Goal: Information Seeking & Learning: Learn about a topic

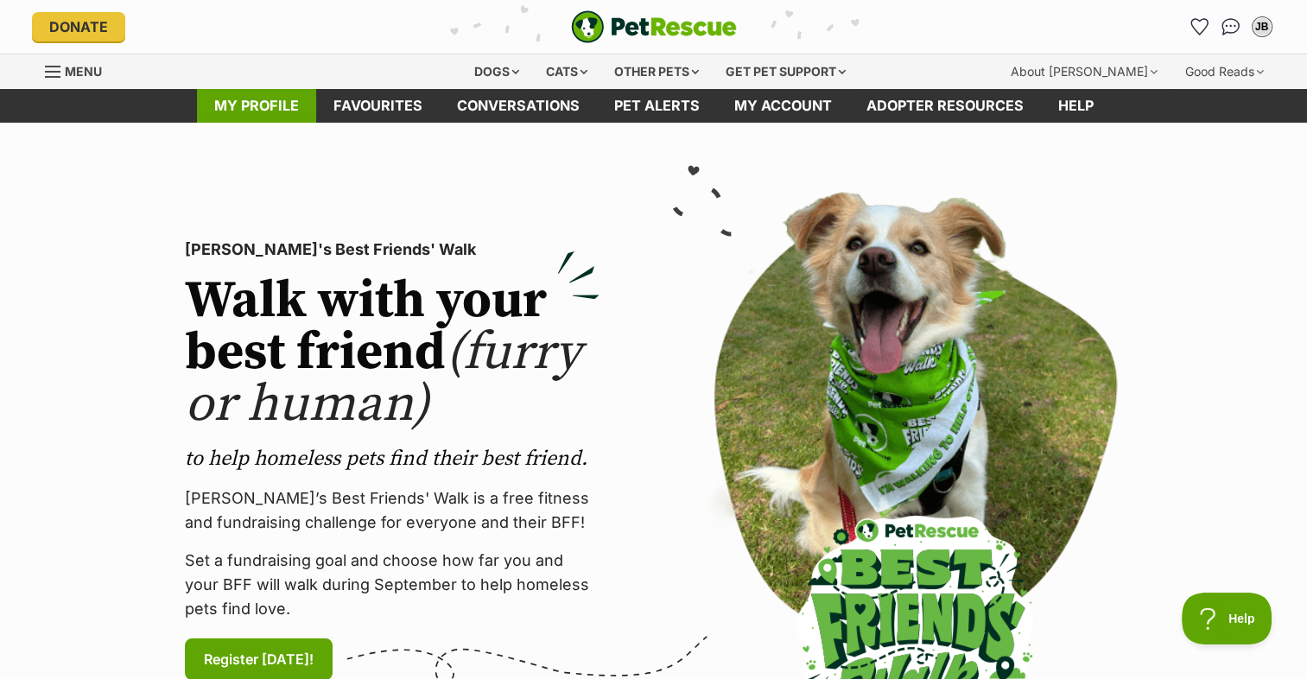
click at [211, 103] on link "My profile" at bounding box center [256, 106] width 119 height 34
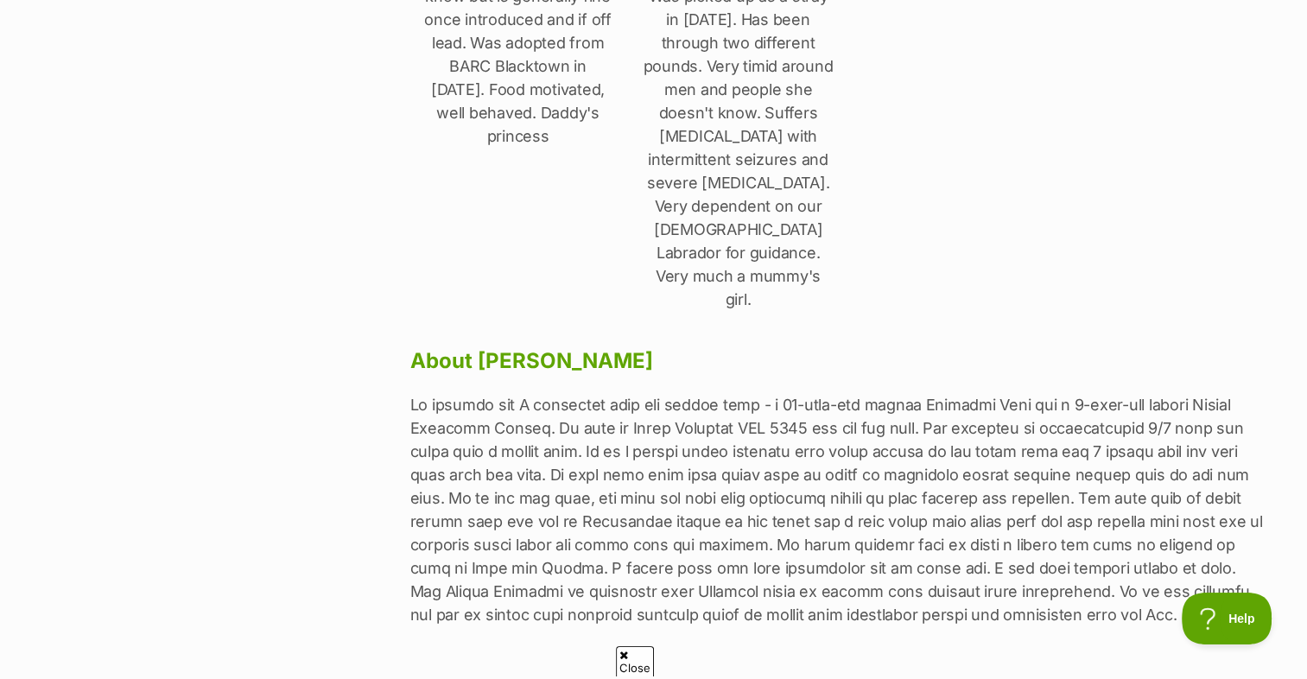
scroll to position [864, 0]
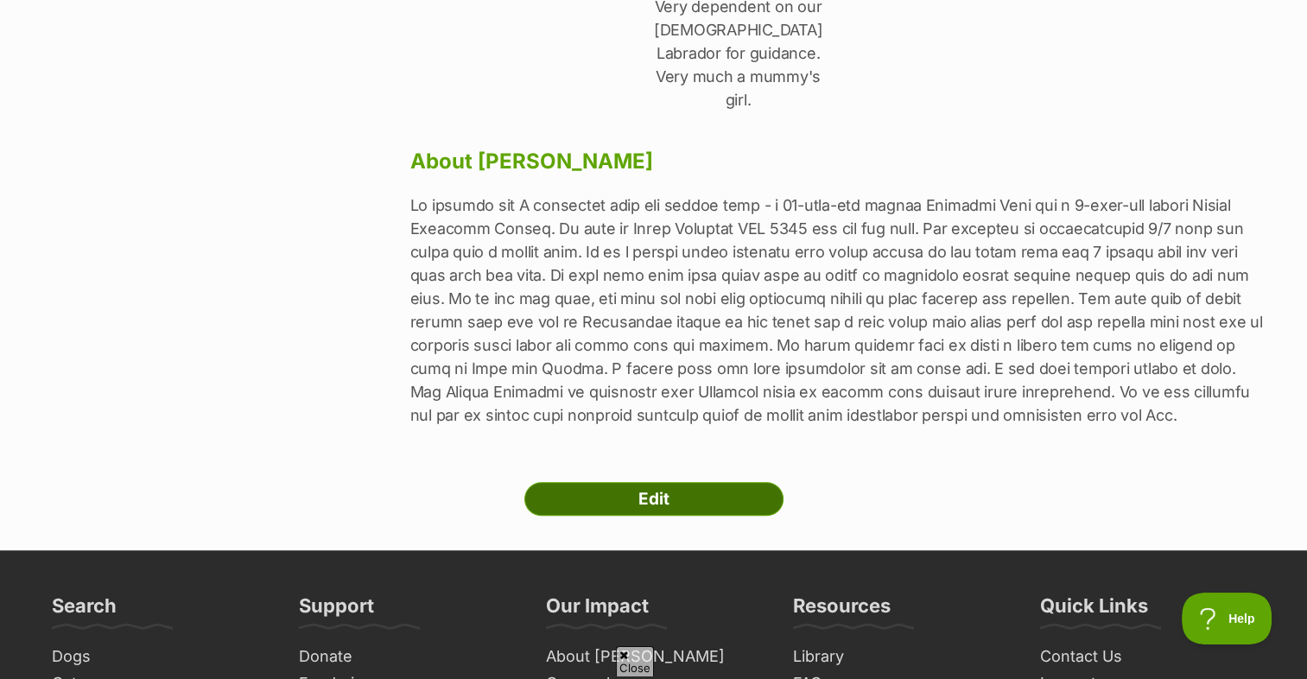
click at [615, 482] on link "Edit" at bounding box center [653, 499] width 259 height 35
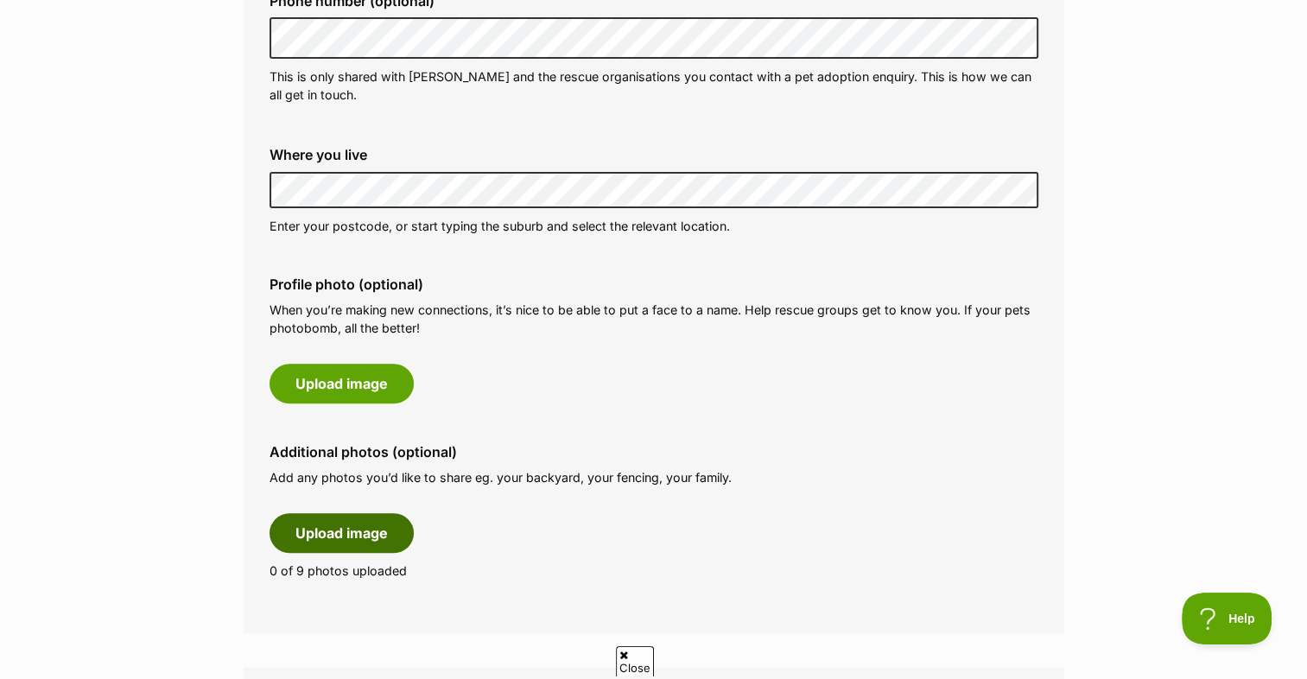
click at [307, 541] on button "Upload image" at bounding box center [341, 533] width 144 height 40
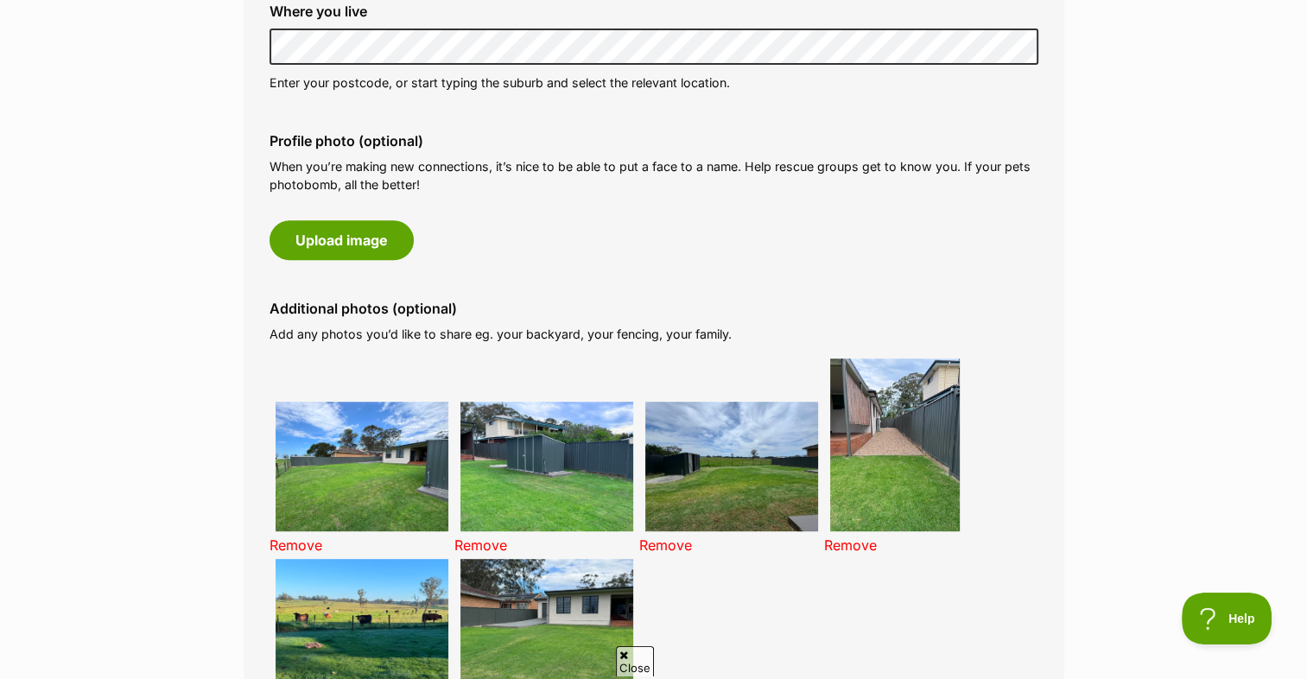
scroll to position [1036, 0]
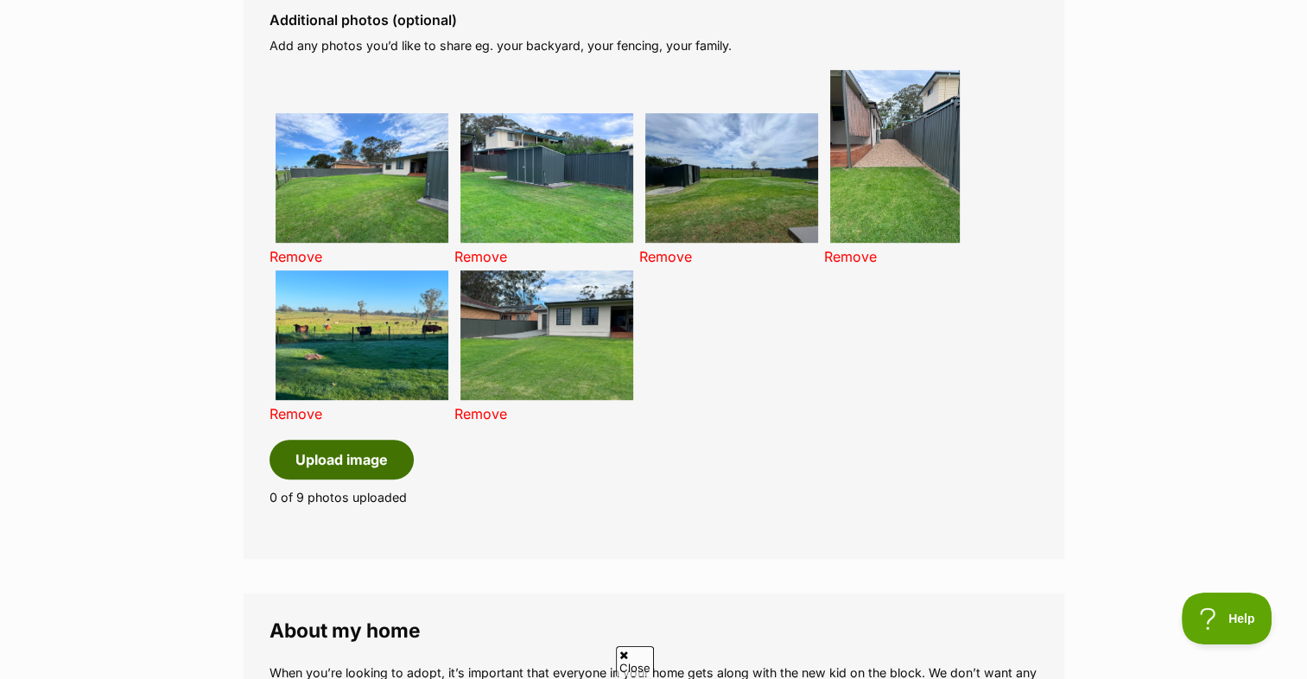
click at [344, 459] on button "Upload image" at bounding box center [341, 460] width 144 height 40
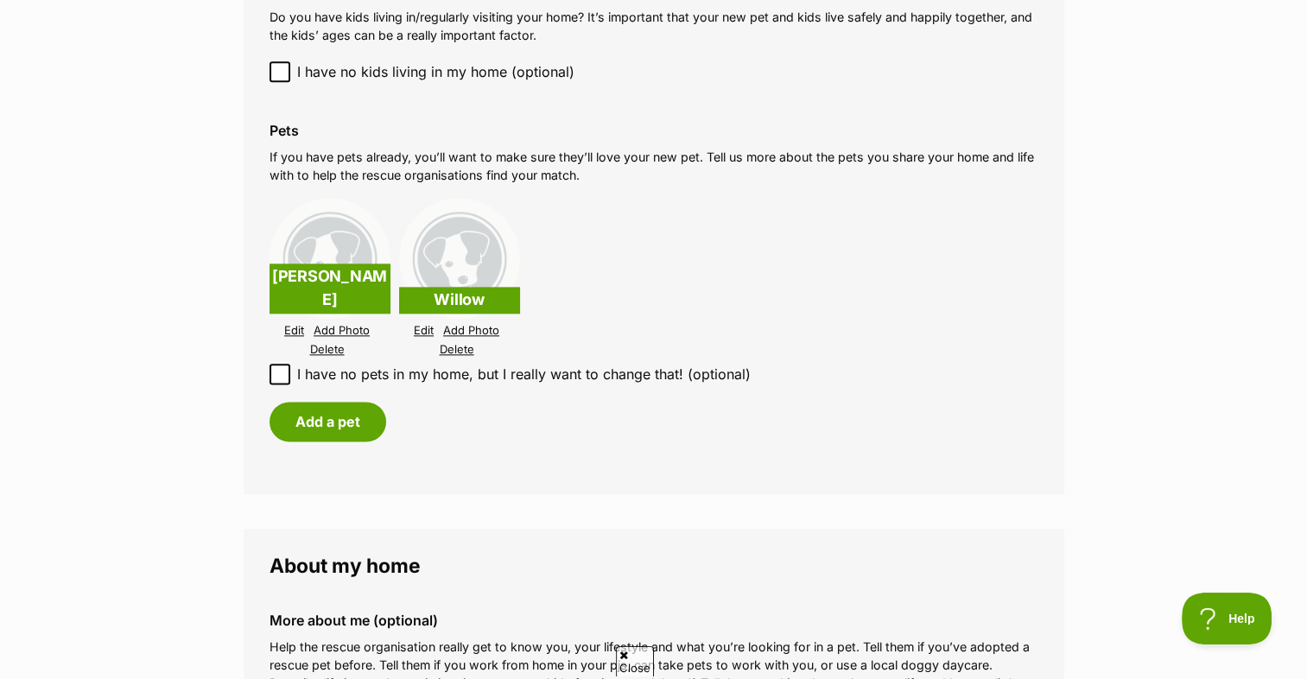
scroll to position [2159, 0]
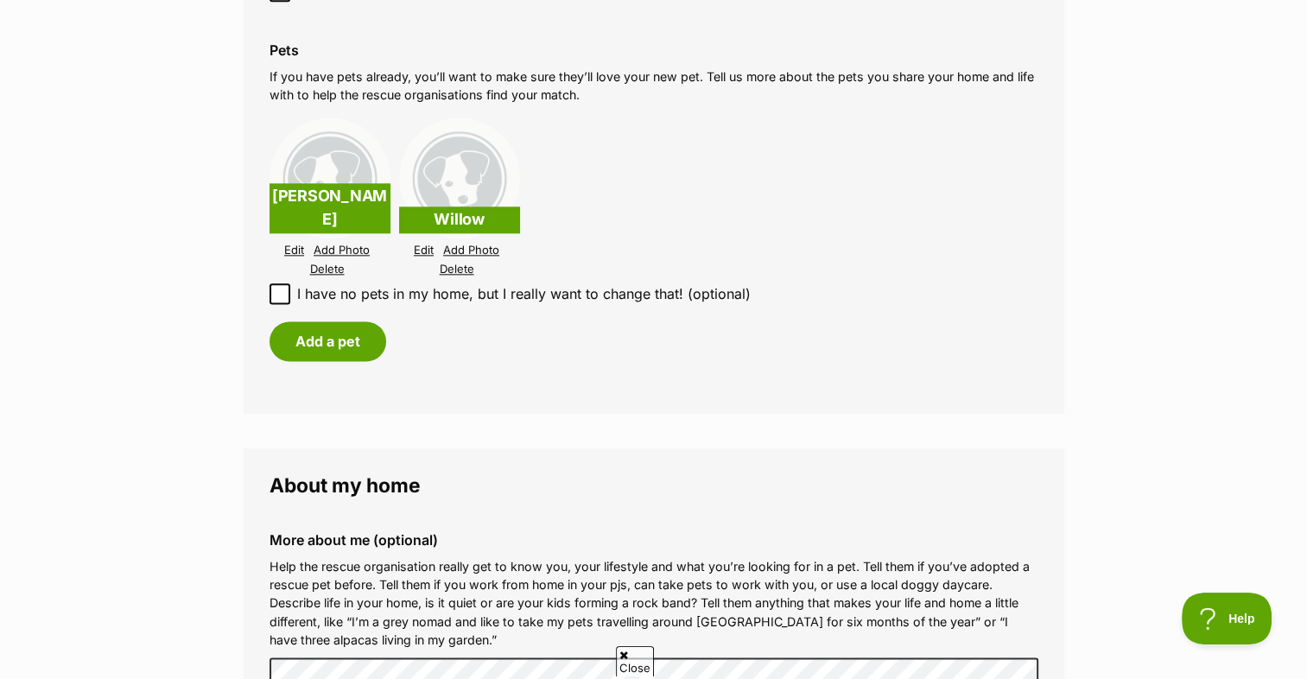
click at [478, 247] on link "Add Photo" at bounding box center [471, 250] width 56 height 13
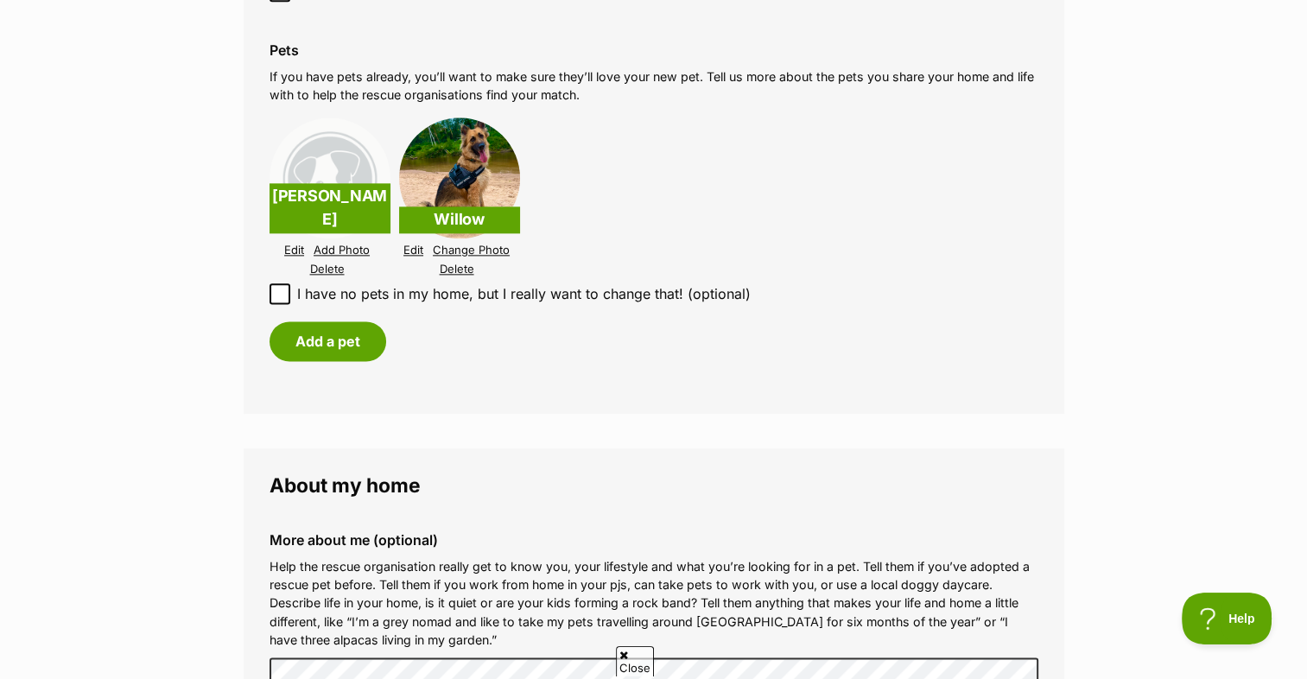
click at [345, 247] on link "Add Photo" at bounding box center [341, 250] width 56 height 13
click at [349, 247] on link "Change Photo" at bounding box center [341, 250] width 77 height 13
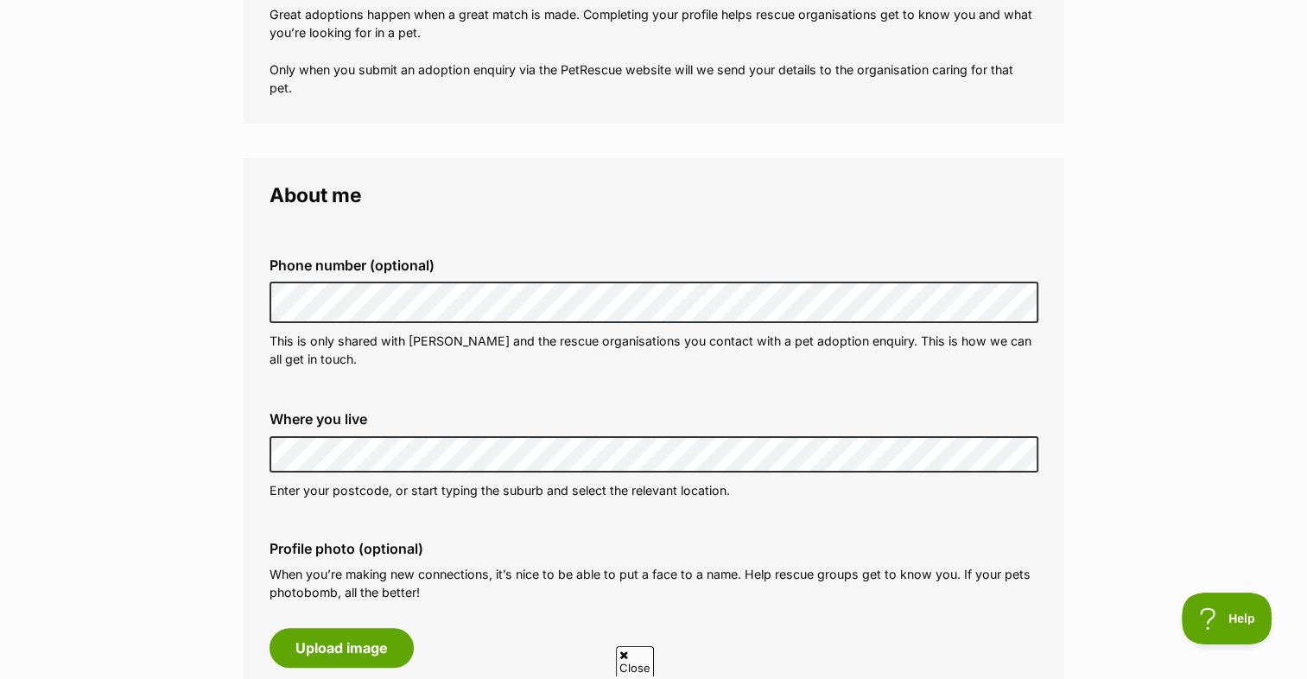
scroll to position [518, 0]
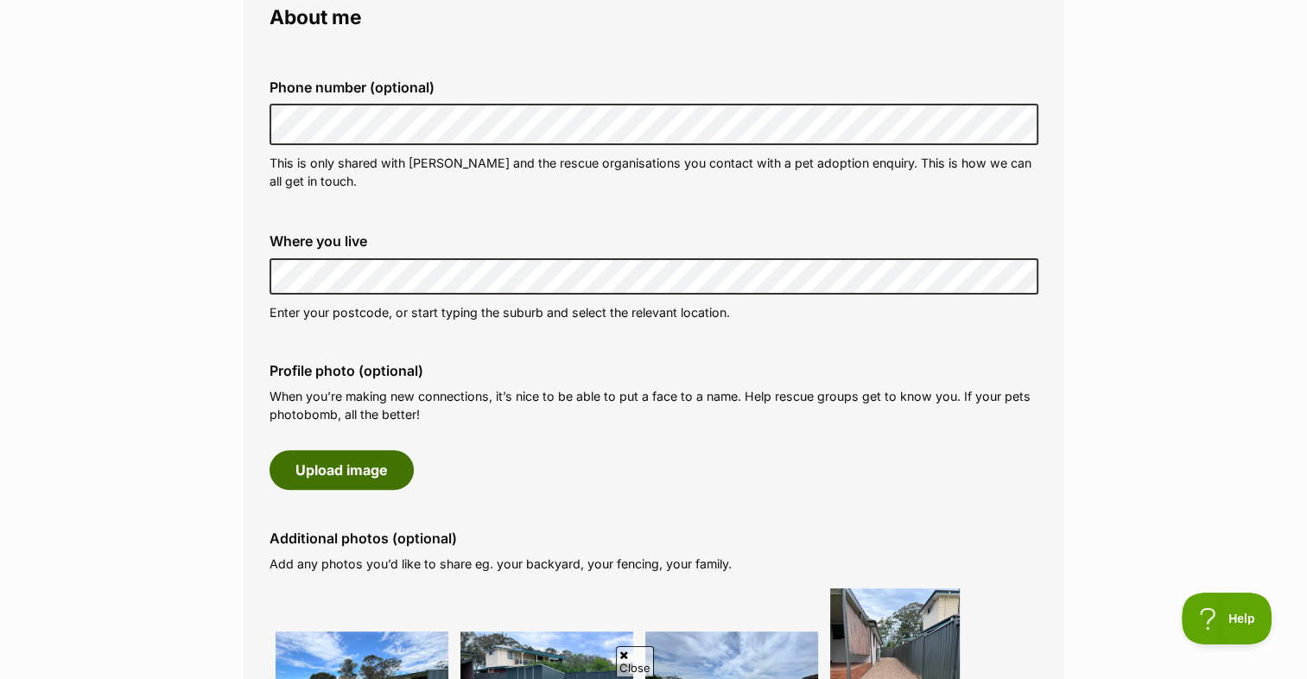
click at [301, 457] on button "Upload image" at bounding box center [341, 470] width 144 height 40
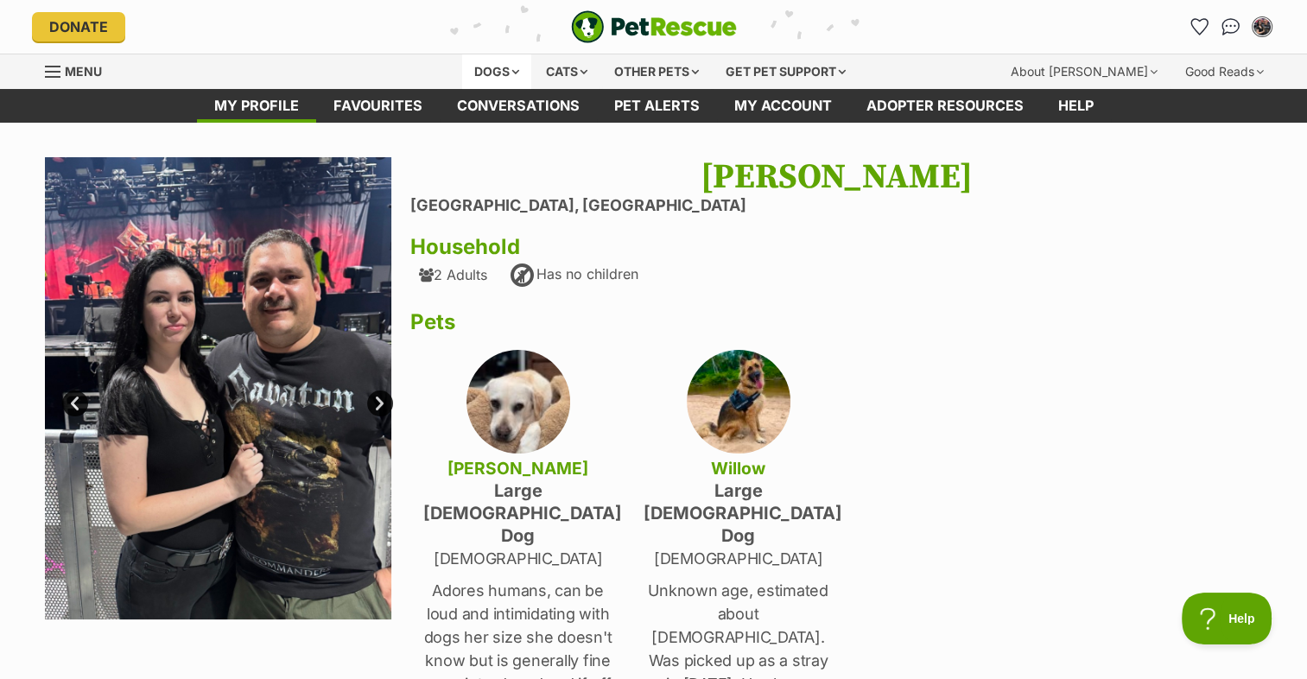
click at [480, 73] on div "Dogs" at bounding box center [496, 71] width 69 height 35
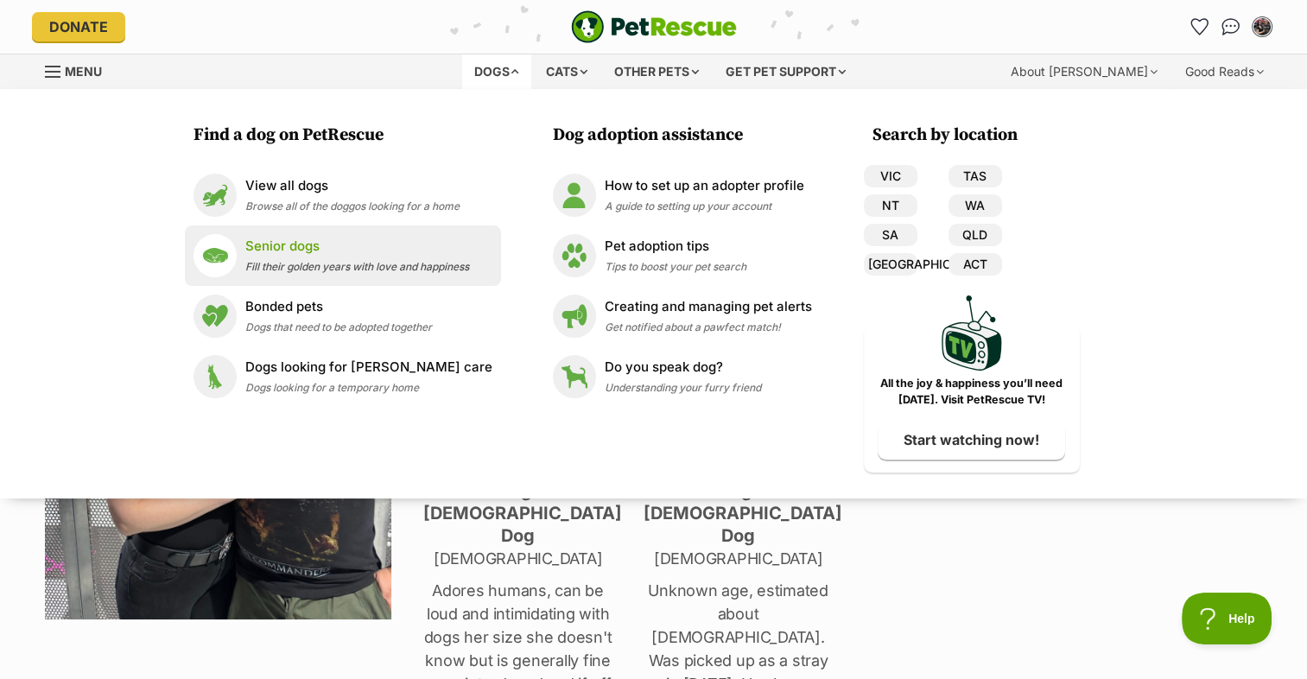
click at [288, 266] on span "Fill their golden years with love and happiness" at bounding box center [357, 266] width 224 height 13
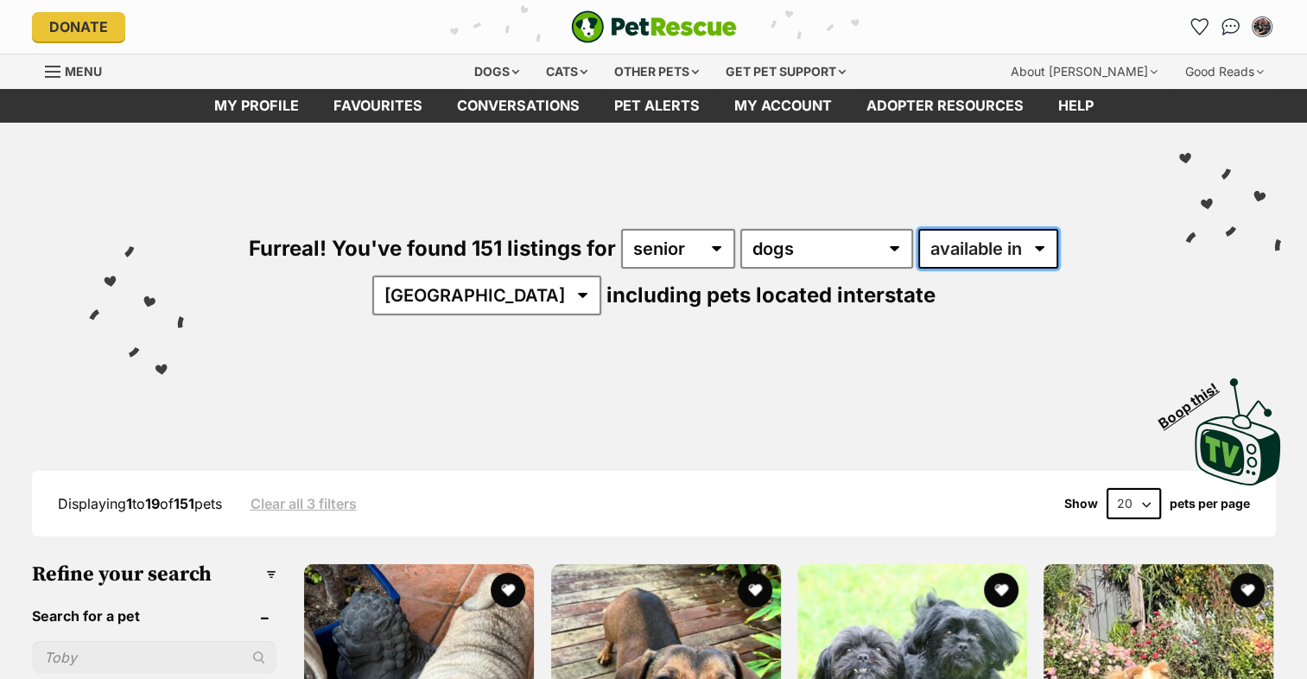
click at [969, 244] on select "available in located in" at bounding box center [988, 249] width 140 height 40
click at [909, 419] on div "Visit PetRescue TV (external site) Boop this!" at bounding box center [653, 426] width 1255 height 126
click at [927, 262] on select "available in located in" at bounding box center [988, 249] width 140 height 40
select select "disabled"
click at [918, 229] on select "available in located in" at bounding box center [988, 249] width 140 height 40
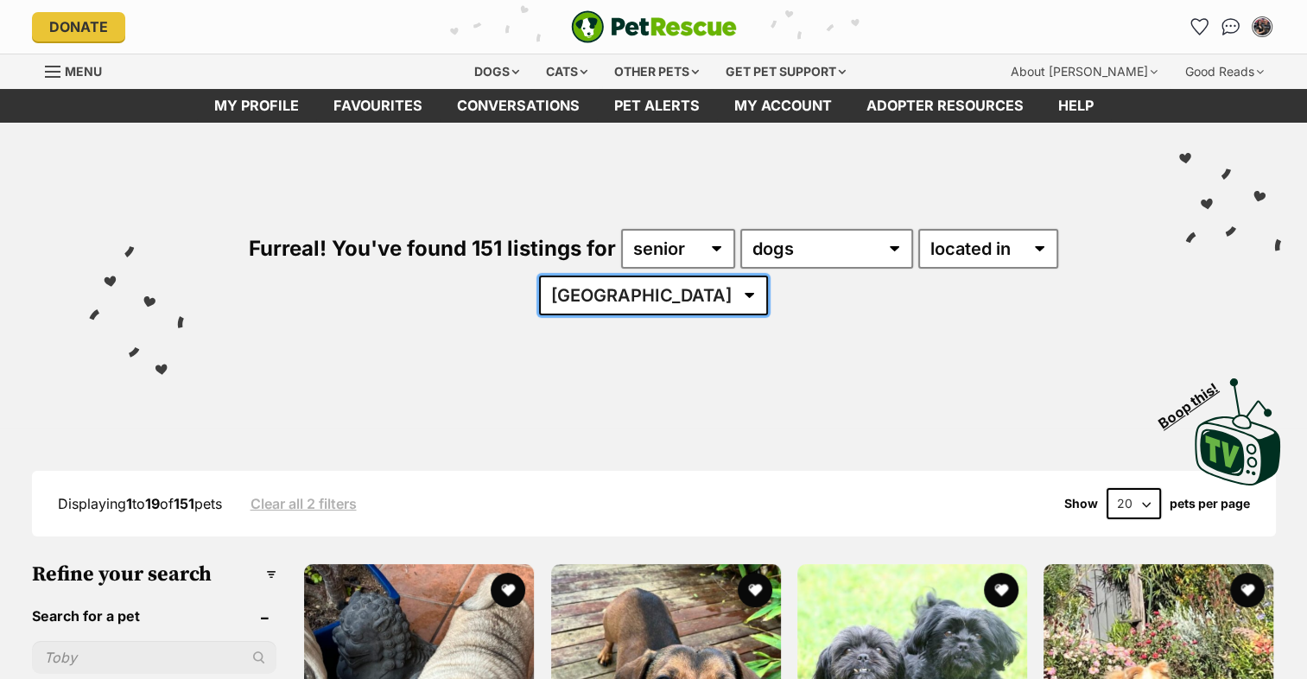
click at [639, 292] on select "Australia NSW QLD SA VIC WA" at bounding box center [653, 295] width 229 height 40
select select "[GEOGRAPHIC_DATA]"
click at [592, 275] on select "Australia NSW QLD SA VIC WA" at bounding box center [653, 295] width 229 height 40
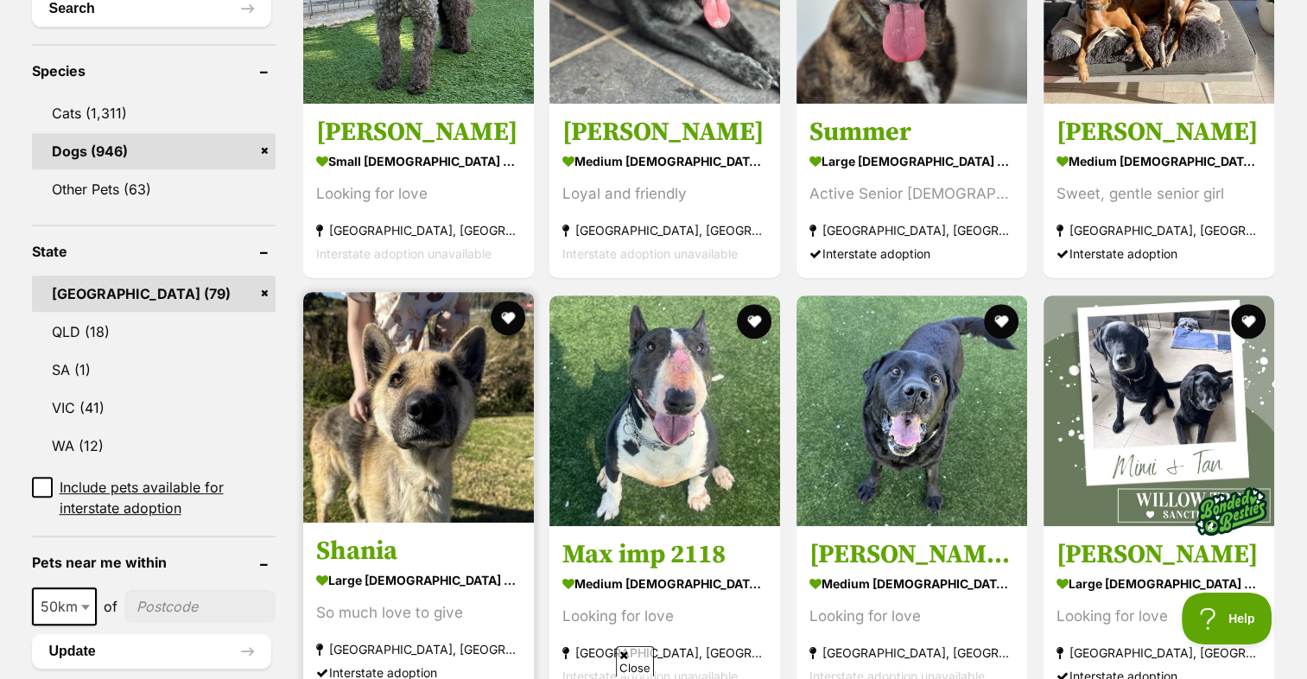
click at [427, 370] on img at bounding box center [418, 407] width 231 height 231
click at [502, 313] on button "favourite" at bounding box center [507, 318] width 38 height 38
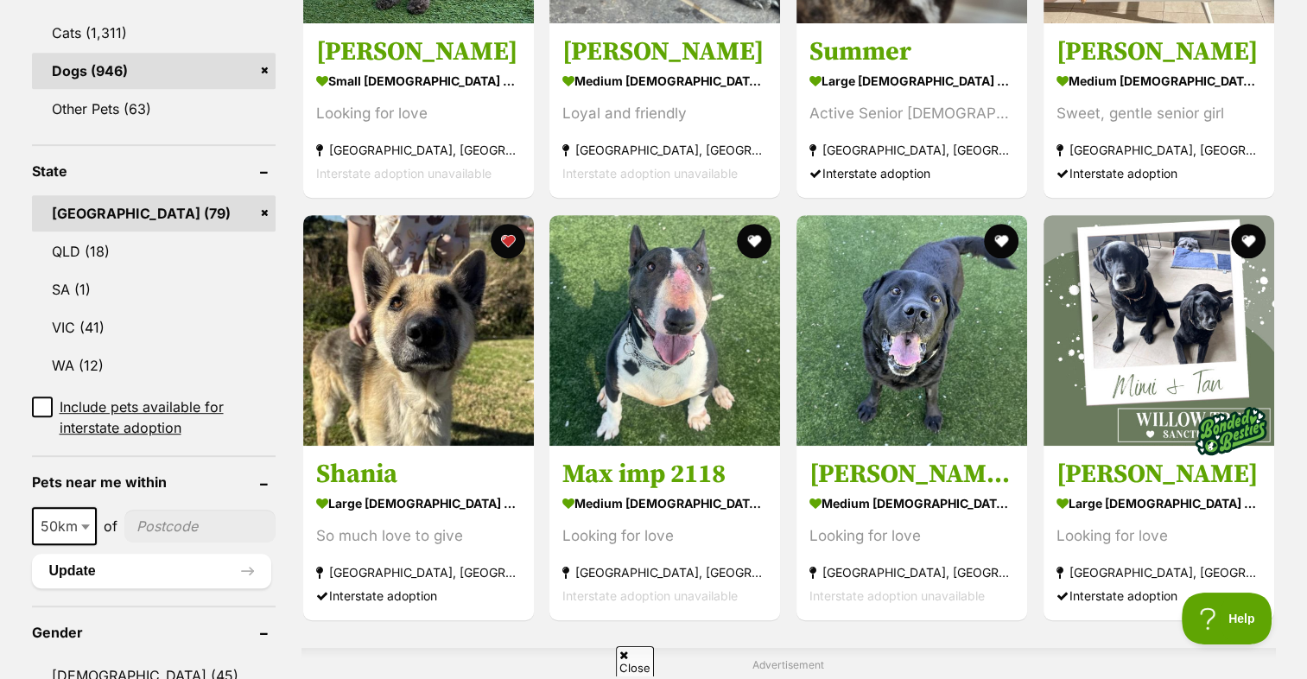
scroll to position [864, 0]
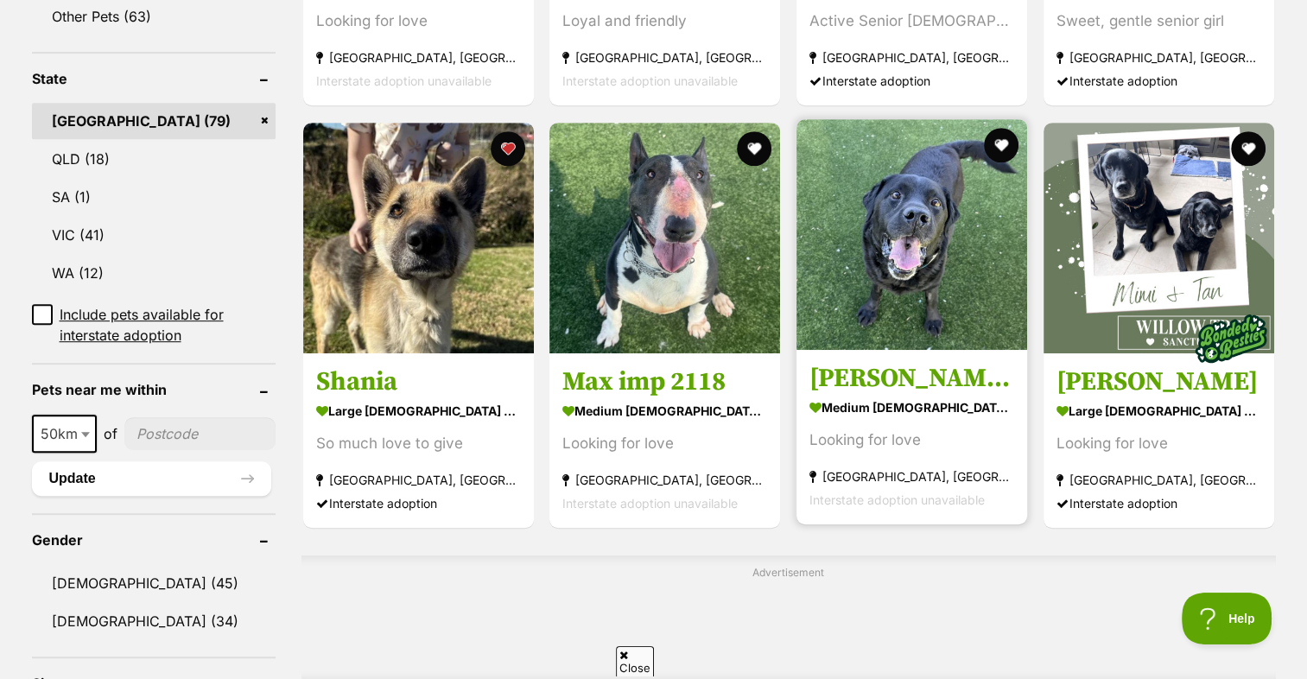
click at [819, 204] on img at bounding box center [911, 234] width 231 height 231
click at [1005, 142] on button "favourite" at bounding box center [1001, 145] width 38 height 38
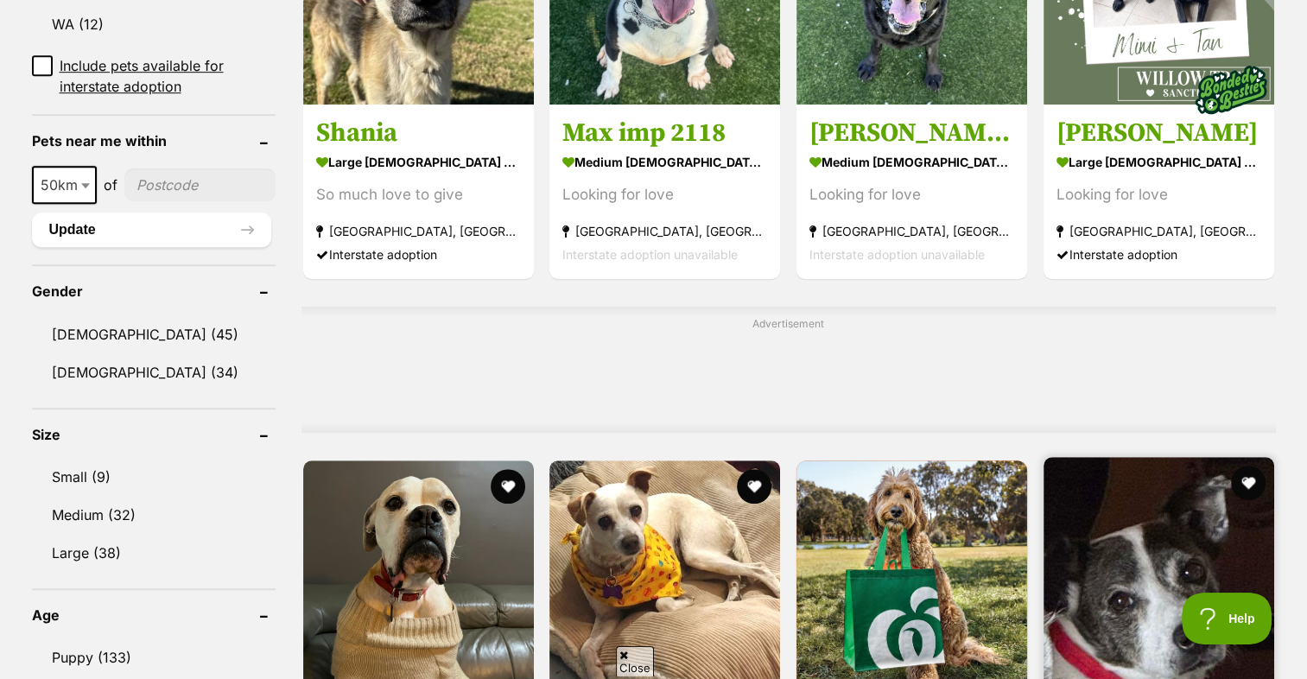
scroll to position [1123, 0]
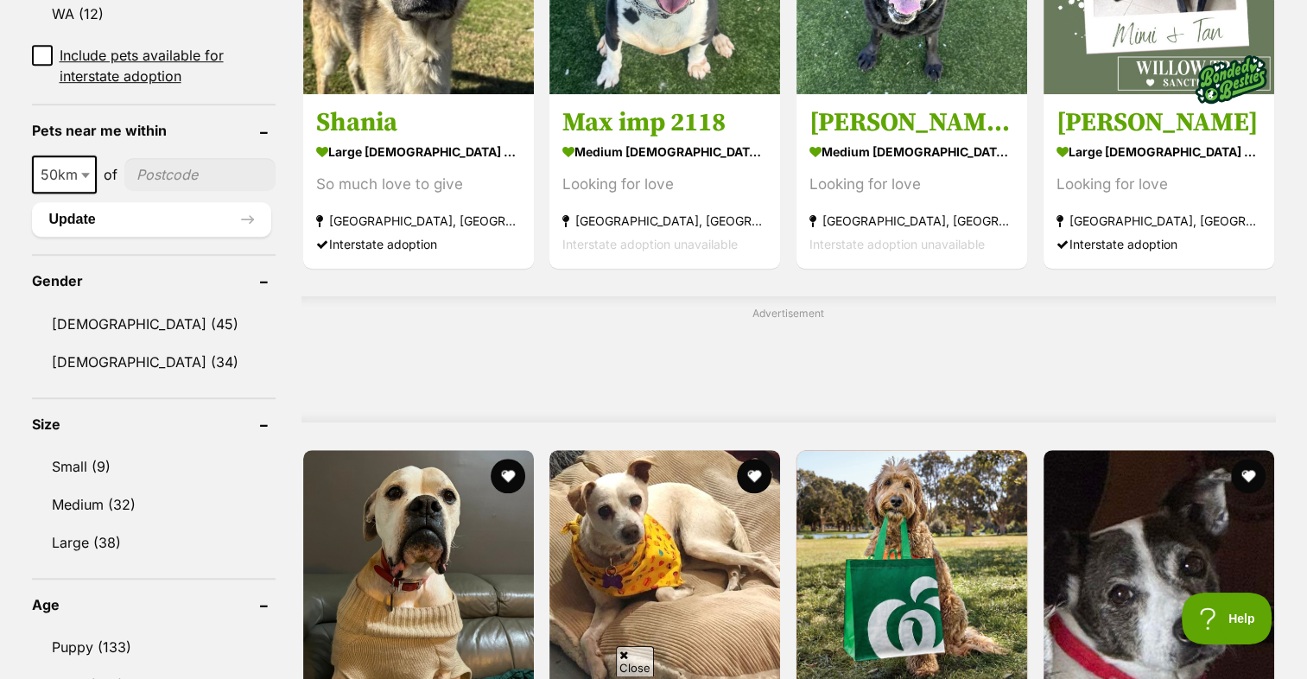
click at [618, 655] on span "Close" at bounding box center [635, 661] width 38 height 30
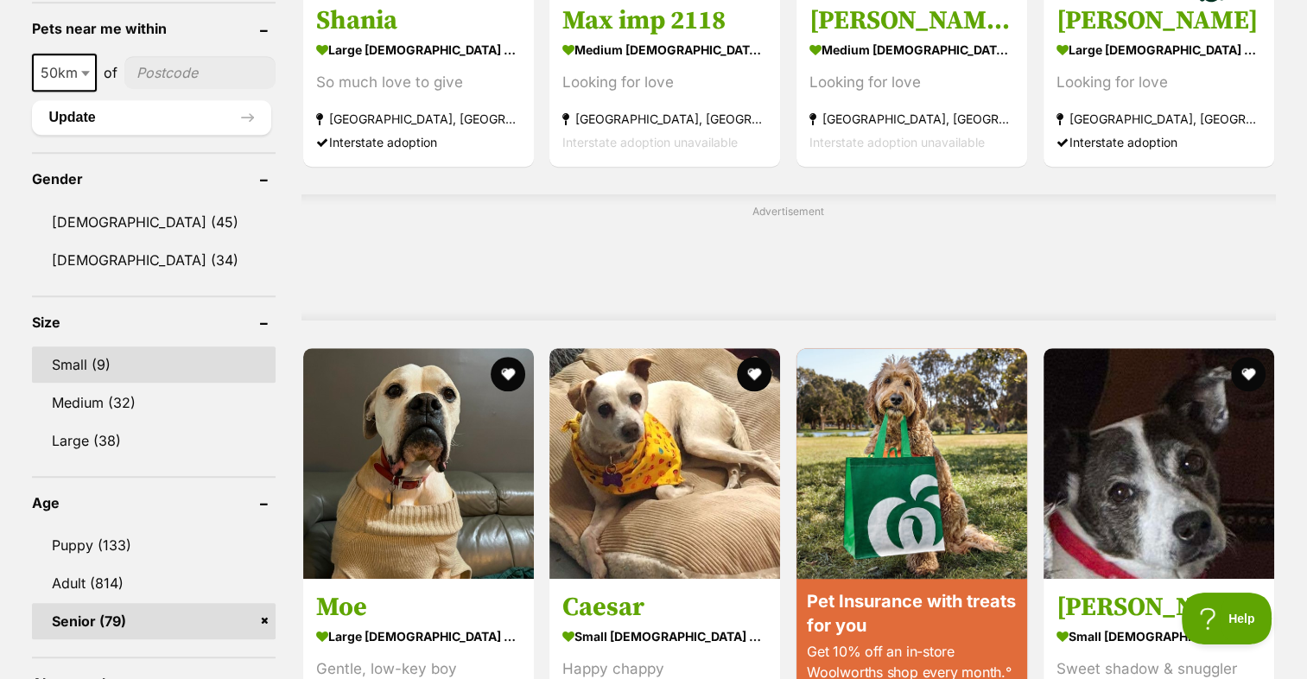
scroll to position [1295, 0]
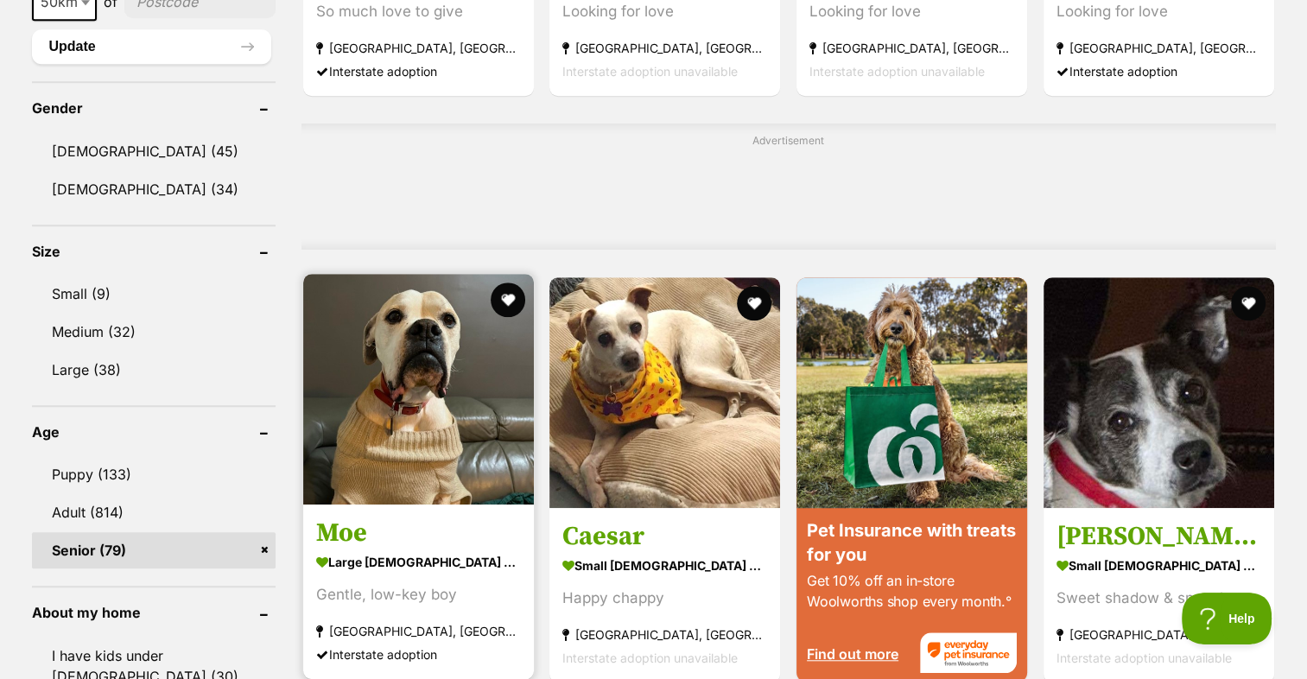
click at [358, 339] on img at bounding box center [418, 389] width 231 height 231
click at [516, 296] on button "favourite" at bounding box center [507, 300] width 38 height 38
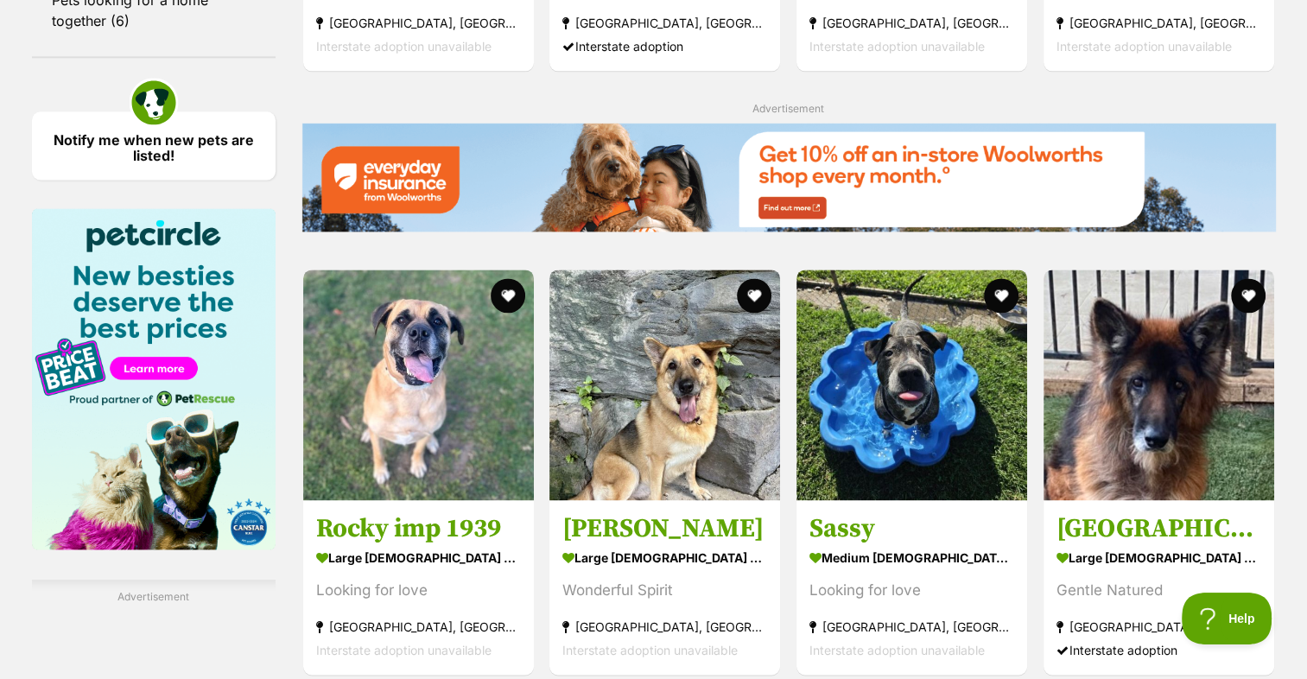
scroll to position [2332, 0]
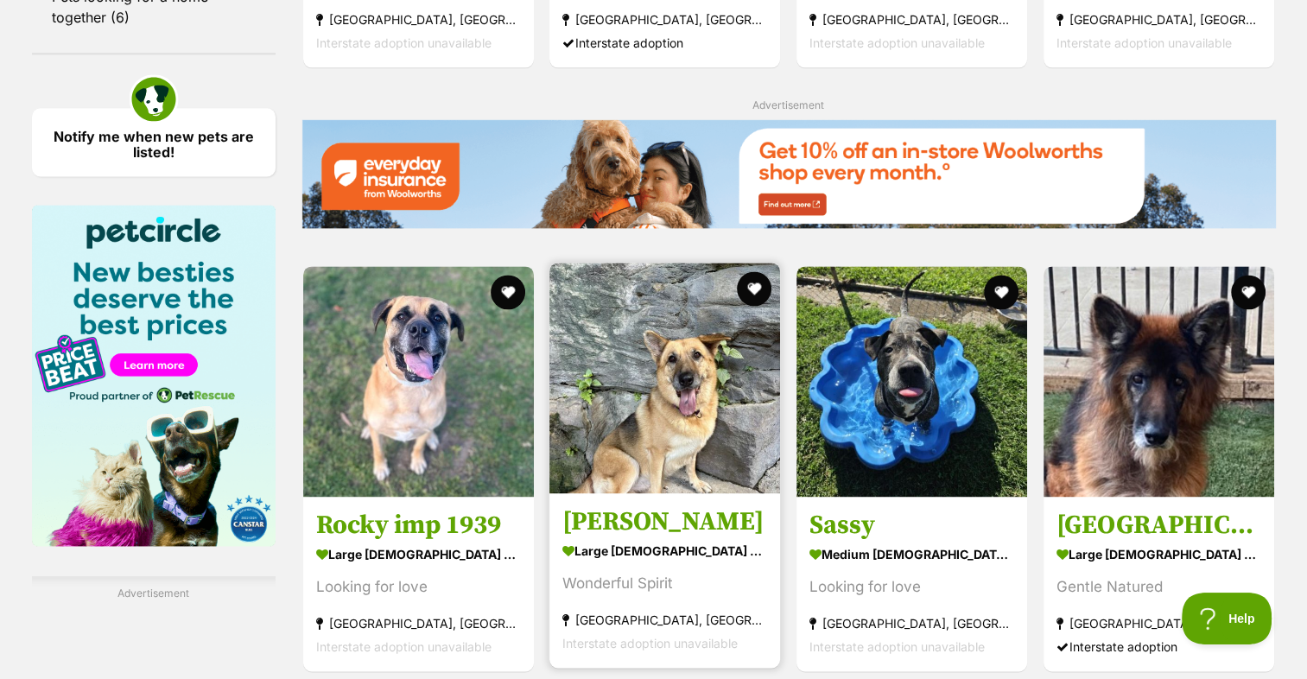
click at [718, 378] on img at bounding box center [664, 378] width 231 height 231
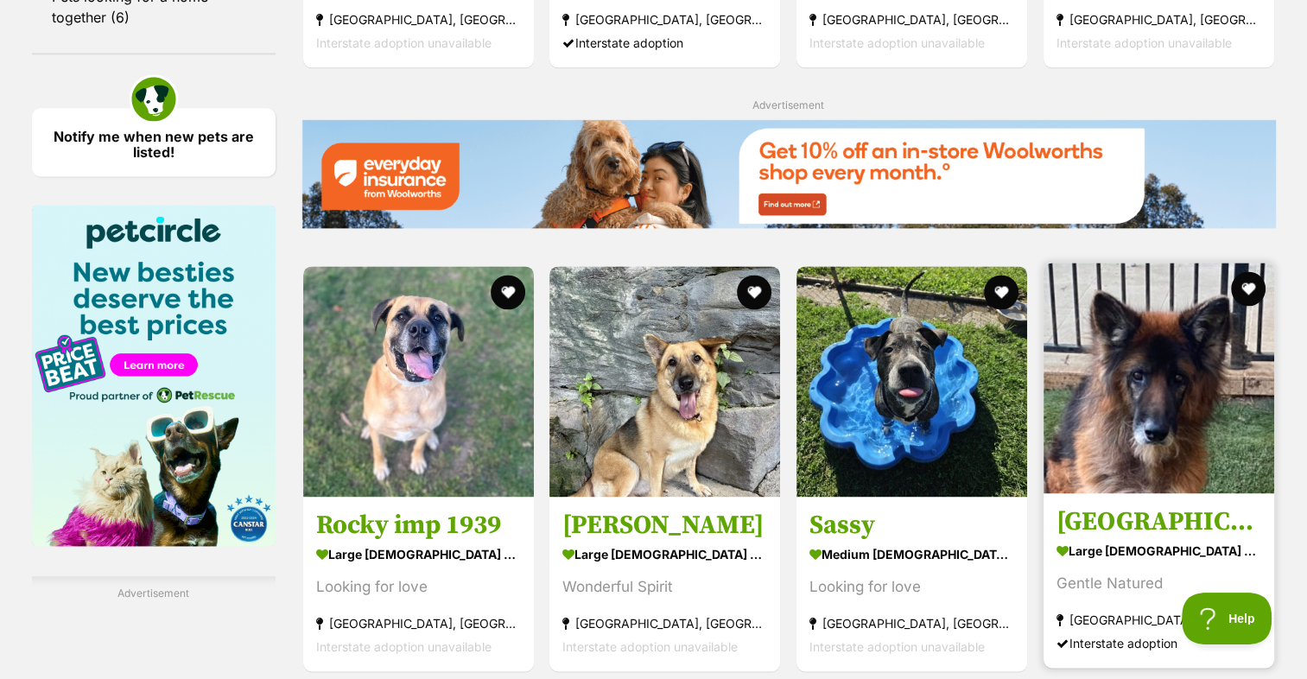
click at [1158, 389] on img at bounding box center [1158, 378] width 231 height 231
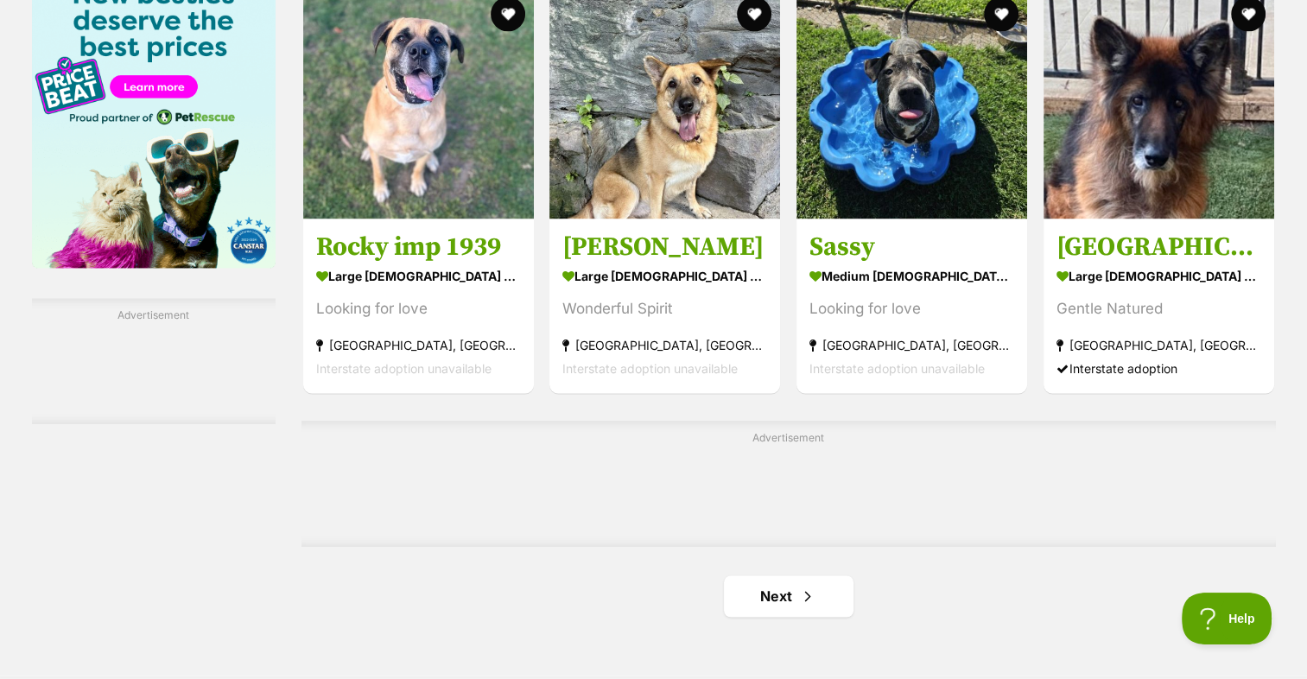
scroll to position [2677, 0]
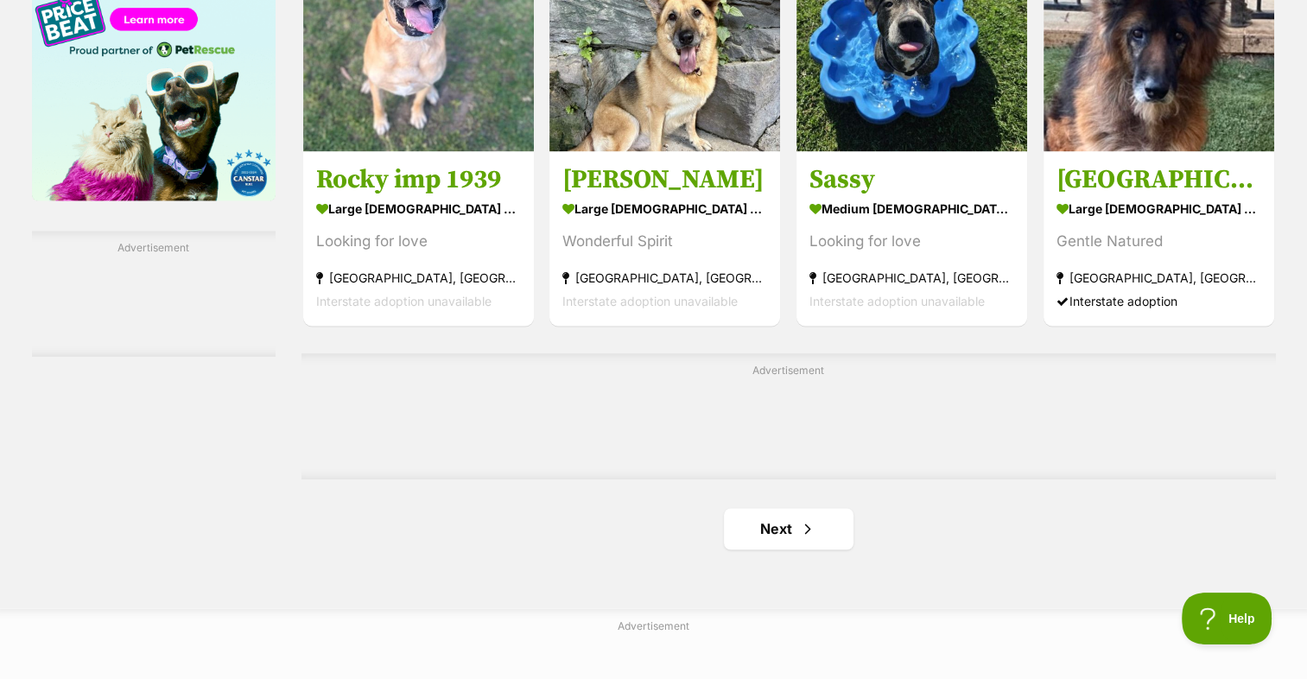
click at [760, 535] on link "Next" at bounding box center [789, 528] width 130 height 41
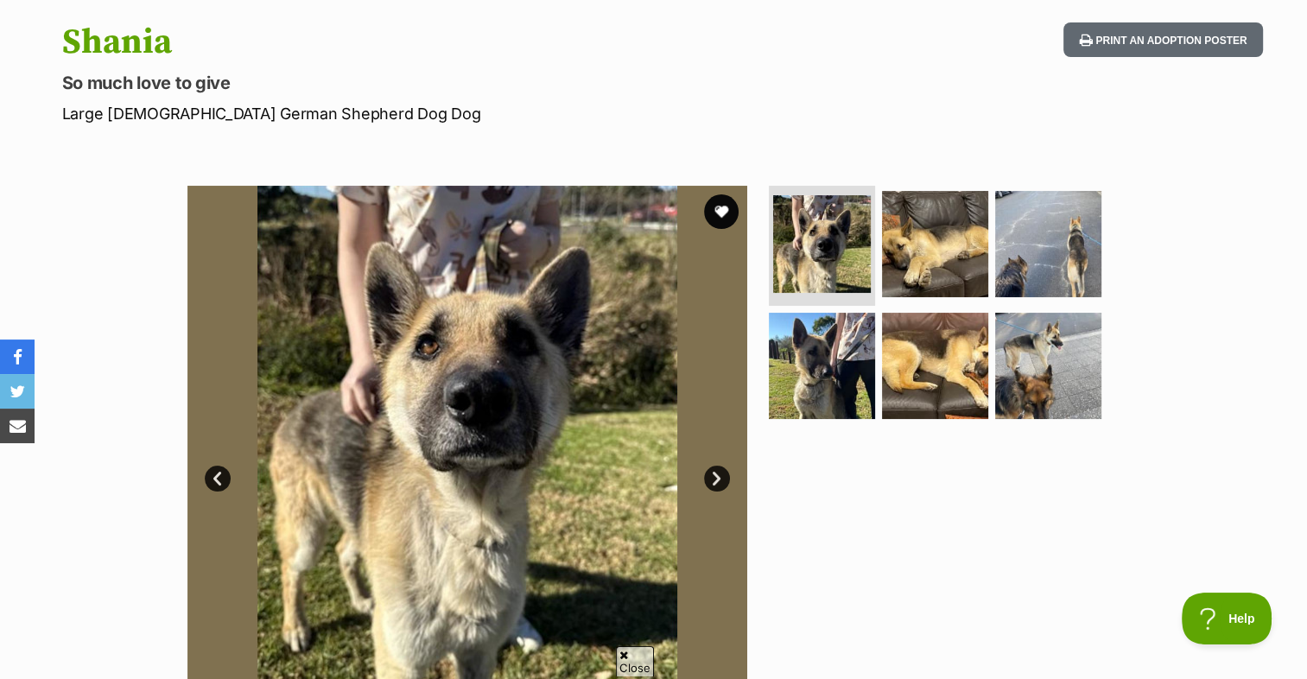
scroll to position [173, 0]
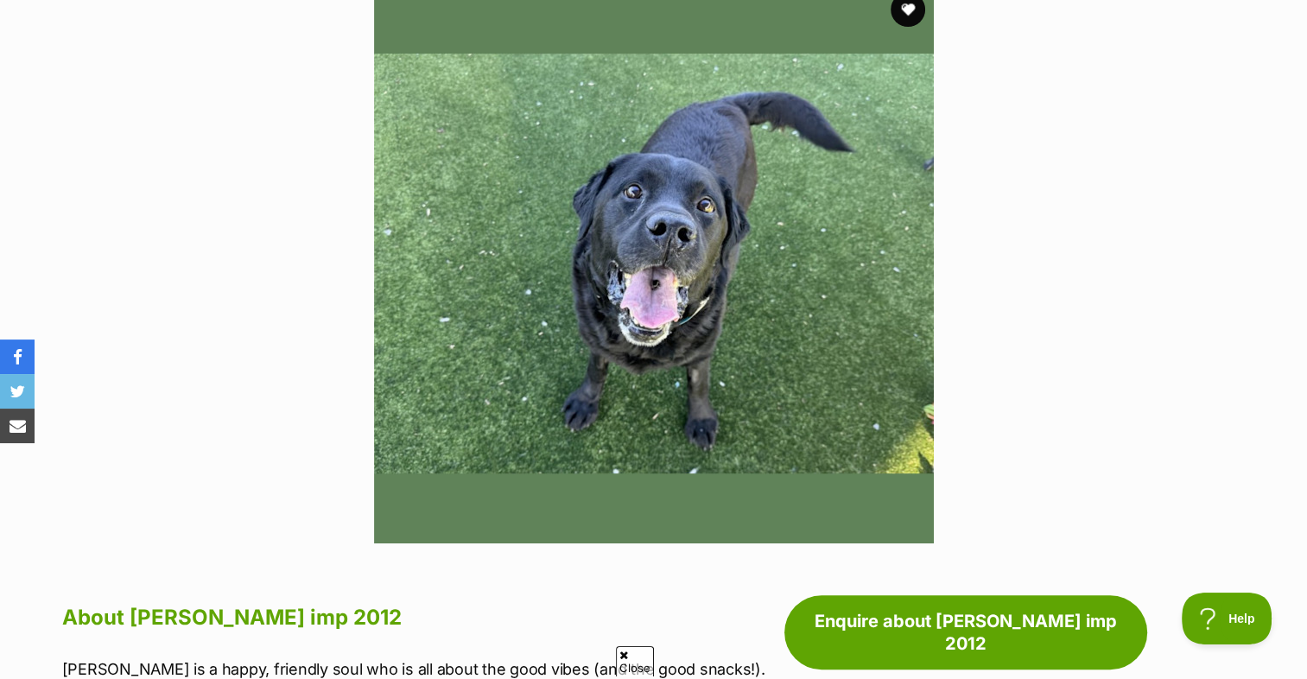
scroll to position [345, 0]
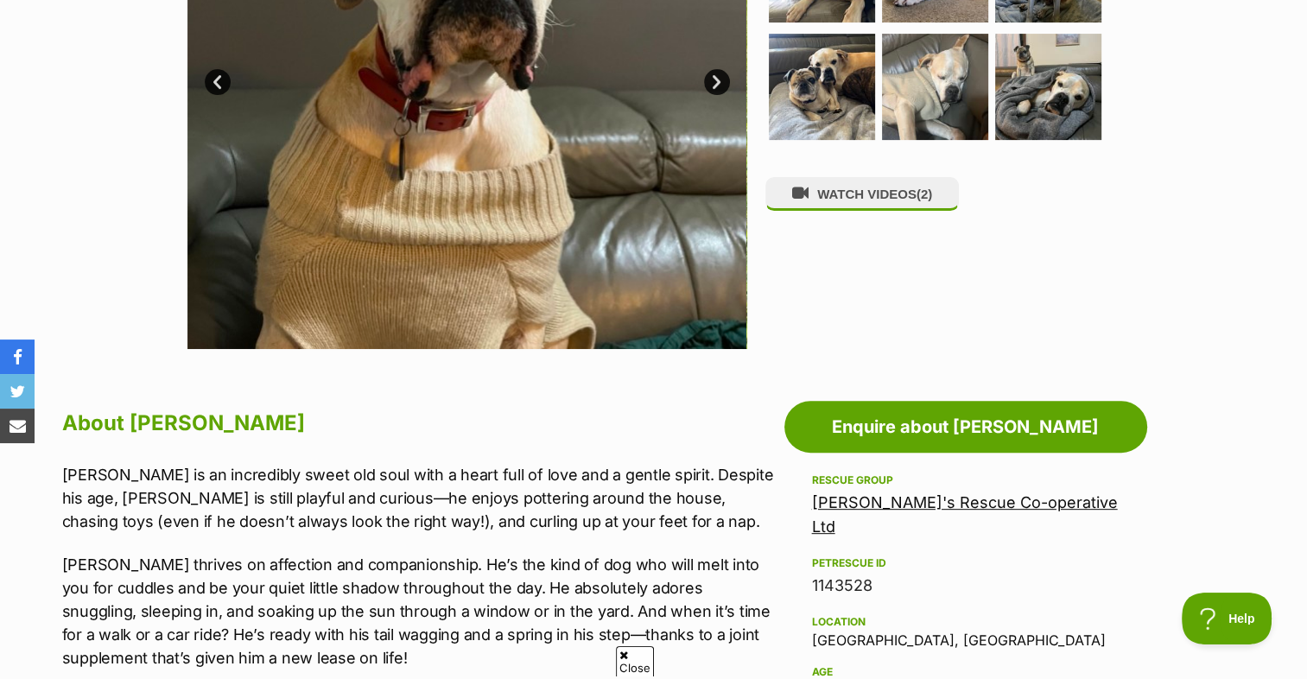
scroll to position [259, 0]
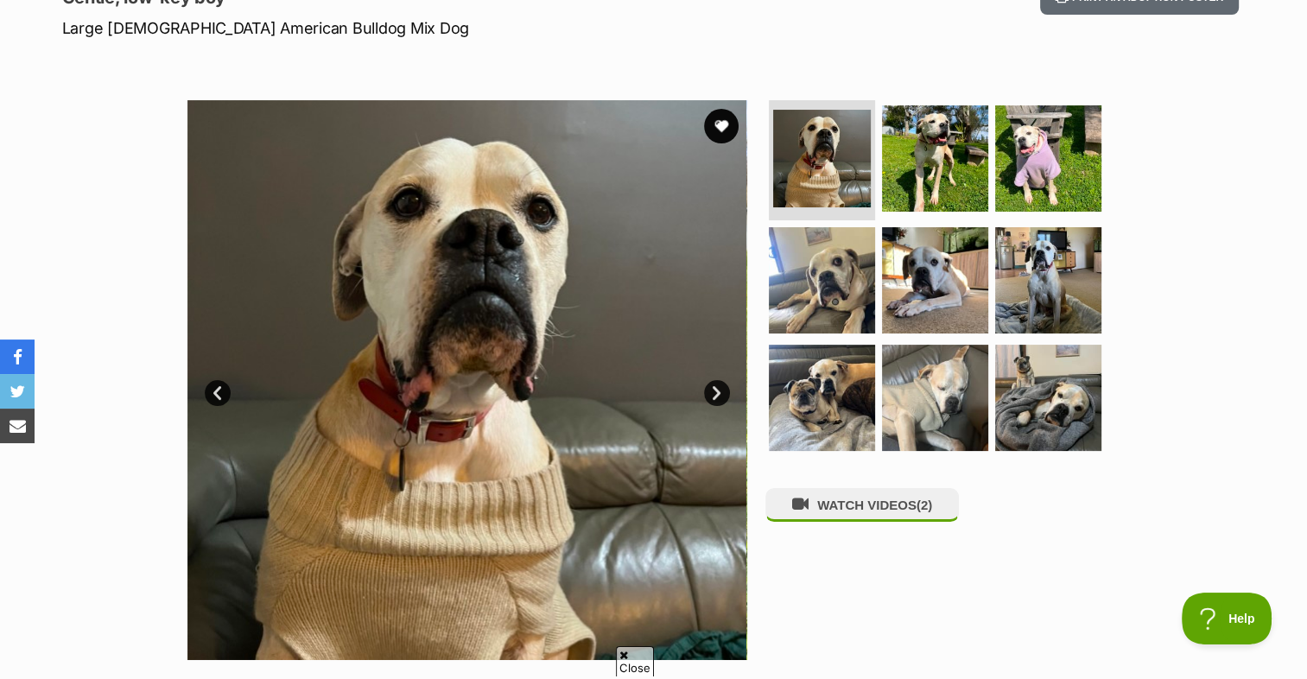
click at [715, 392] on link "Next" at bounding box center [717, 393] width 26 height 26
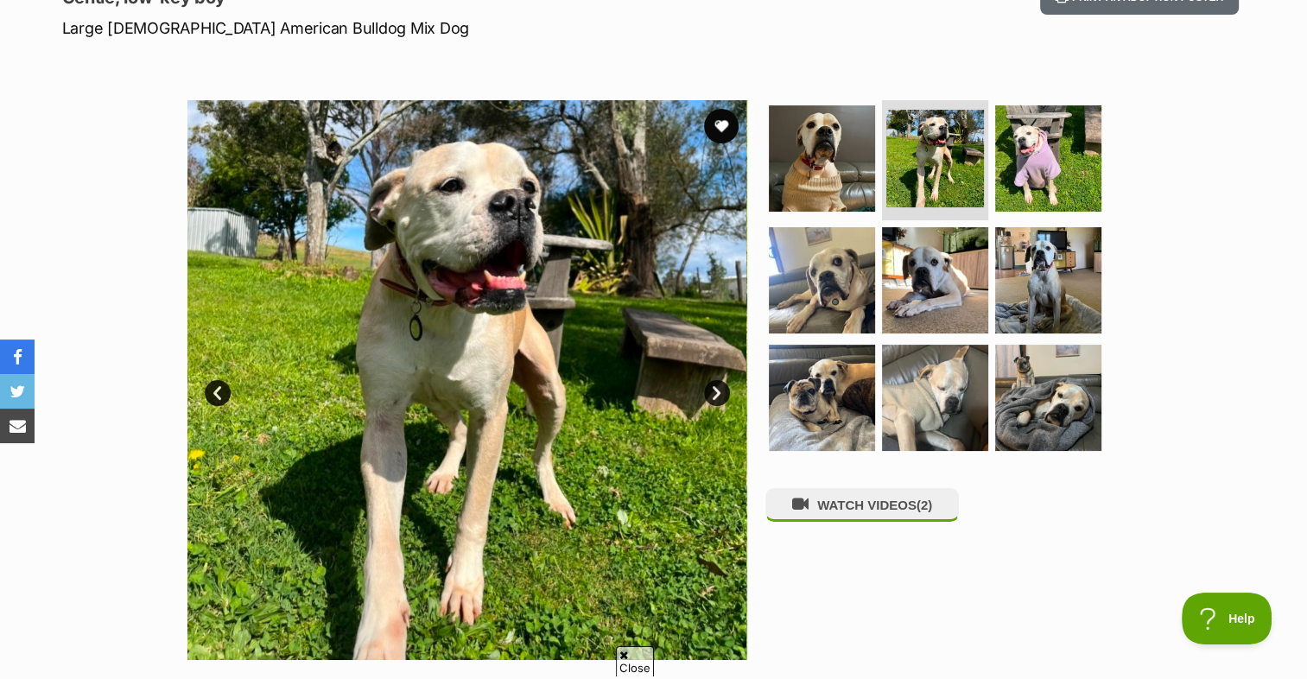
click at [715, 392] on link "Next" at bounding box center [717, 393] width 26 height 26
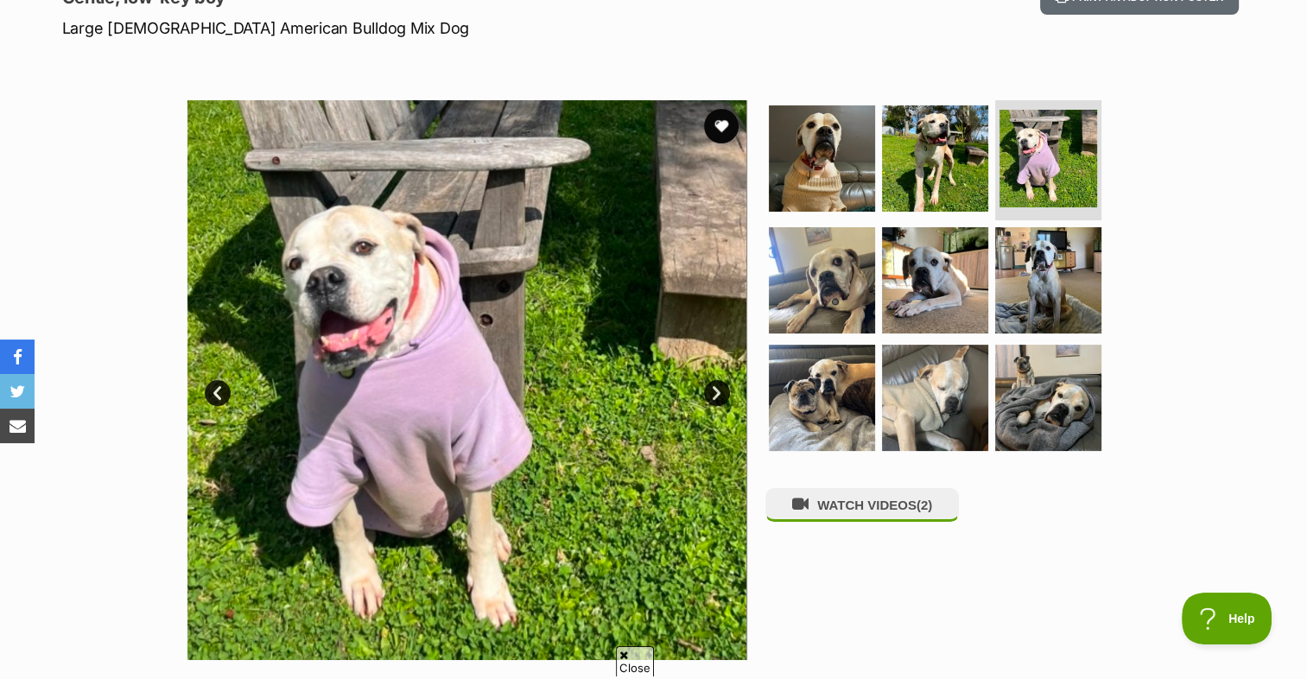
click at [715, 392] on link "Next" at bounding box center [717, 393] width 26 height 26
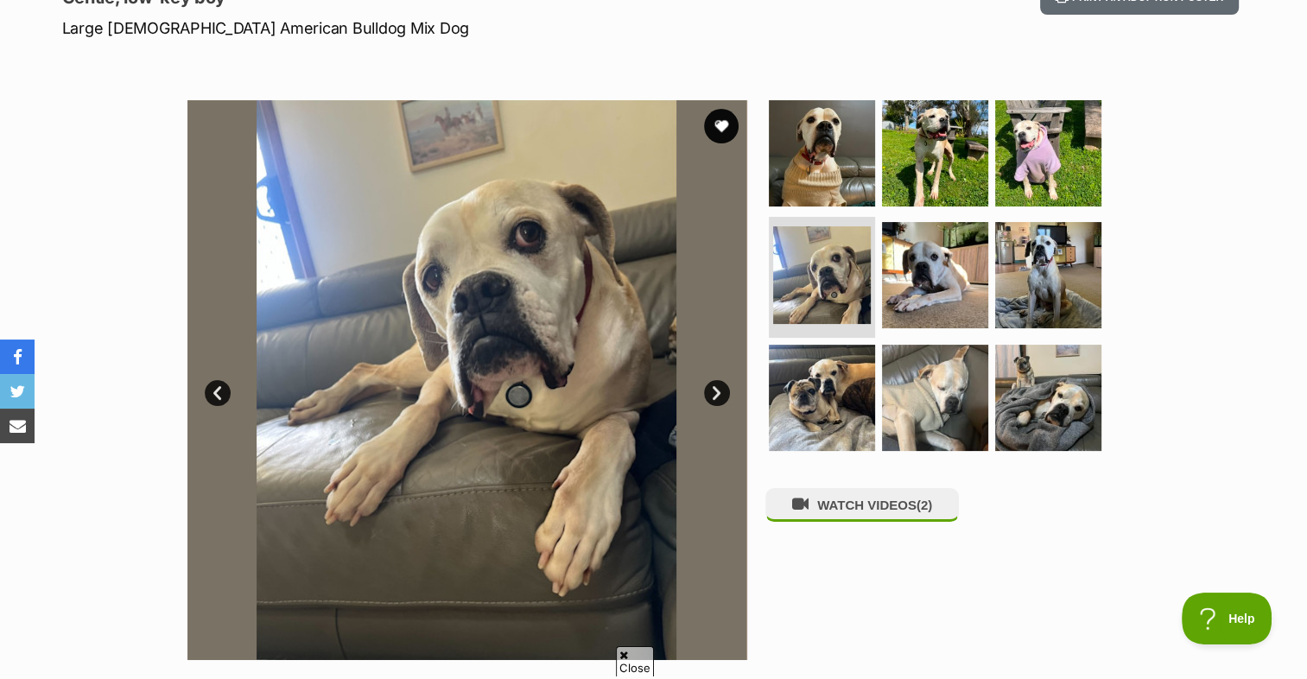
click at [713, 392] on link "Next" at bounding box center [717, 393] width 26 height 26
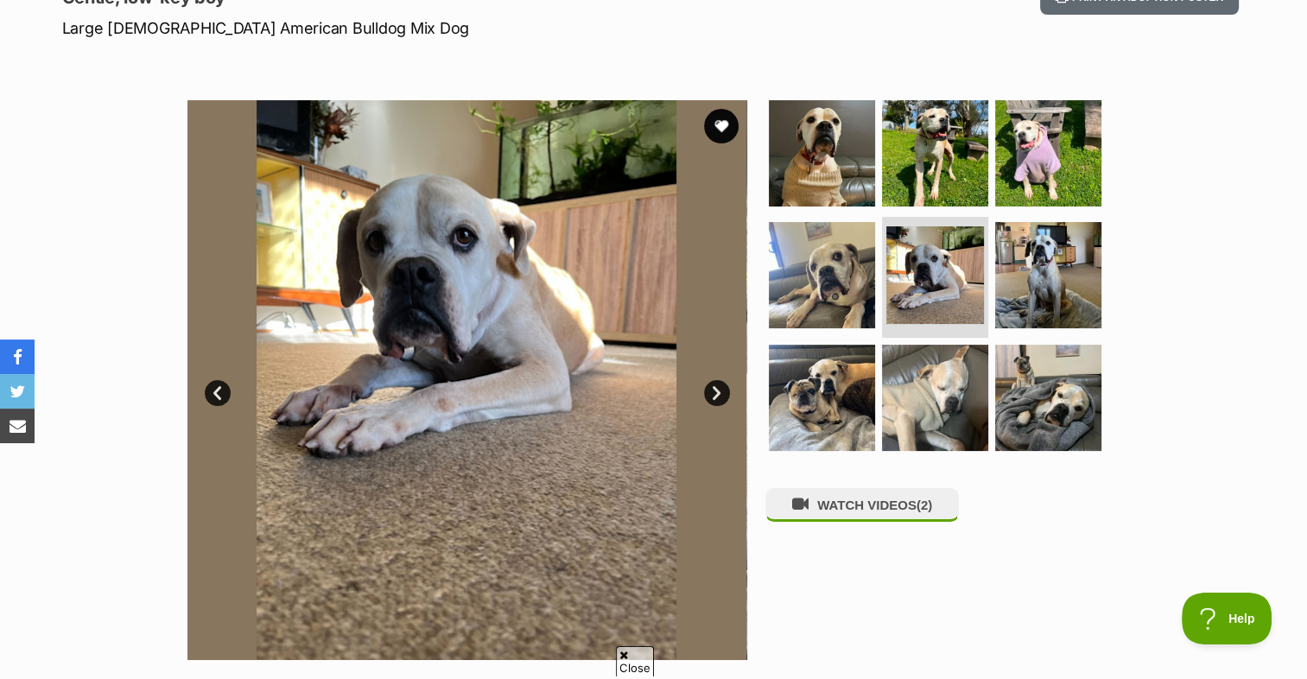
click at [713, 392] on link "Next" at bounding box center [717, 393] width 26 height 26
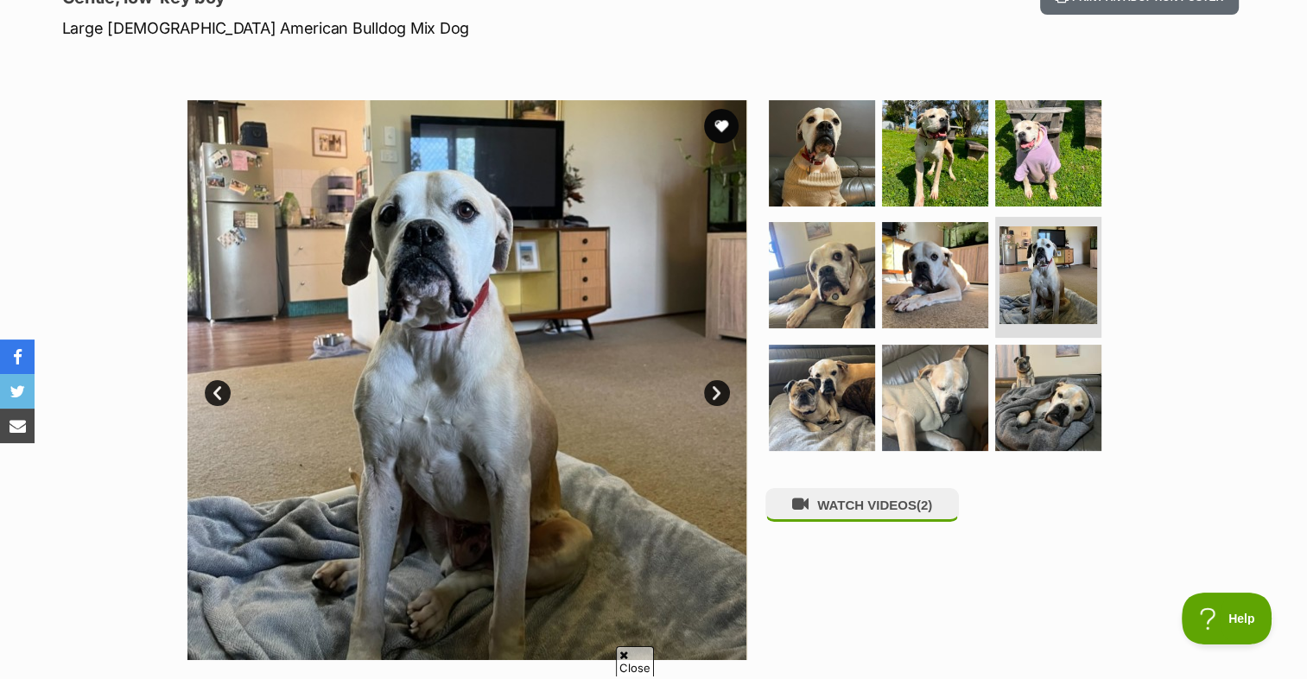
click at [713, 392] on link "Next" at bounding box center [717, 393] width 26 height 26
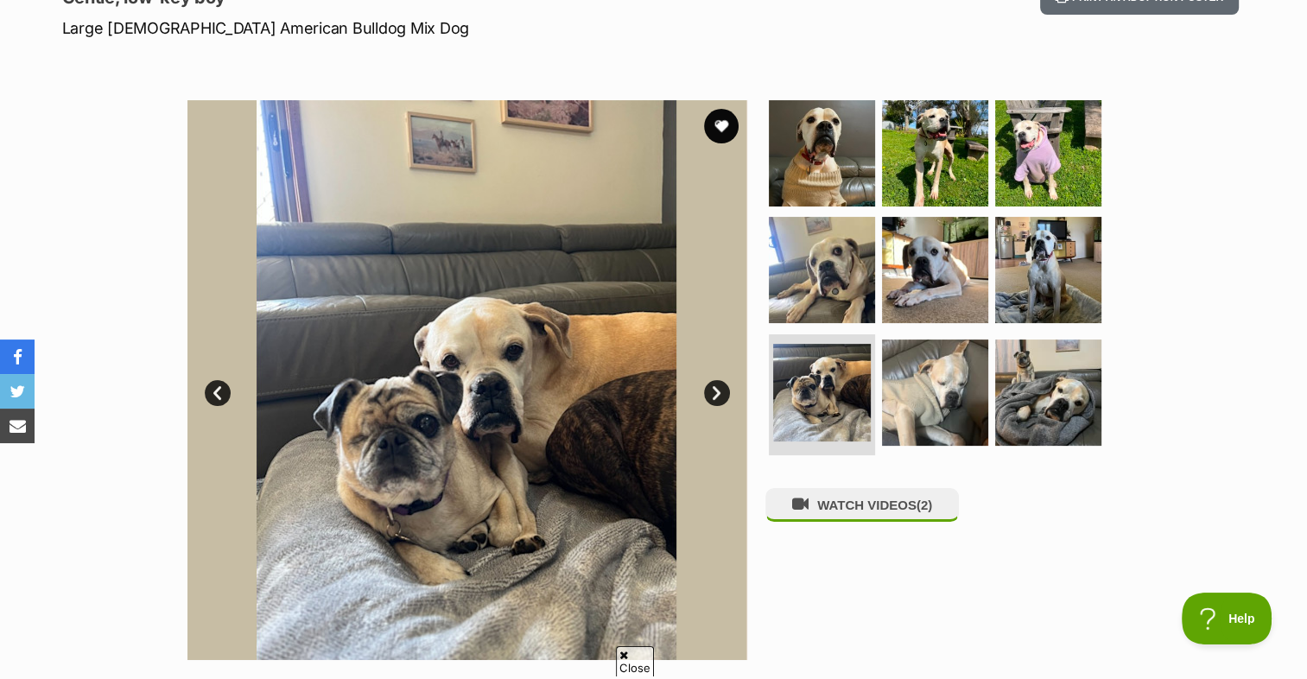
click at [713, 392] on link "Next" at bounding box center [717, 393] width 26 height 26
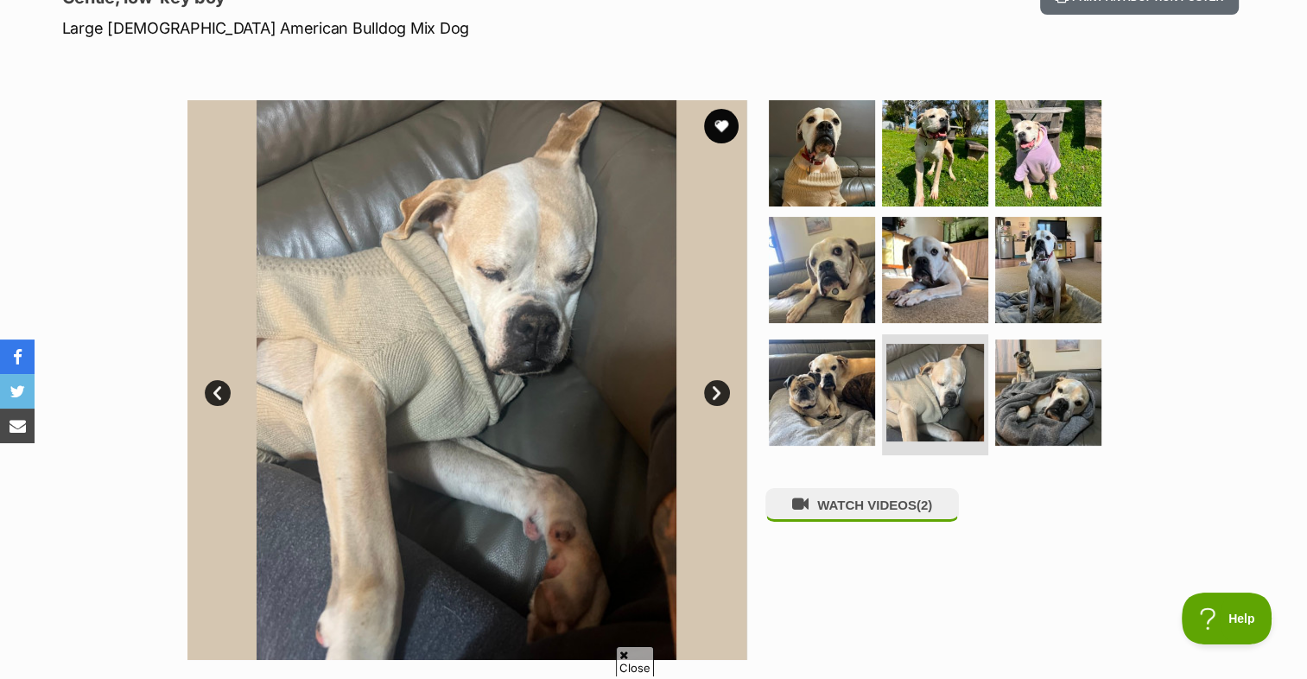
click at [713, 392] on link "Next" at bounding box center [717, 393] width 26 height 26
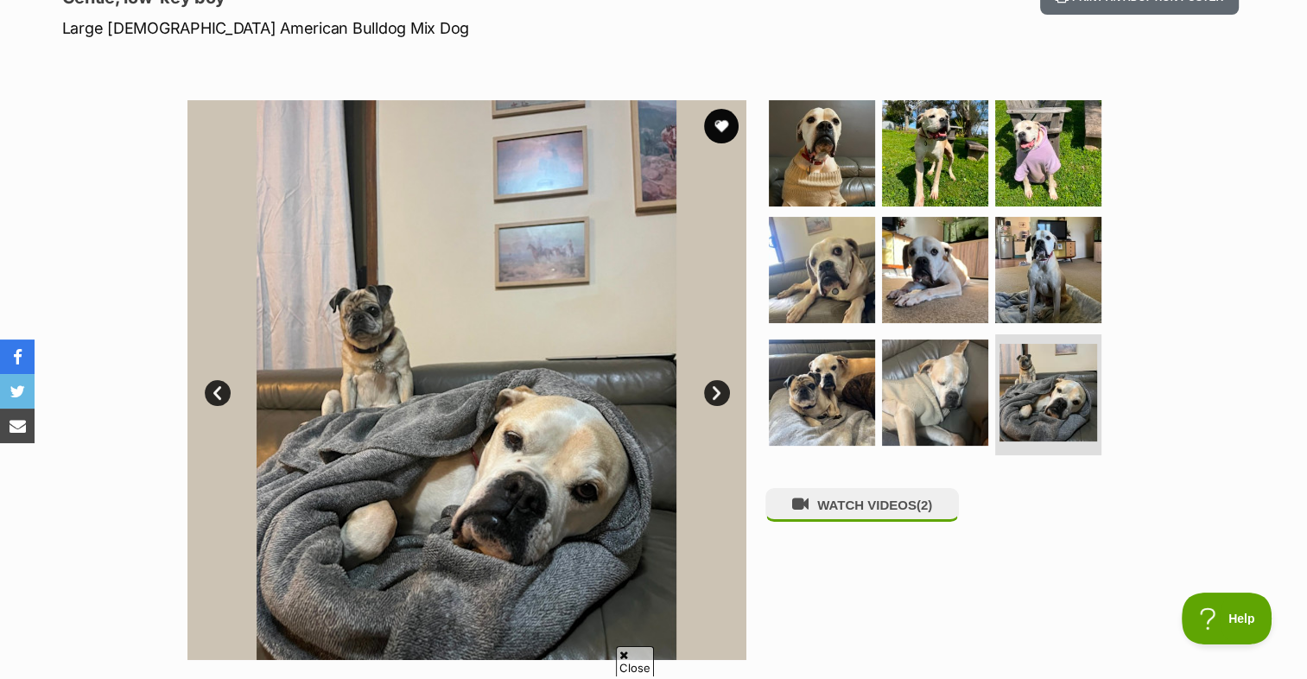
click at [713, 392] on link "Next" at bounding box center [717, 393] width 26 height 26
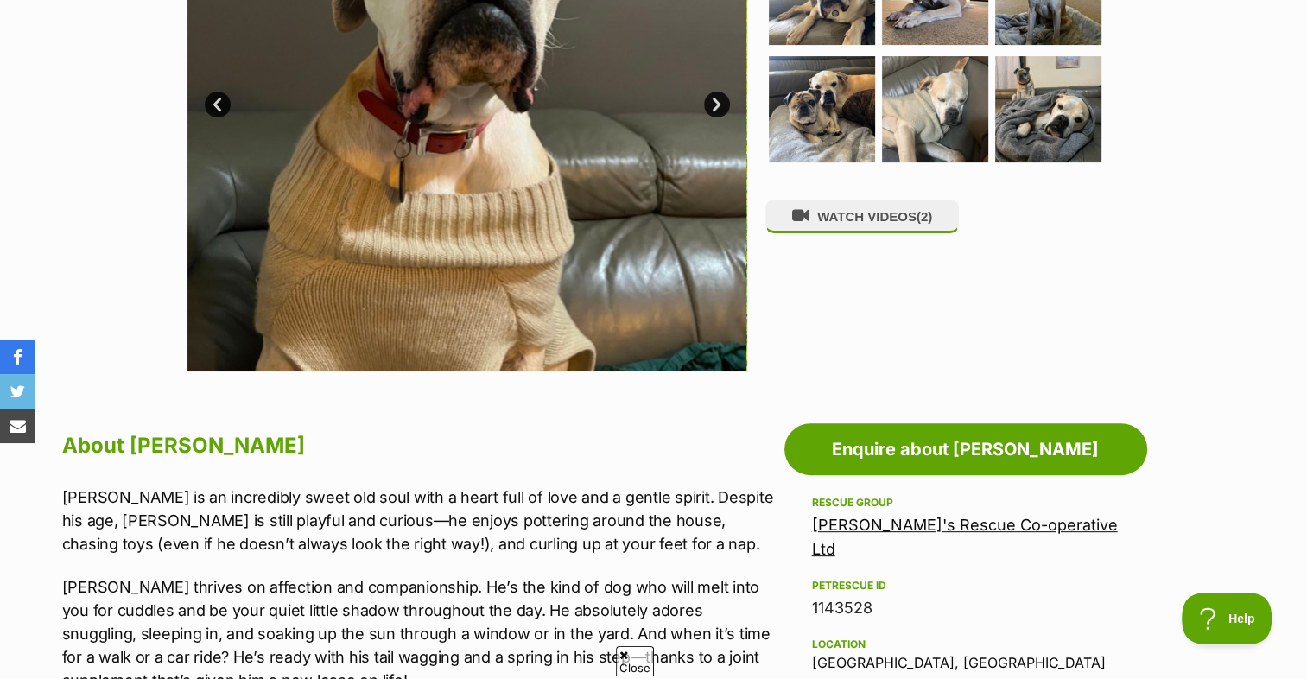
scroll to position [345, 0]
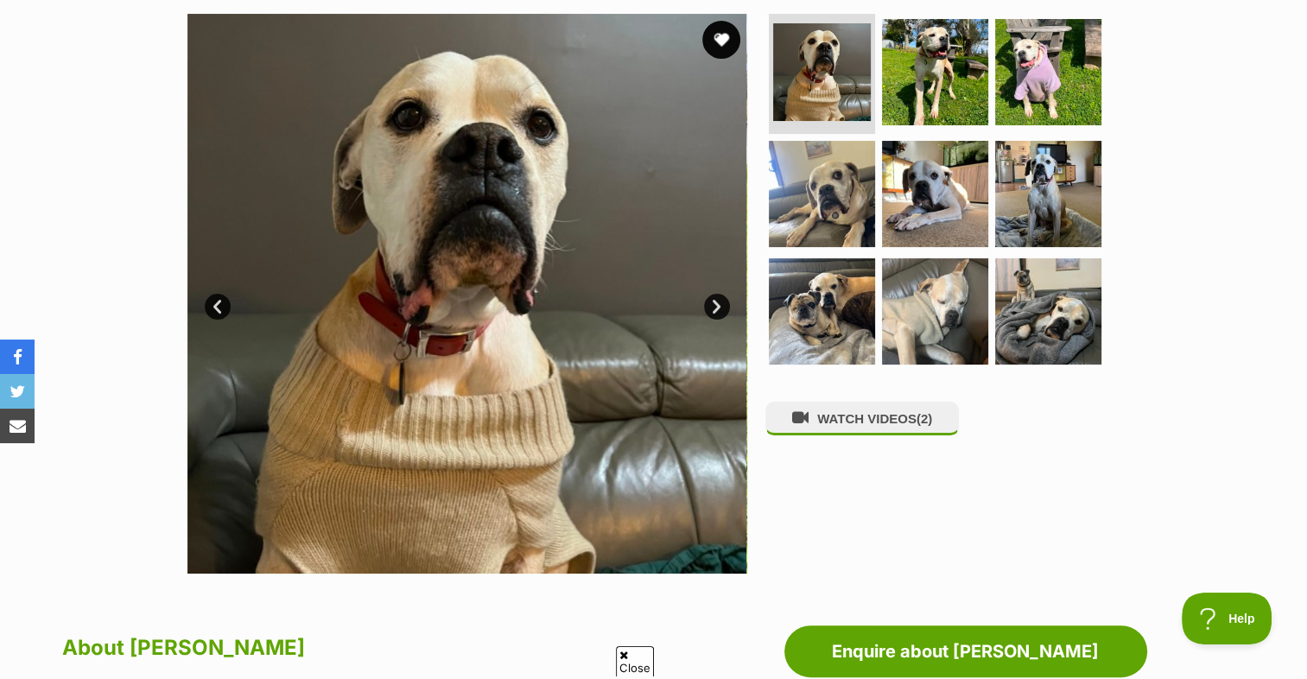
click at [719, 39] on button "favourite" at bounding box center [721, 40] width 38 height 38
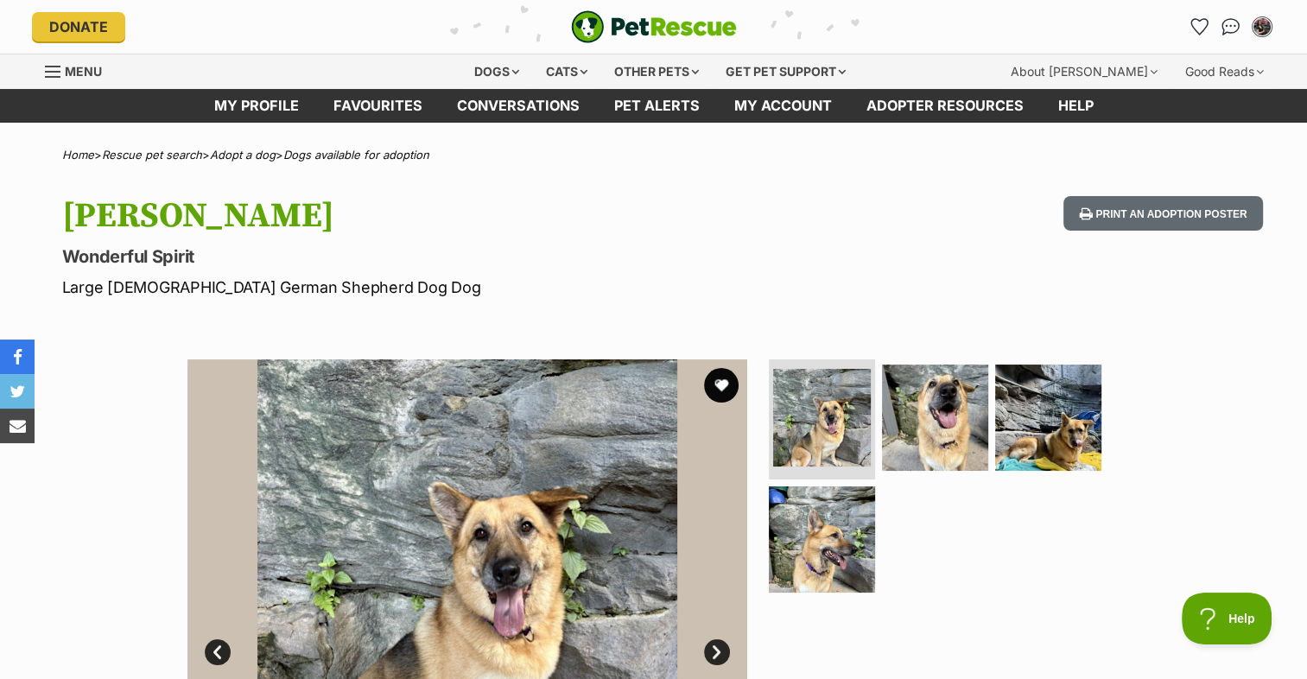
scroll to position [259, 0]
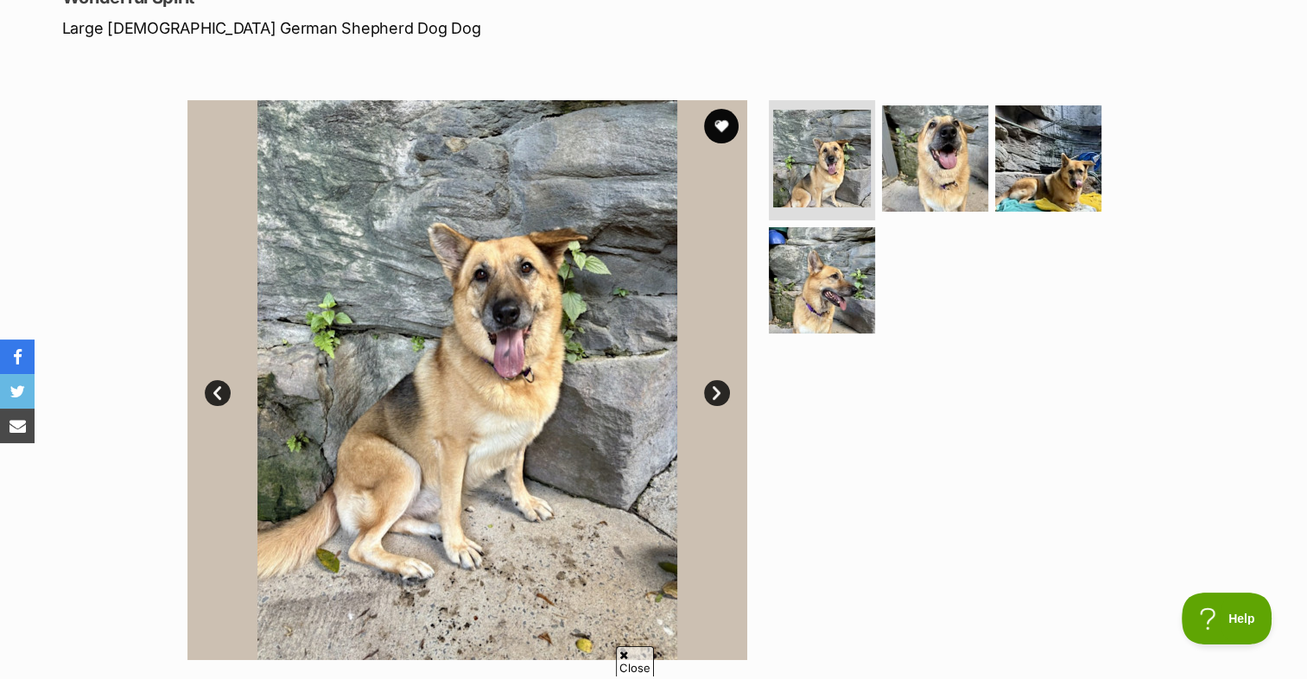
click at [714, 386] on link "Next" at bounding box center [717, 393] width 26 height 26
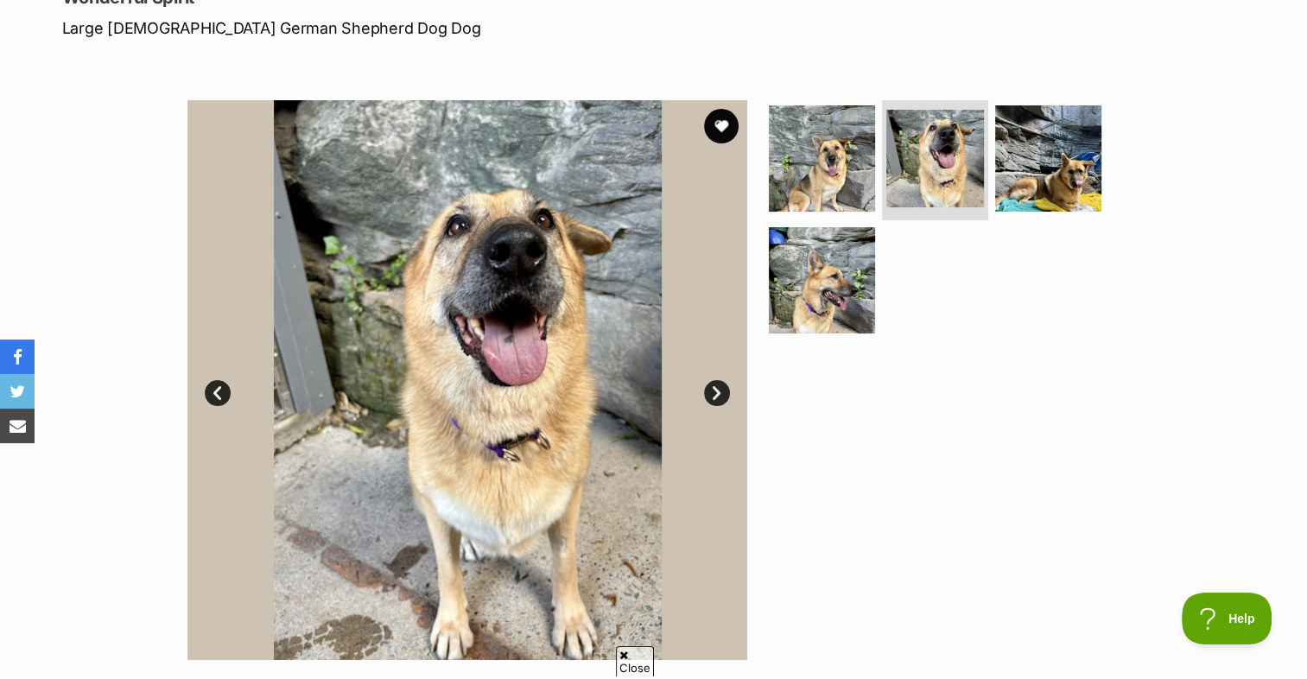
click at [714, 386] on link "Next" at bounding box center [717, 393] width 26 height 26
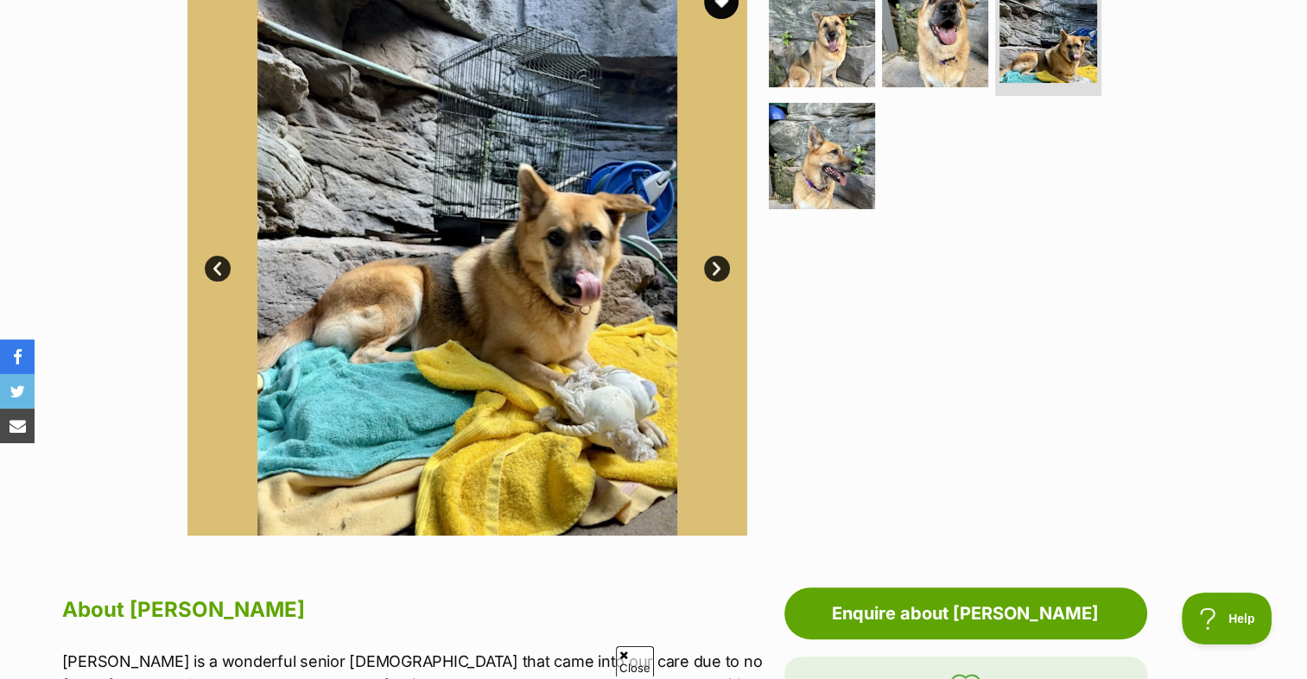
scroll to position [345, 0]
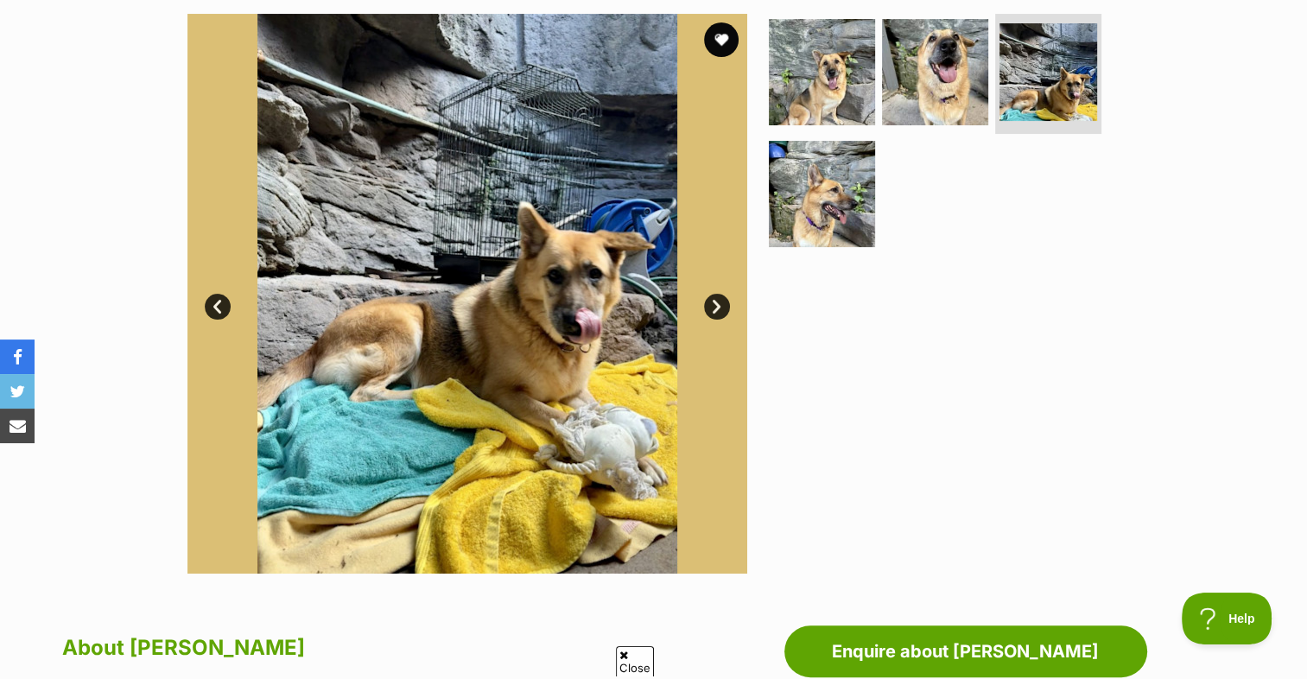
click at [721, 305] on link "Next" at bounding box center [717, 307] width 26 height 26
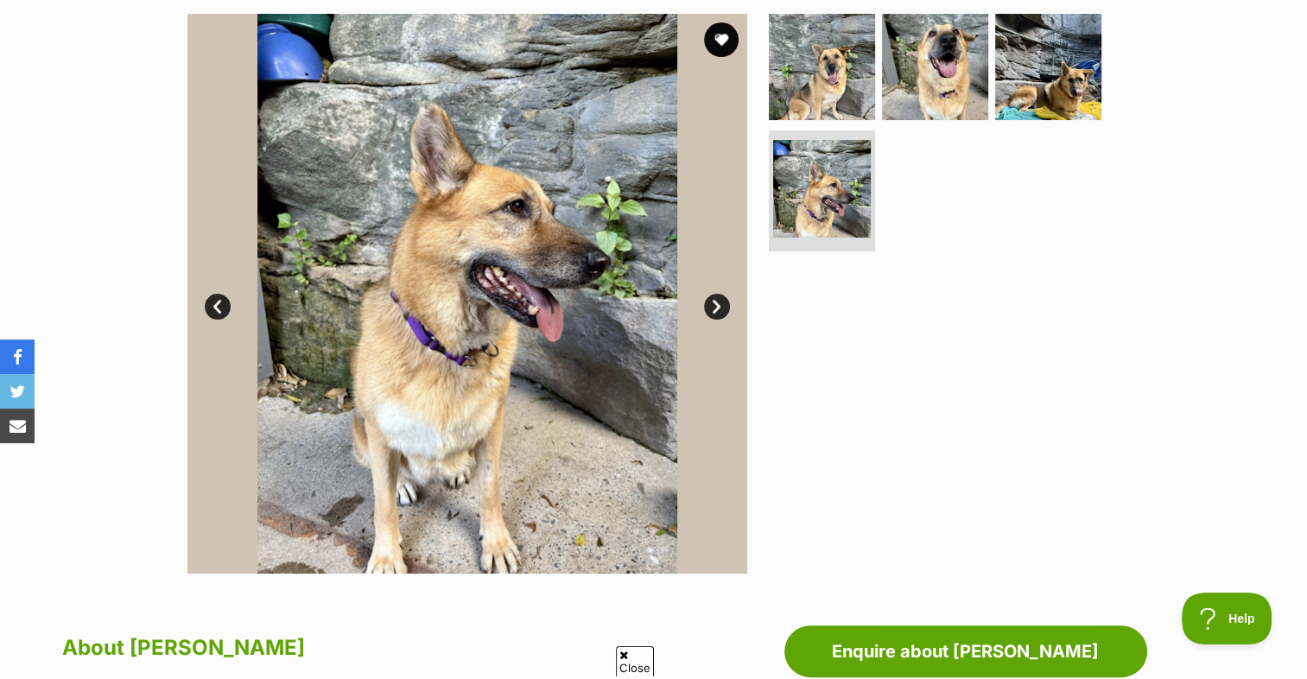
click at [721, 305] on link "Next" at bounding box center [717, 307] width 26 height 26
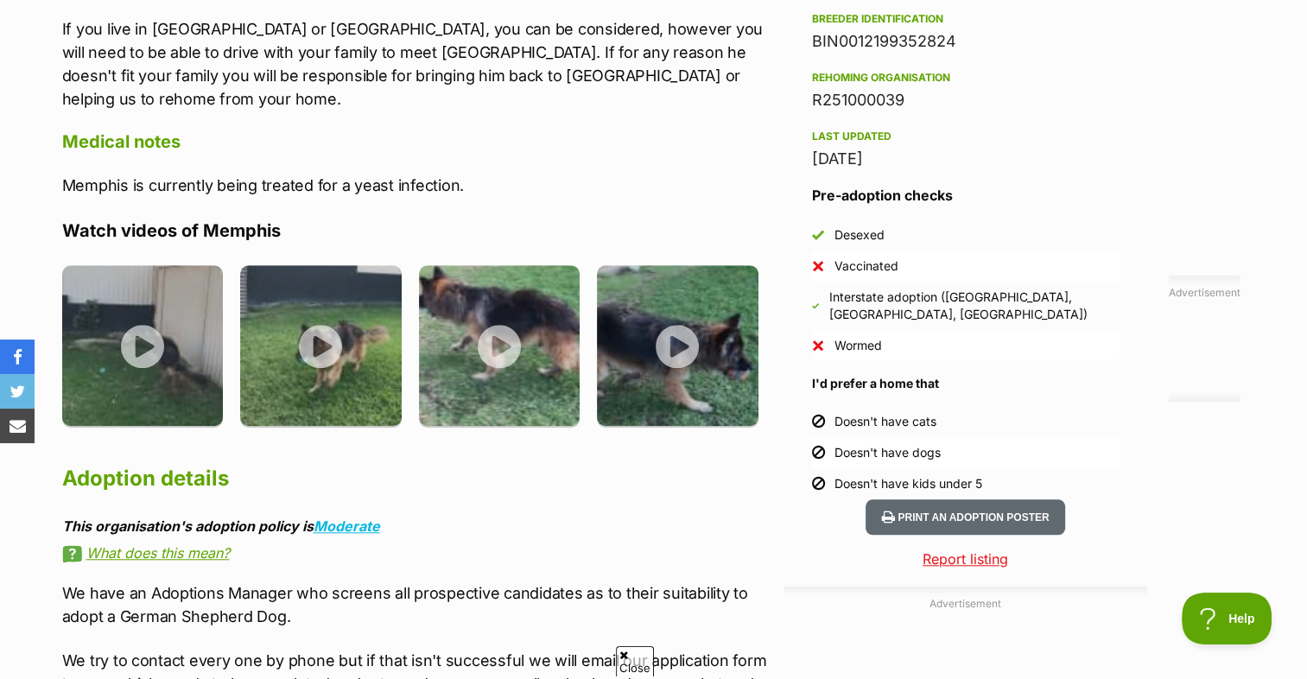
scroll to position [1209, 0]
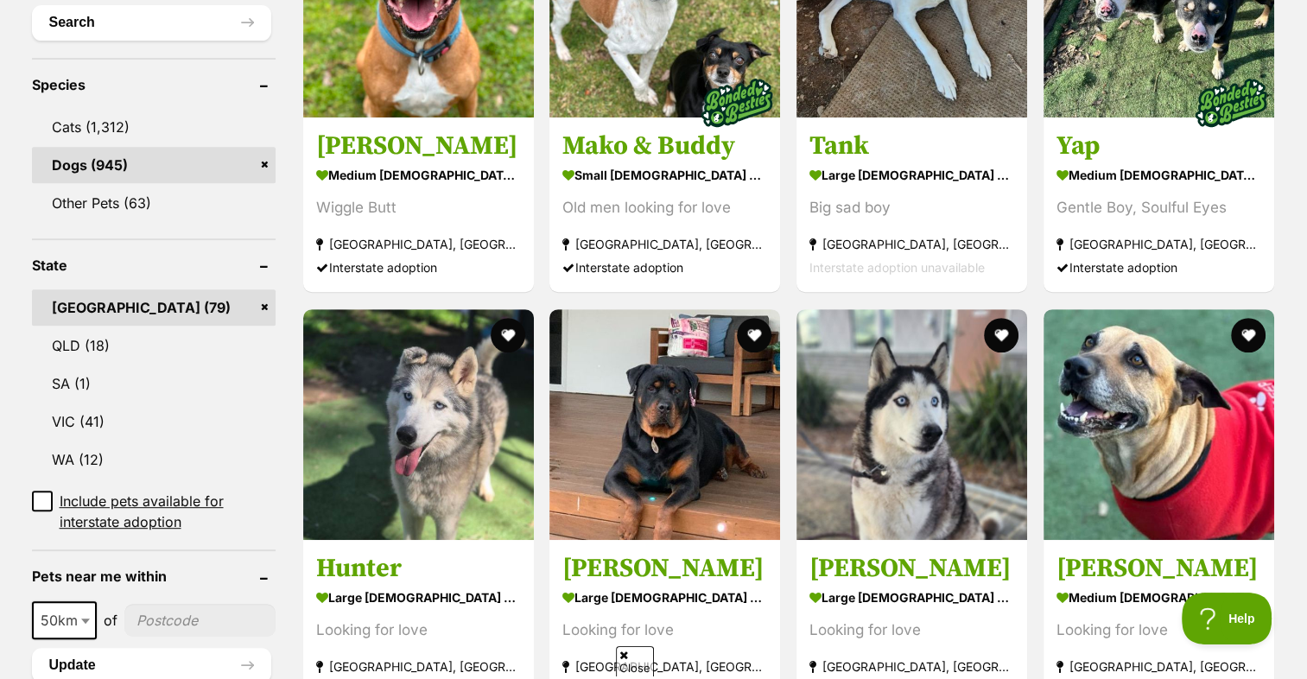
scroll to position [691, 0]
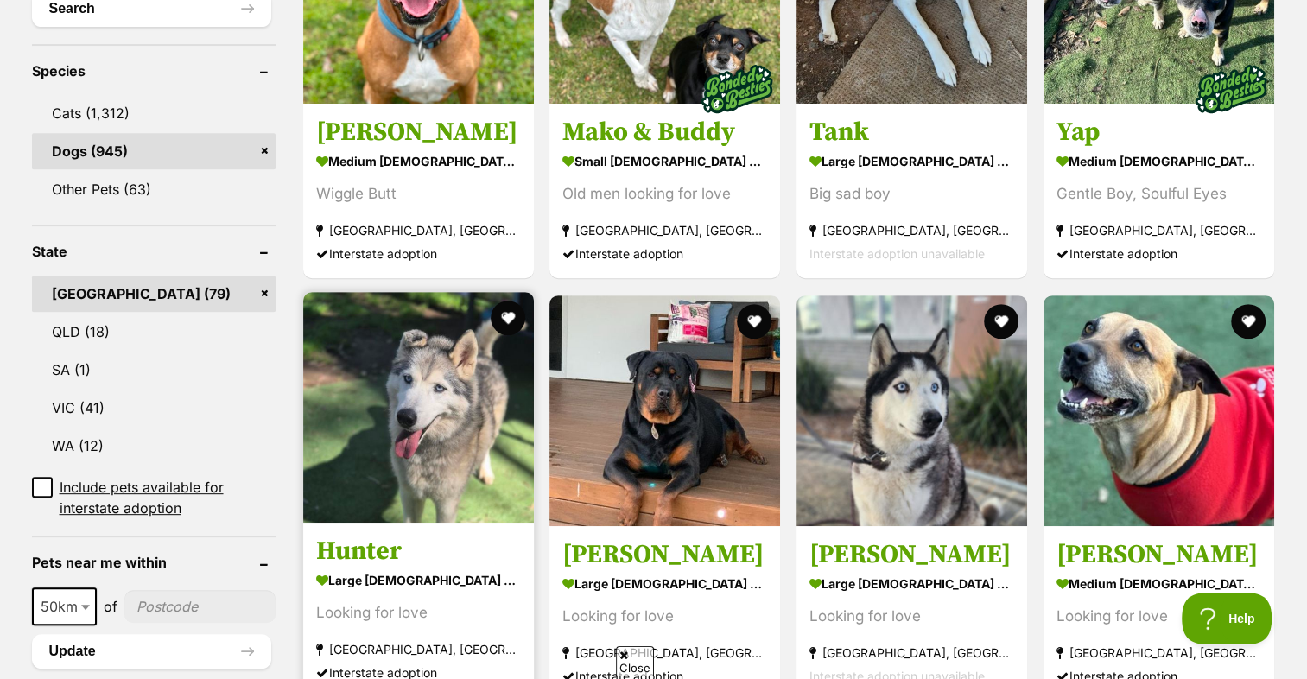
click at [380, 426] on img at bounding box center [418, 407] width 231 height 231
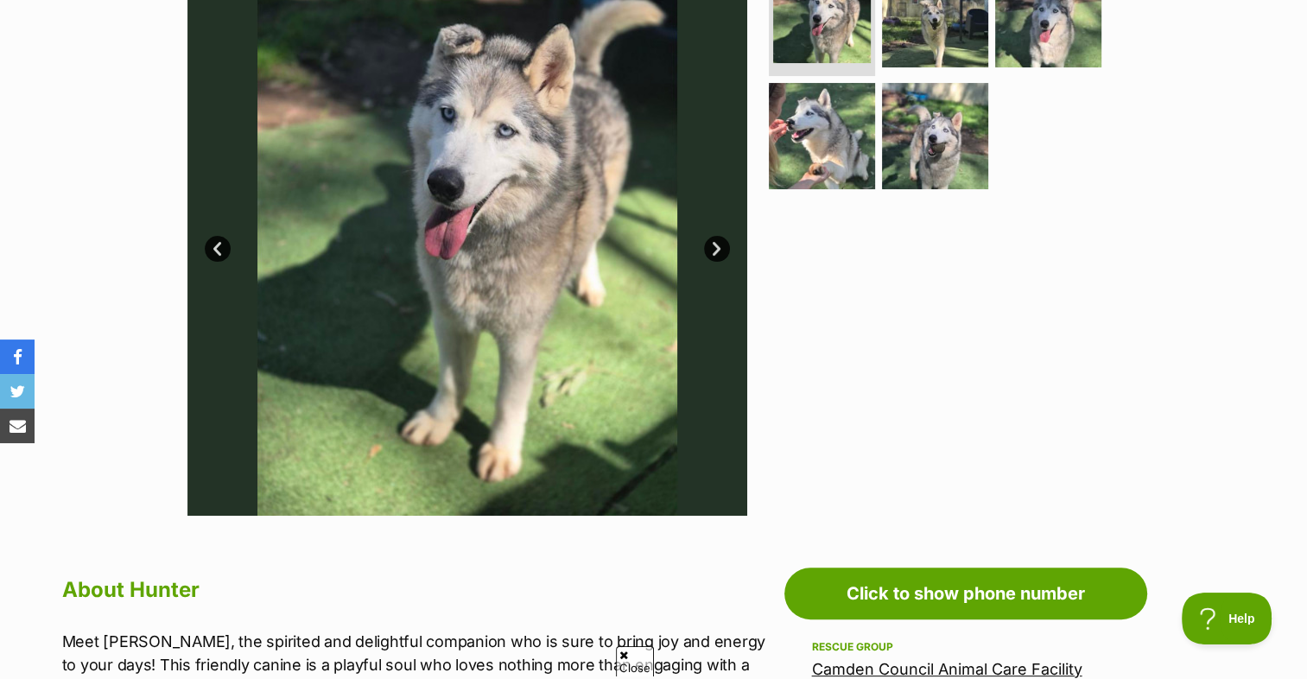
scroll to position [259, 0]
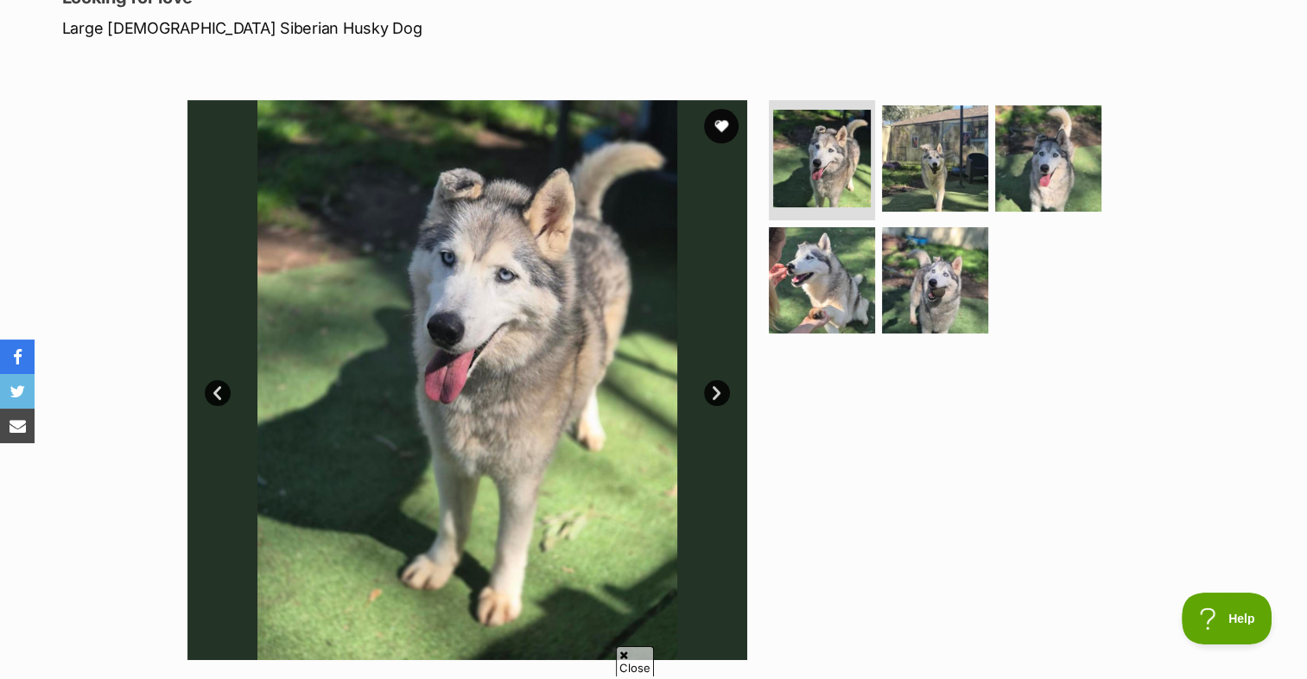
click at [723, 385] on link "Next" at bounding box center [717, 393] width 26 height 26
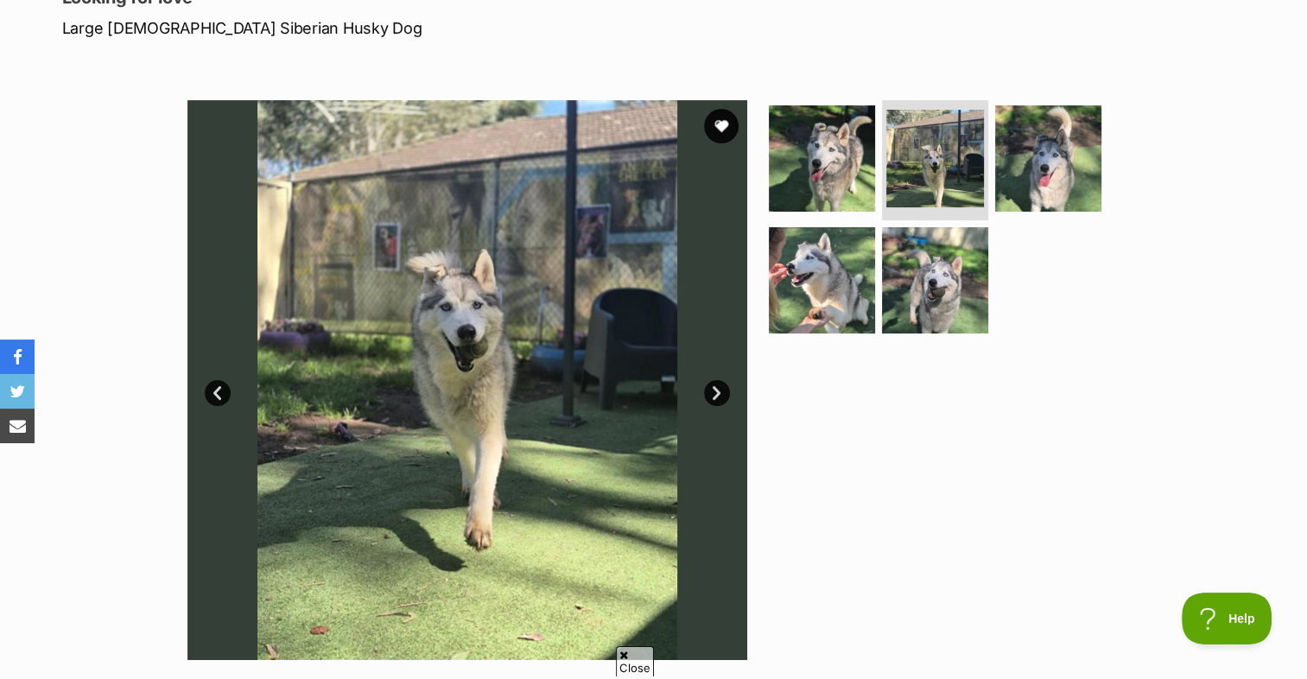
click at [715, 385] on link "Next" at bounding box center [717, 393] width 26 height 26
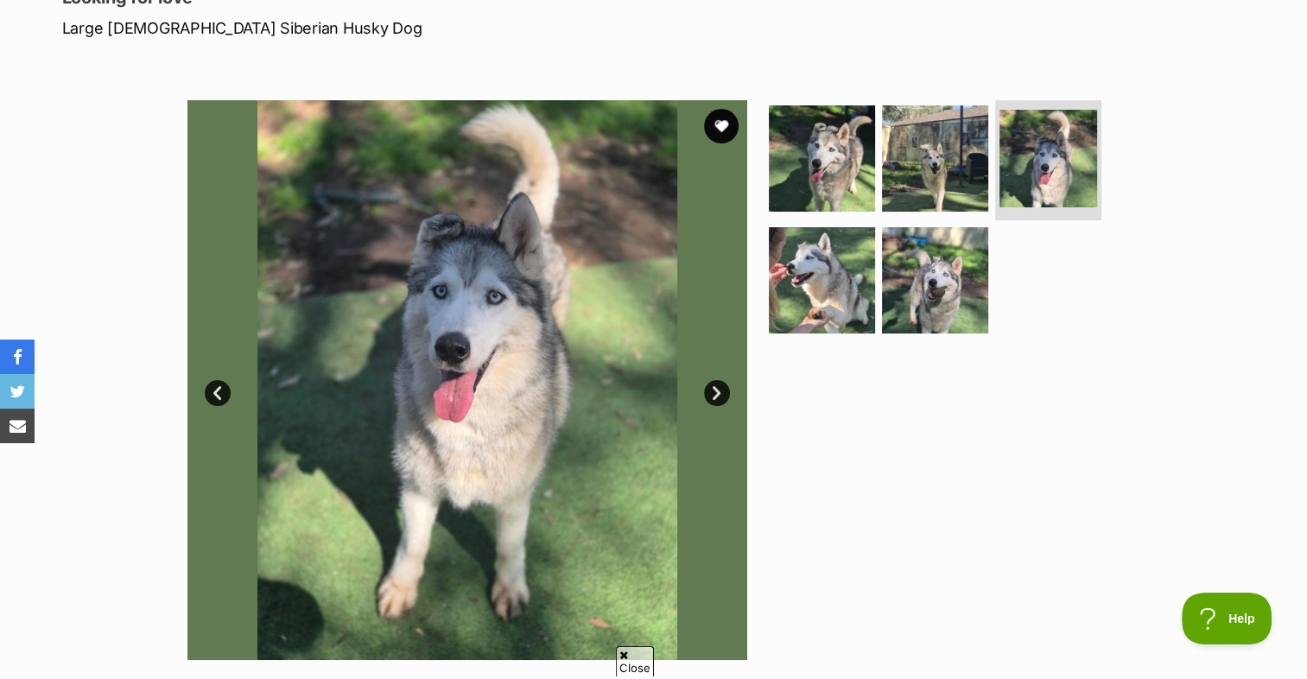
click at [715, 385] on link "Next" at bounding box center [717, 393] width 26 height 26
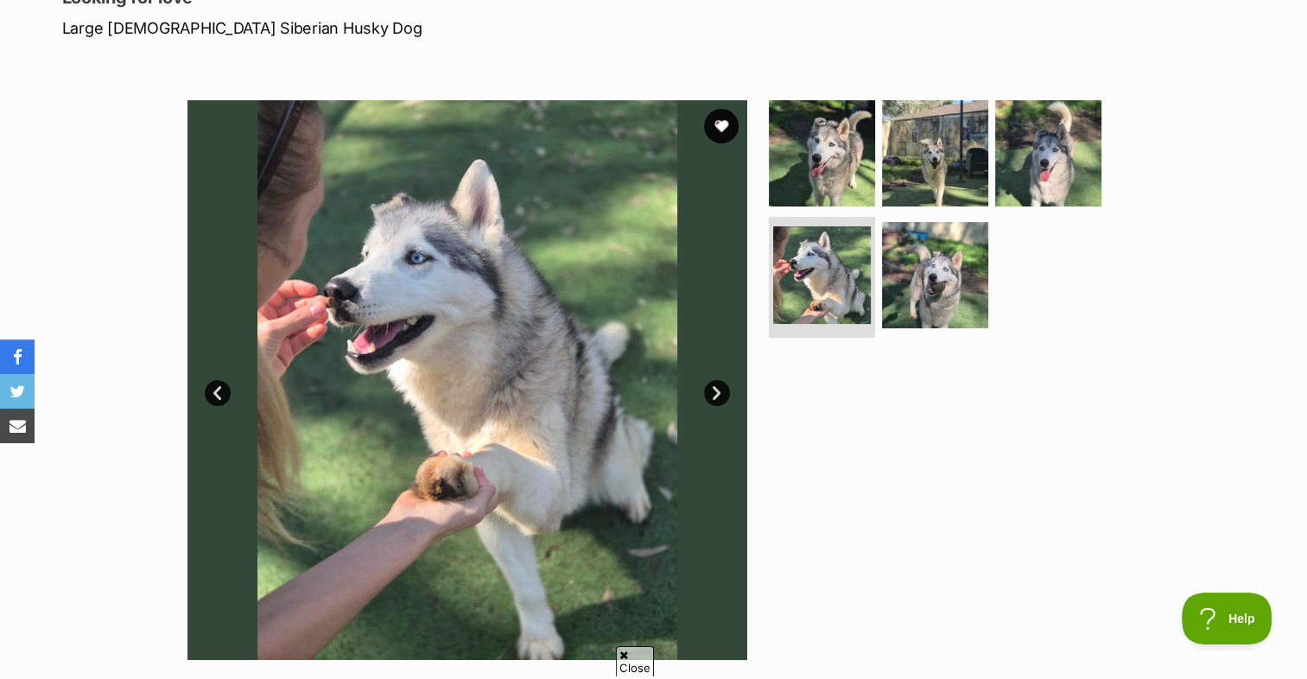
click at [715, 385] on link "Next" at bounding box center [717, 393] width 26 height 26
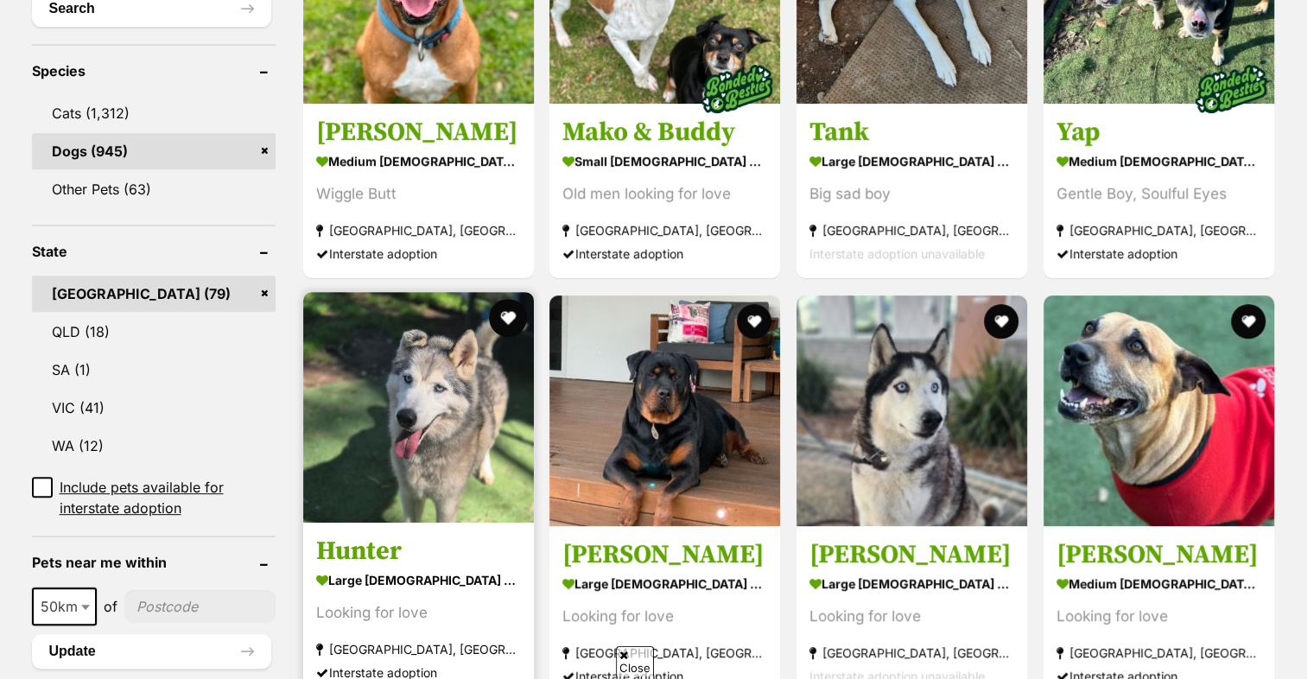
click at [507, 318] on button "favourite" at bounding box center [507, 318] width 38 height 38
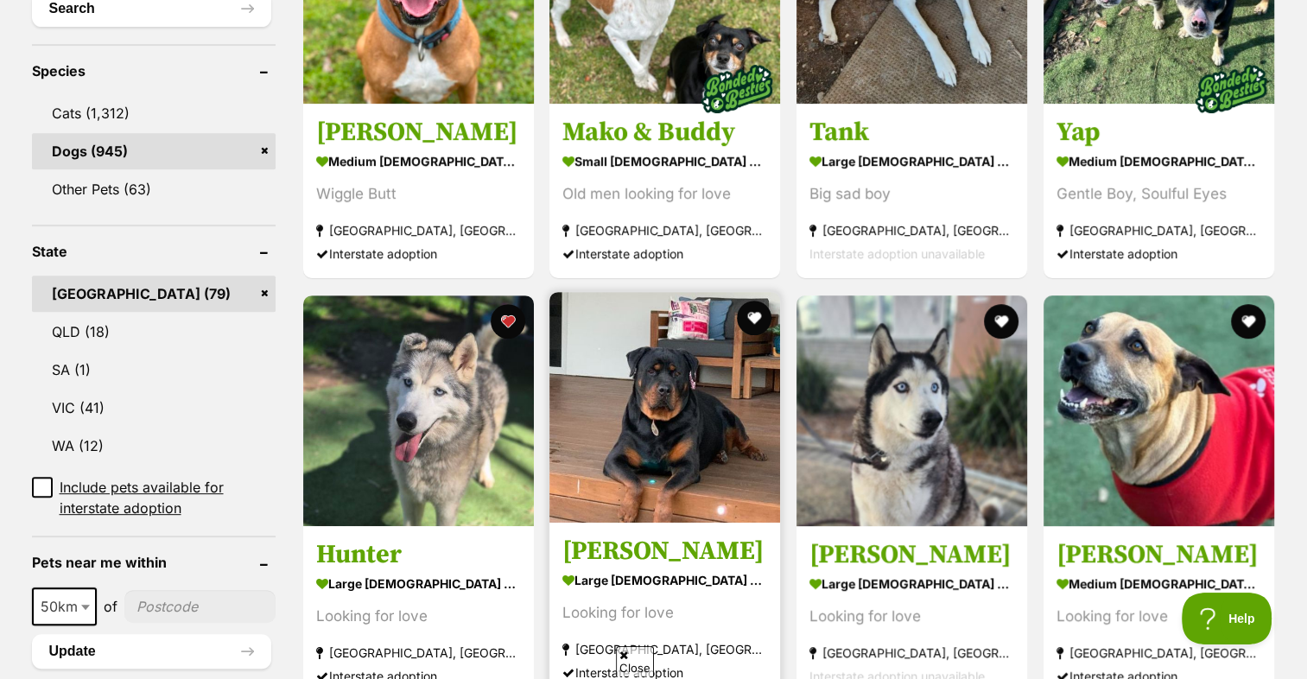
click at [672, 398] on img at bounding box center [664, 407] width 231 height 231
click at [756, 320] on button "favourite" at bounding box center [754, 318] width 38 height 38
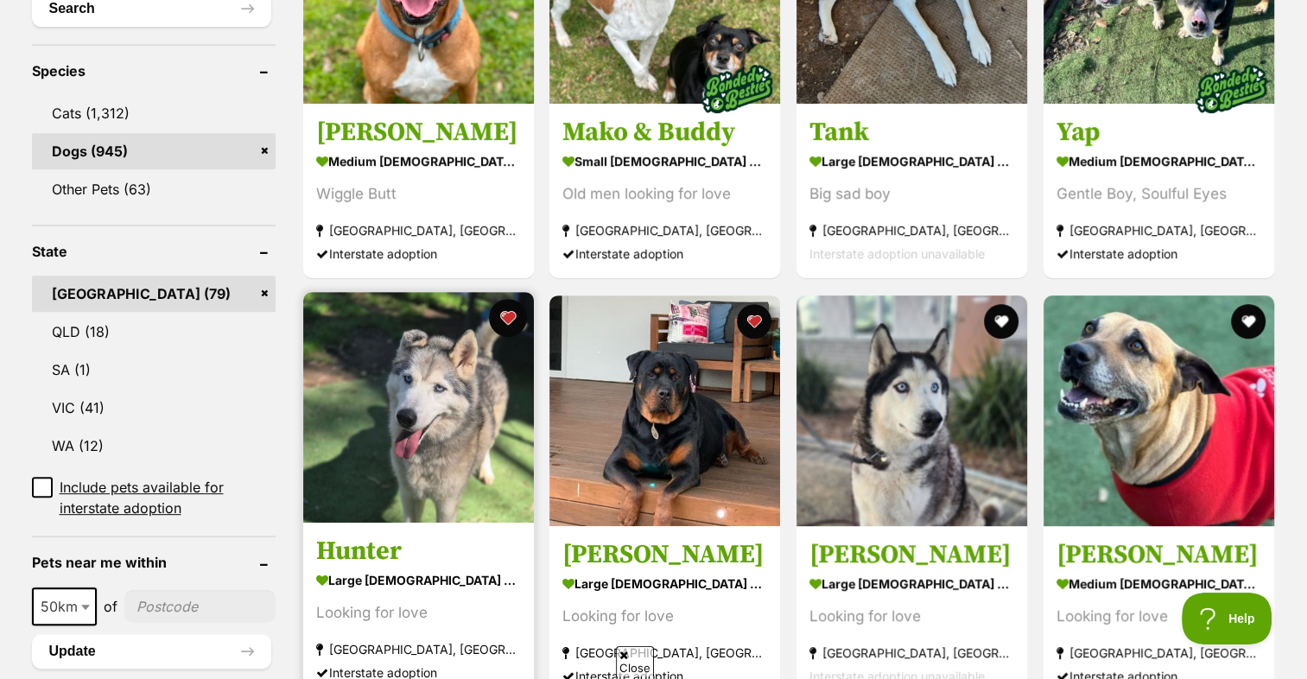
click at [512, 316] on button "favourite" at bounding box center [507, 318] width 38 height 38
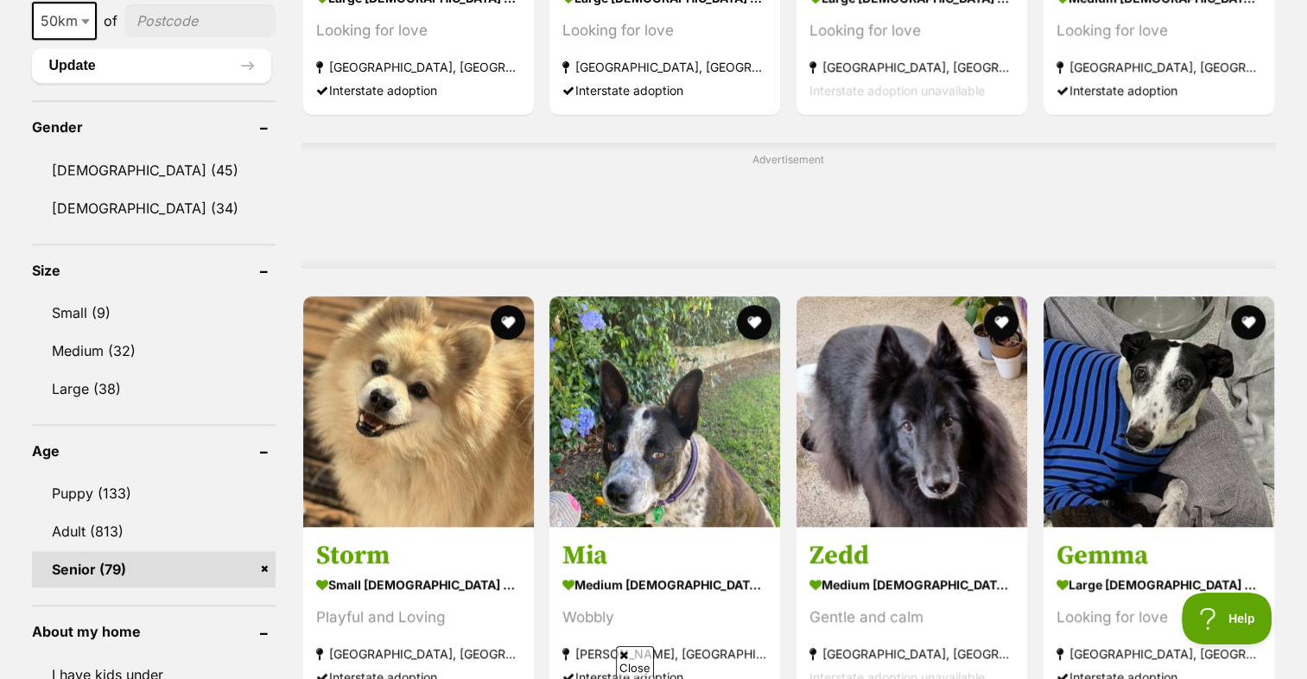
scroll to position [1295, 0]
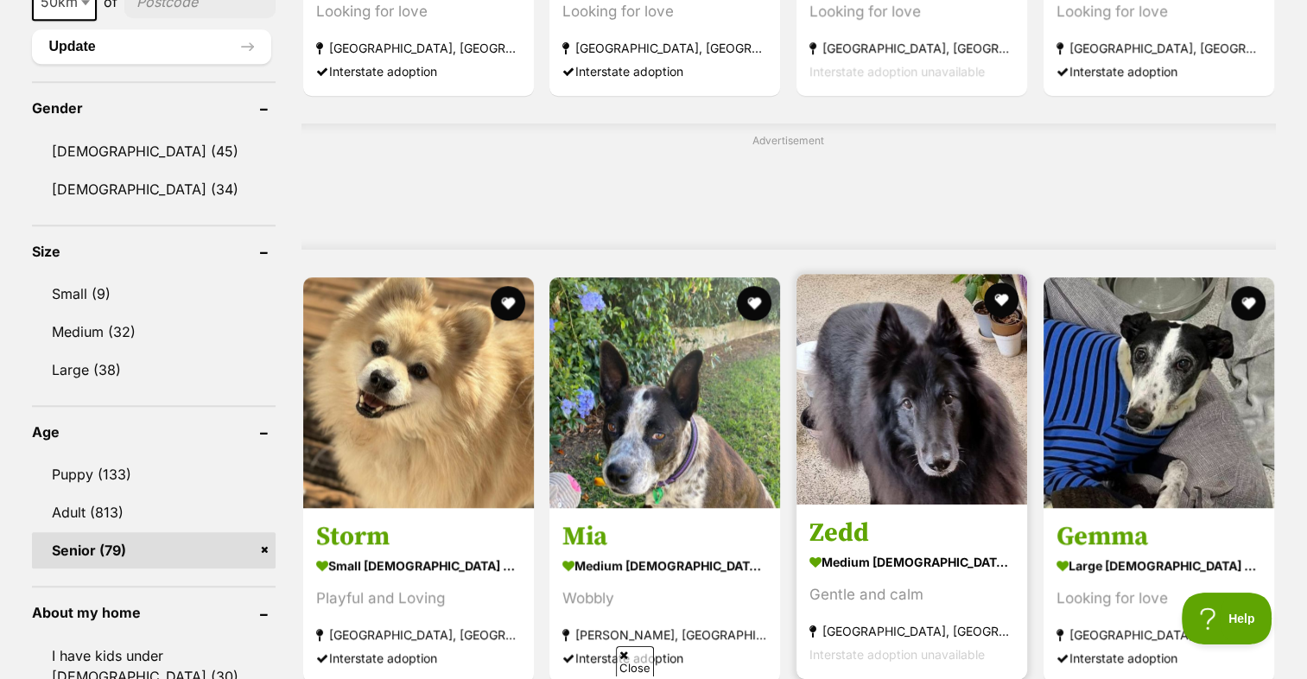
click at [912, 358] on img at bounding box center [911, 389] width 231 height 231
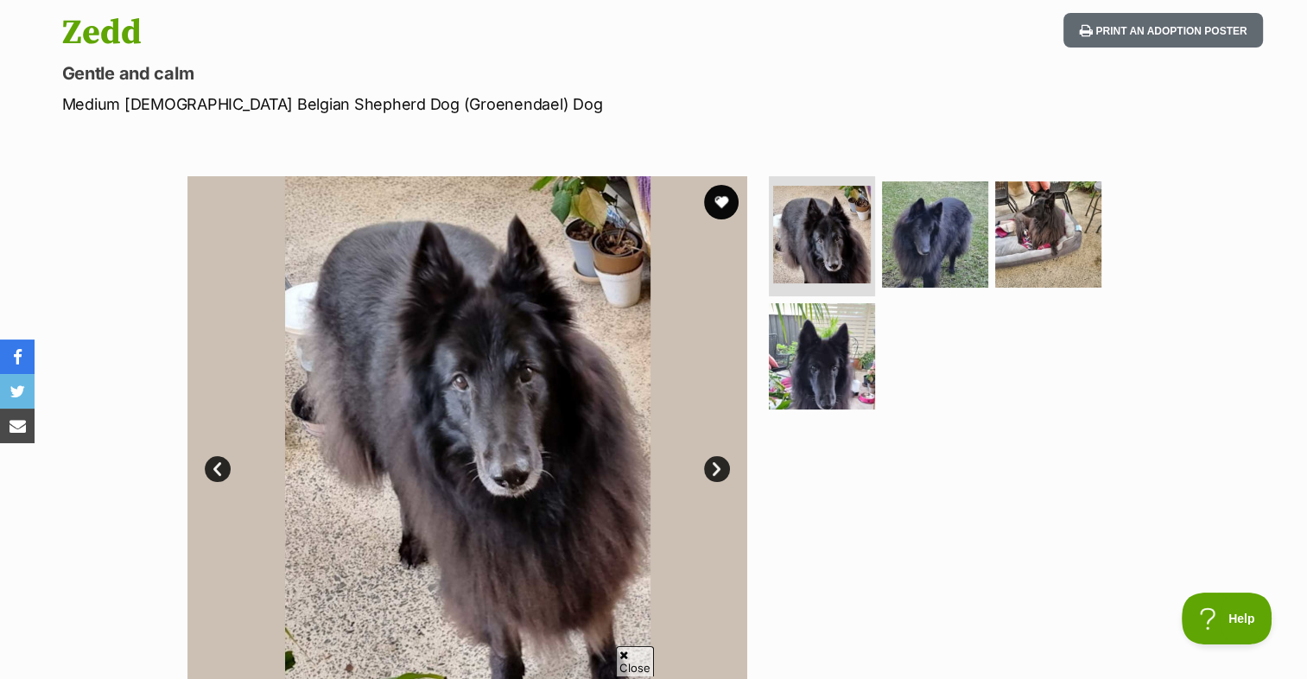
scroll to position [259, 0]
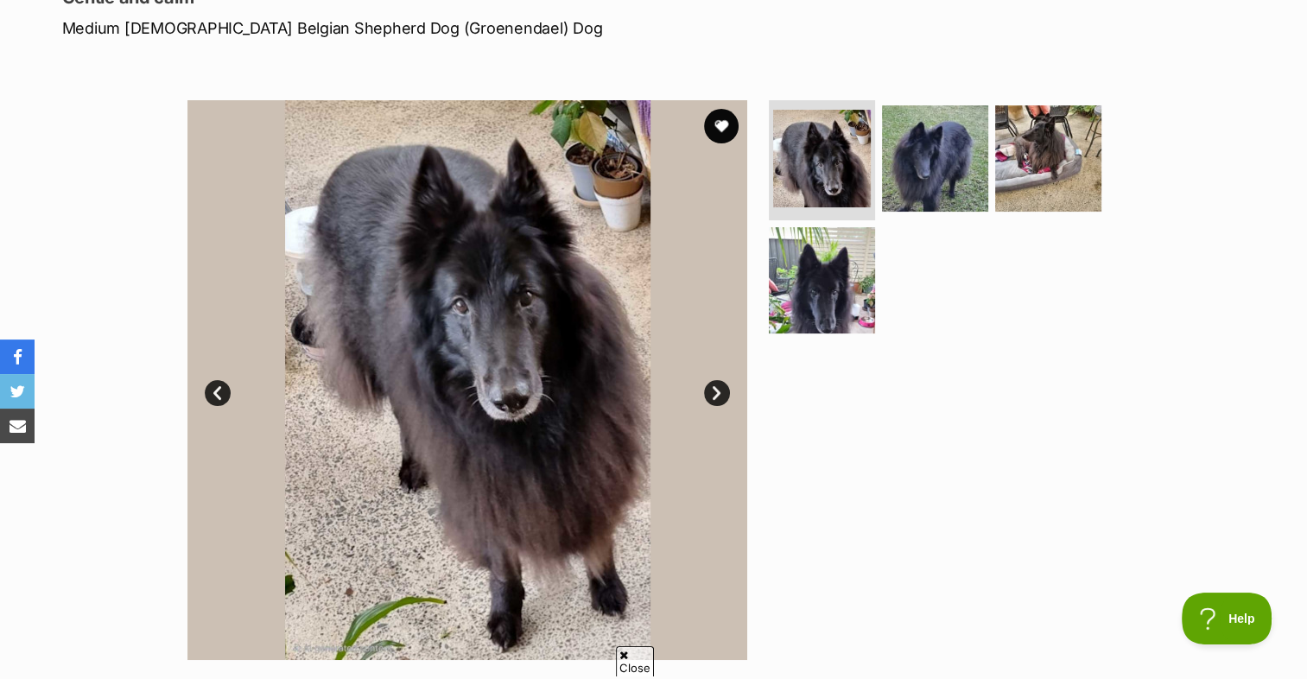
click at [718, 400] on link "Next" at bounding box center [717, 393] width 26 height 26
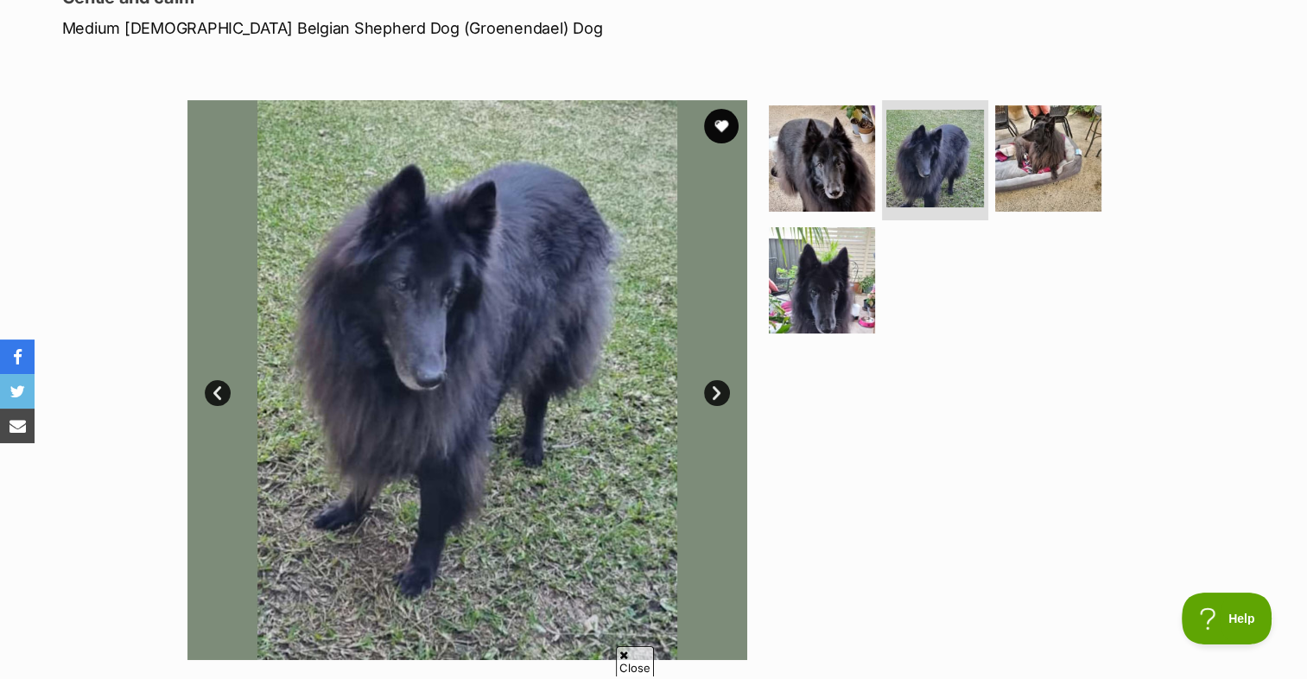
click at [718, 394] on link "Next" at bounding box center [717, 393] width 26 height 26
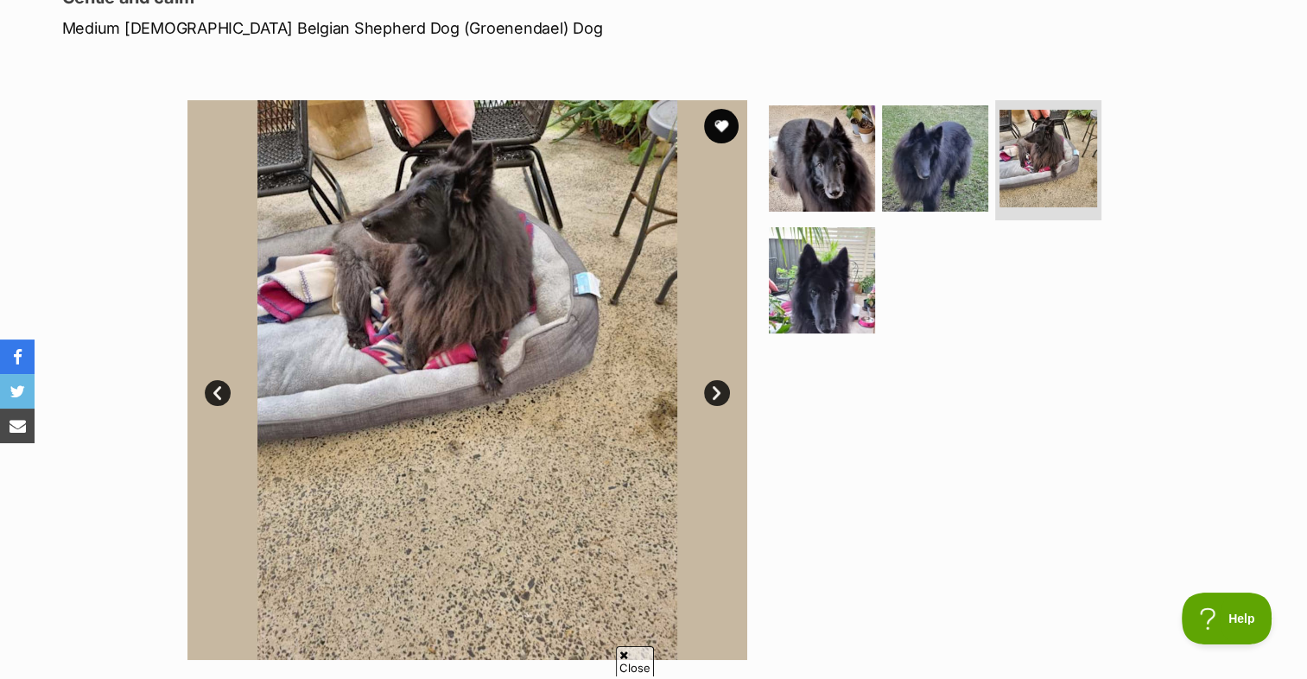
click at [718, 394] on link "Next" at bounding box center [717, 393] width 26 height 26
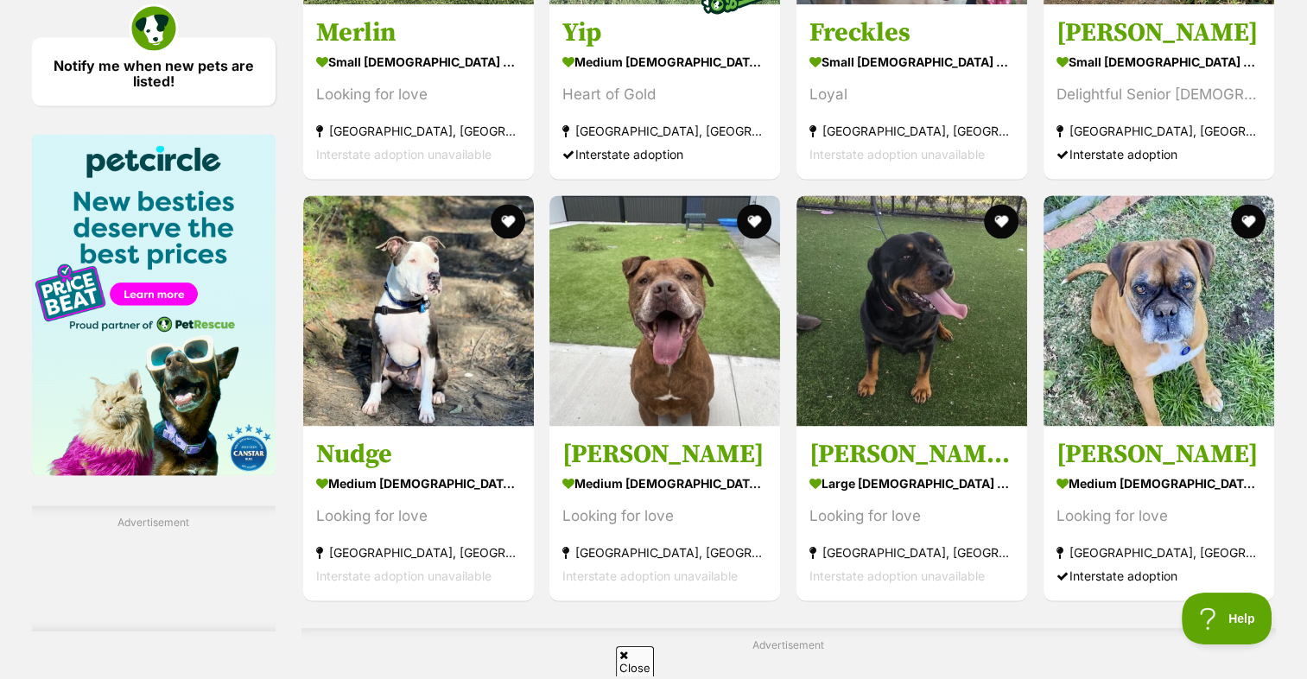
scroll to position [2504, 0]
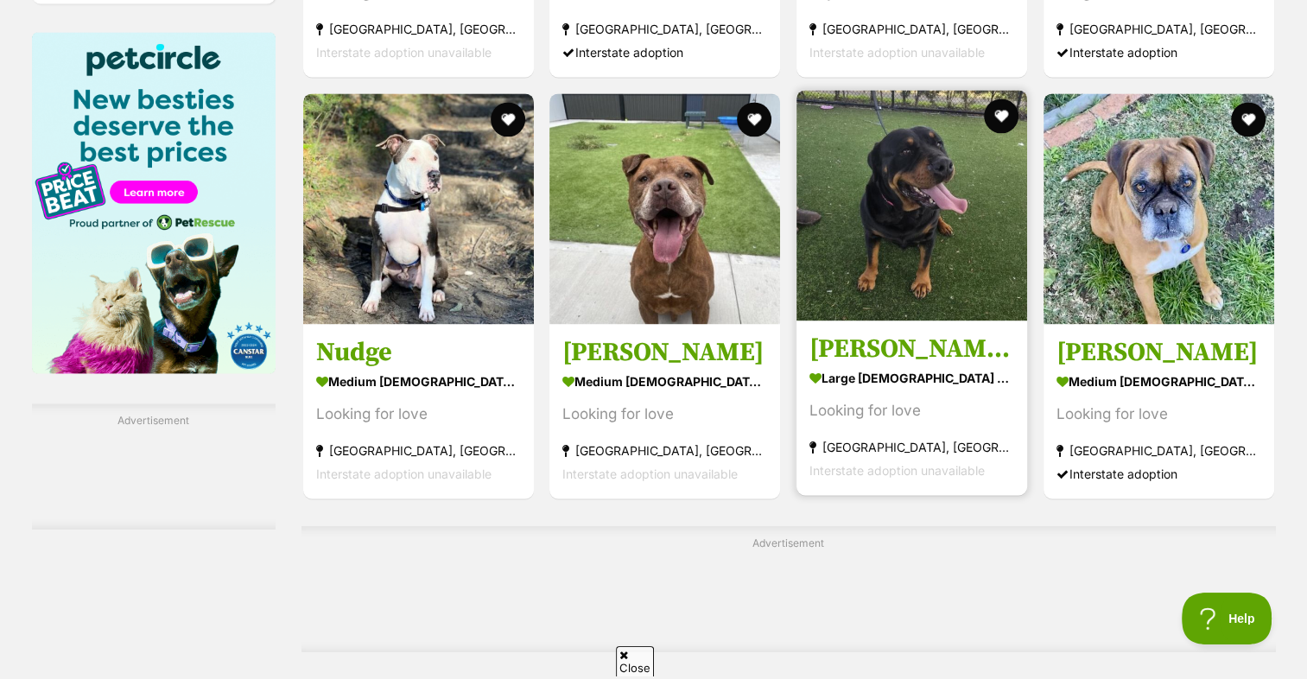
click at [884, 278] on img at bounding box center [911, 205] width 231 height 231
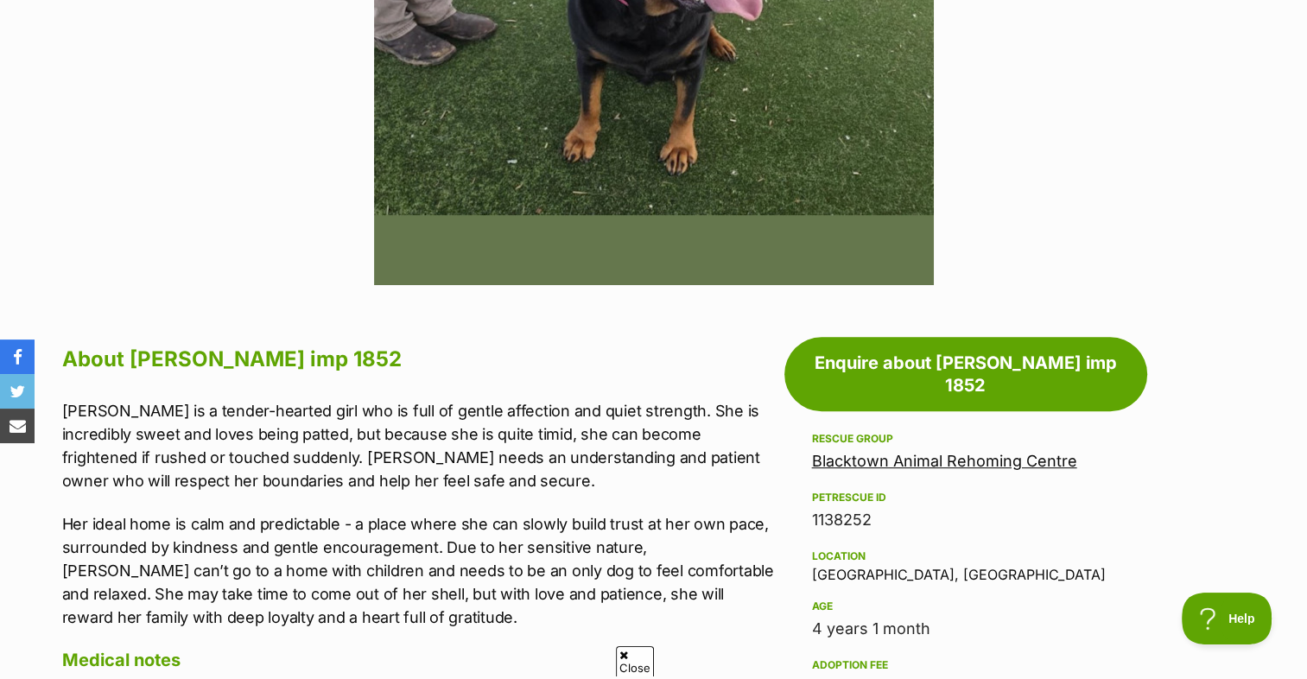
scroll to position [777, 0]
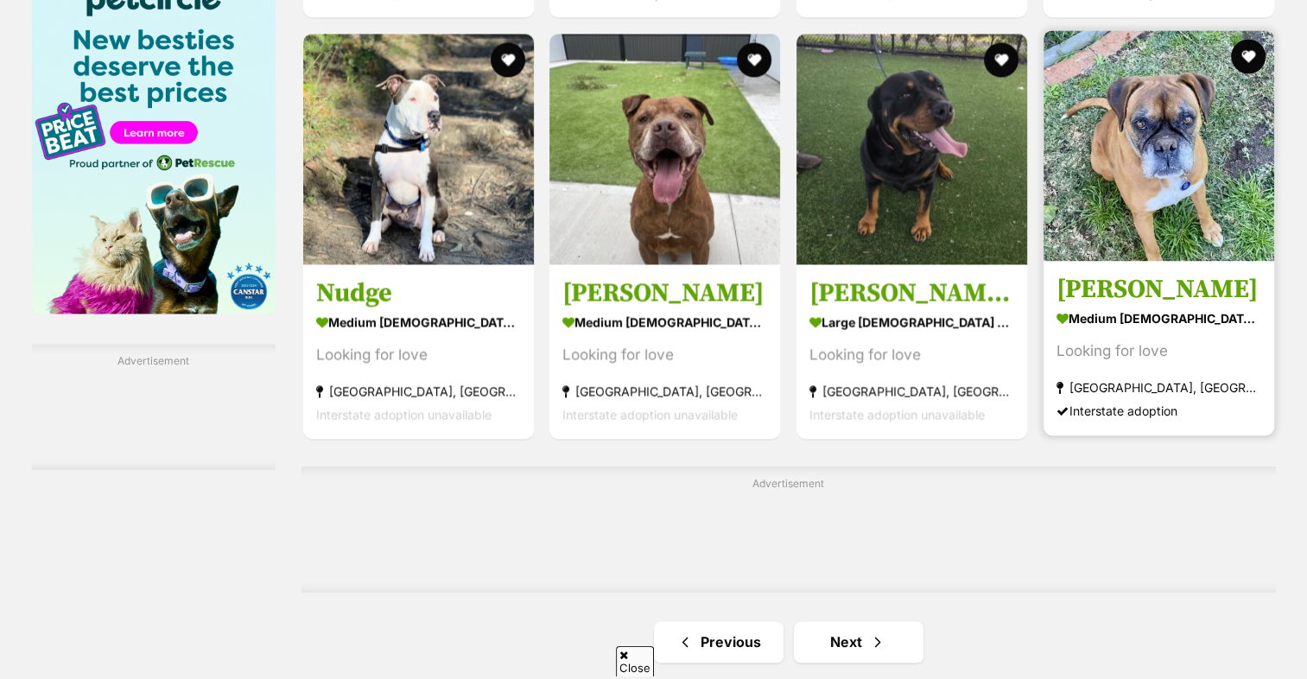
scroll to position [2677, 0]
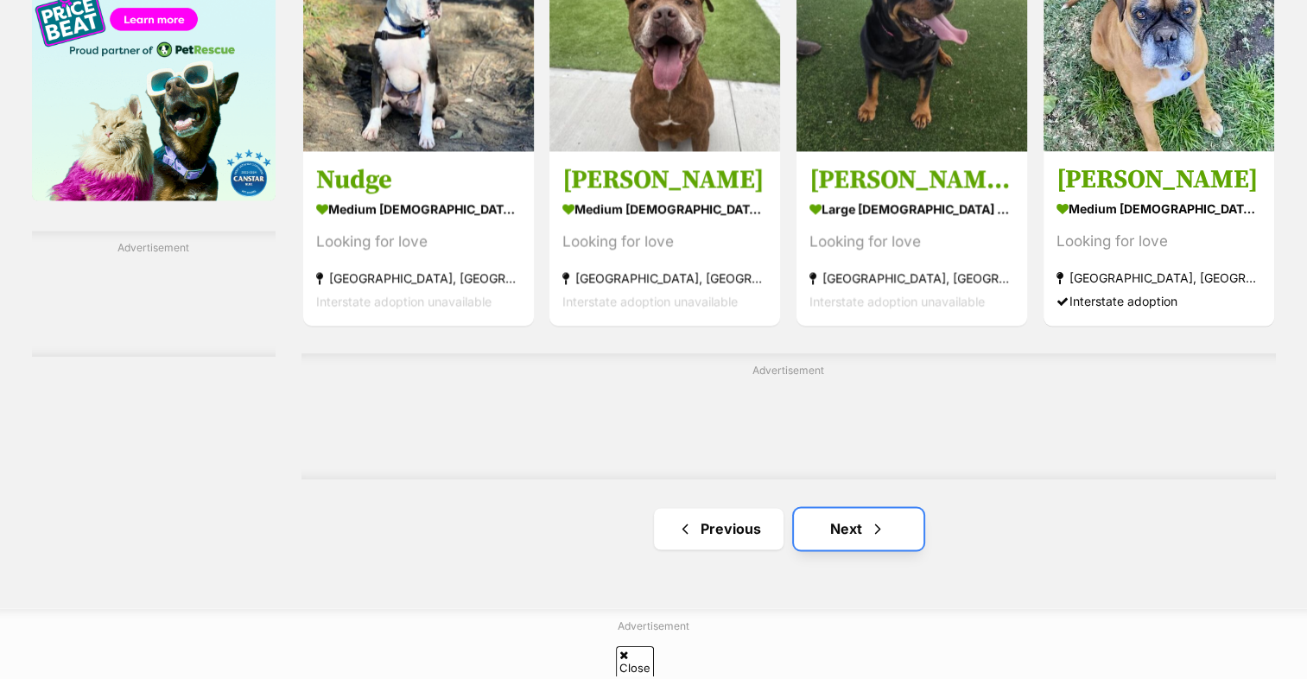
click at [908, 519] on link "Next" at bounding box center [859, 528] width 130 height 41
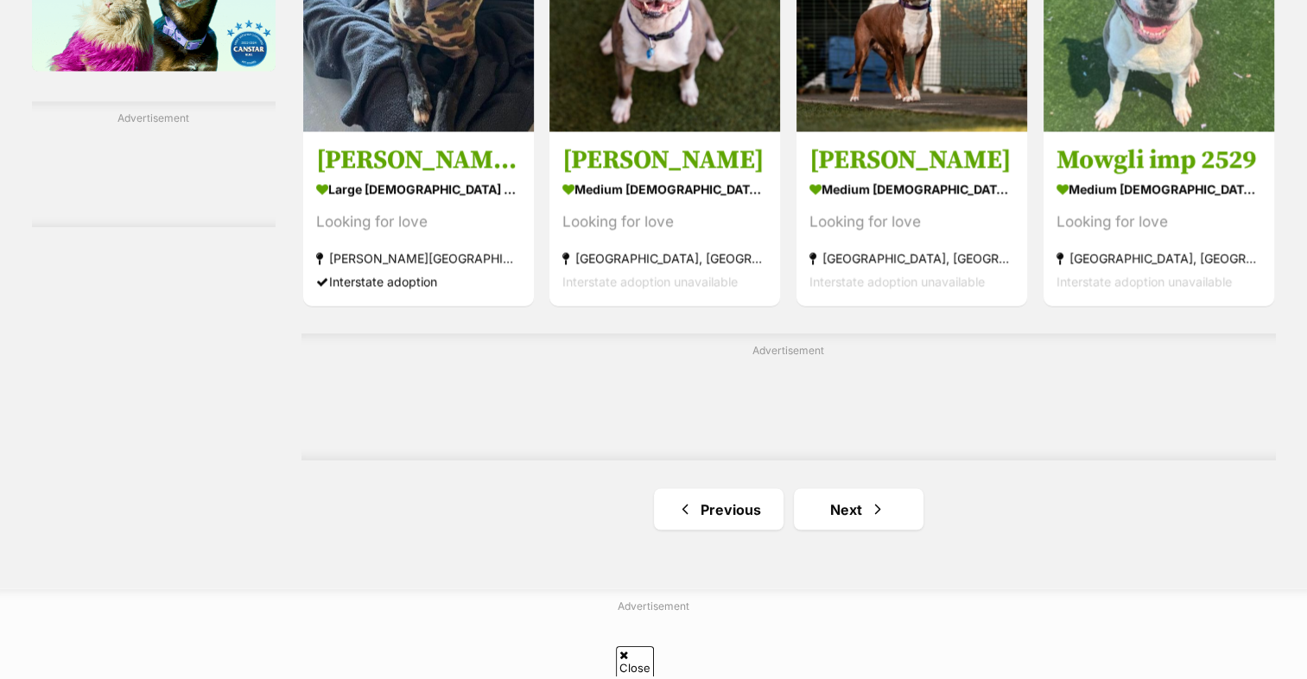
scroll to position [2850, 0]
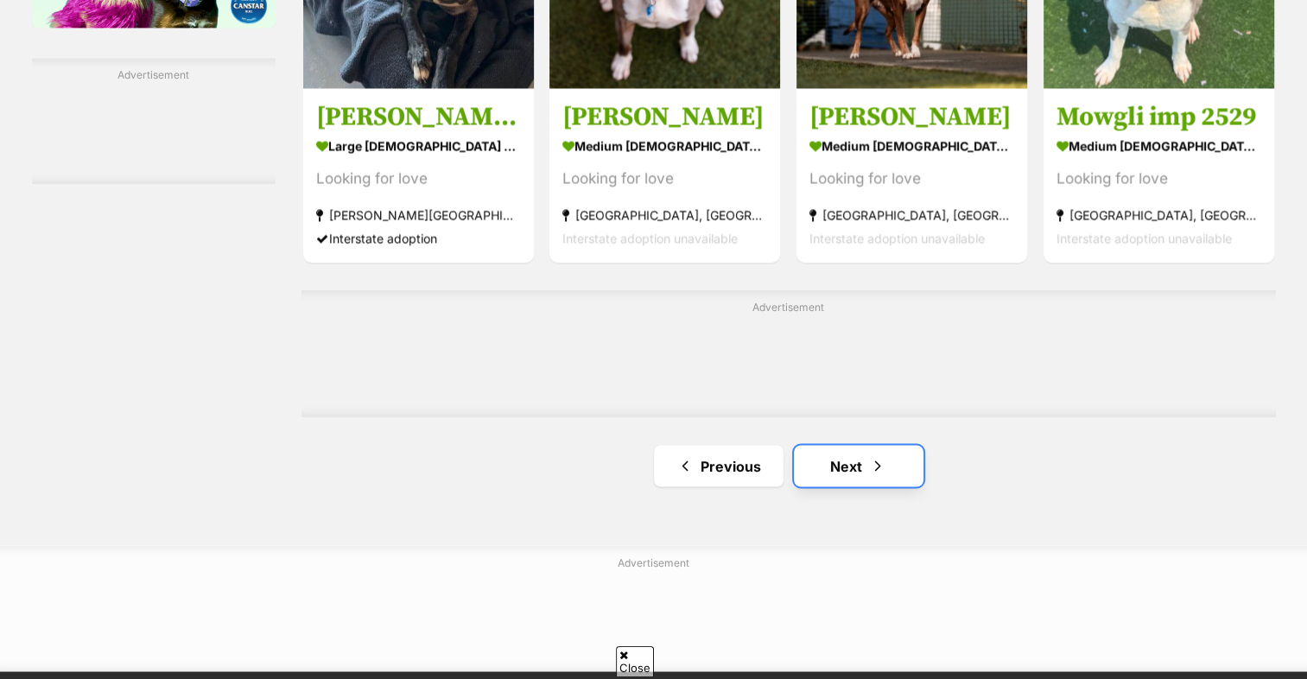
click at [842, 472] on link "Next" at bounding box center [859, 465] width 130 height 41
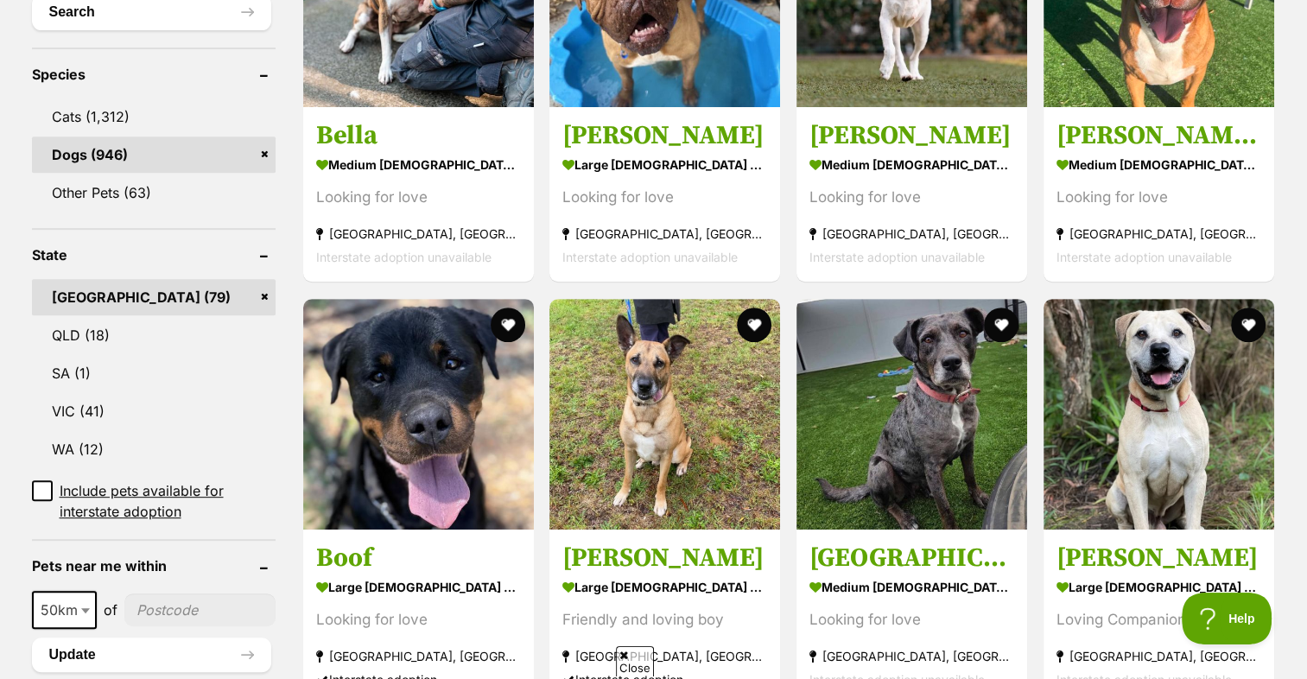
scroll to position [691, 0]
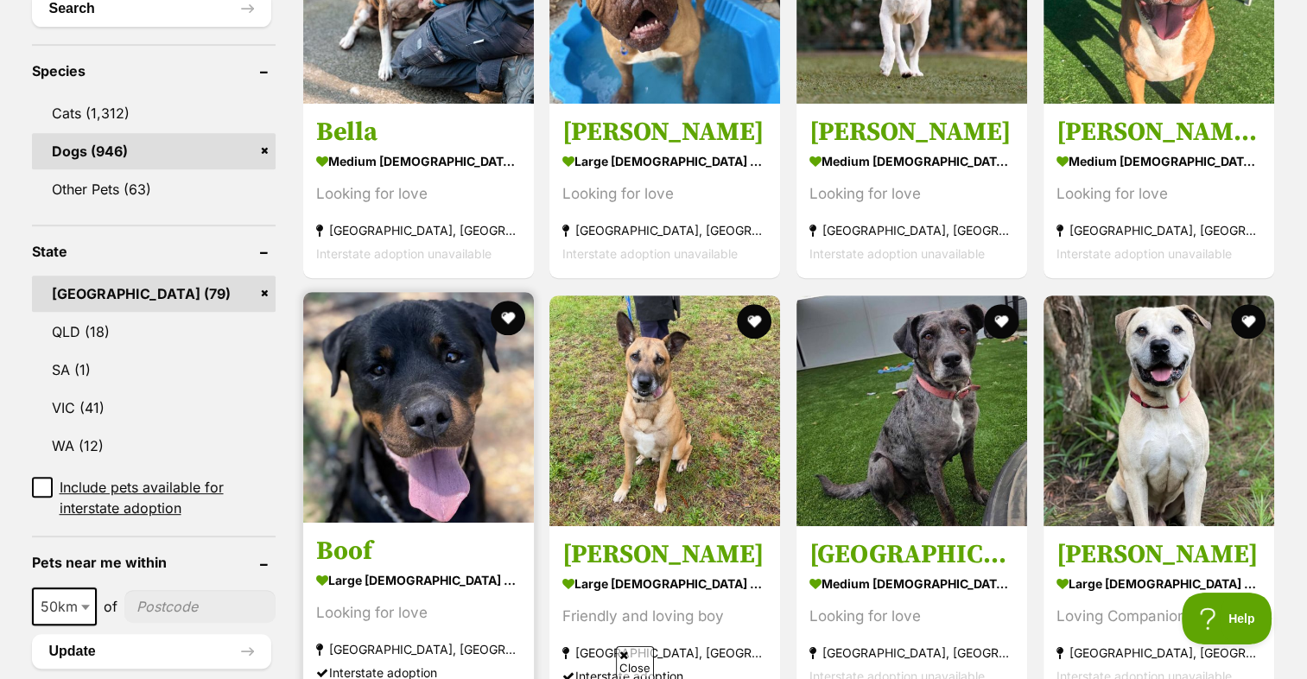
click at [443, 420] on img at bounding box center [418, 407] width 231 height 231
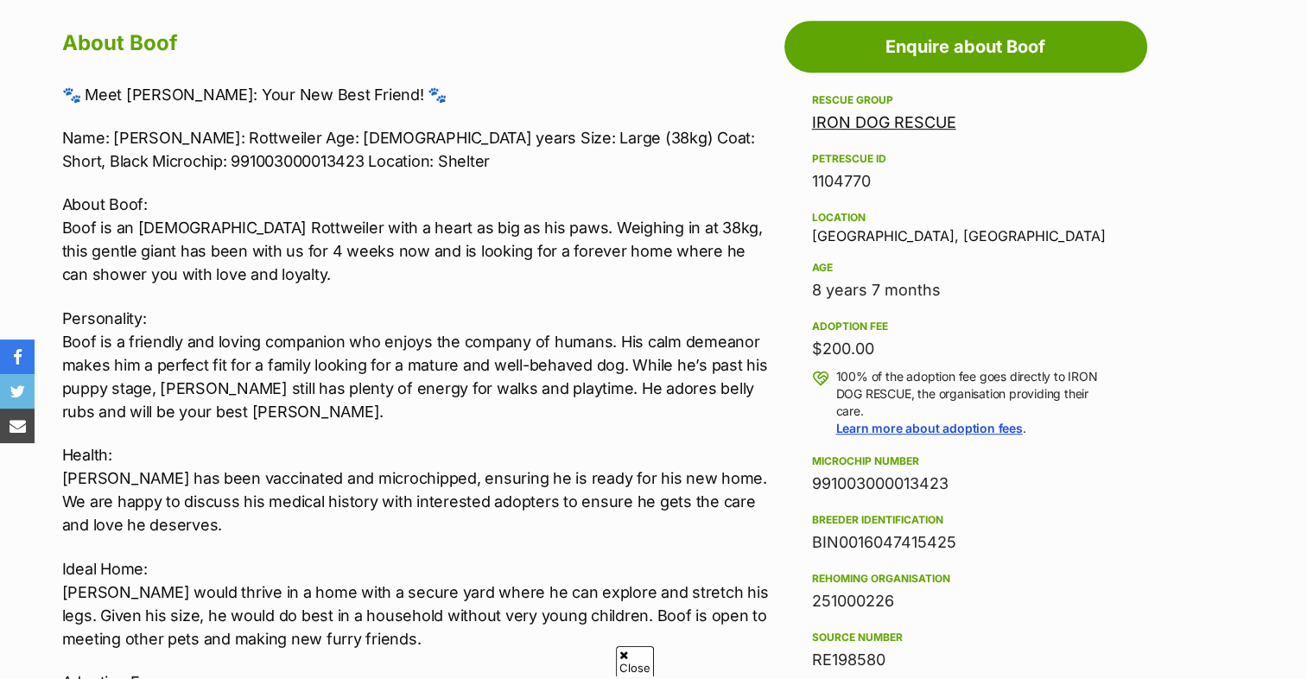
scroll to position [1123, 0]
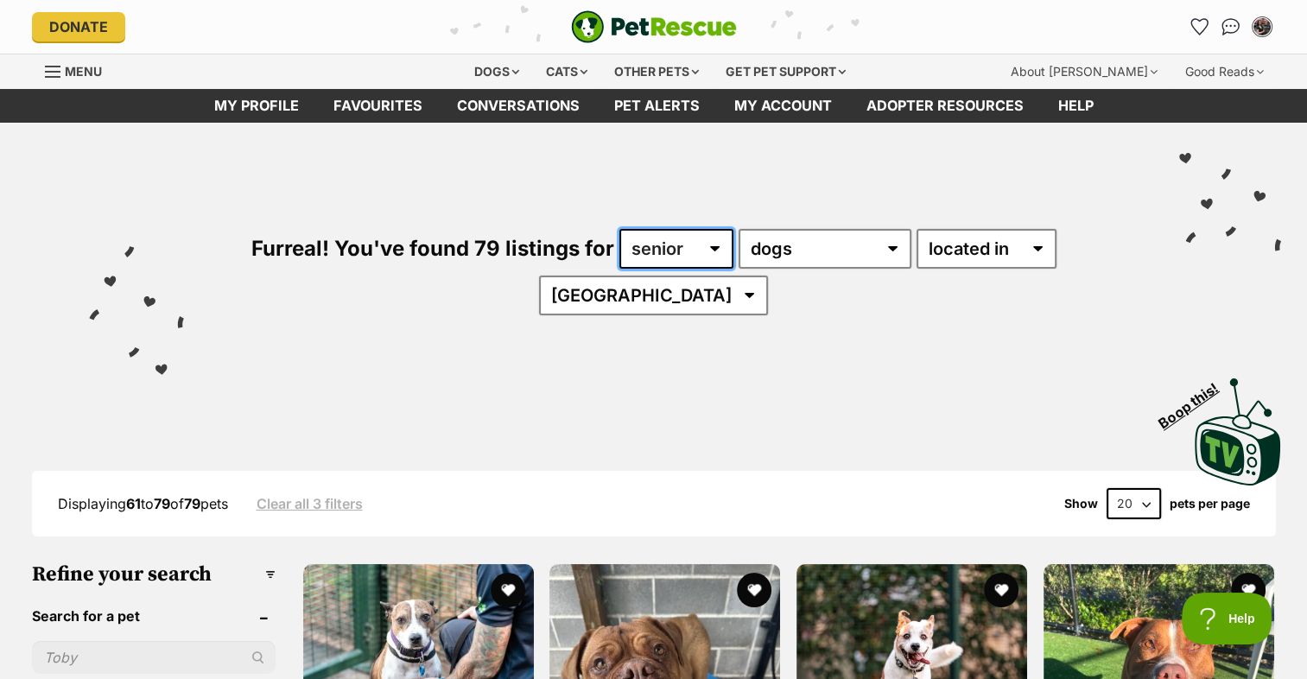
click at [704, 250] on select "any age puppy adult senior" at bounding box center [676, 249] width 114 height 40
select select "any"
click at [619, 229] on select "any age puppy adult senior" at bounding box center [676, 249] width 114 height 40
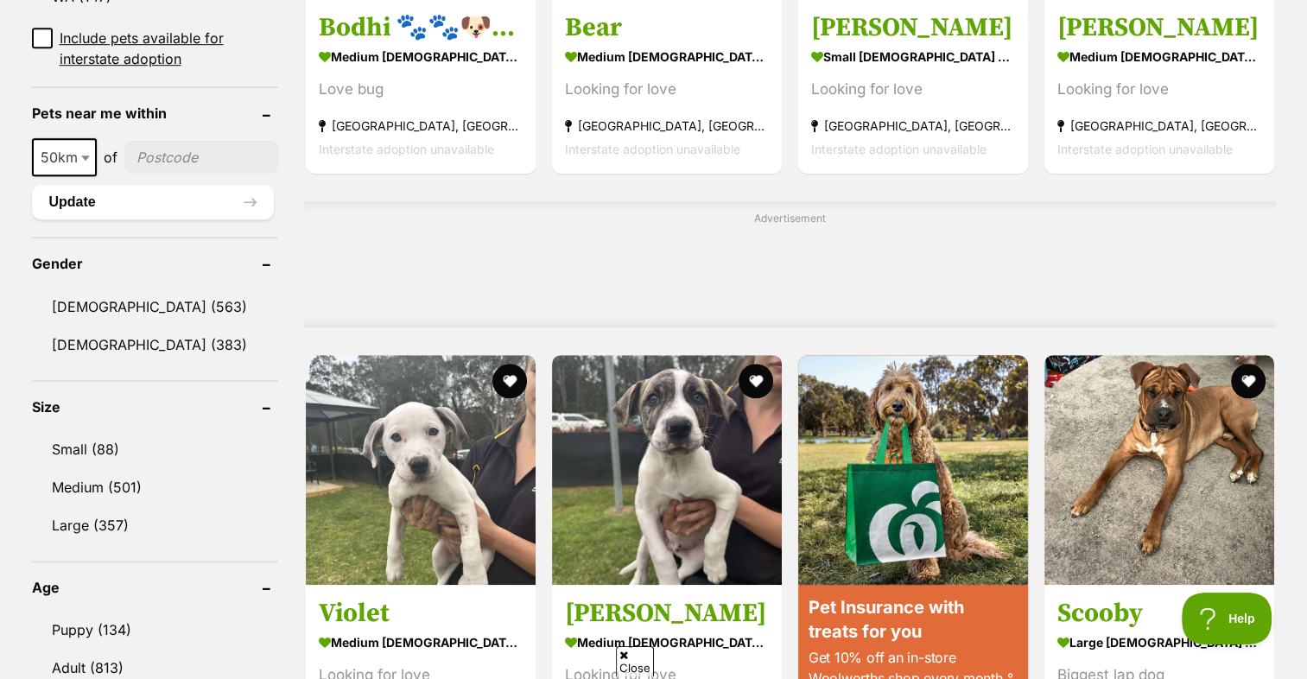
scroll to position [1382, 0]
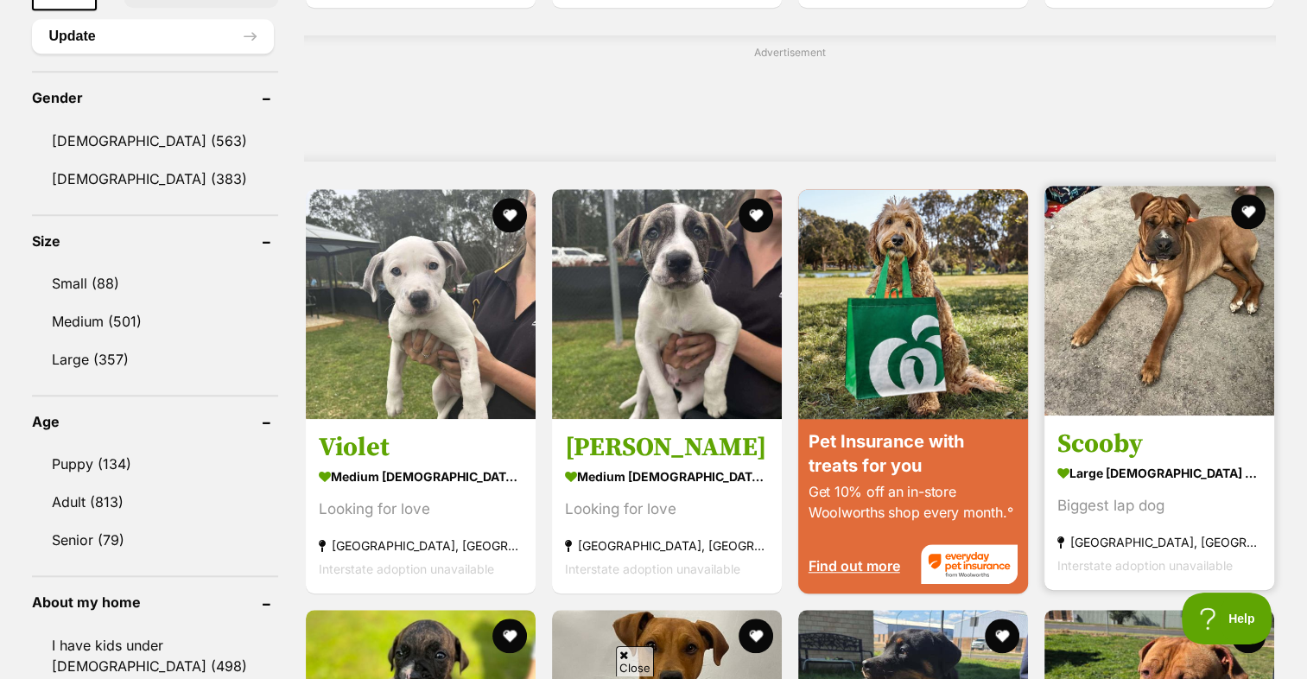
click at [1081, 192] on img at bounding box center [1159, 301] width 230 height 230
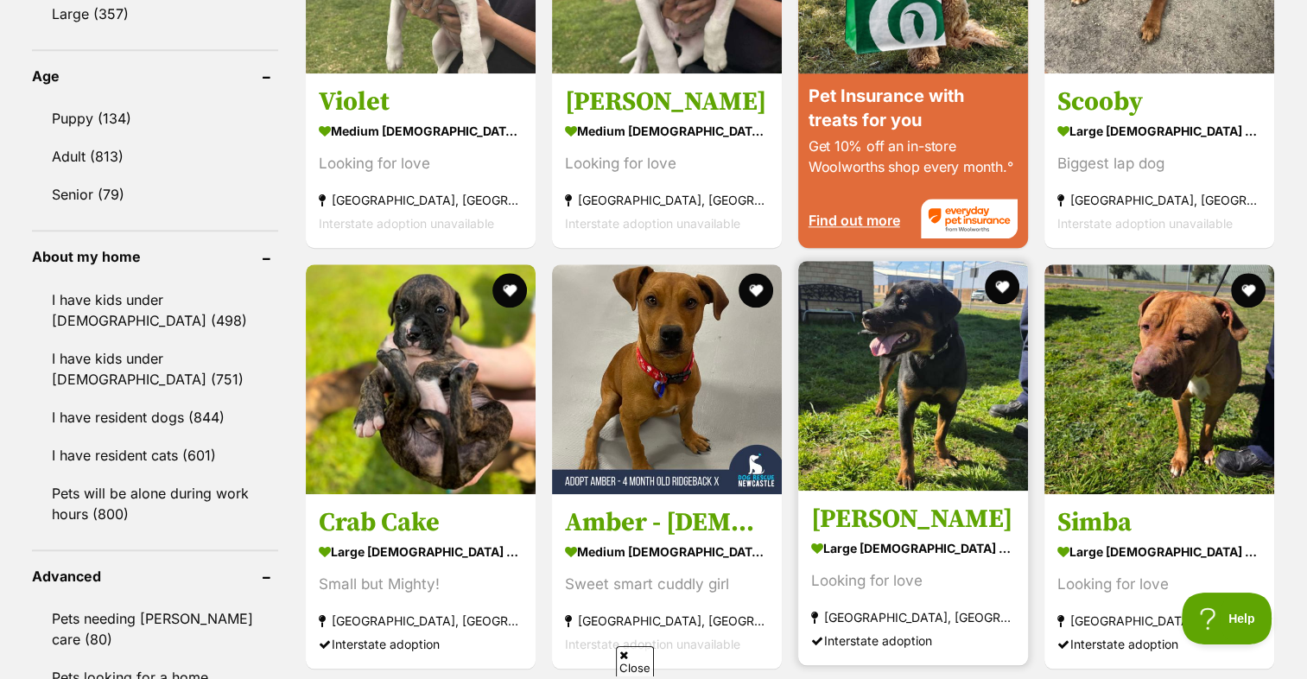
click at [863, 367] on img at bounding box center [913, 376] width 230 height 230
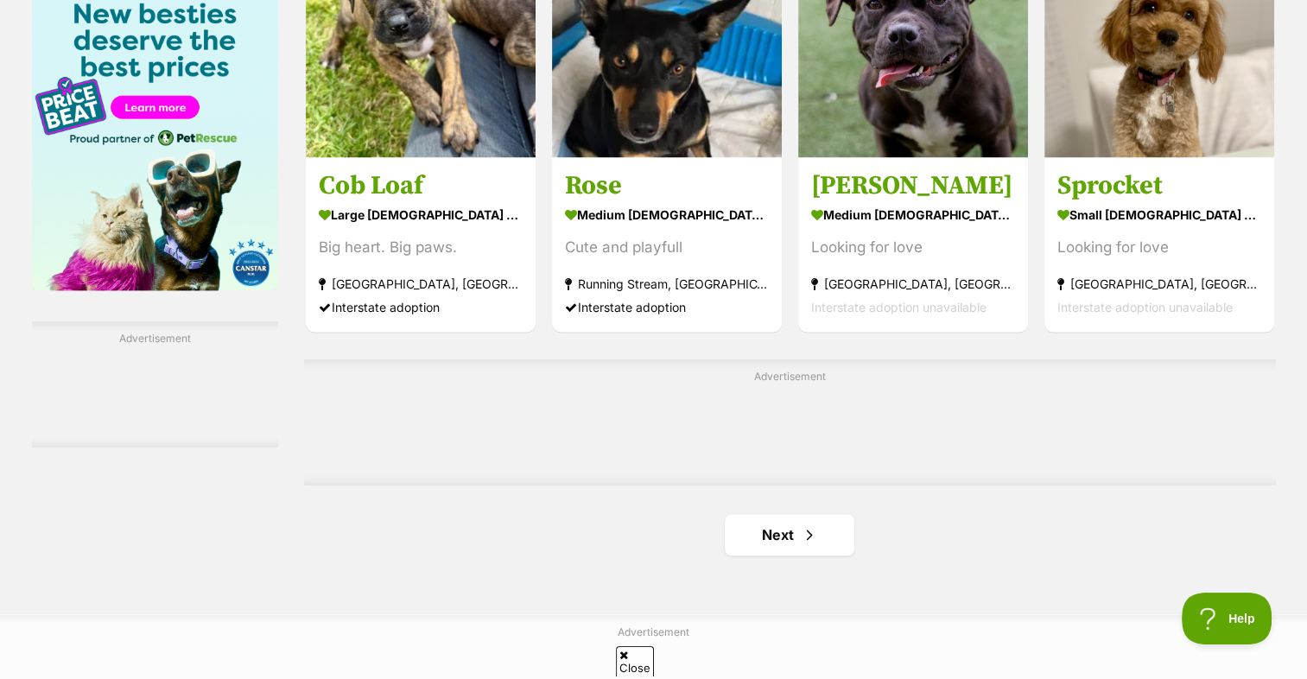
scroll to position [2677, 0]
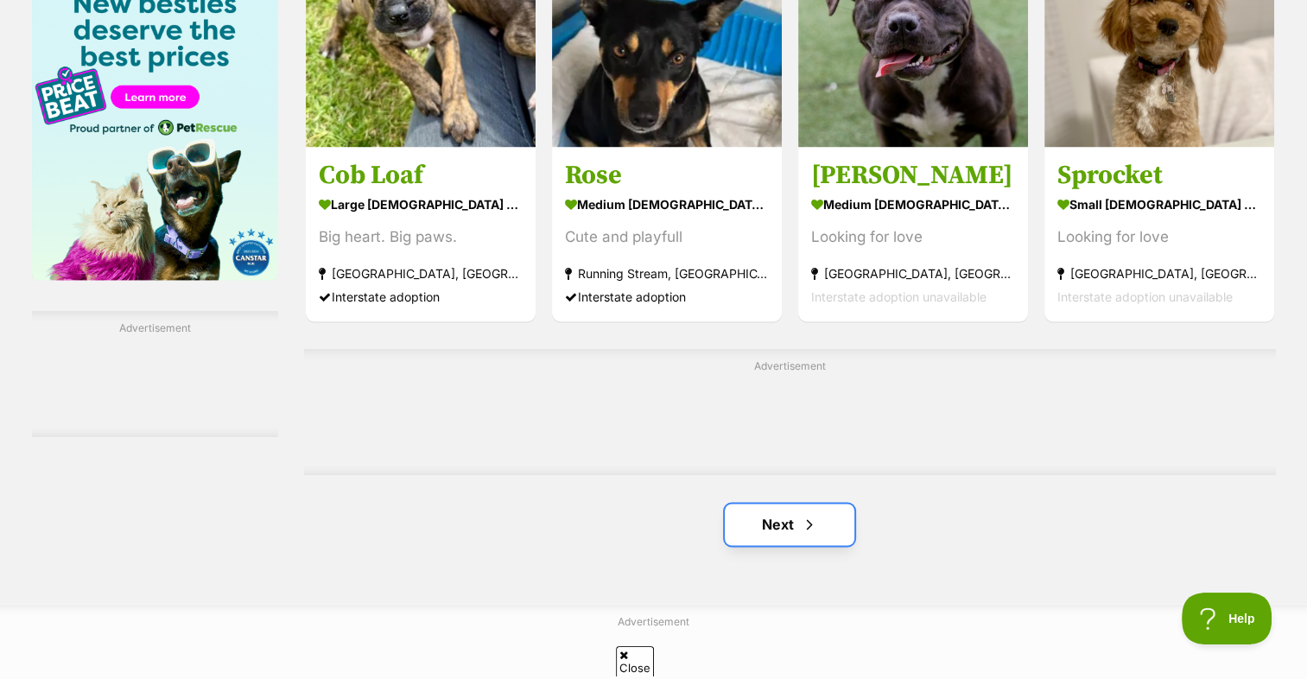
click at [788, 503] on link "Next" at bounding box center [790, 523] width 130 height 41
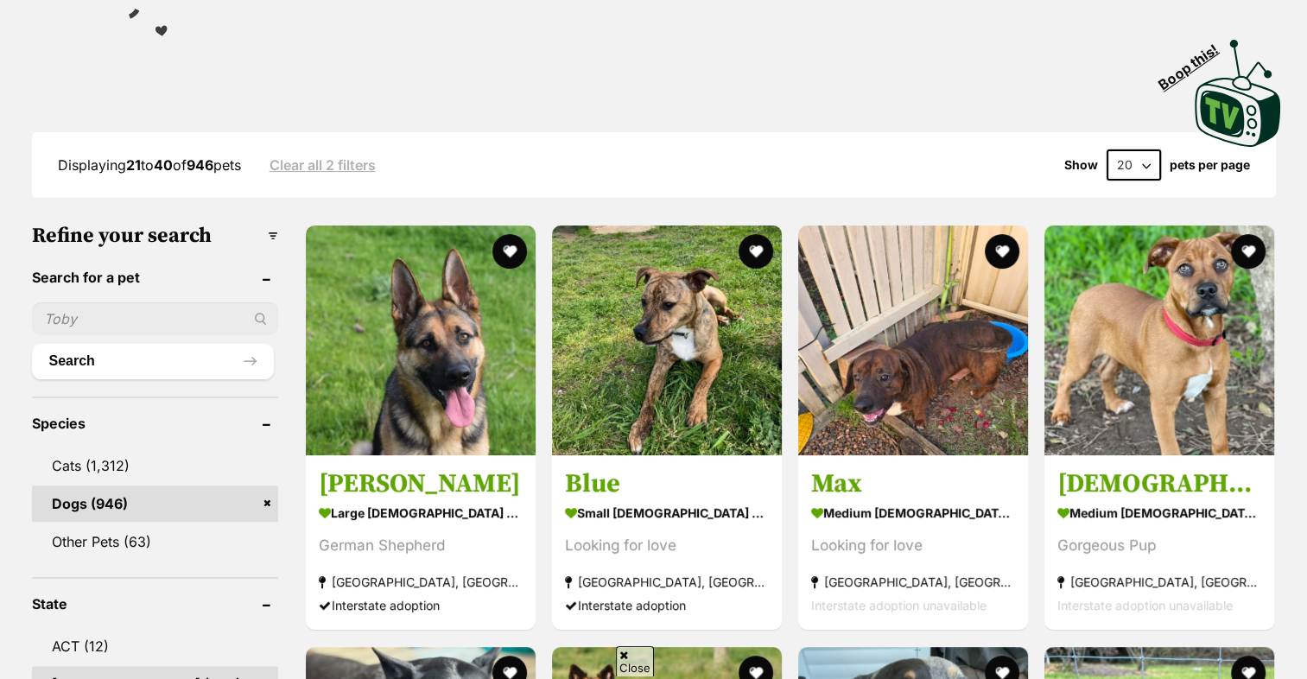
scroll to position [345, 0]
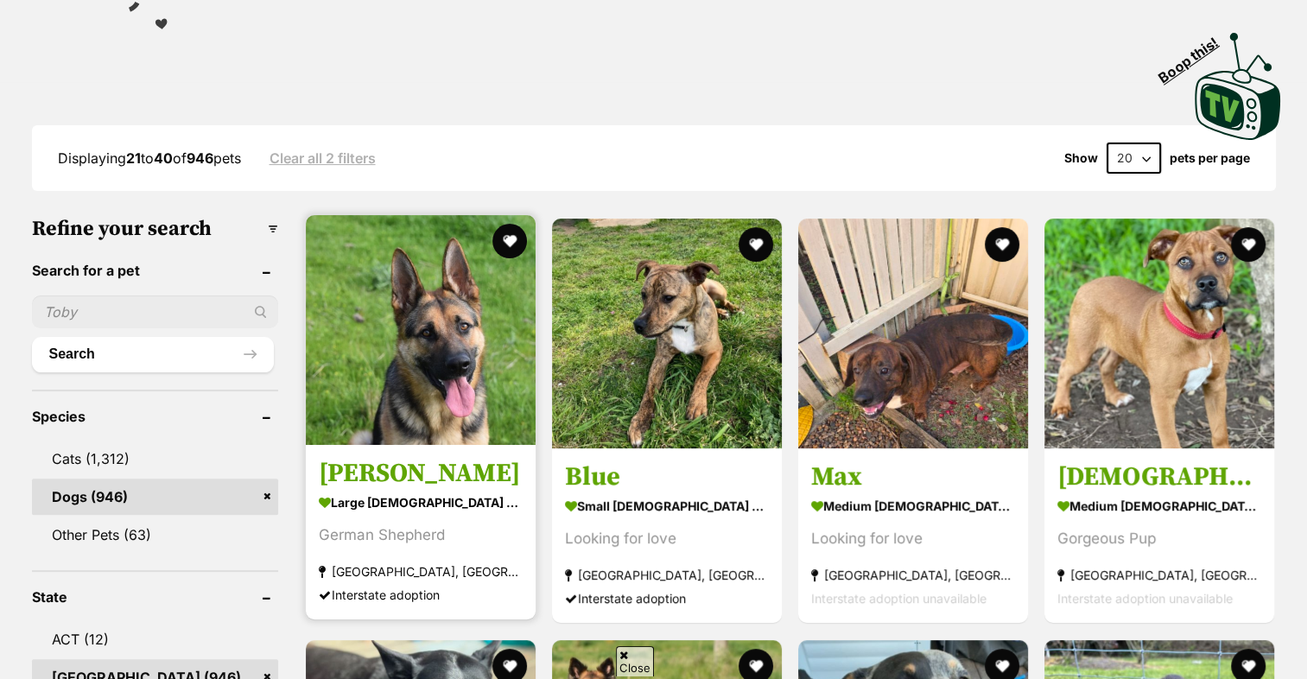
click at [460, 288] on img at bounding box center [421, 330] width 230 height 230
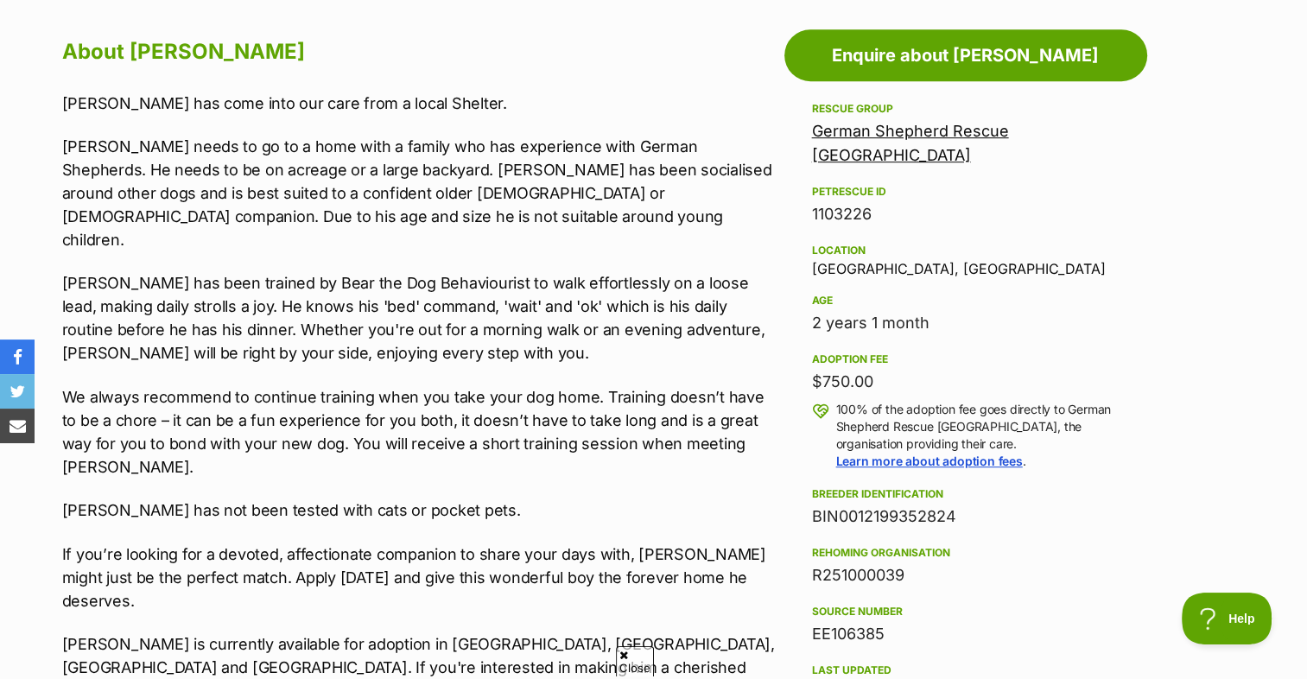
scroll to position [950, 0]
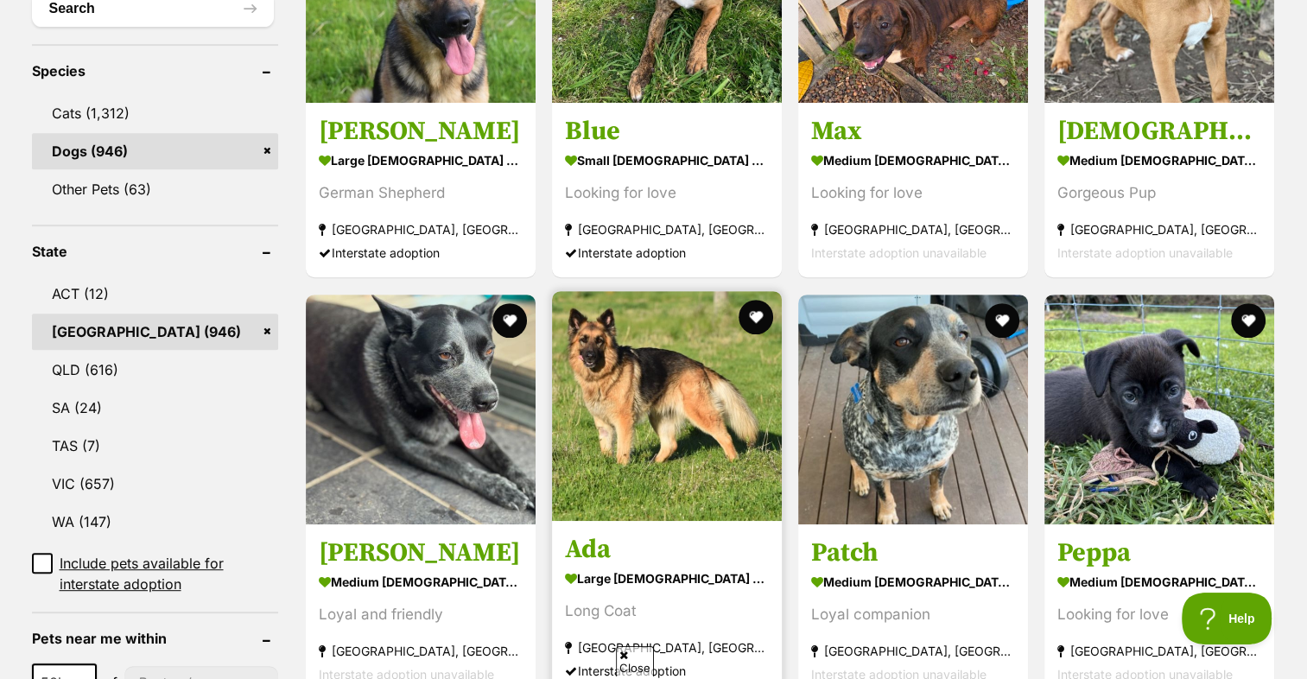
click at [621, 433] on img at bounding box center [667, 406] width 230 height 230
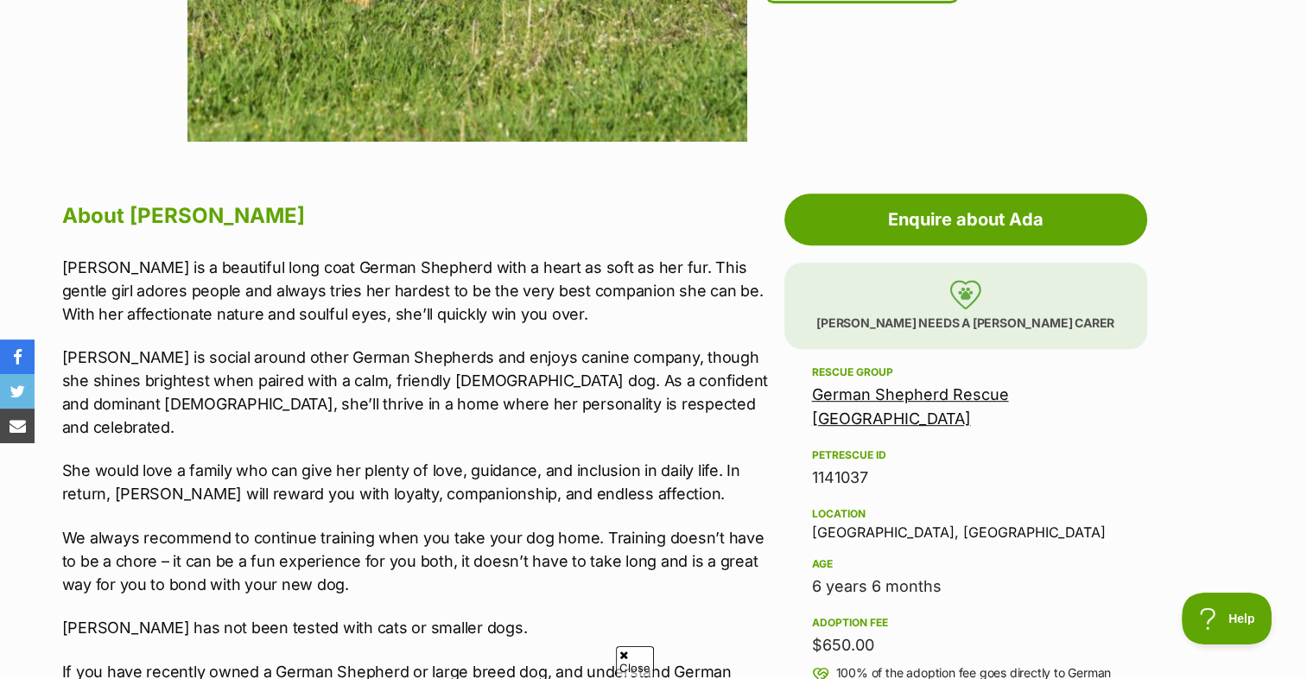
scroll to position [345, 0]
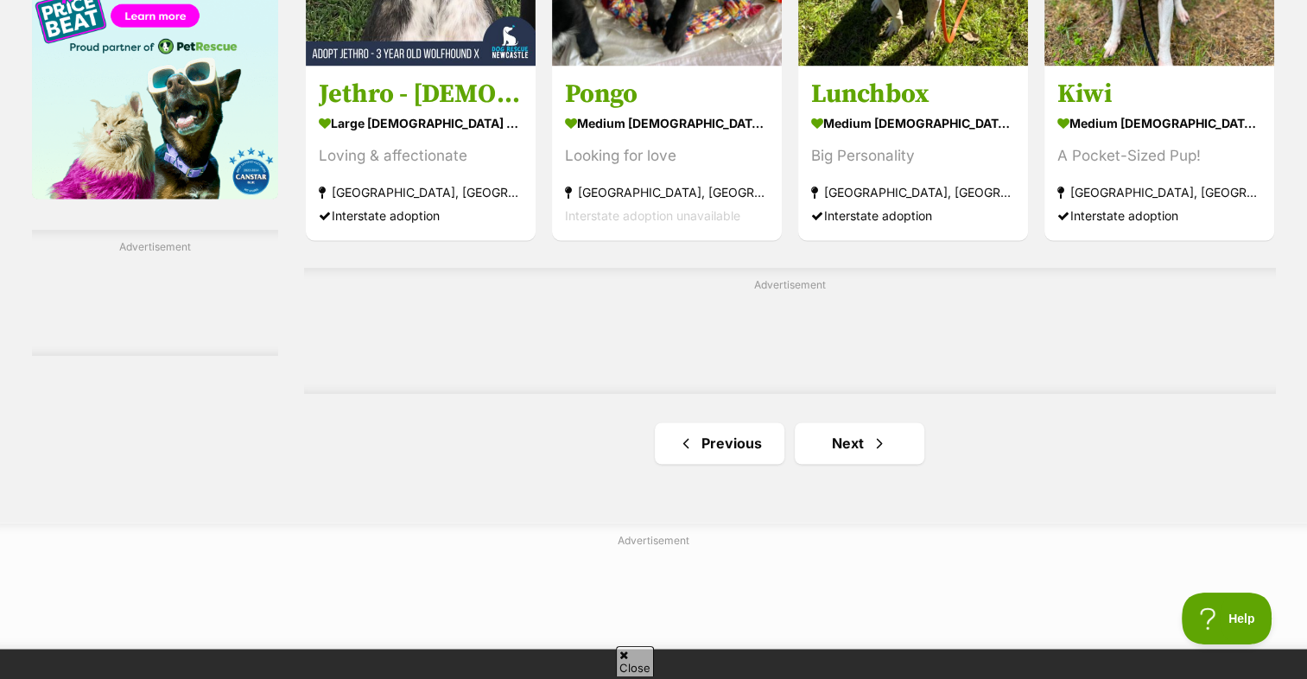
scroll to position [2763, 0]
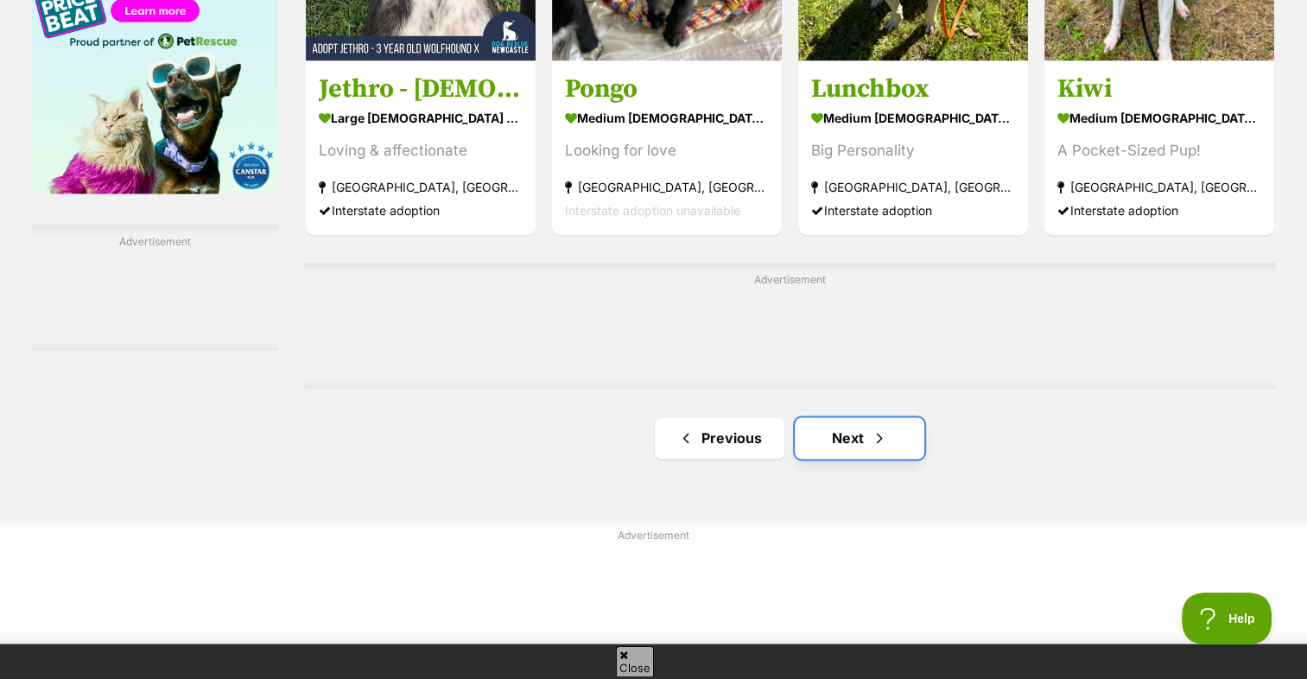
click at [846, 417] on link "Next" at bounding box center [859, 437] width 130 height 41
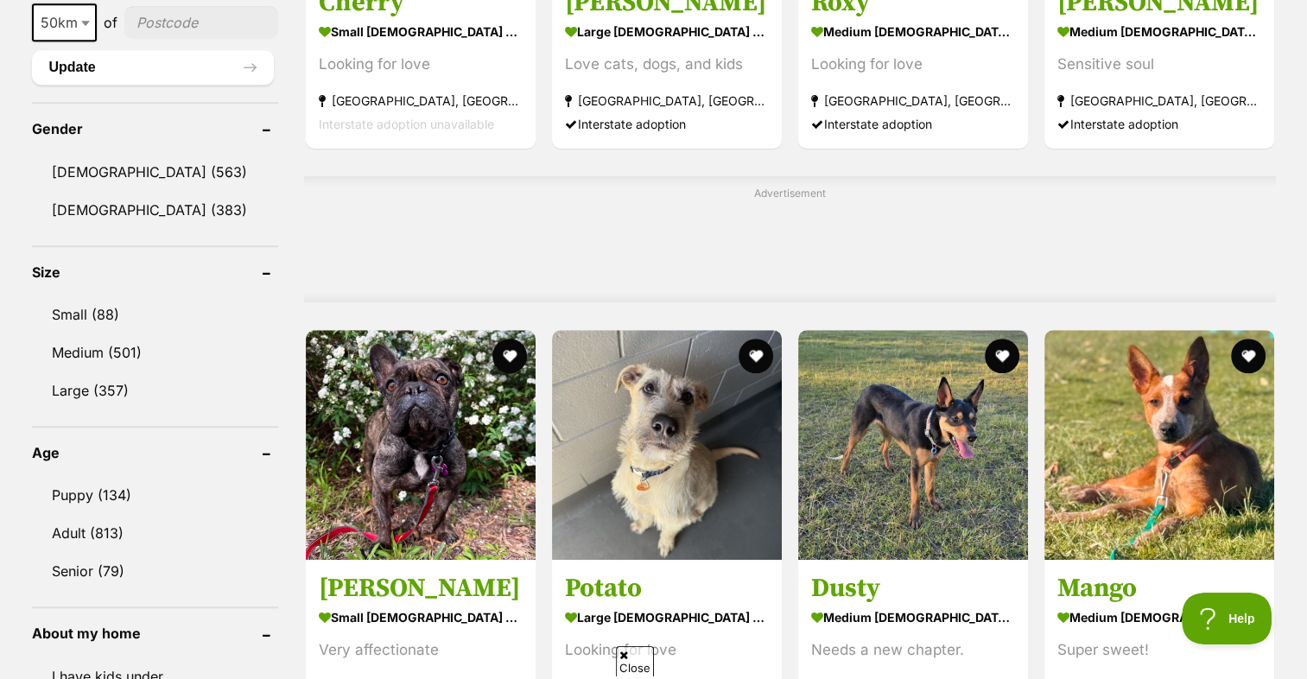
scroll to position [1382, 0]
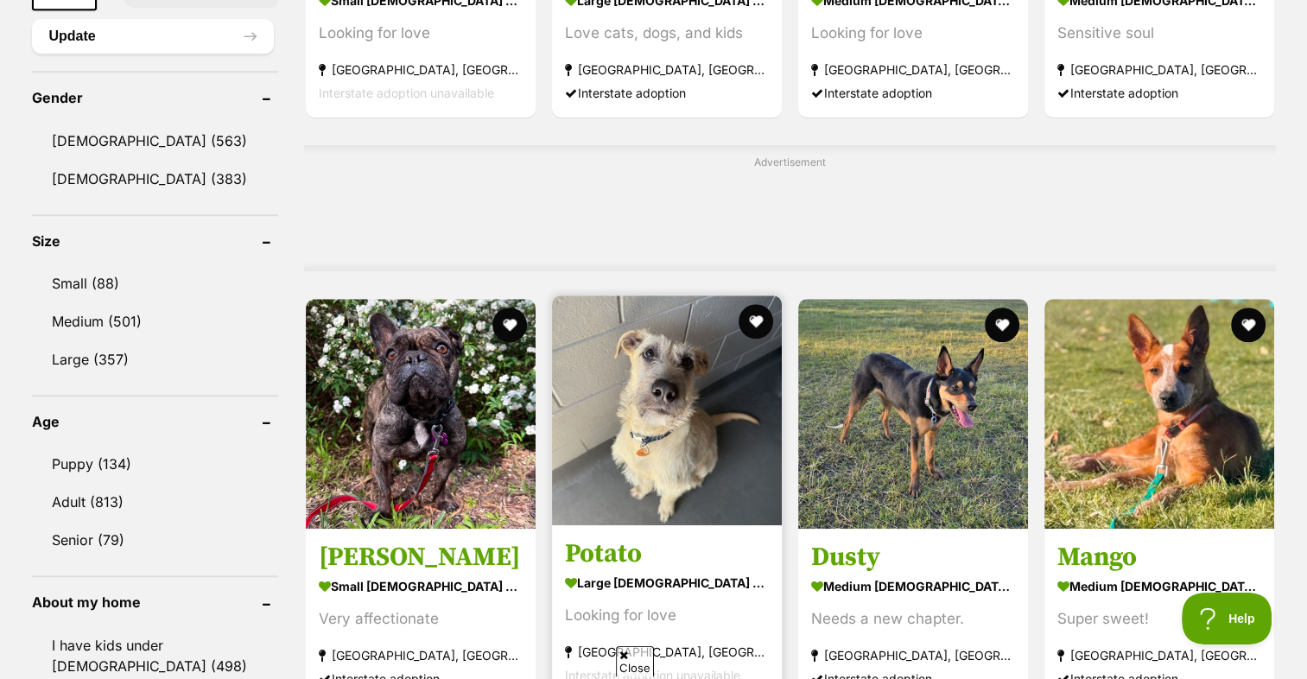
click at [627, 336] on img at bounding box center [667, 410] width 230 height 230
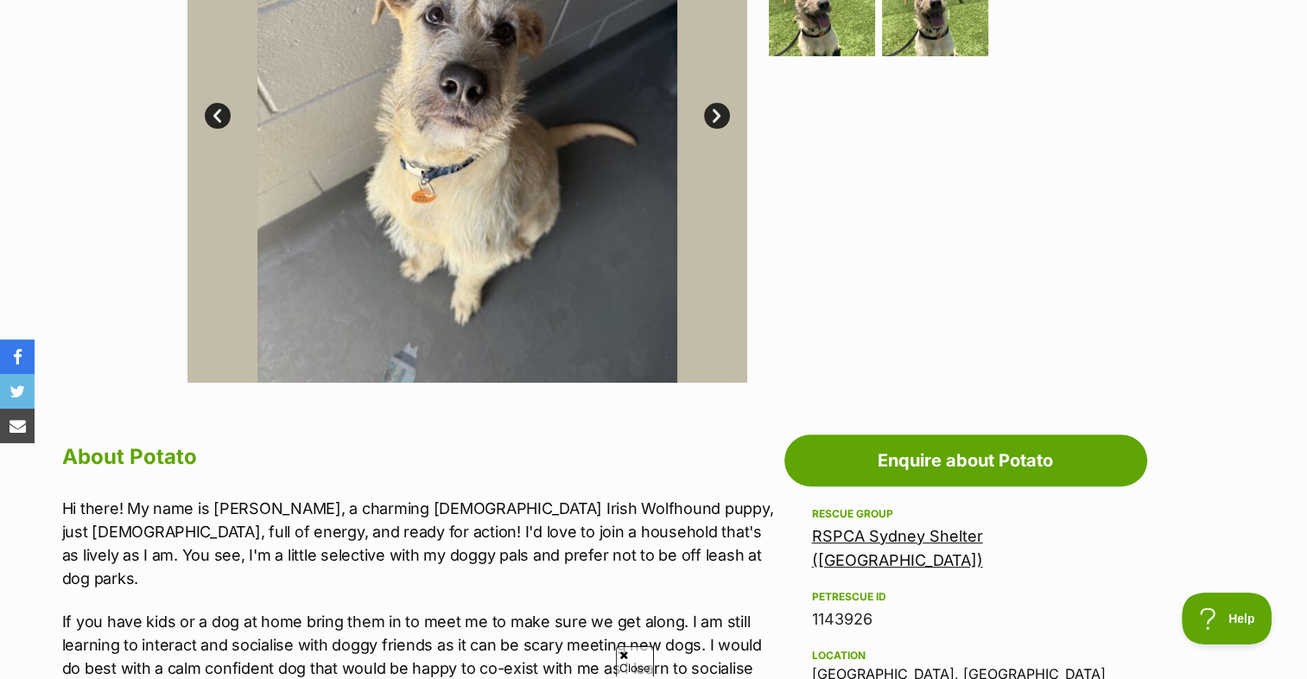
scroll to position [345, 0]
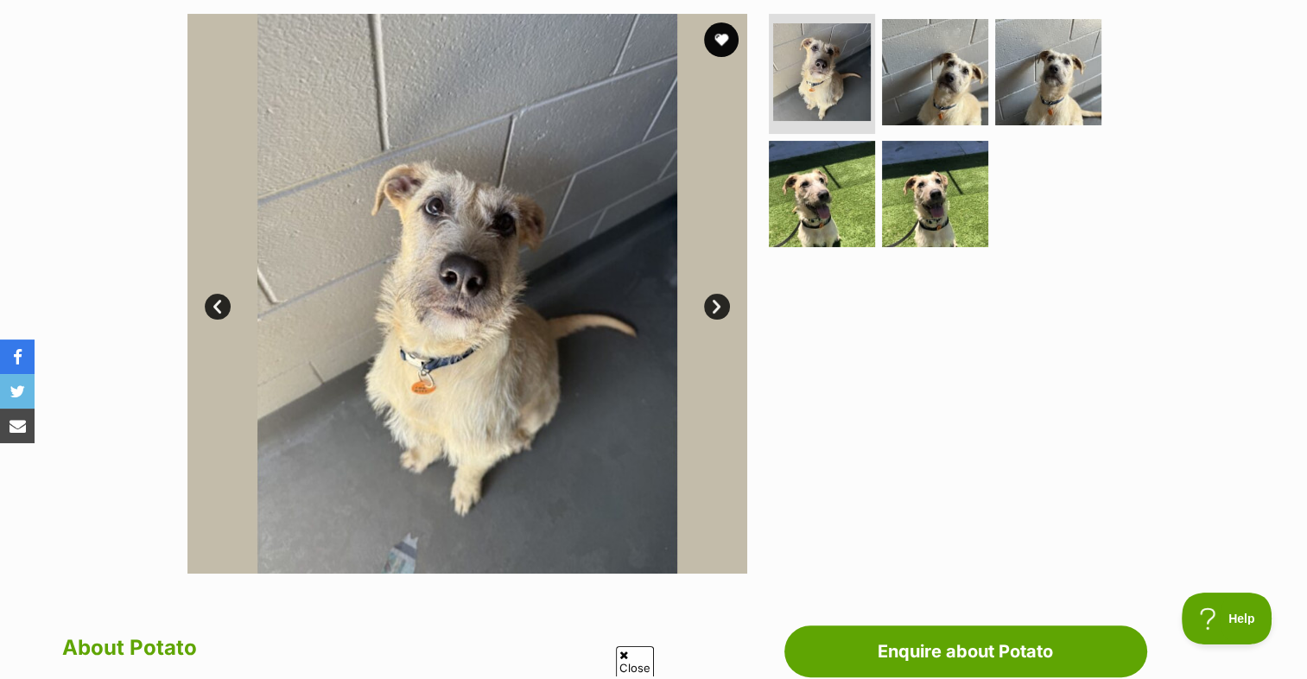
click at [718, 309] on link "Next" at bounding box center [717, 307] width 26 height 26
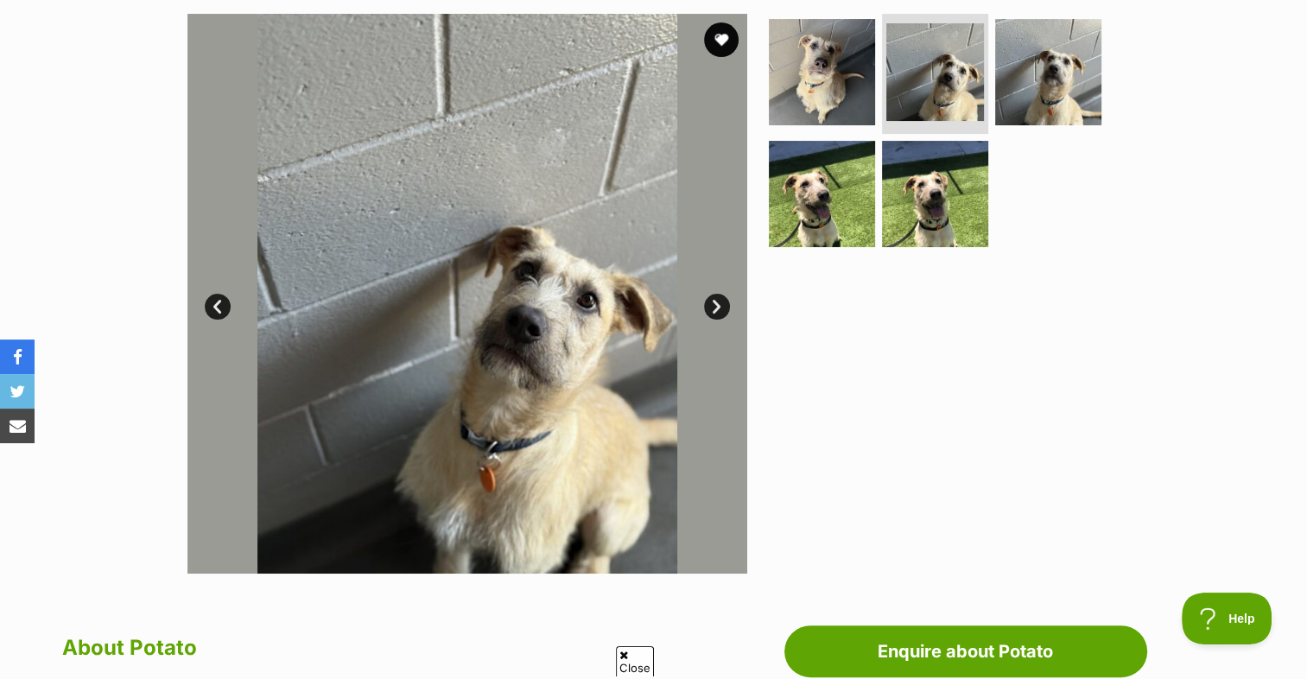
click at [708, 308] on link "Next" at bounding box center [717, 307] width 26 height 26
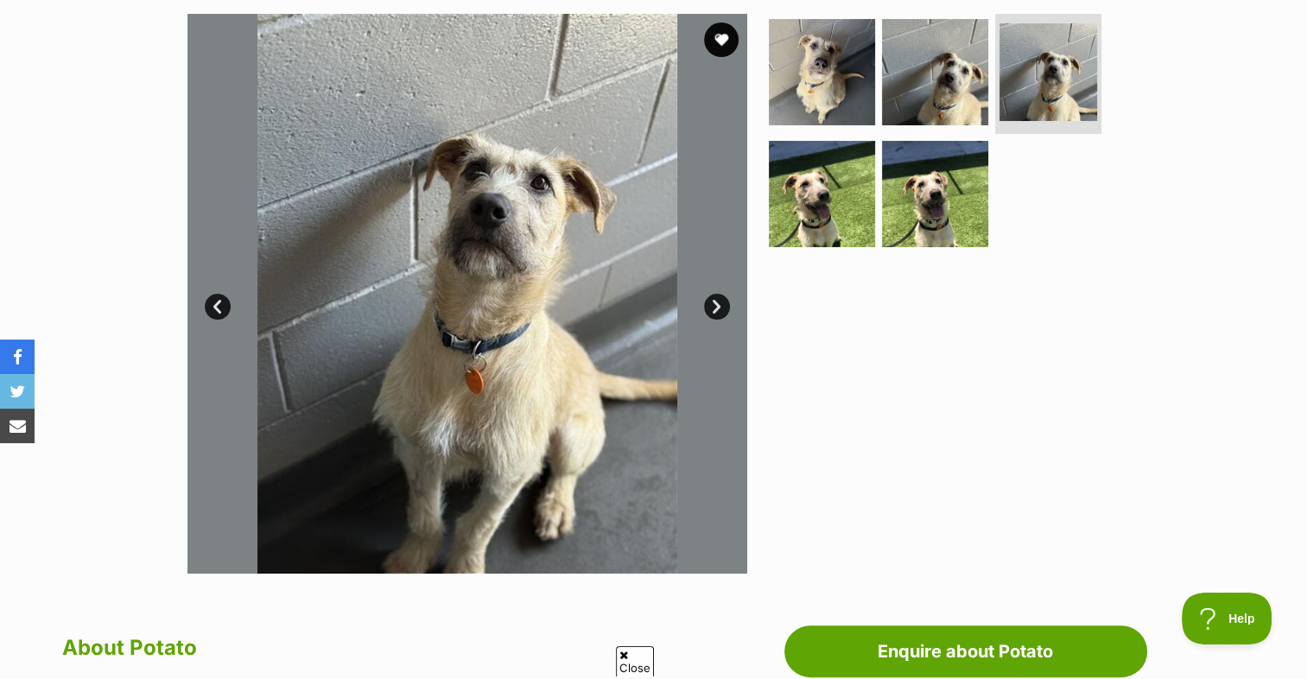
click at [708, 308] on link "Next" at bounding box center [717, 307] width 26 height 26
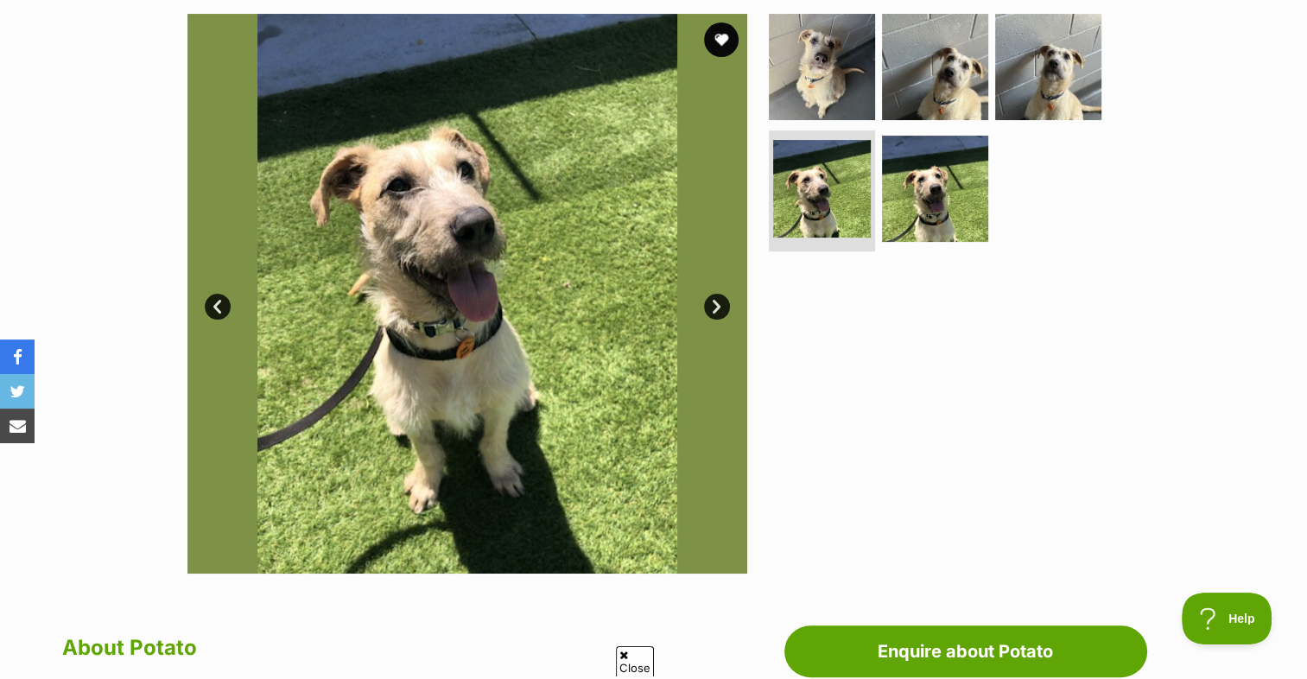
click at [708, 308] on link "Next" at bounding box center [717, 307] width 26 height 26
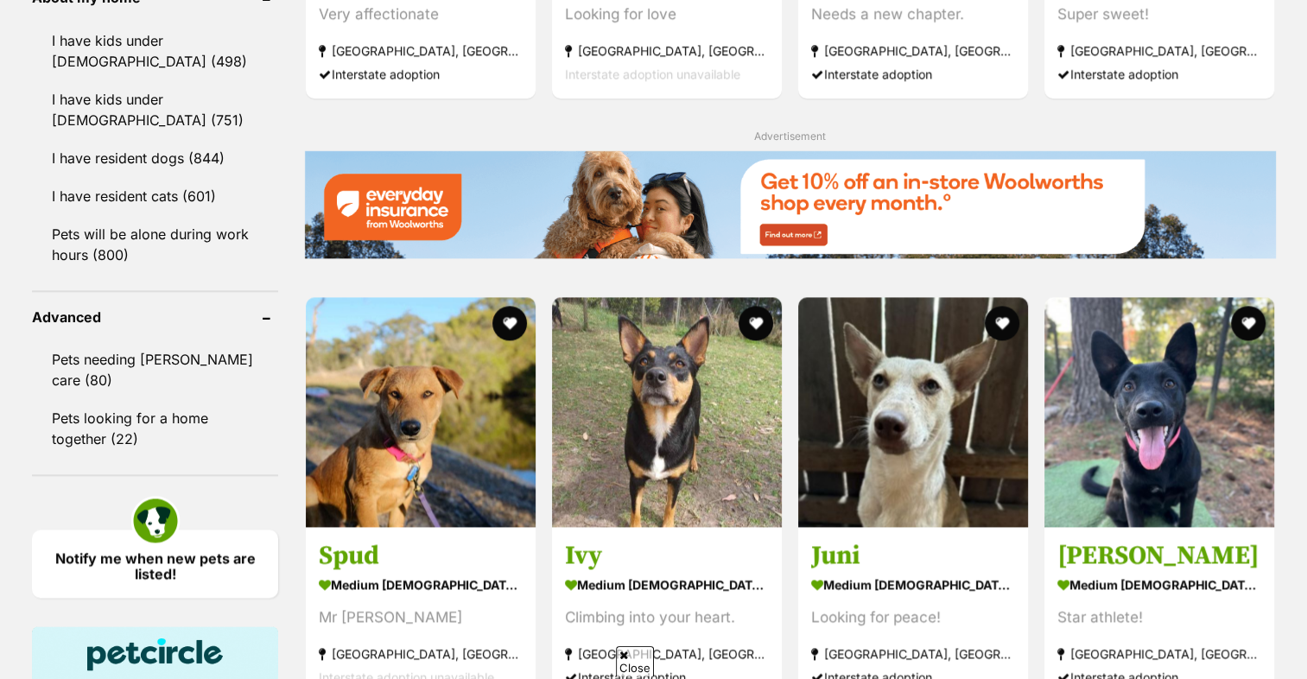
scroll to position [2418, 0]
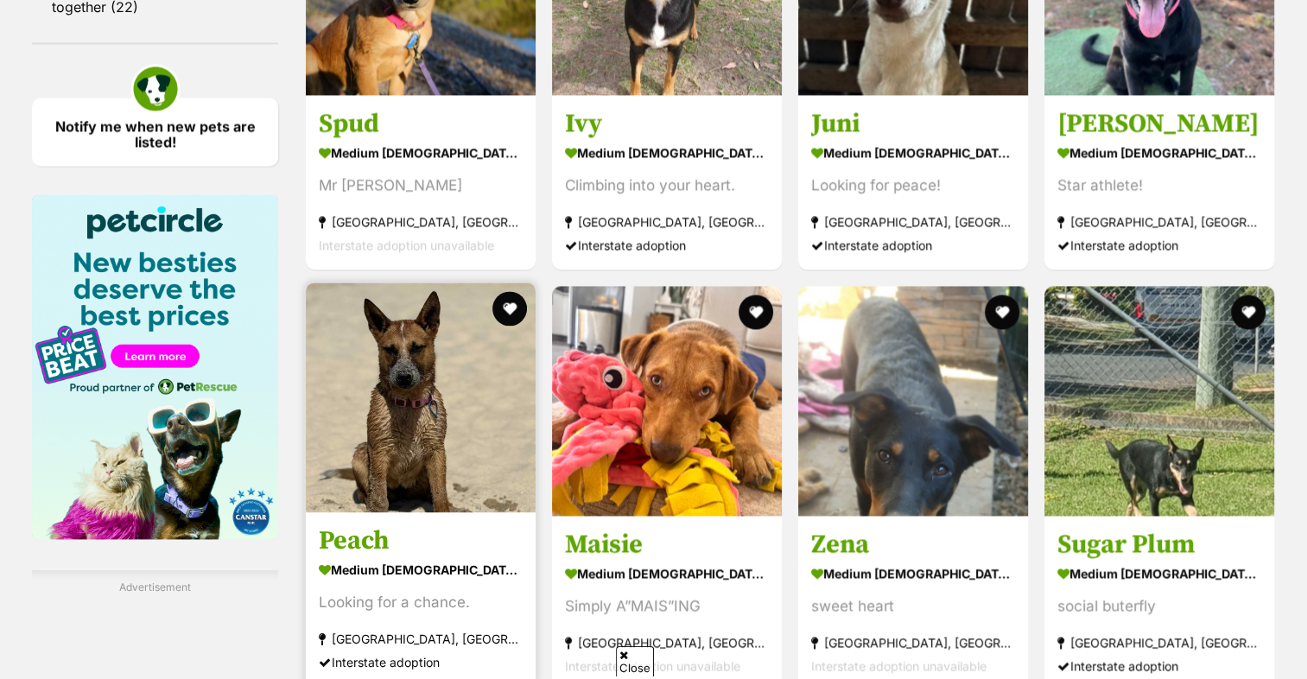
drag, startPoint x: 370, startPoint y: 393, endPoint x: 328, endPoint y: 402, distance: 42.3
click at [370, 393] on img at bounding box center [421, 397] width 230 height 230
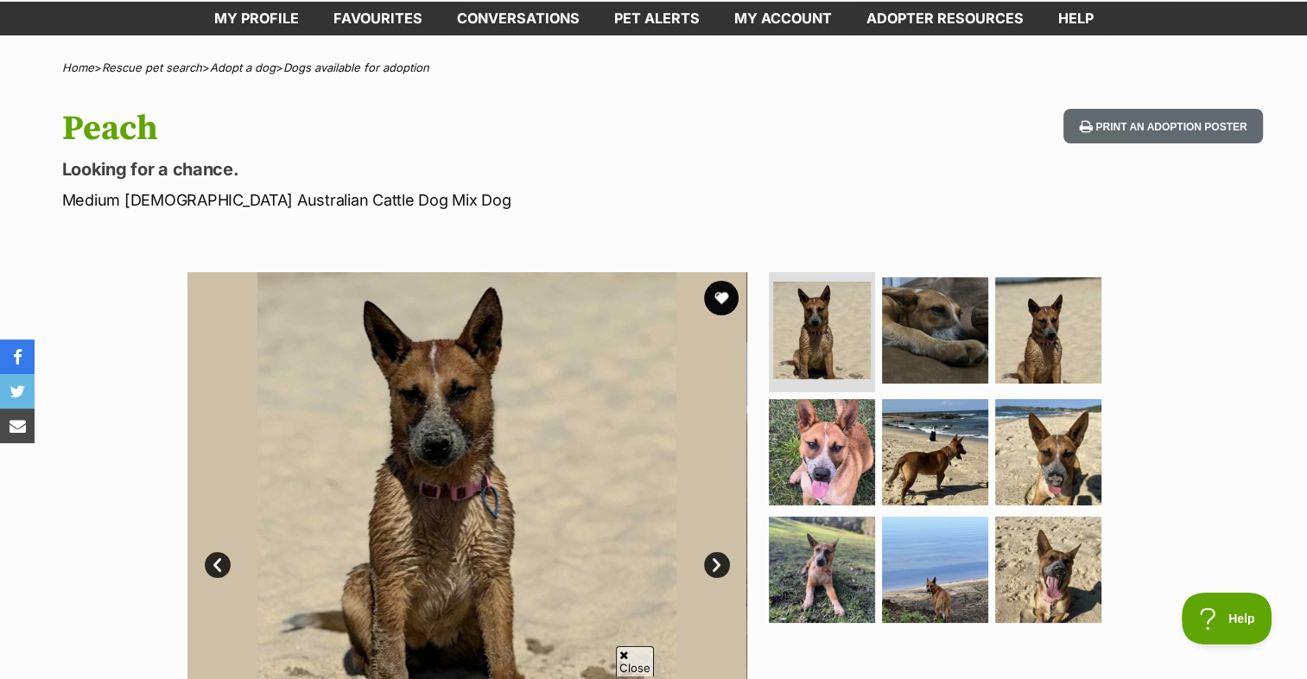
scroll to position [86, 0]
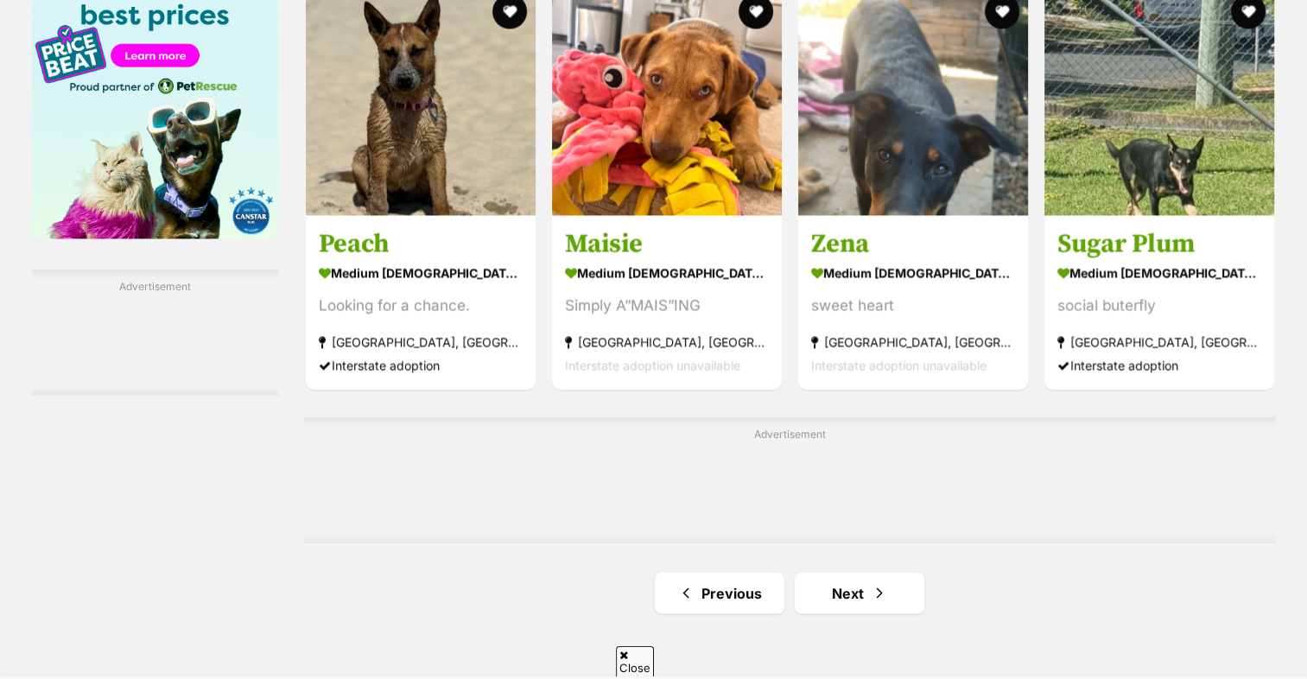
scroll to position [2850, 0]
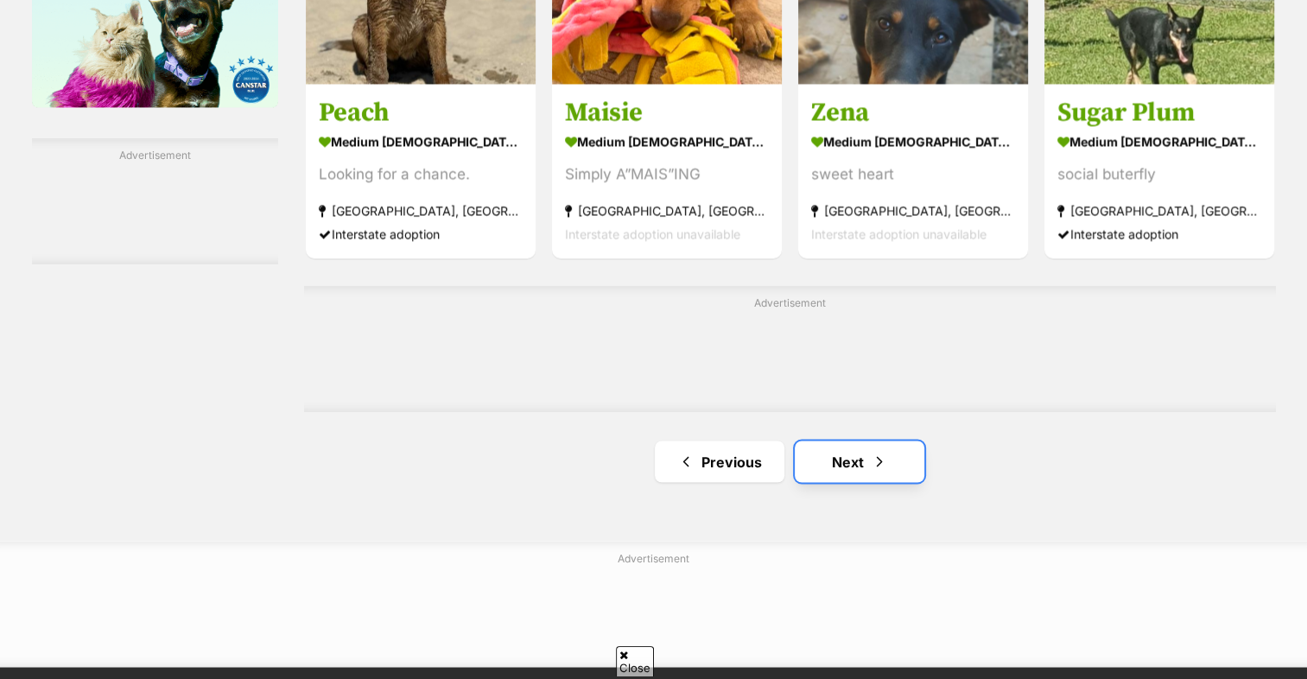
click at [834, 440] on link "Next" at bounding box center [859, 460] width 130 height 41
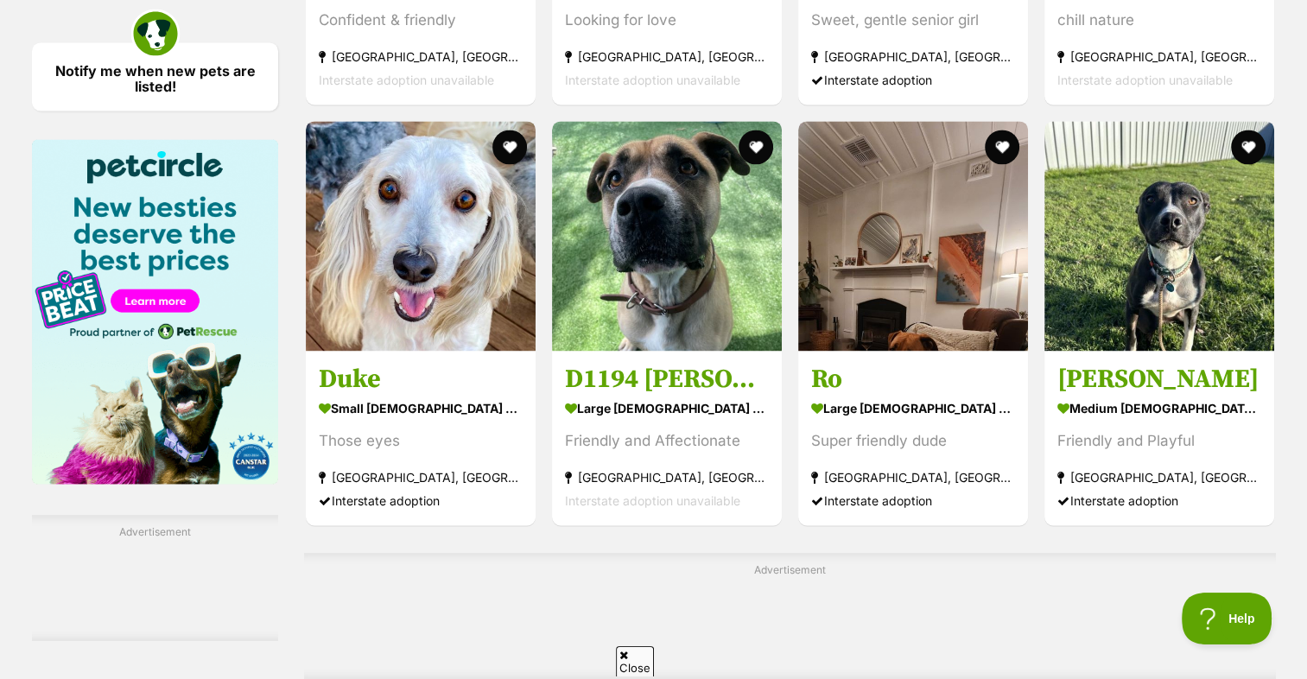
scroll to position [2677, 0]
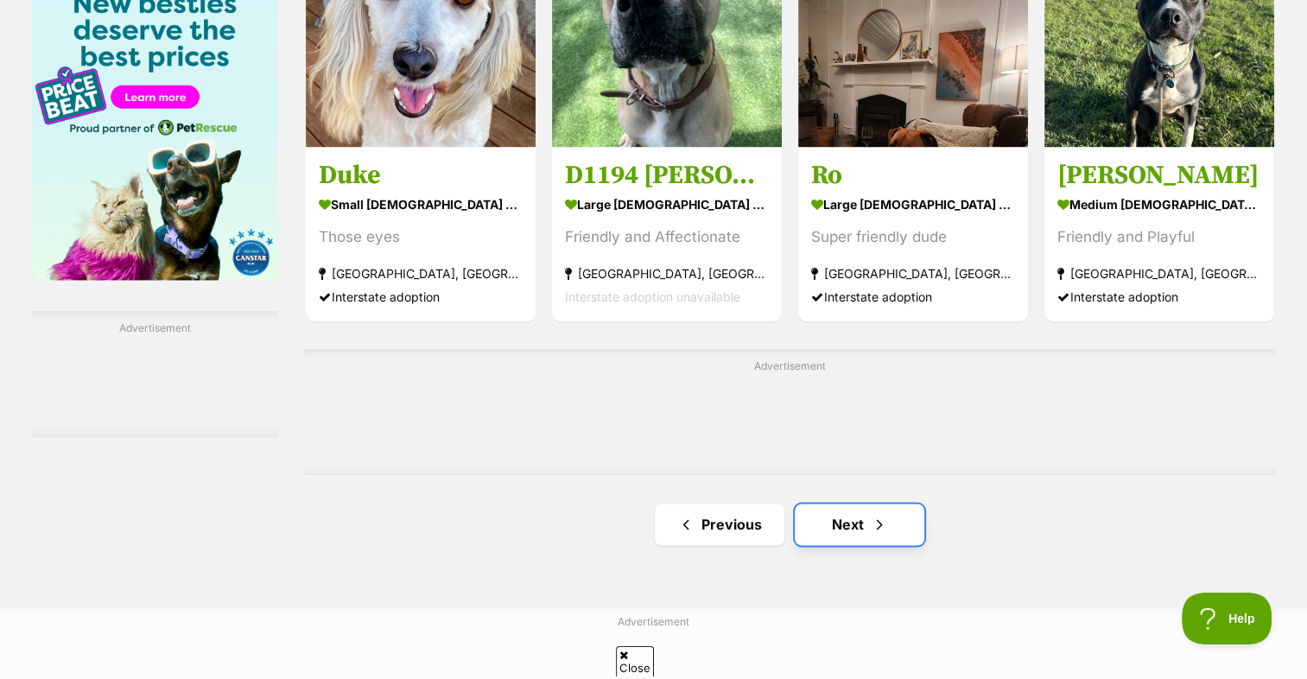
click at [811, 503] on link "Next" at bounding box center [859, 523] width 130 height 41
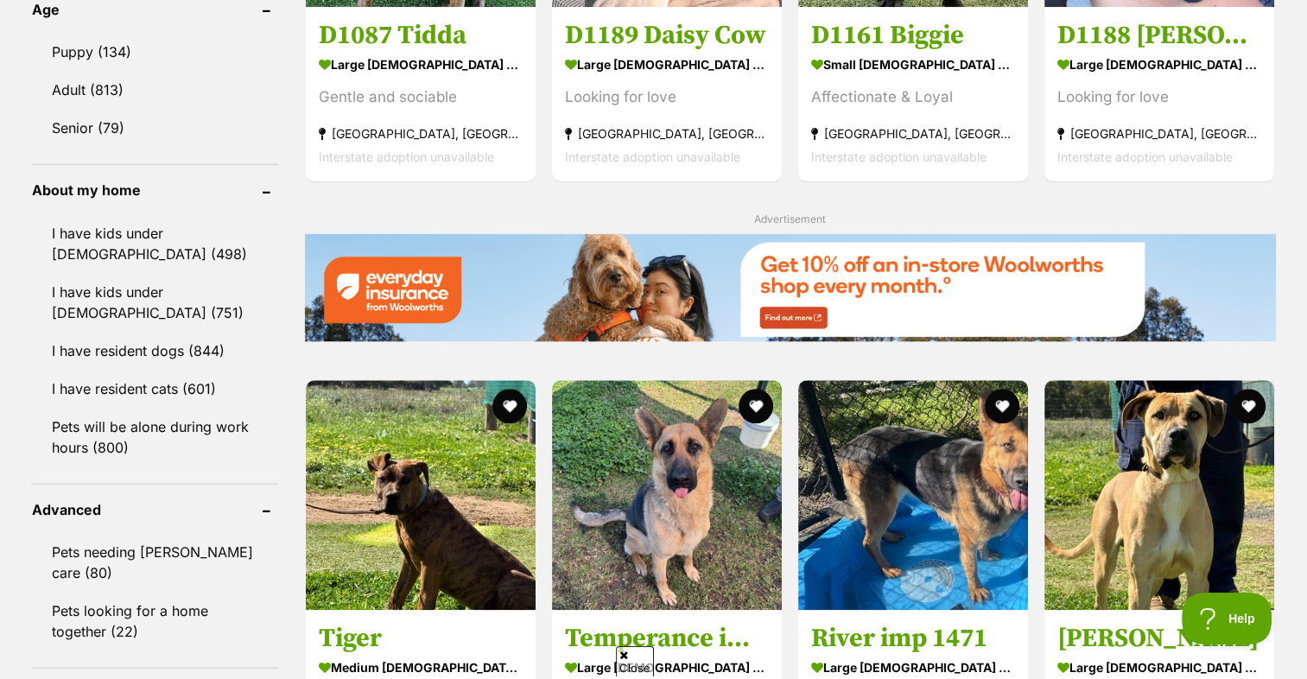
scroll to position [1900, 0]
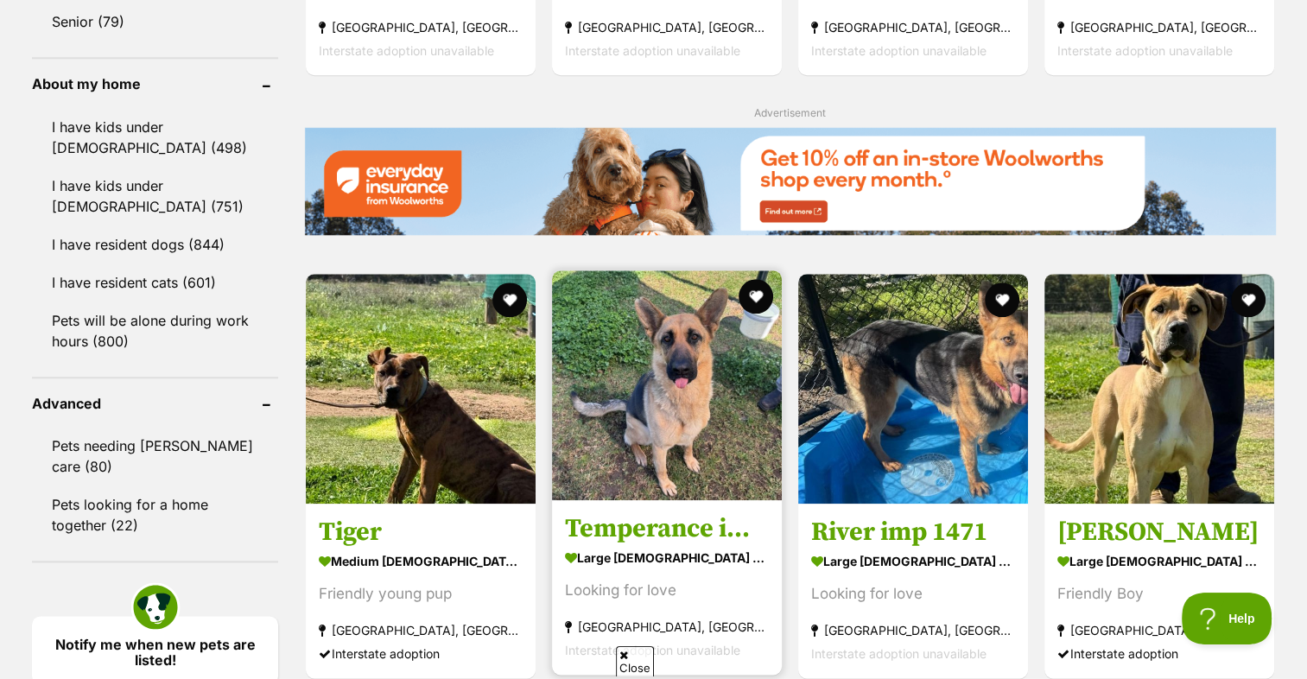
drag, startPoint x: 738, startPoint y: 396, endPoint x: 754, endPoint y: 402, distance: 16.4
click at [738, 396] on img at bounding box center [667, 385] width 230 height 230
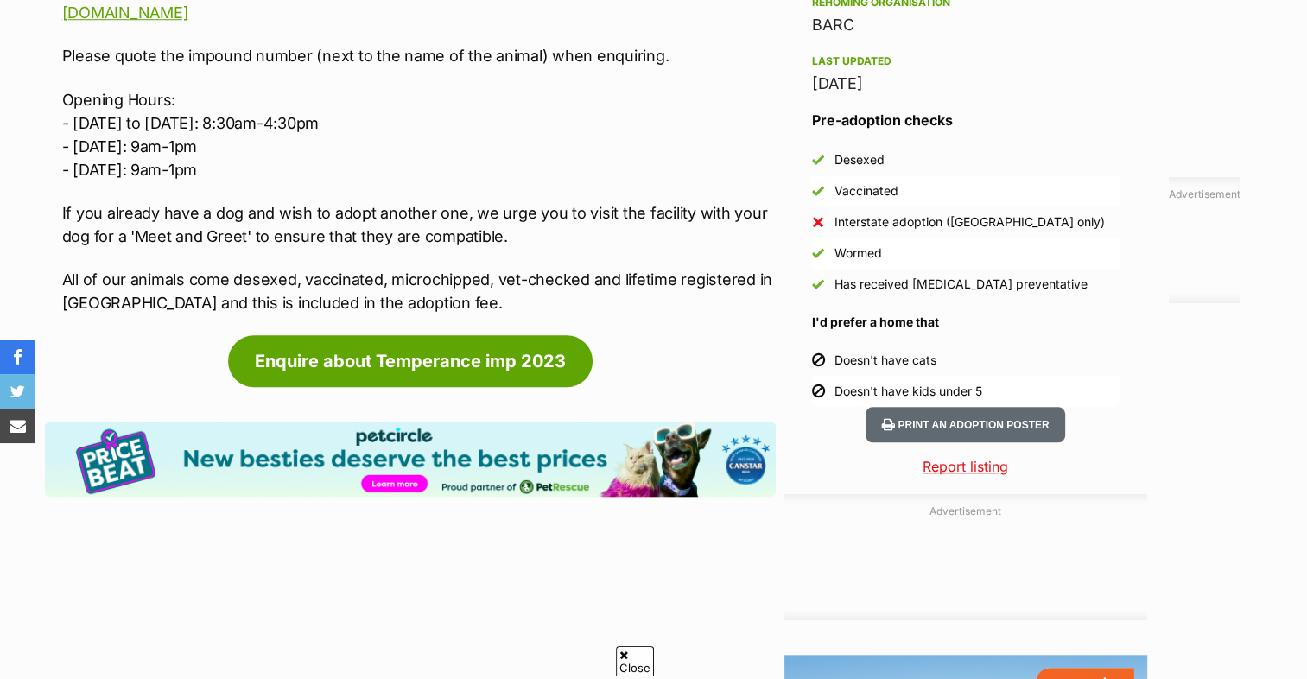
scroll to position [1468, 0]
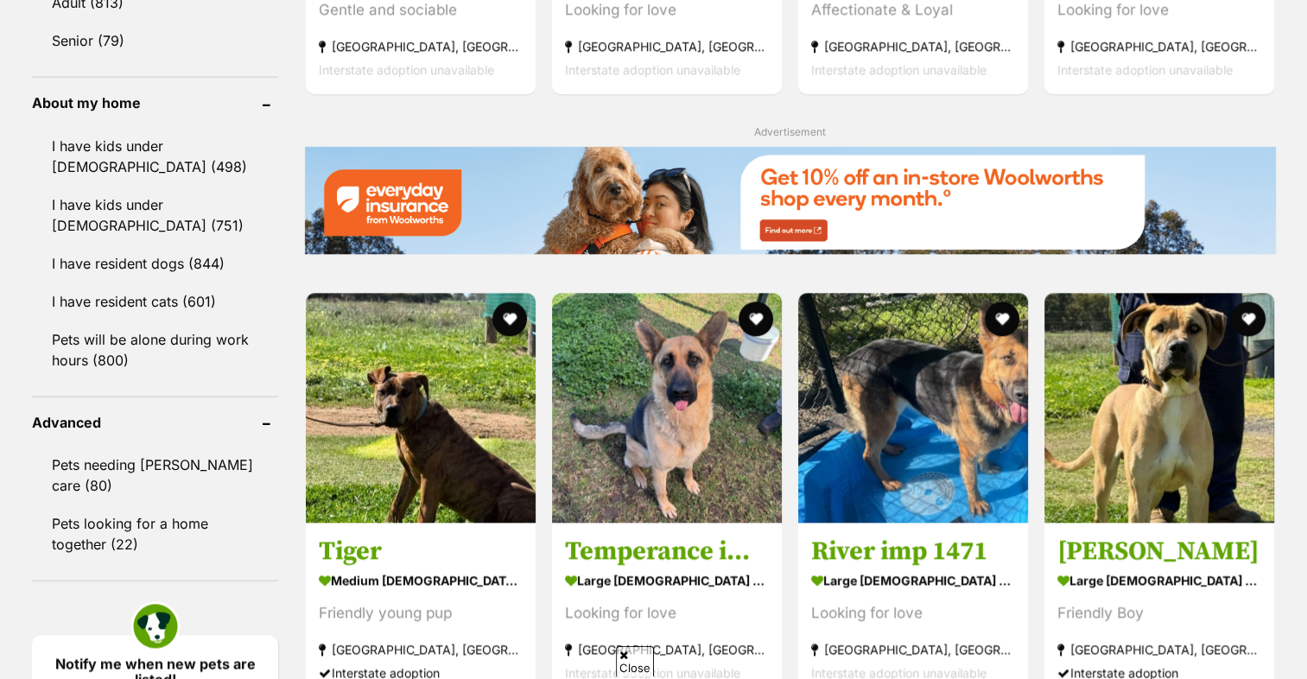
scroll to position [1900, 0]
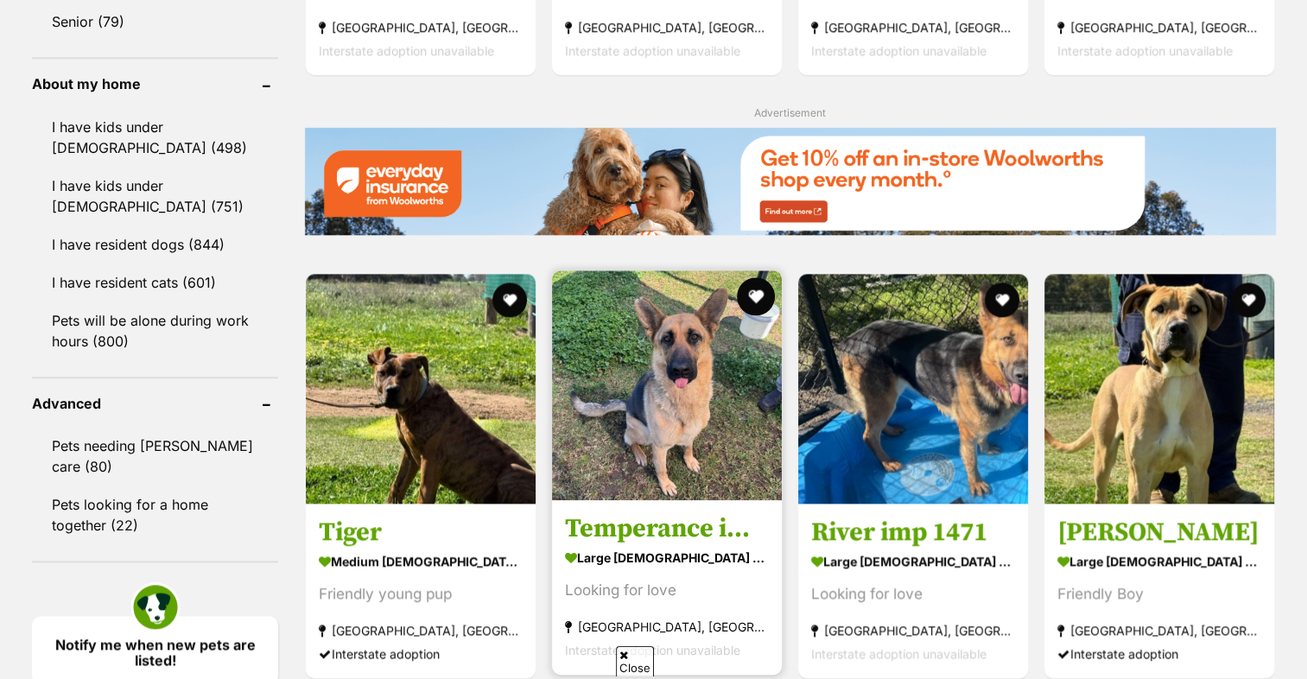
drag, startPoint x: 749, startPoint y: 256, endPoint x: 753, endPoint y: 264, distance: 9.7
click at [749, 277] on button "favourite" at bounding box center [756, 296] width 38 height 38
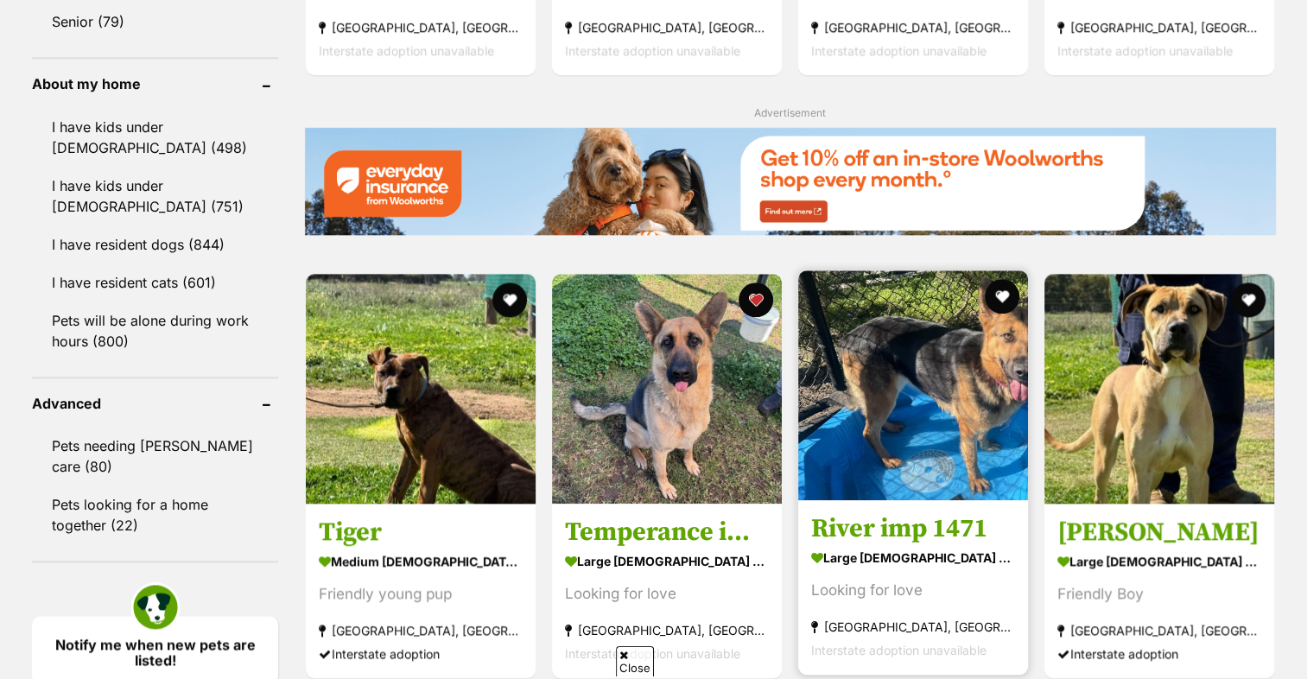
click at [909, 376] on img at bounding box center [913, 385] width 230 height 230
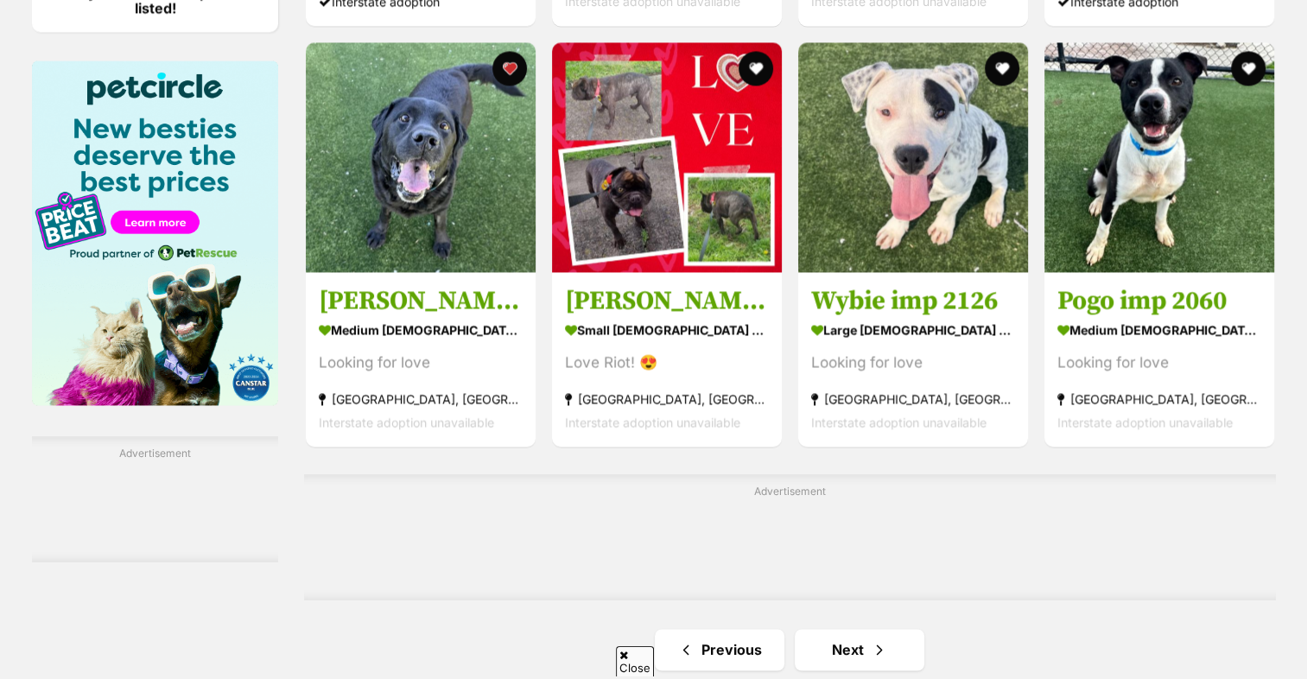
scroll to position [2677, 0]
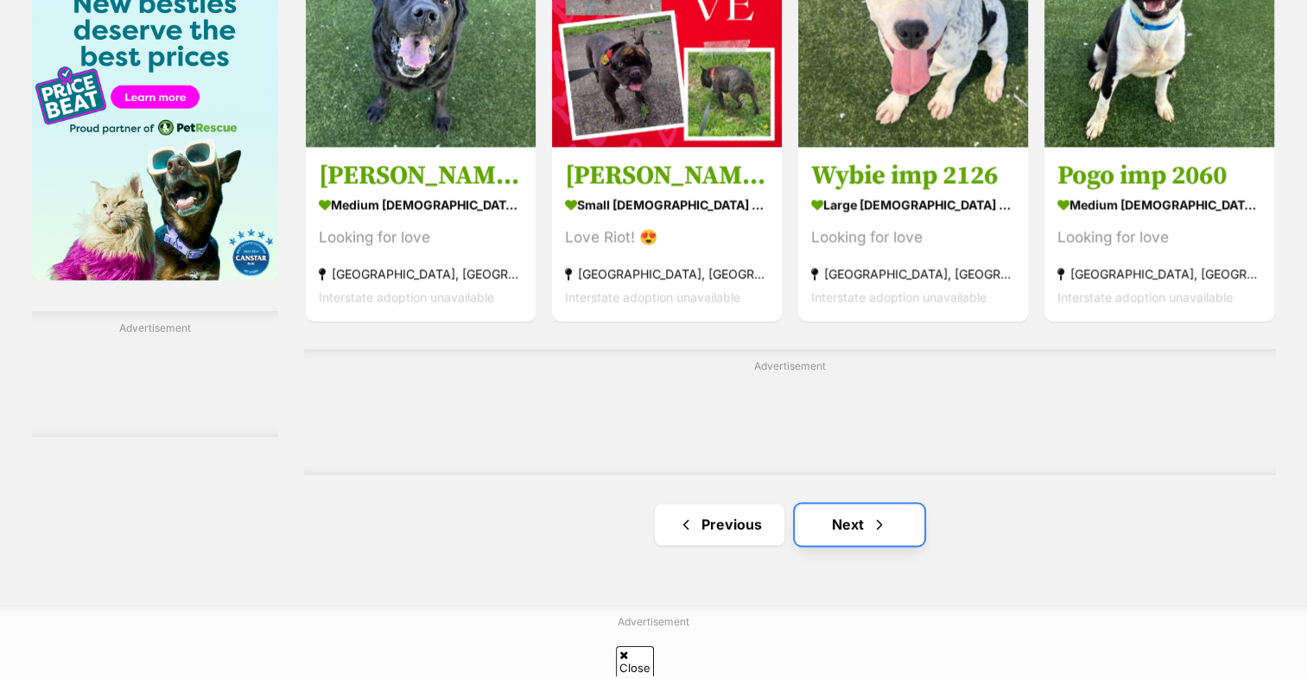
click at [823, 503] on link "Next" at bounding box center [859, 523] width 130 height 41
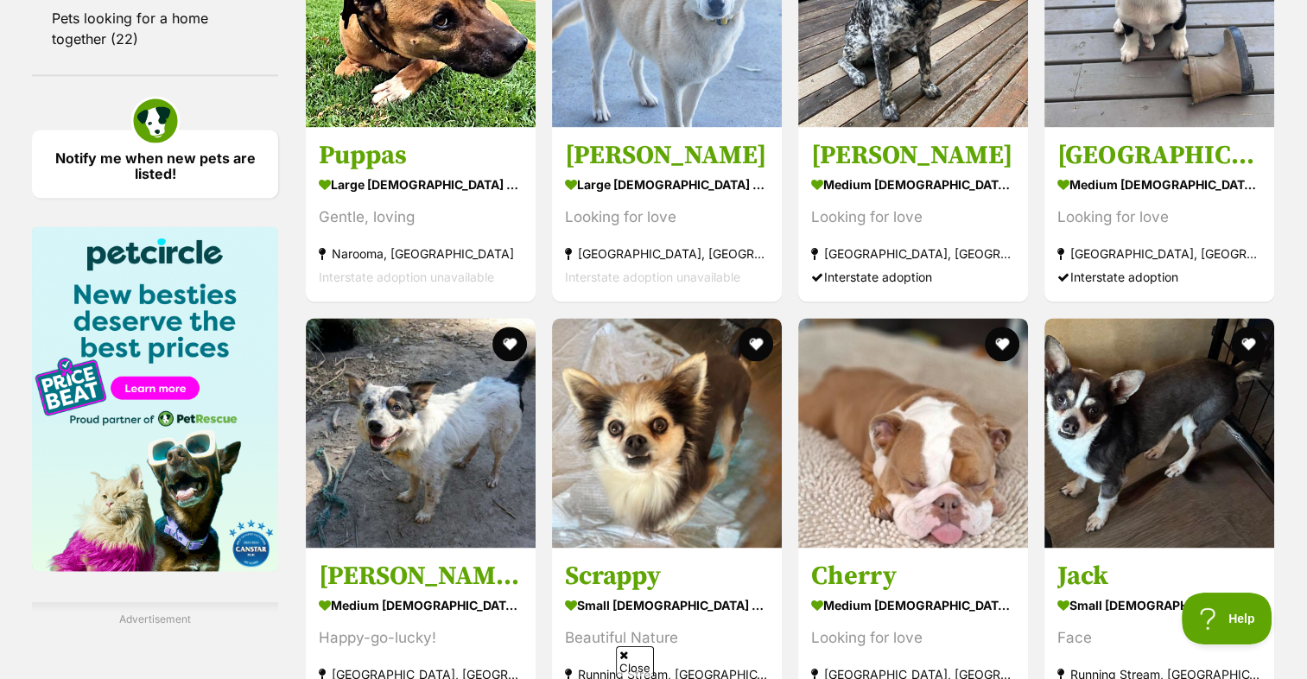
scroll to position [2418, 0]
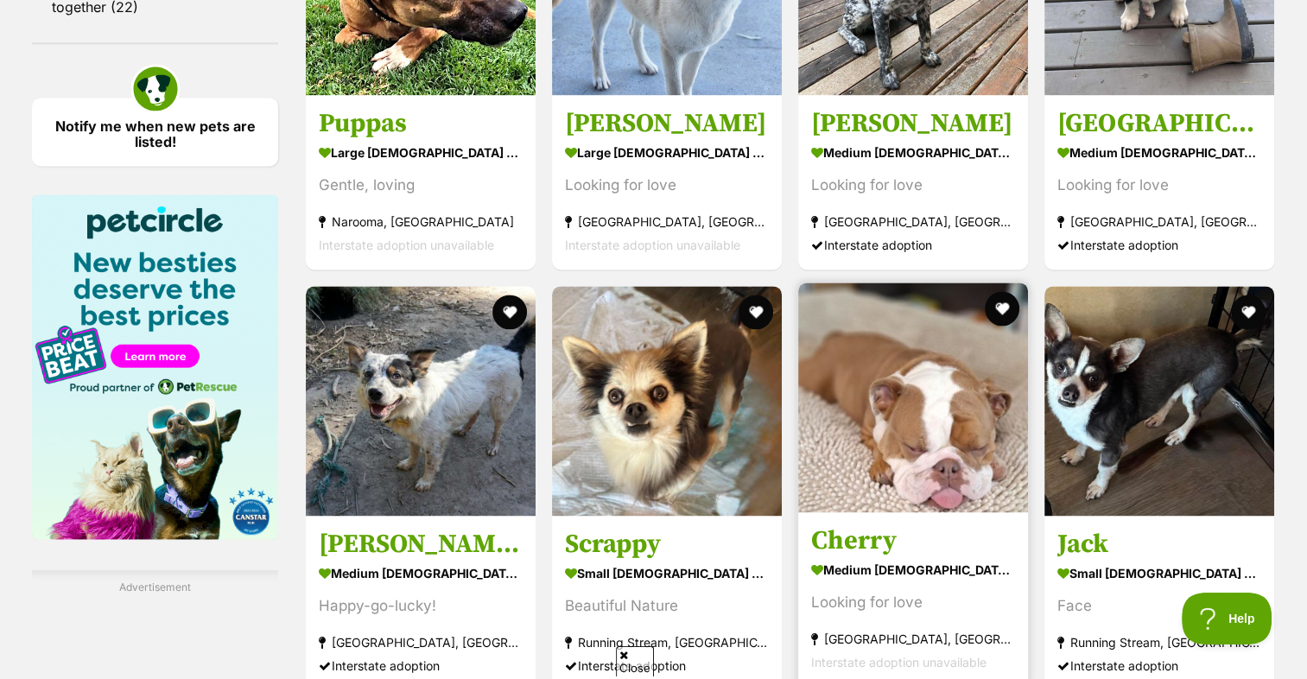
click at [916, 349] on img at bounding box center [913, 397] width 230 height 230
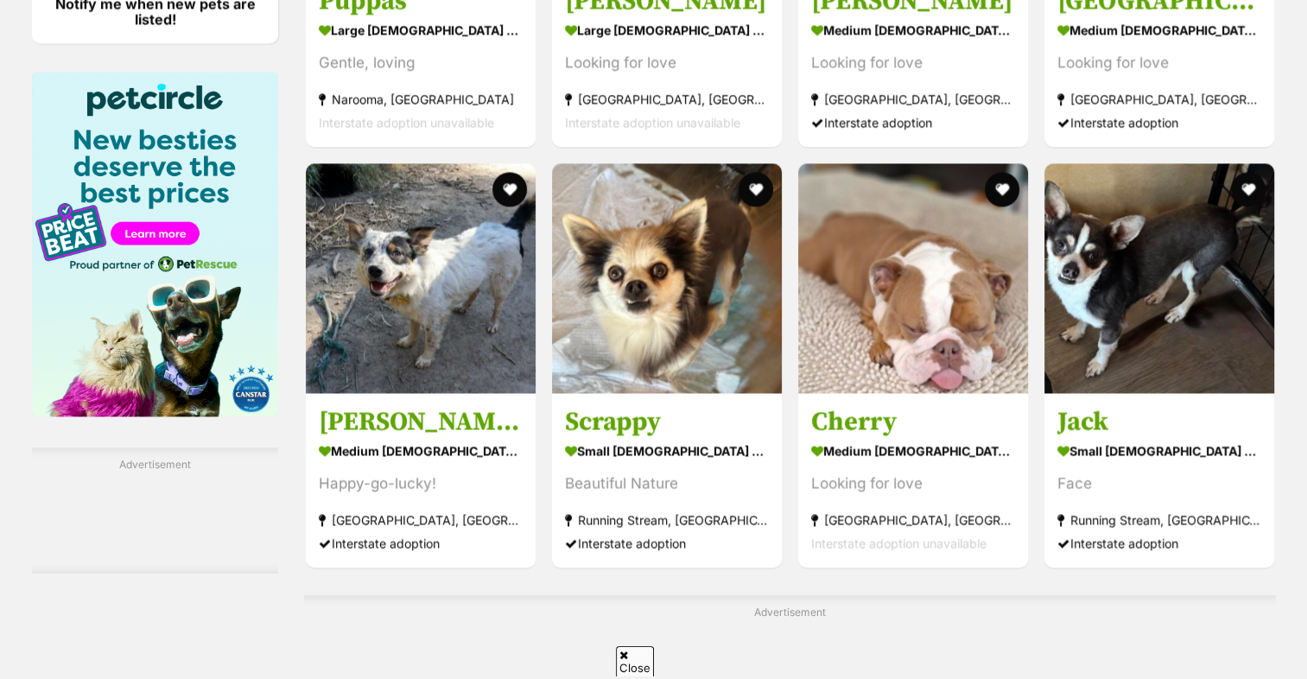
scroll to position [2763, 0]
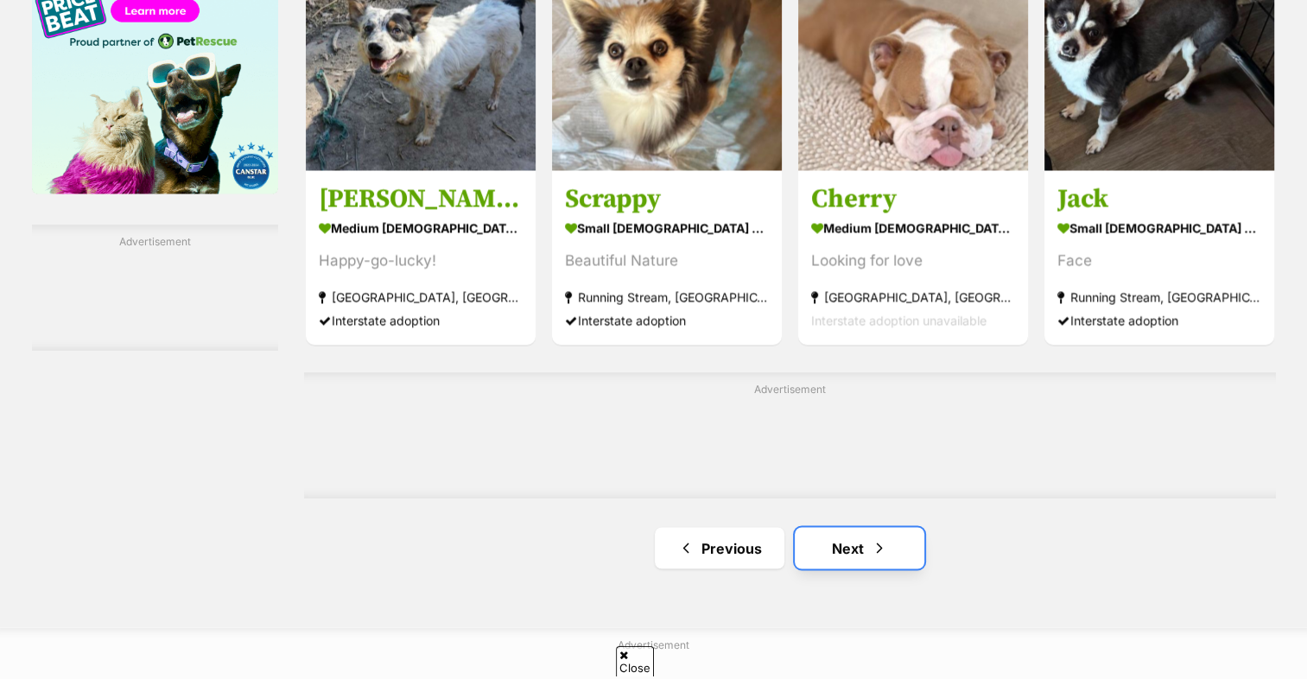
click at [808, 527] on link "Next" at bounding box center [859, 547] width 130 height 41
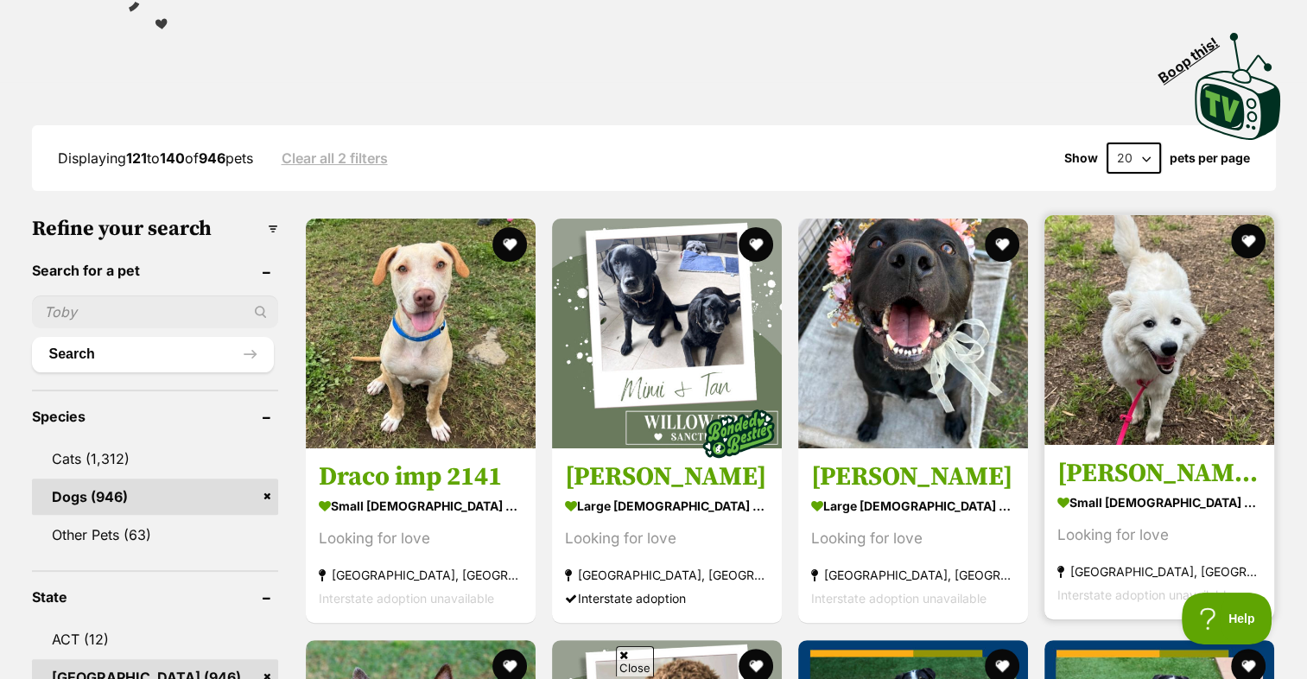
click at [1220, 280] on img at bounding box center [1159, 330] width 230 height 230
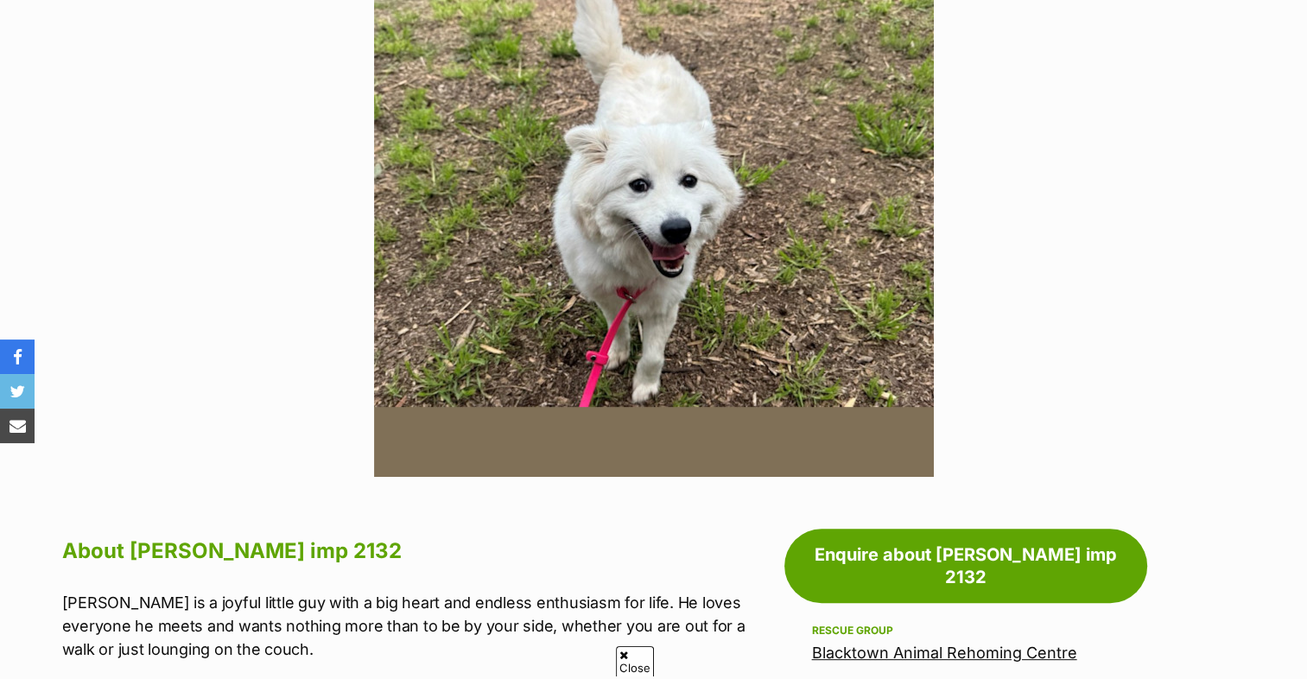
scroll to position [259, 0]
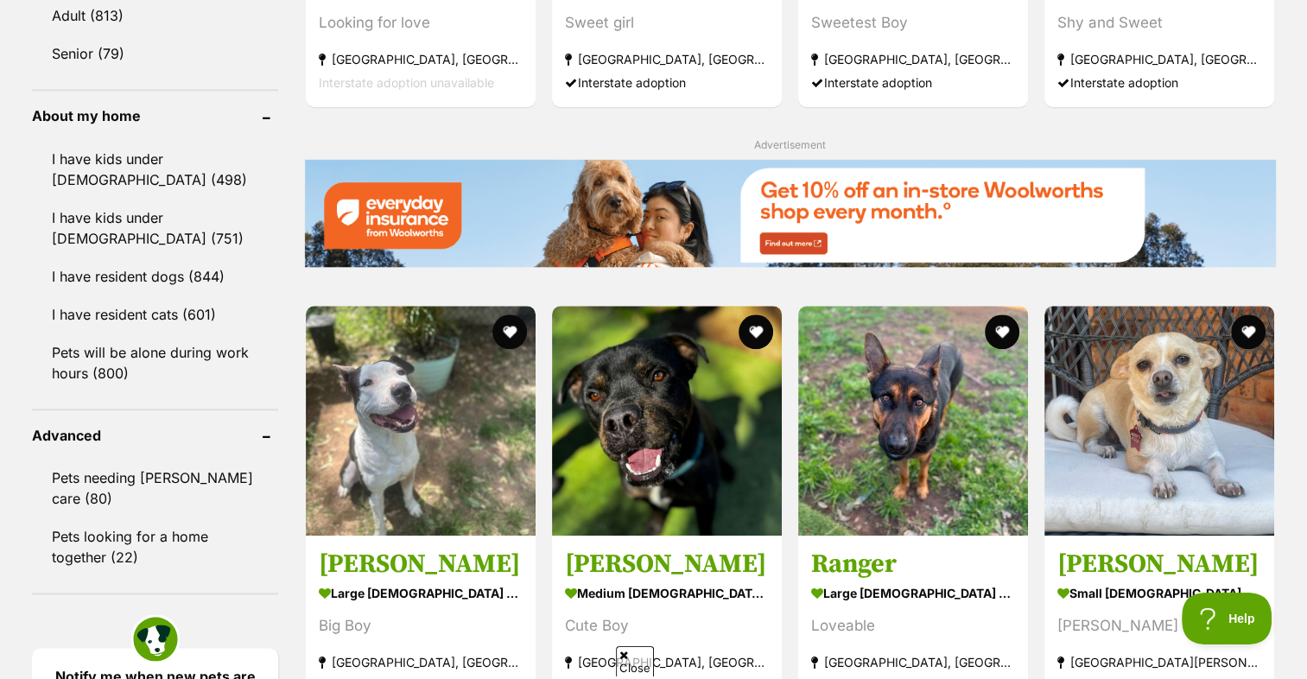
scroll to position [1900, 0]
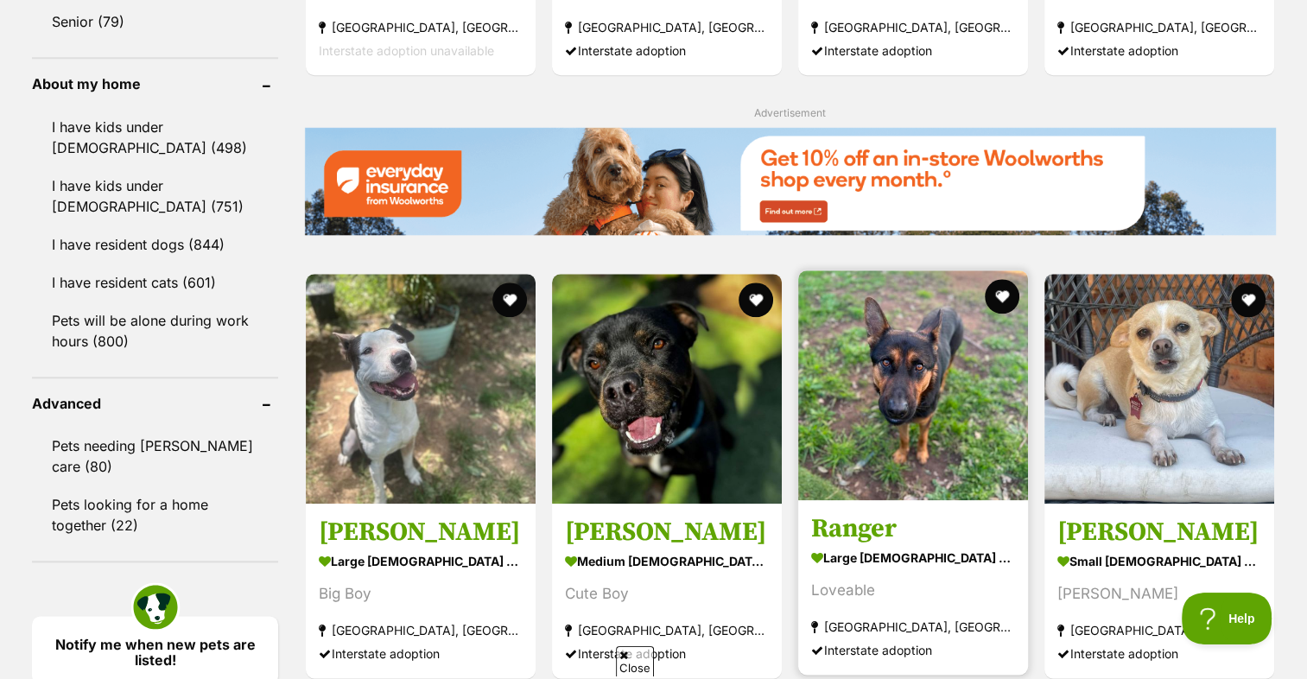
click at [940, 339] on img at bounding box center [913, 385] width 230 height 230
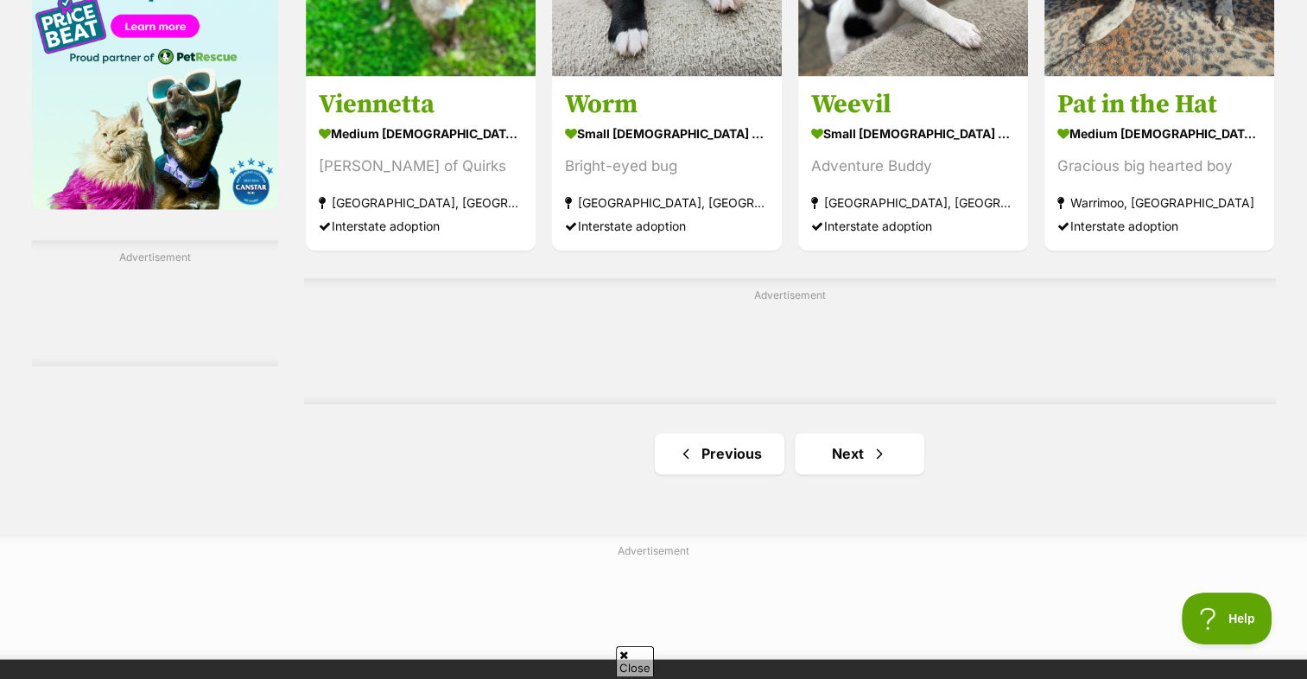
scroll to position [2850, 0]
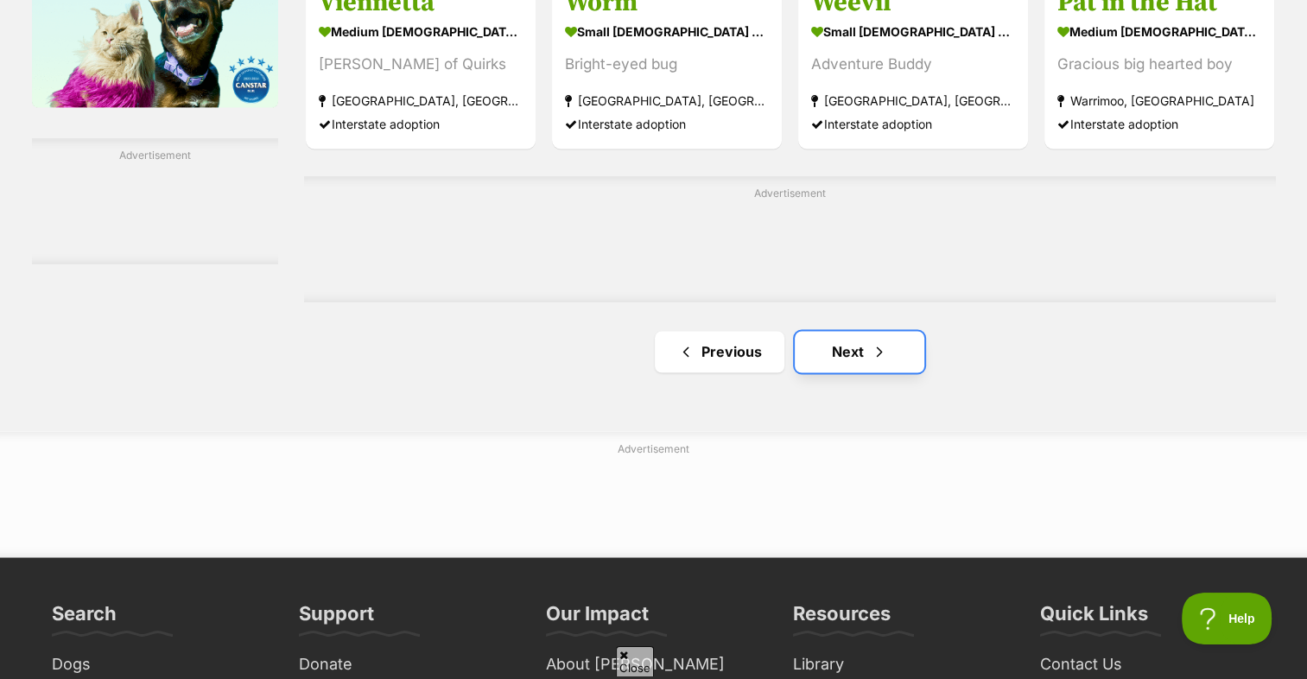
click at [839, 331] on link "Next" at bounding box center [859, 351] width 130 height 41
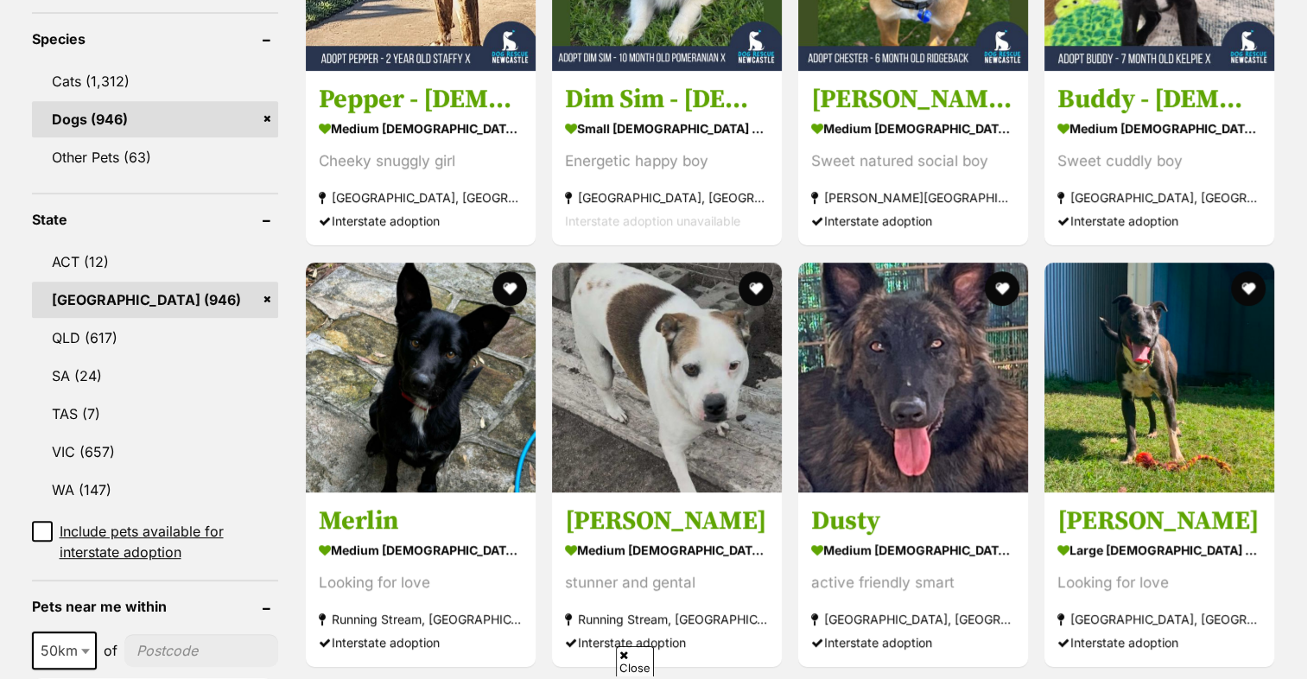
scroll to position [777, 0]
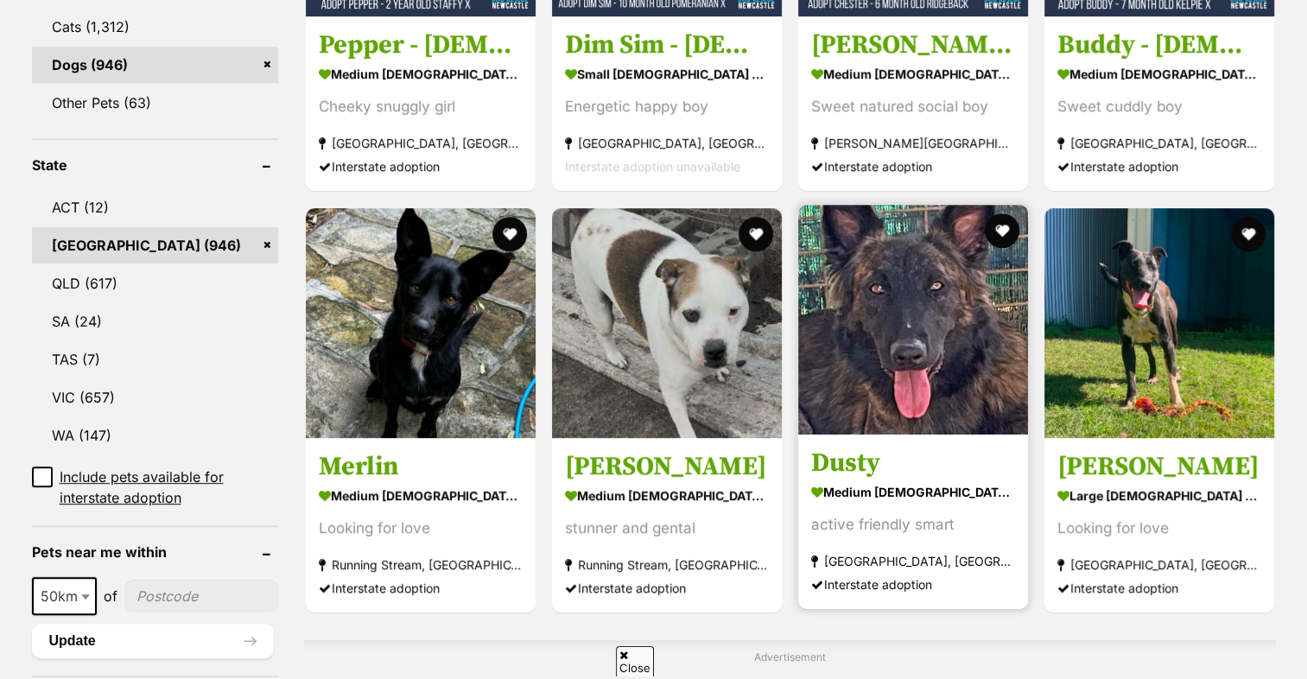
click at [853, 275] on img at bounding box center [913, 320] width 230 height 230
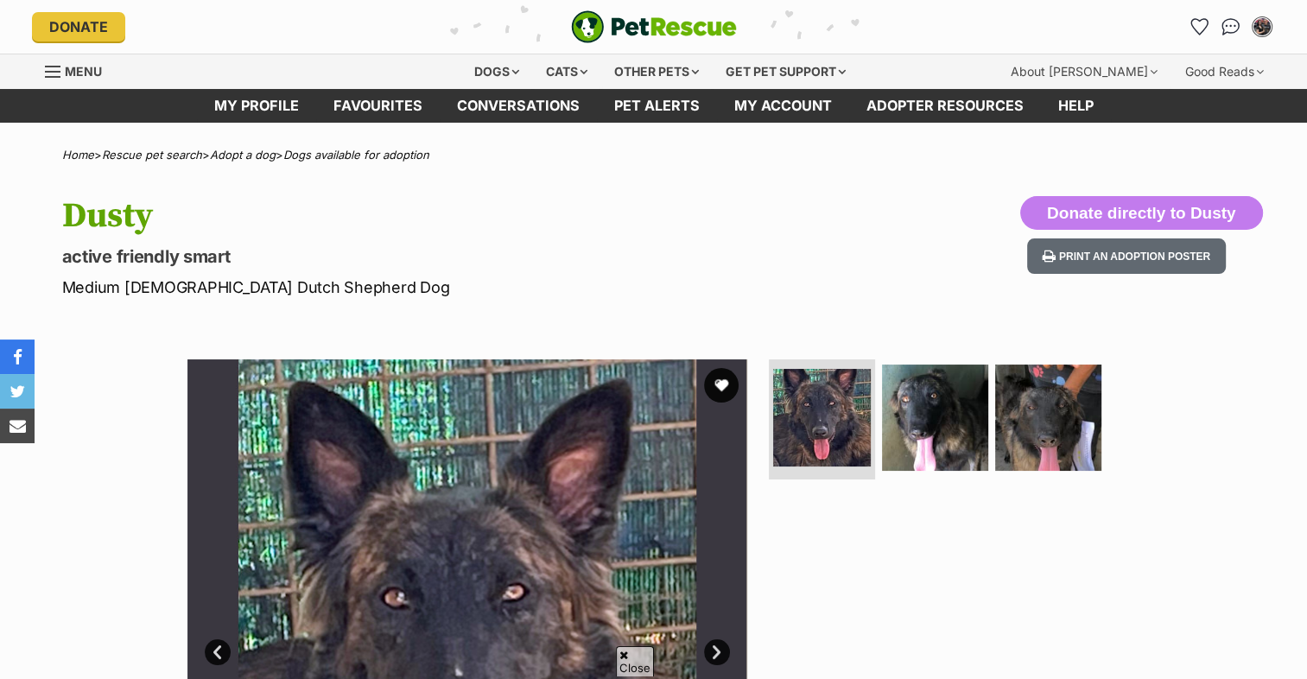
scroll to position [345, 0]
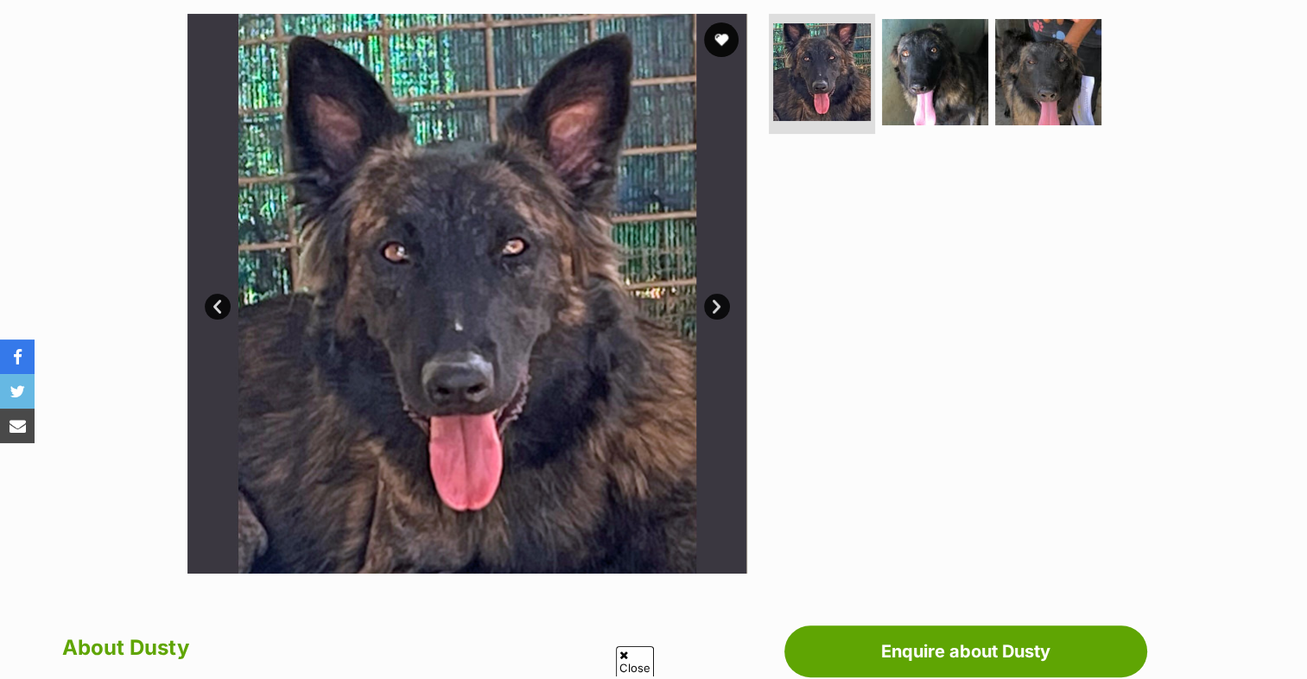
click at [715, 306] on link "Next" at bounding box center [717, 307] width 26 height 26
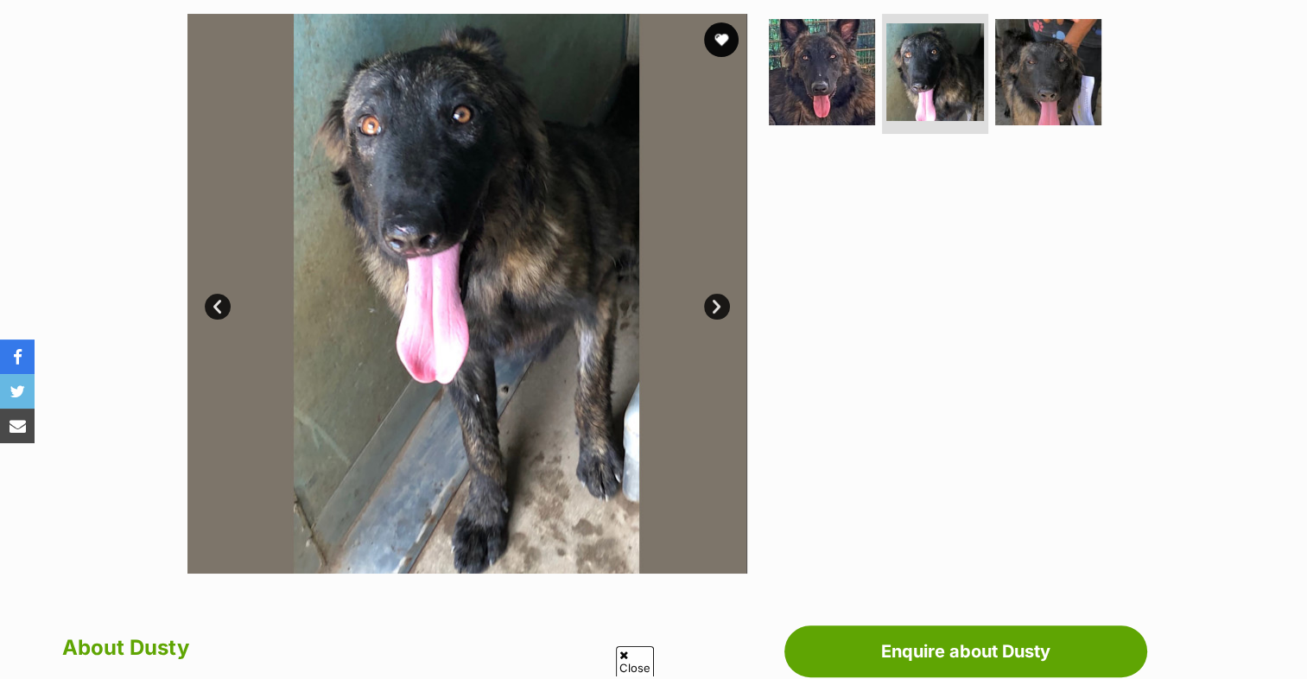
click at [715, 306] on link "Next" at bounding box center [717, 307] width 26 height 26
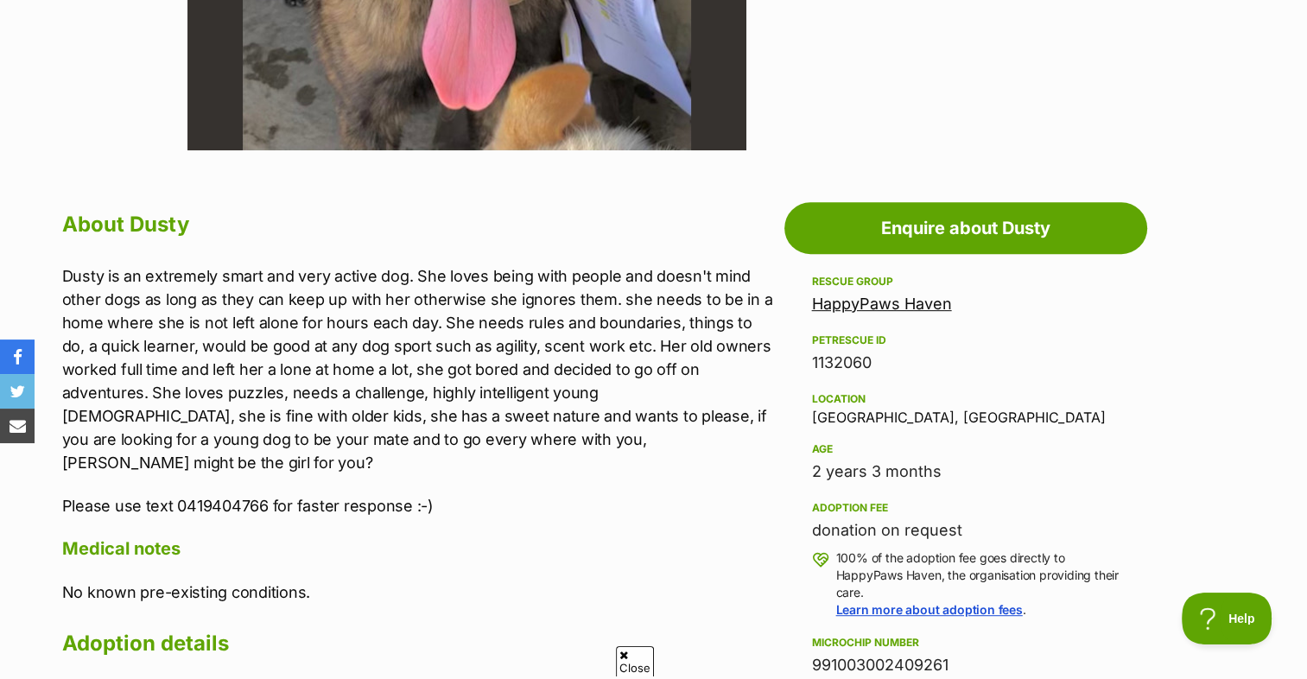
scroll to position [777, 0]
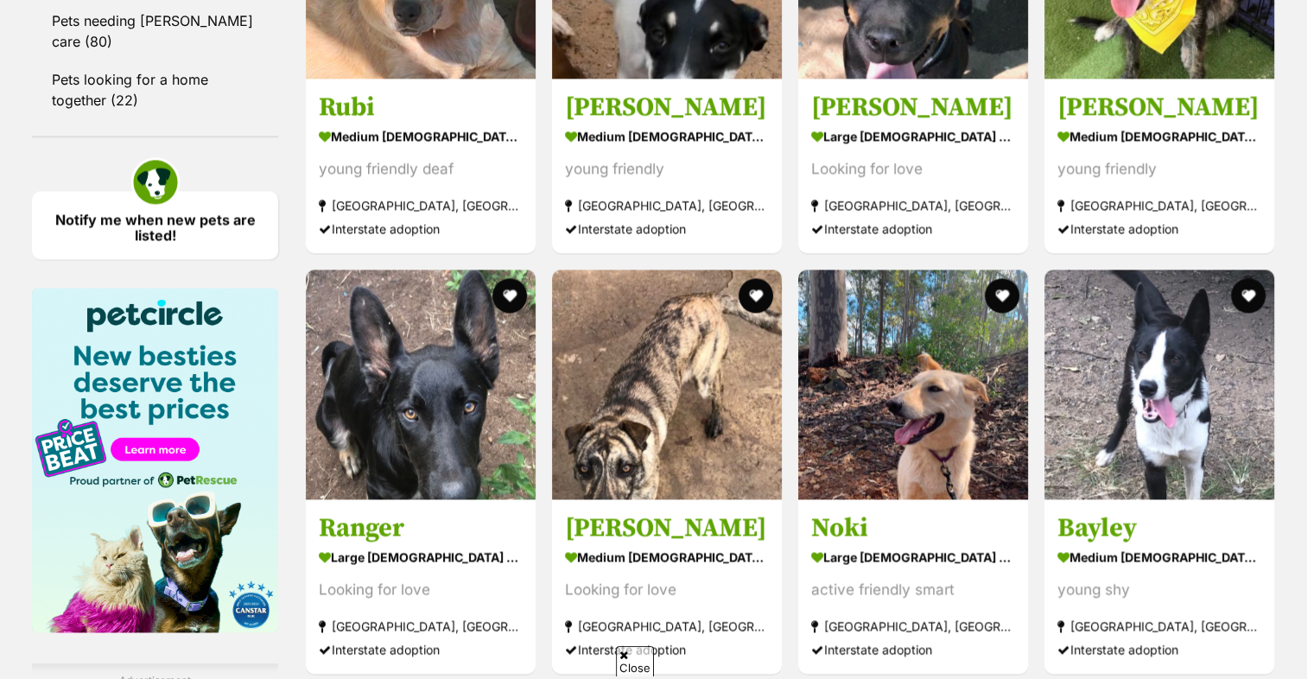
scroll to position [2332, 0]
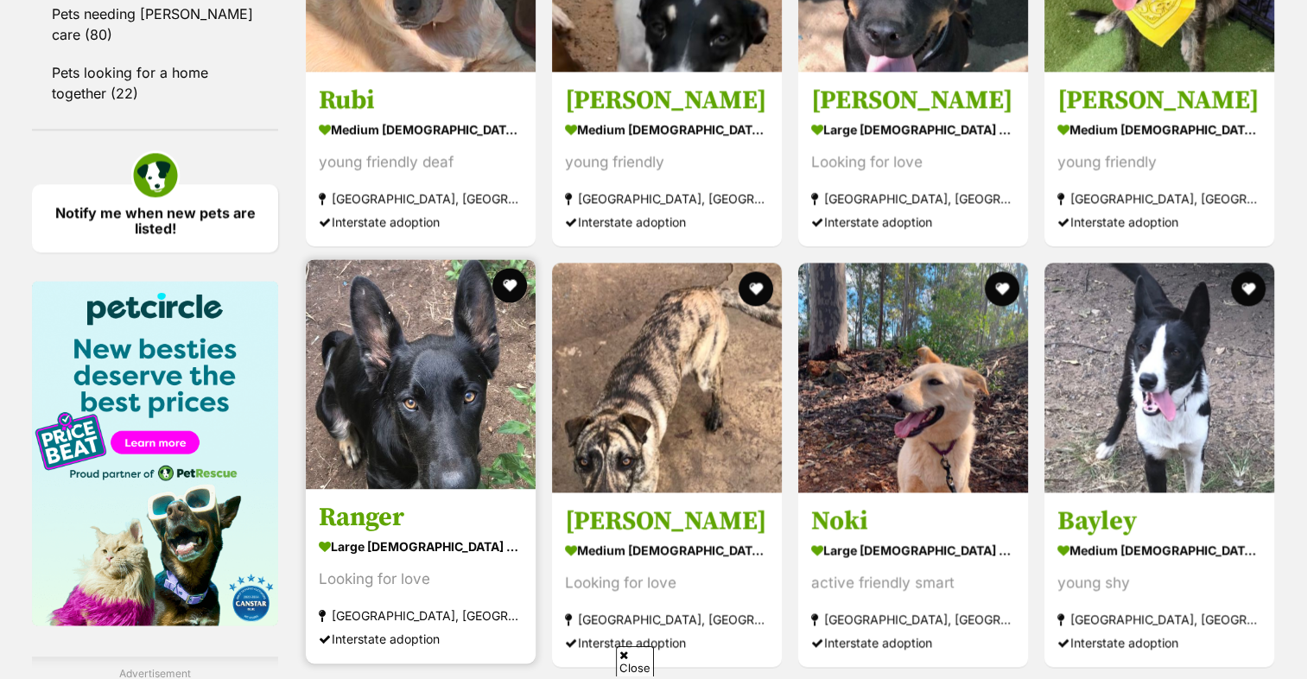
click at [442, 289] on img at bounding box center [421, 374] width 230 height 230
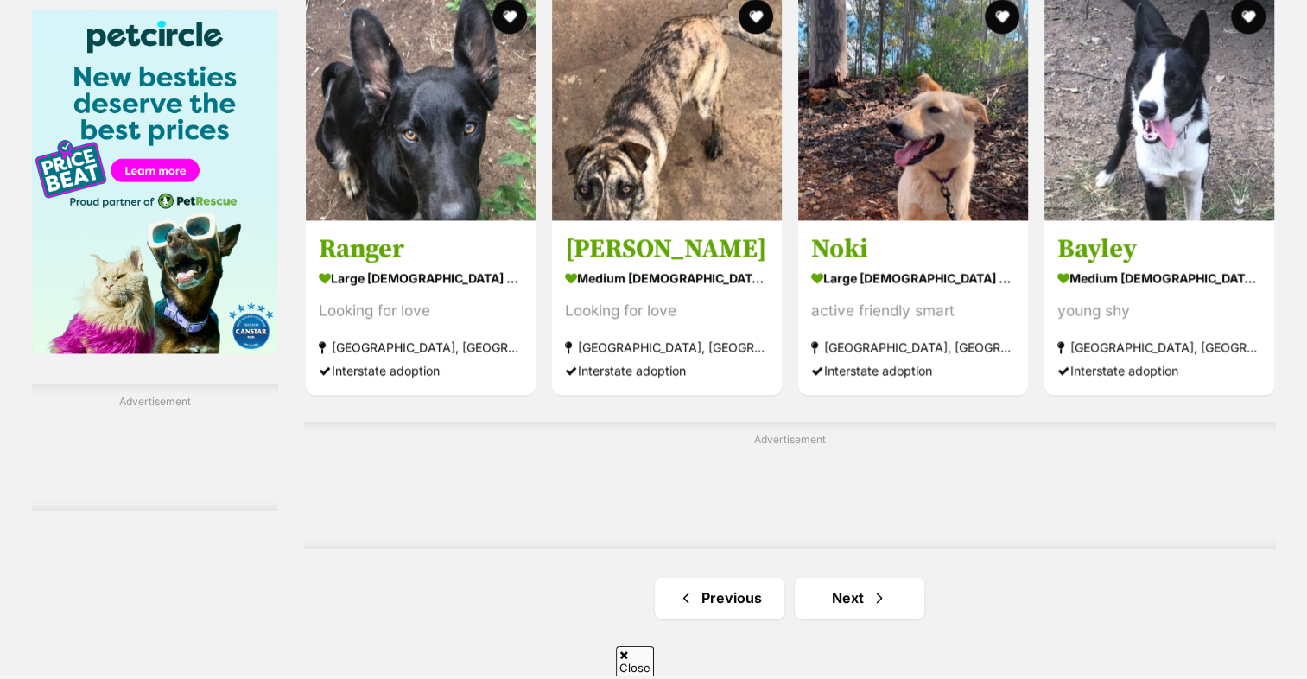
scroll to position [2677, 0]
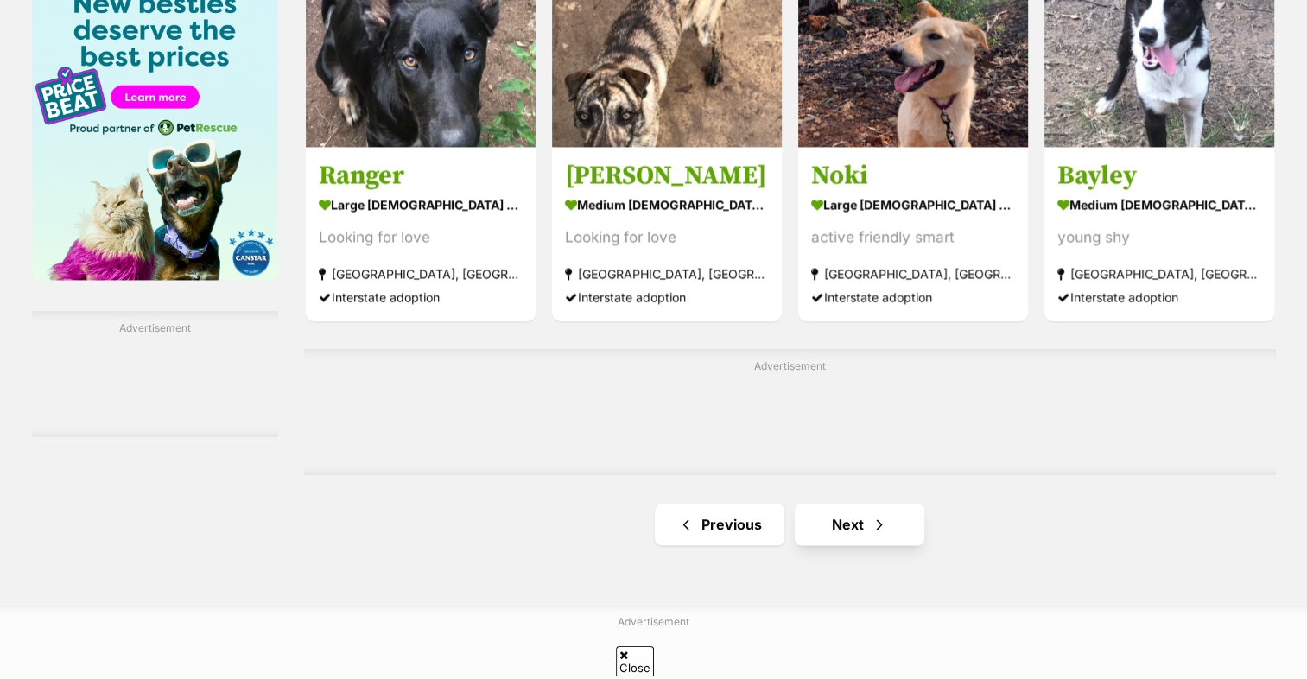
drag, startPoint x: 847, startPoint y: 504, endPoint x: 858, endPoint y: 498, distance: 12.7
click at [876, 514] on span "Next page" at bounding box center [878, 524] width 17 height 21
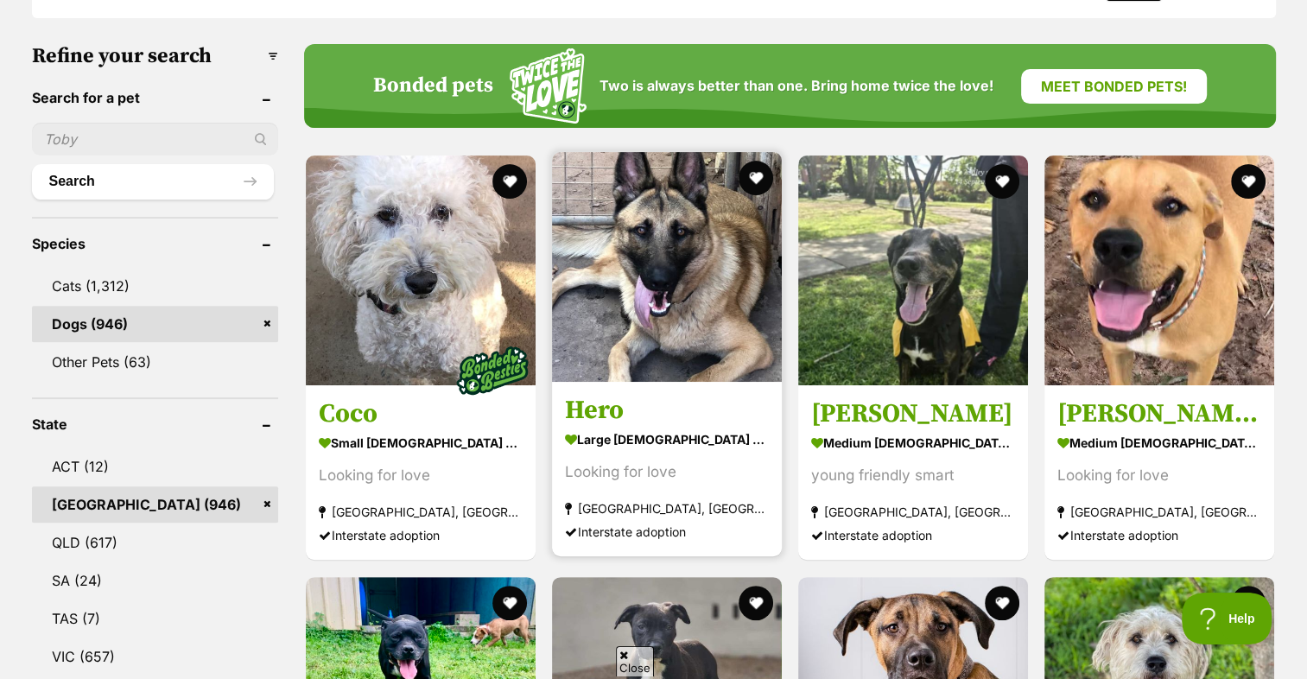
click at [617, 264] on img at bounding box center [667, 267] width 230 height 230
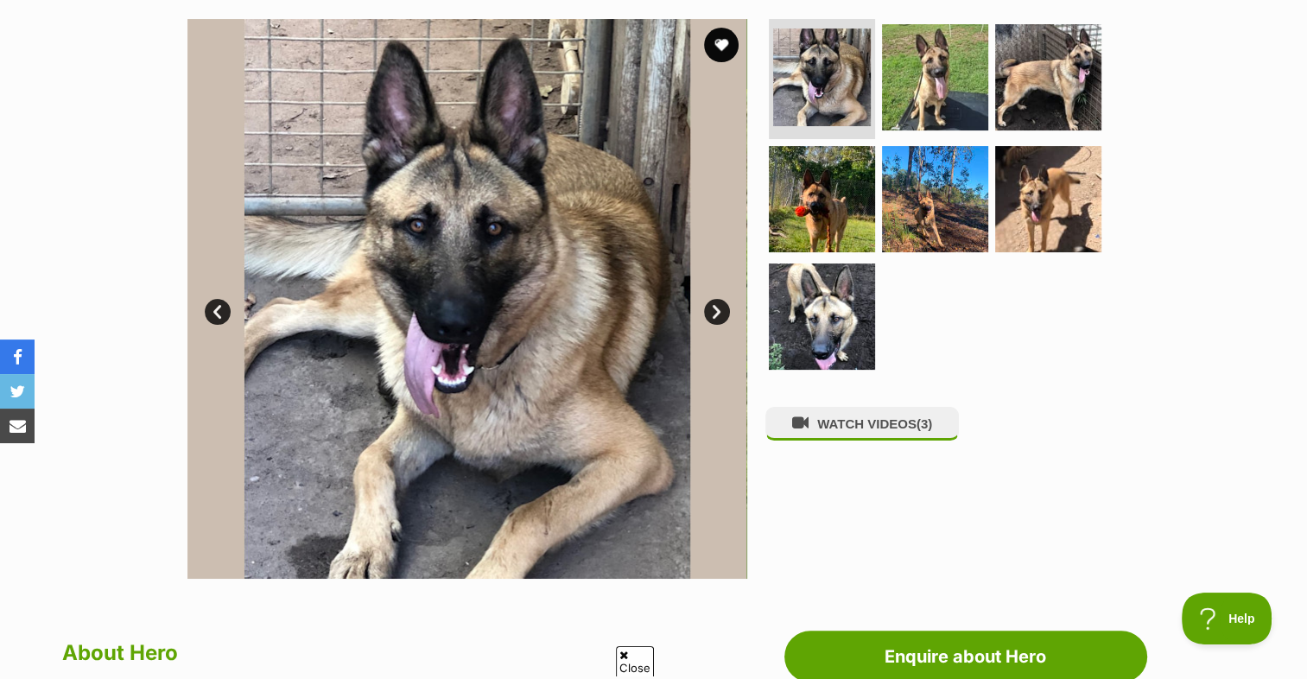
scroll to position [259, 0]
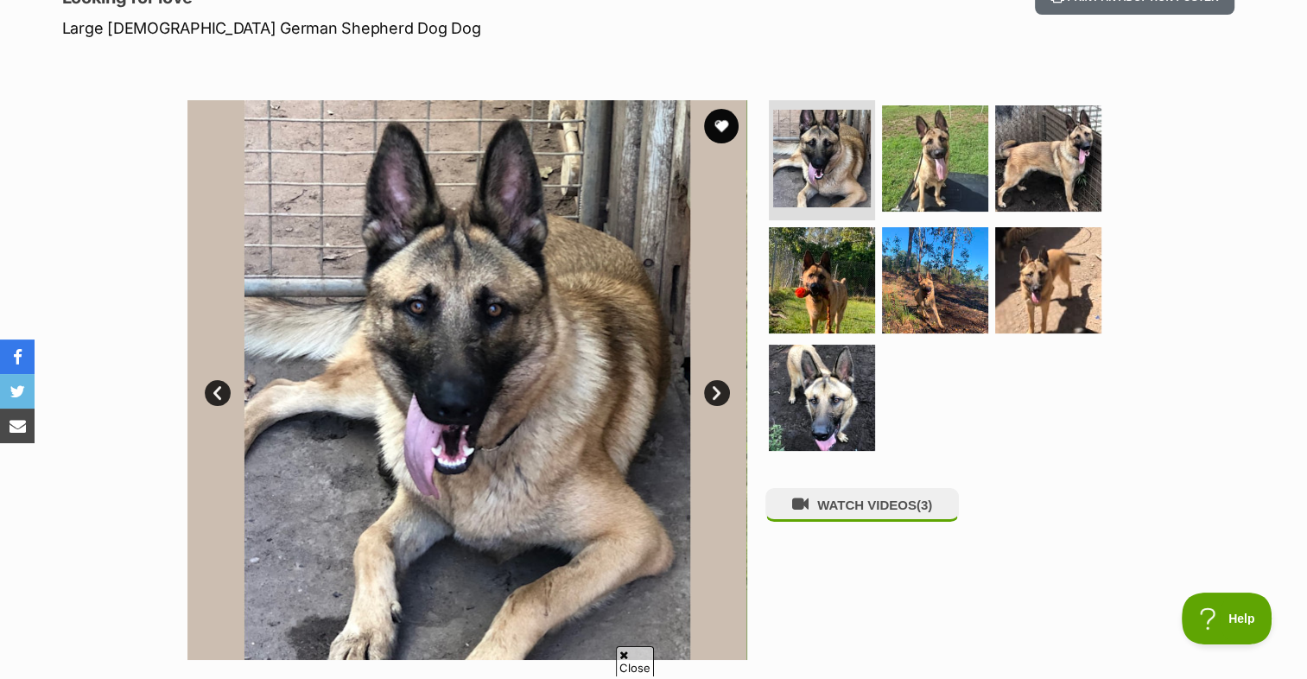
click at [718, 389] on link "Next" at bounding box center [717, 393] width 26 height 26
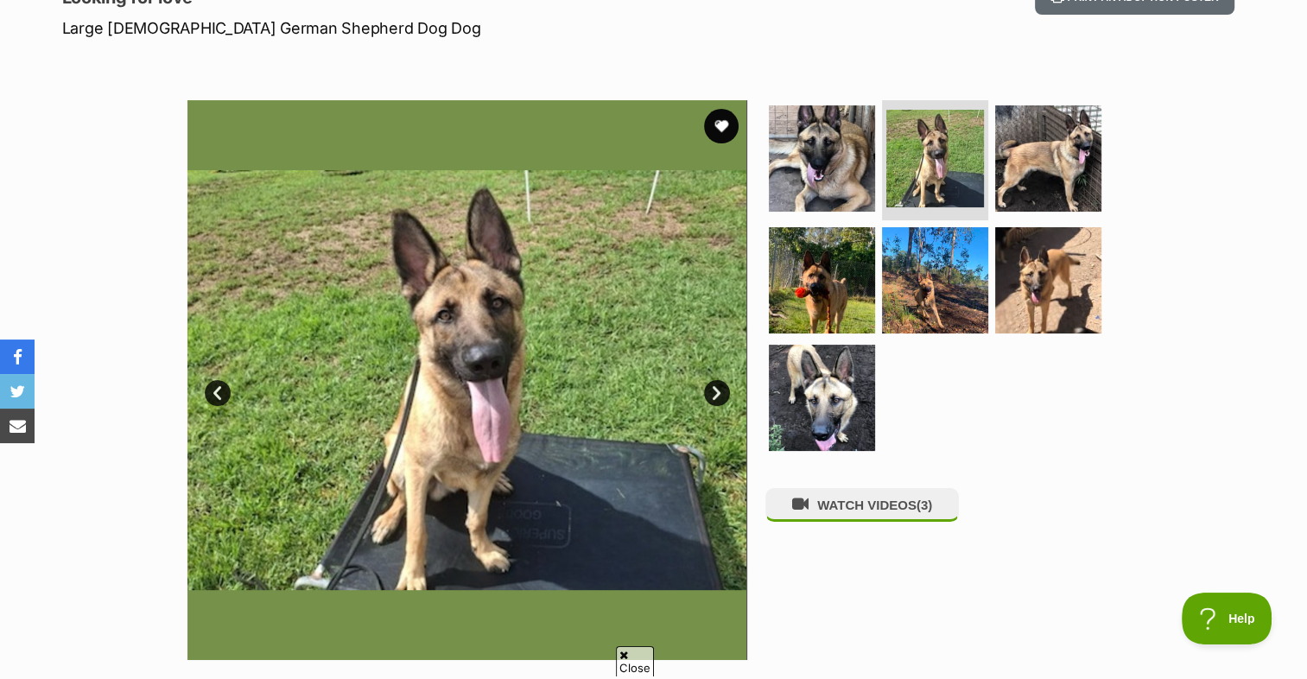
click at [718, 389] on link "Next" at bounding box center [717, 393] width 26 height 26
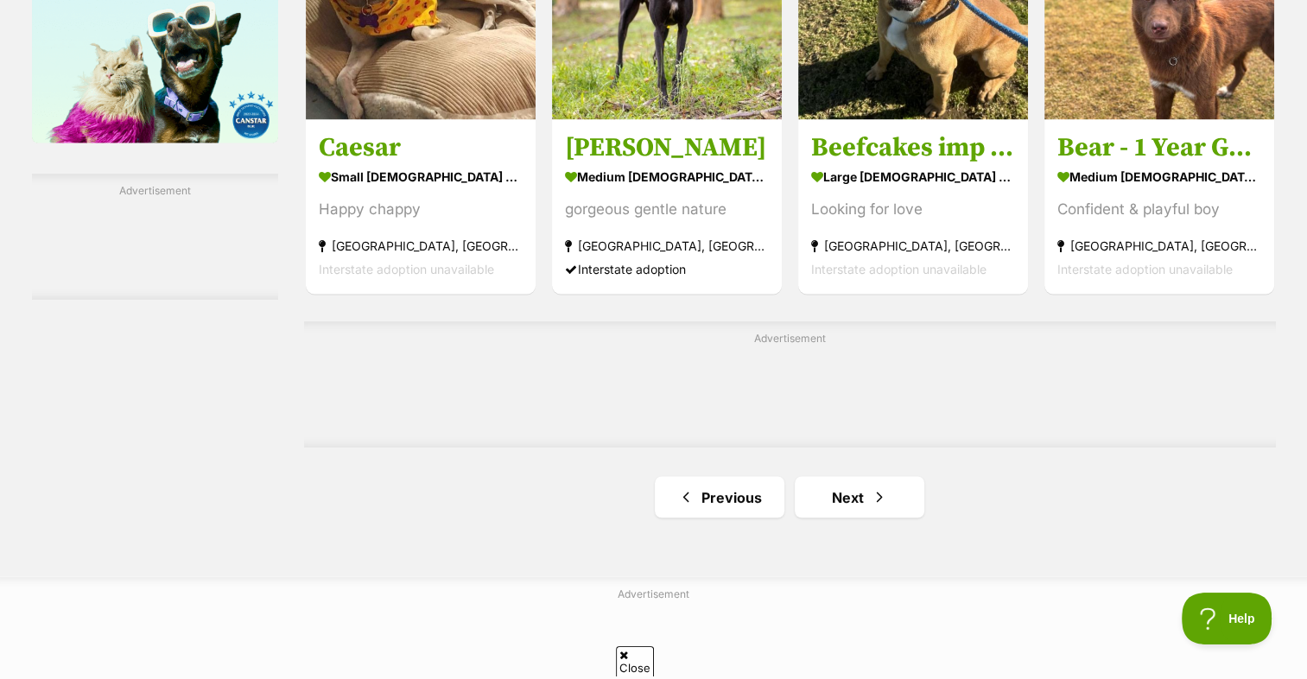
scroll to position [2850, 0]
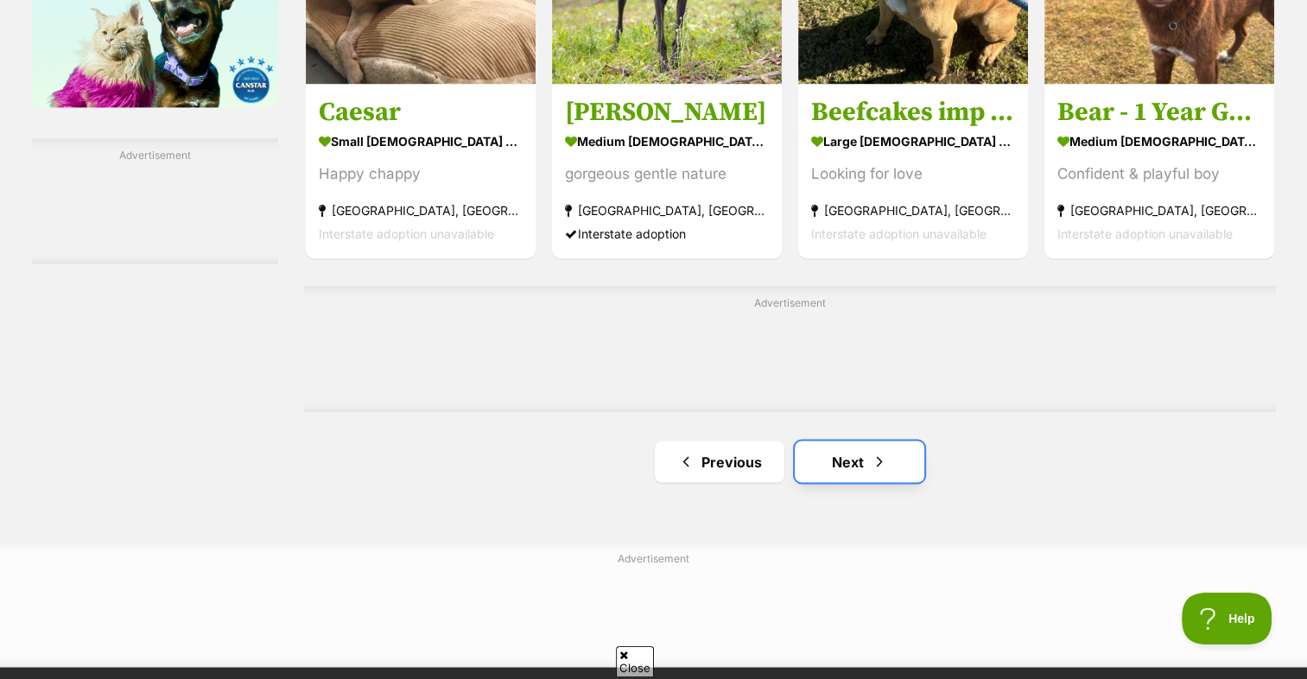
click at [842, 440] on link "Next" at bounding box center [859, 460] width 130 height 41
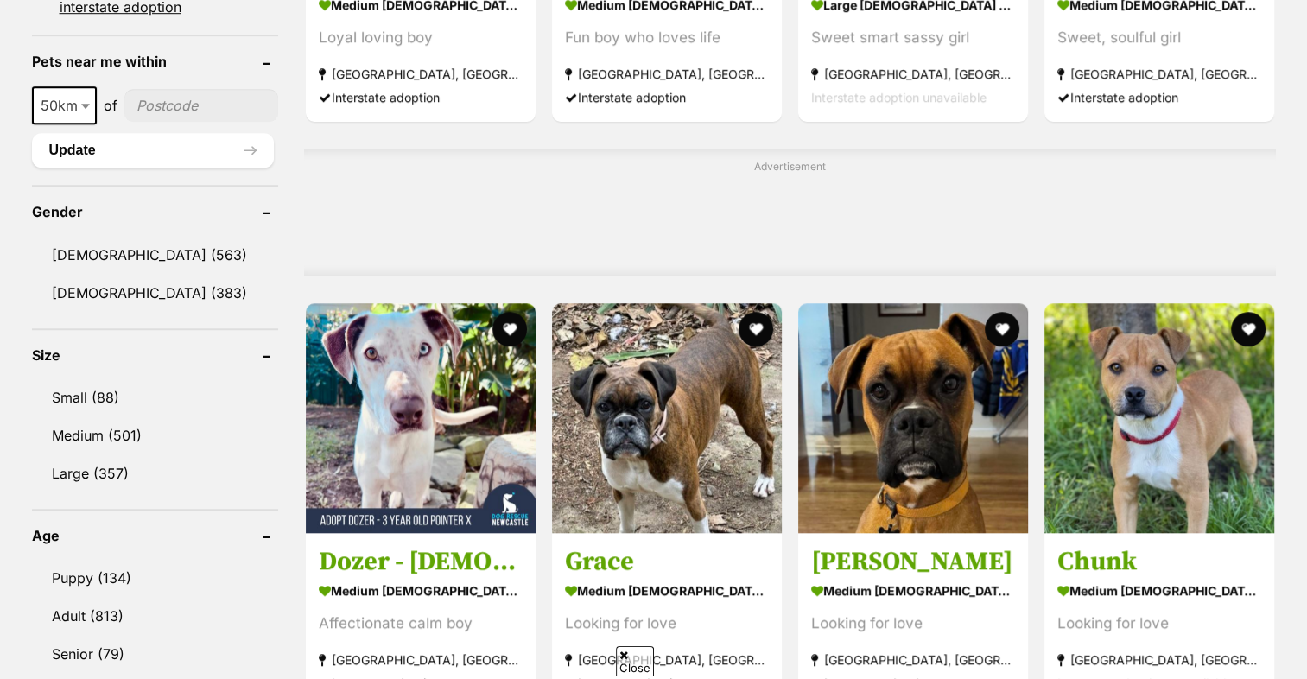
scroll to position [1295, 0]
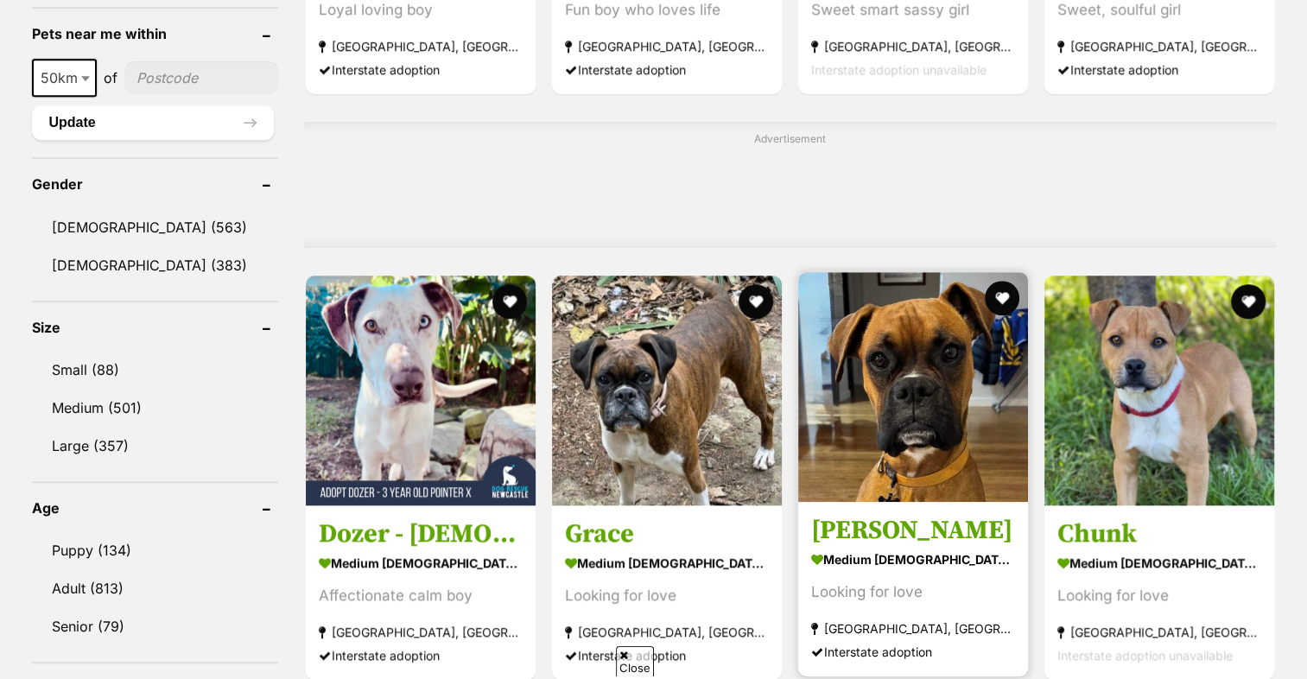
click at [892, 388] on img at bounding box center [913, 387] width 230 height 230
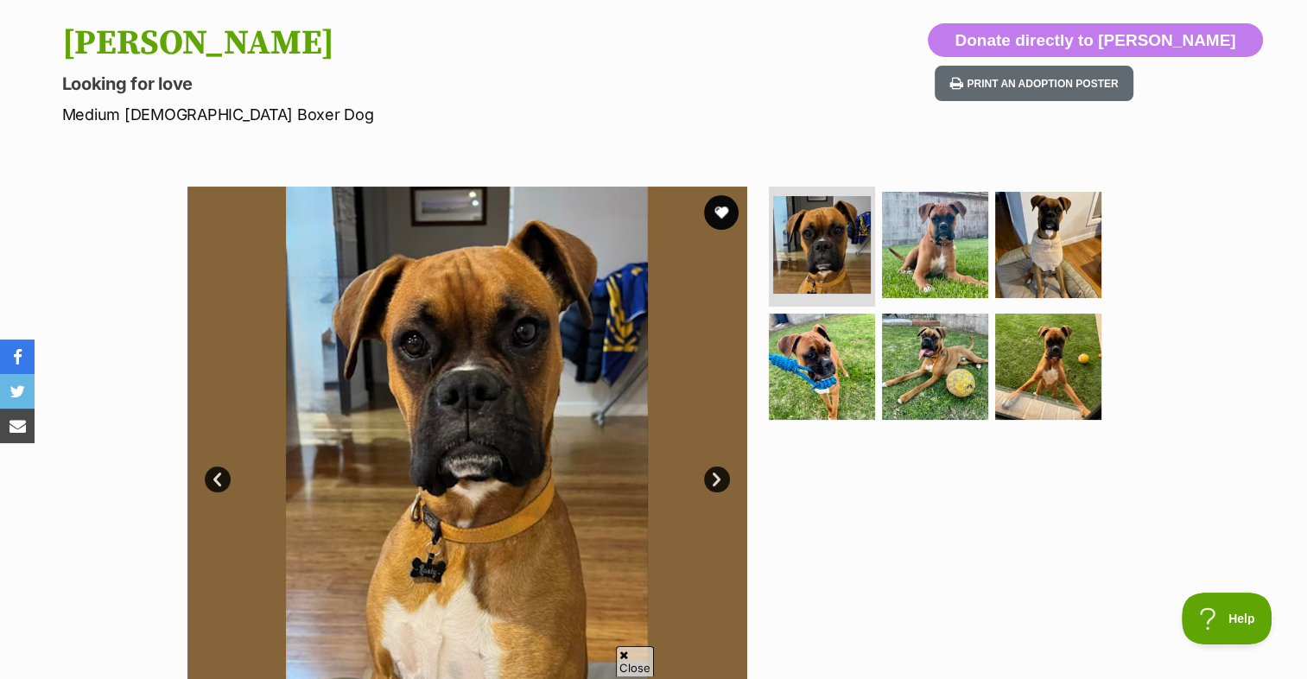
scroll to position [345, 0]
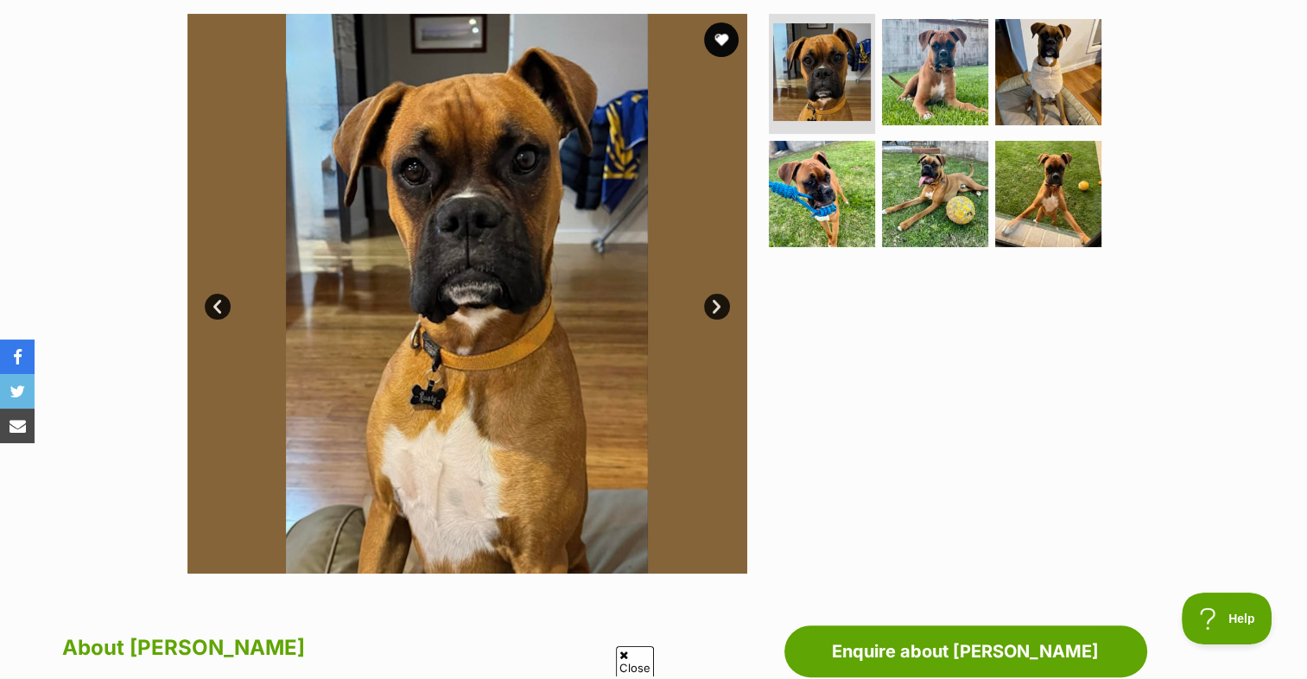
click at [711, 305] on link "Next" at bounding box center [717, 307] width 26 height 26
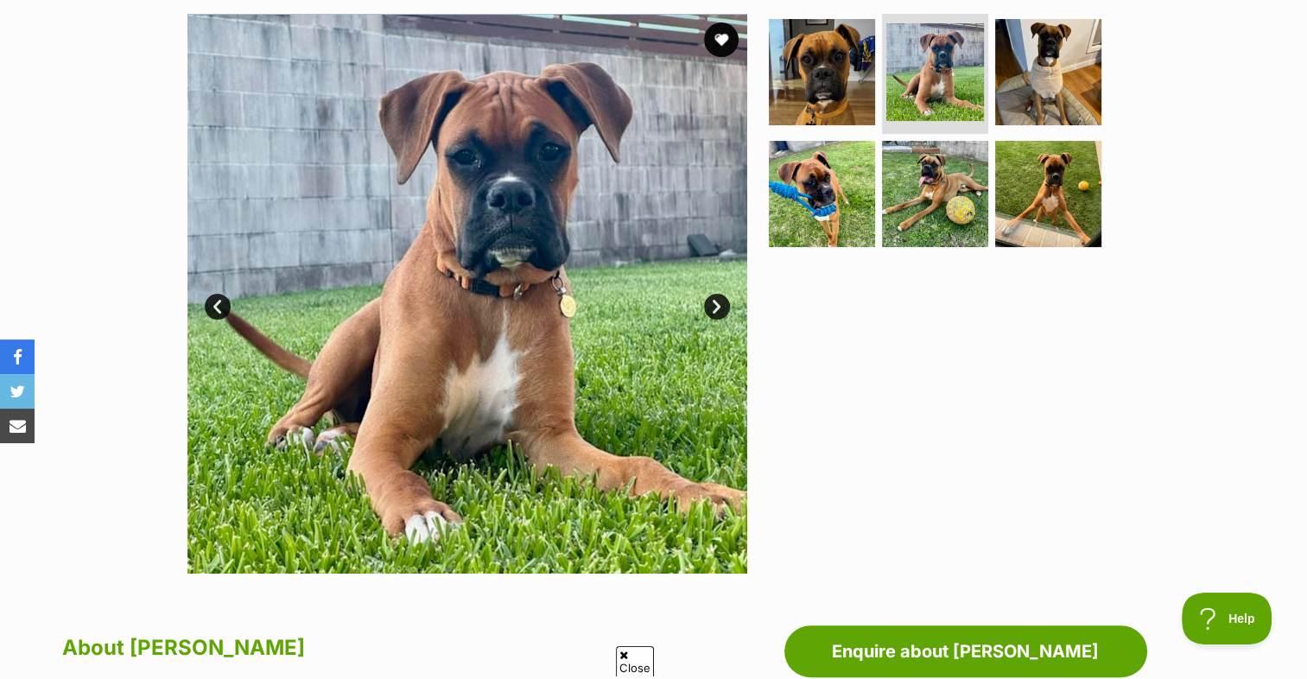
click at [711, 305] on link "Next" at bounding box center [717, 307] width 26 height 26
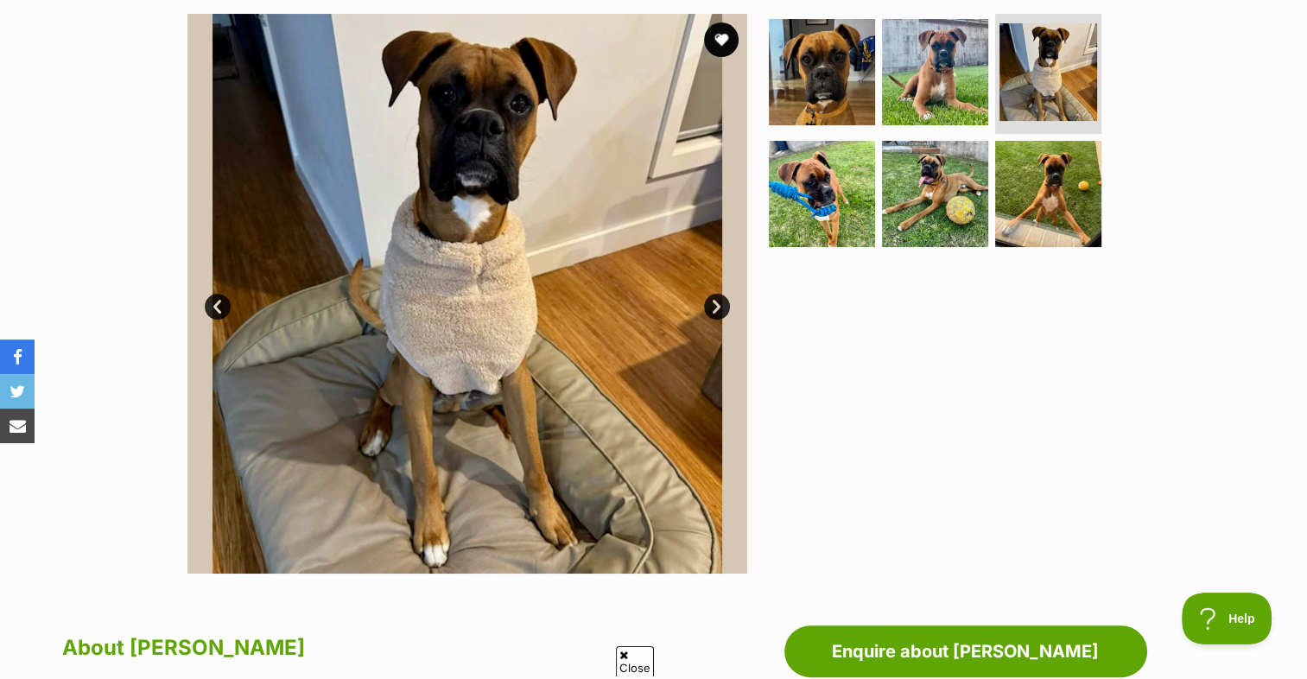
click at [711, 305] on link "Next" at bounding box center [717, 307] width 26 height 26
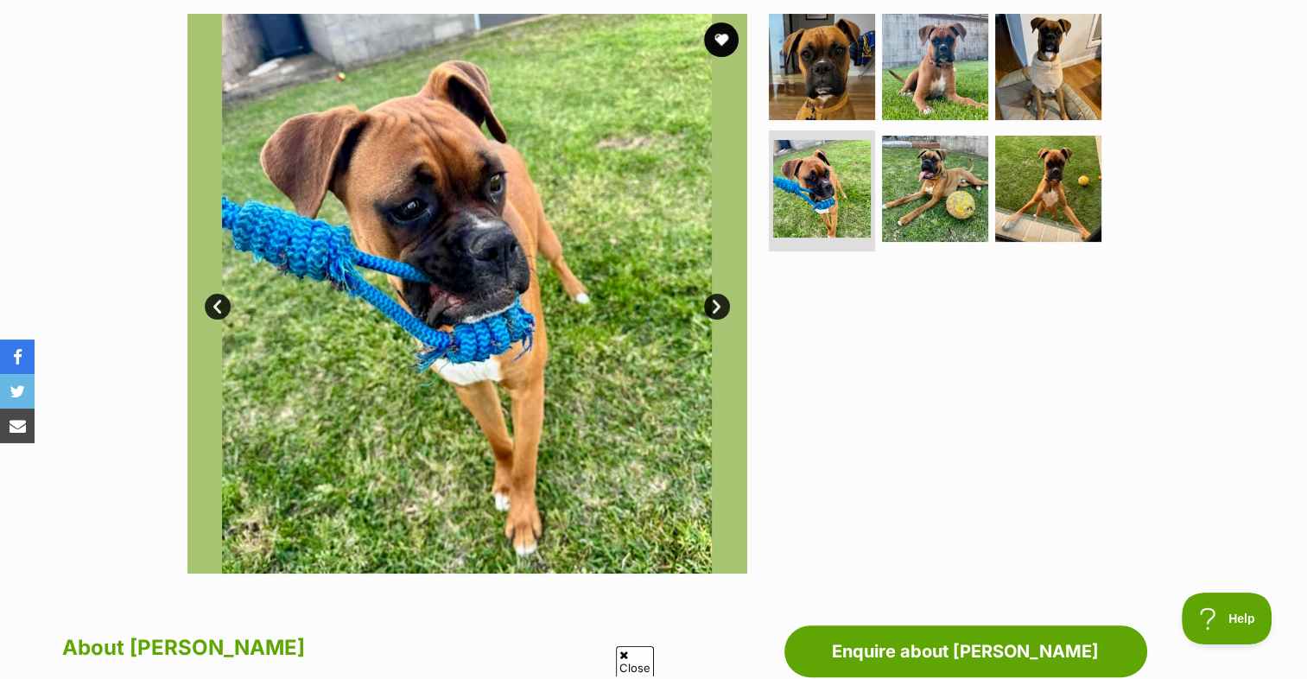
click at [711, 305] on link "Next" at bounding box center [717, 307] width 26 height 26
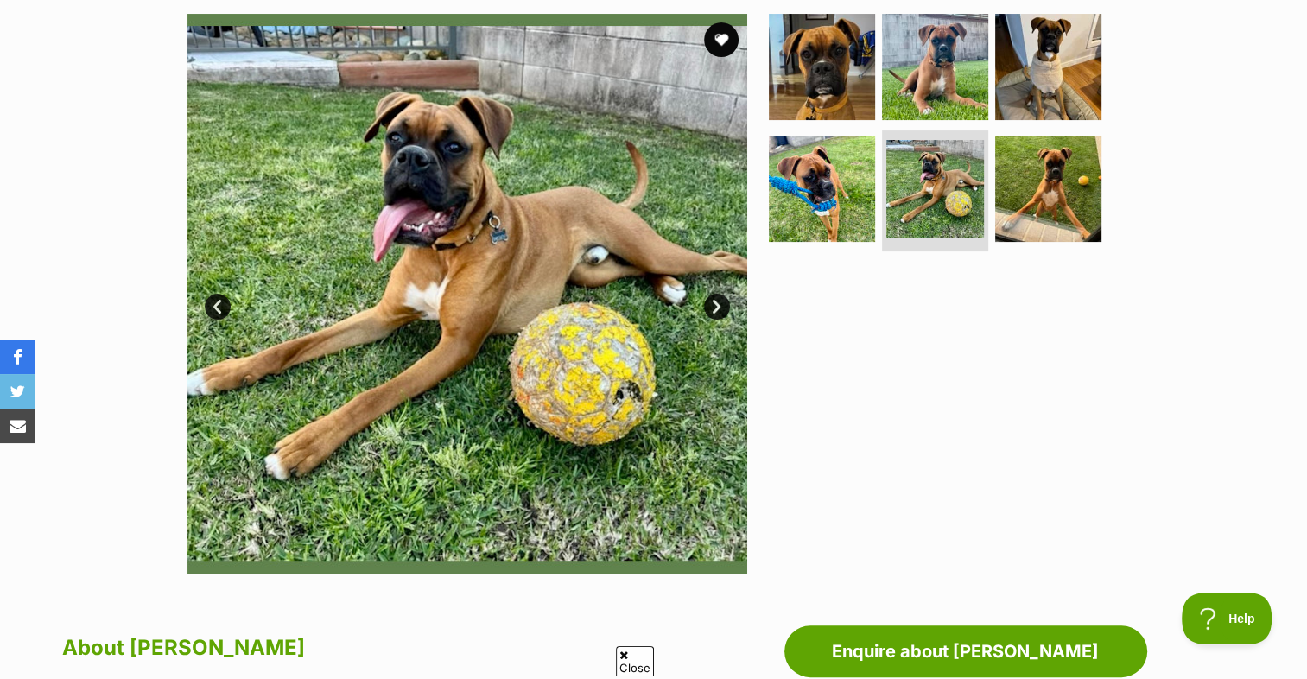
click at [711, 305] on link "Next" at bounding box center [717, 307] width 26 height 26
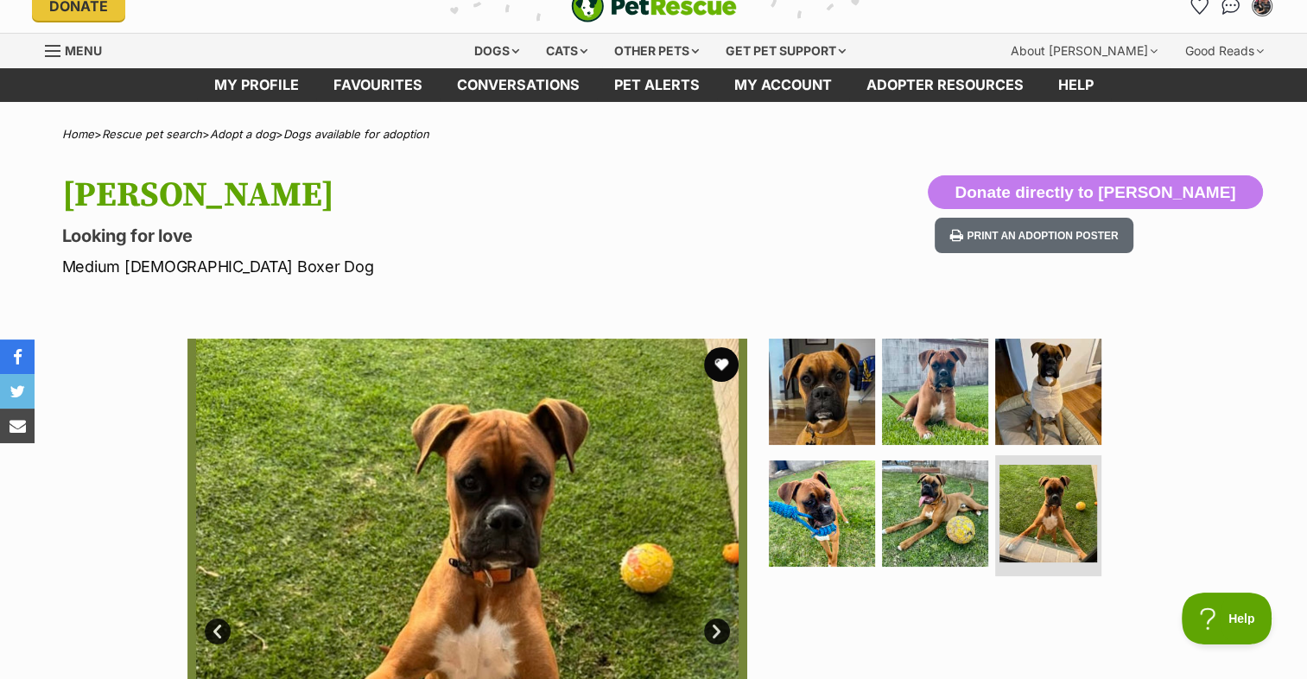
scroll to position [0, 0]
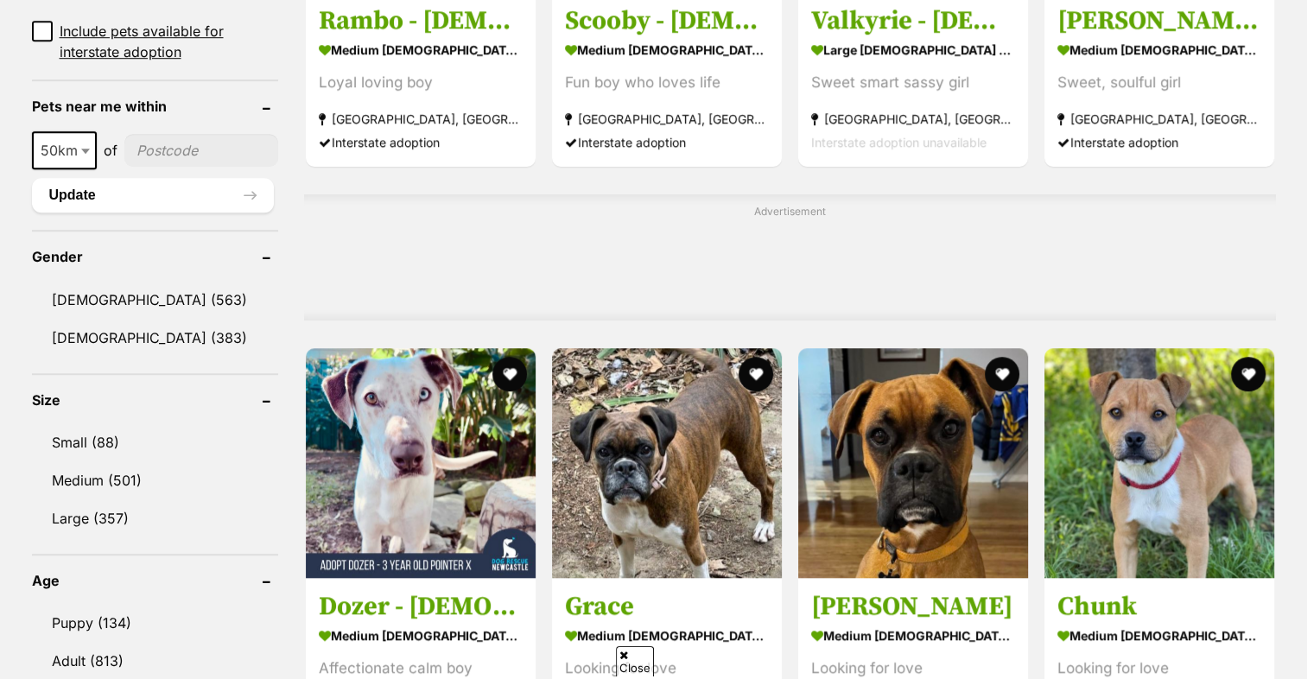
scroll to position [1295, 0]
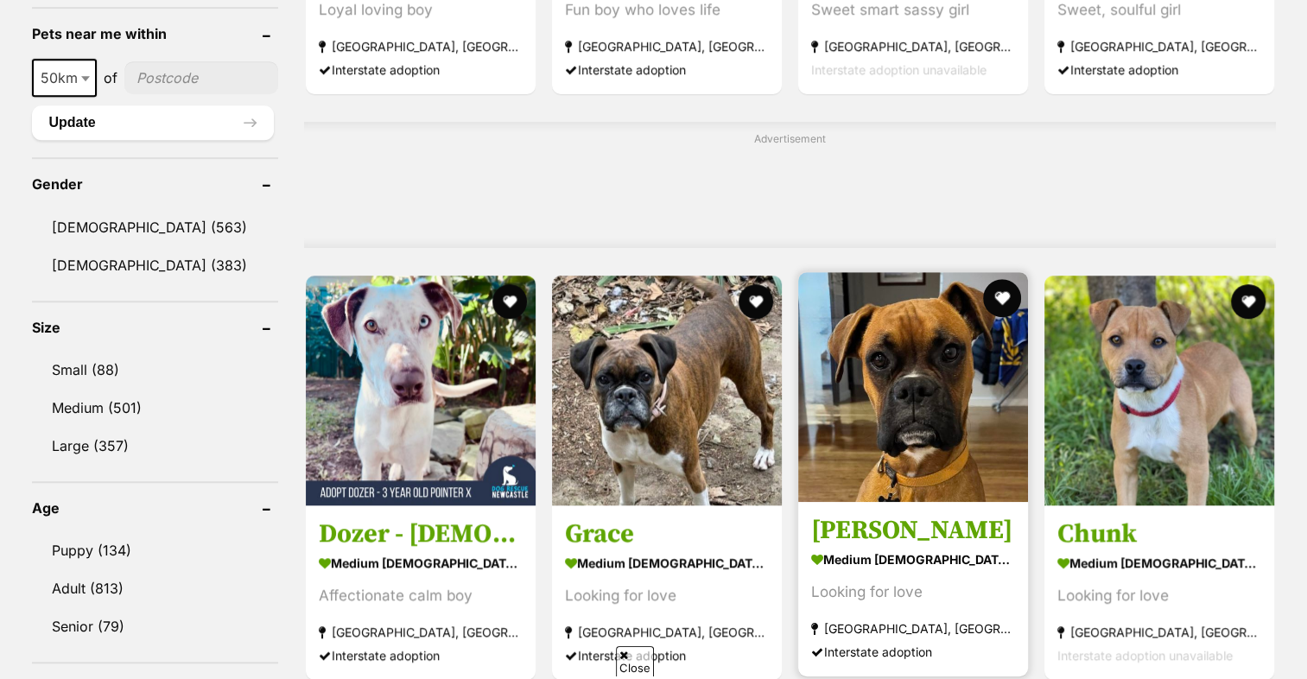
click at [997, 279] on button "favourite" at bounding box center [1002, 298] width 38 height 38
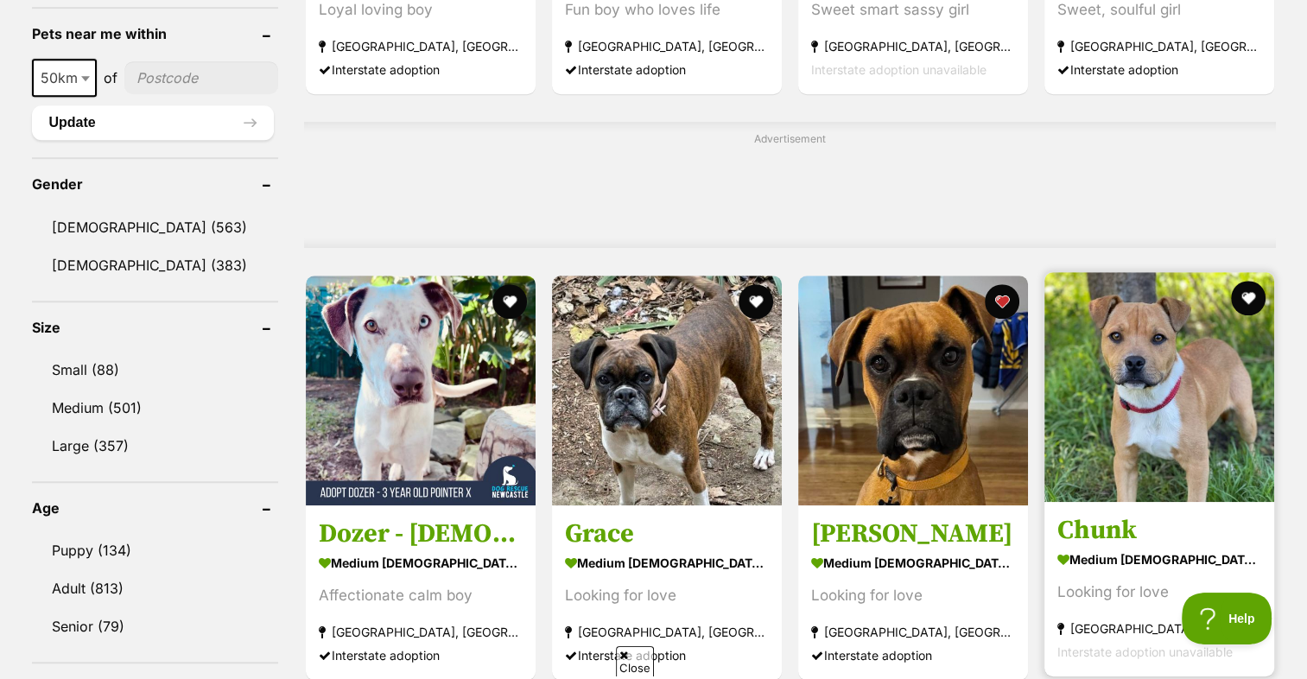
scroll to position [0, 0]
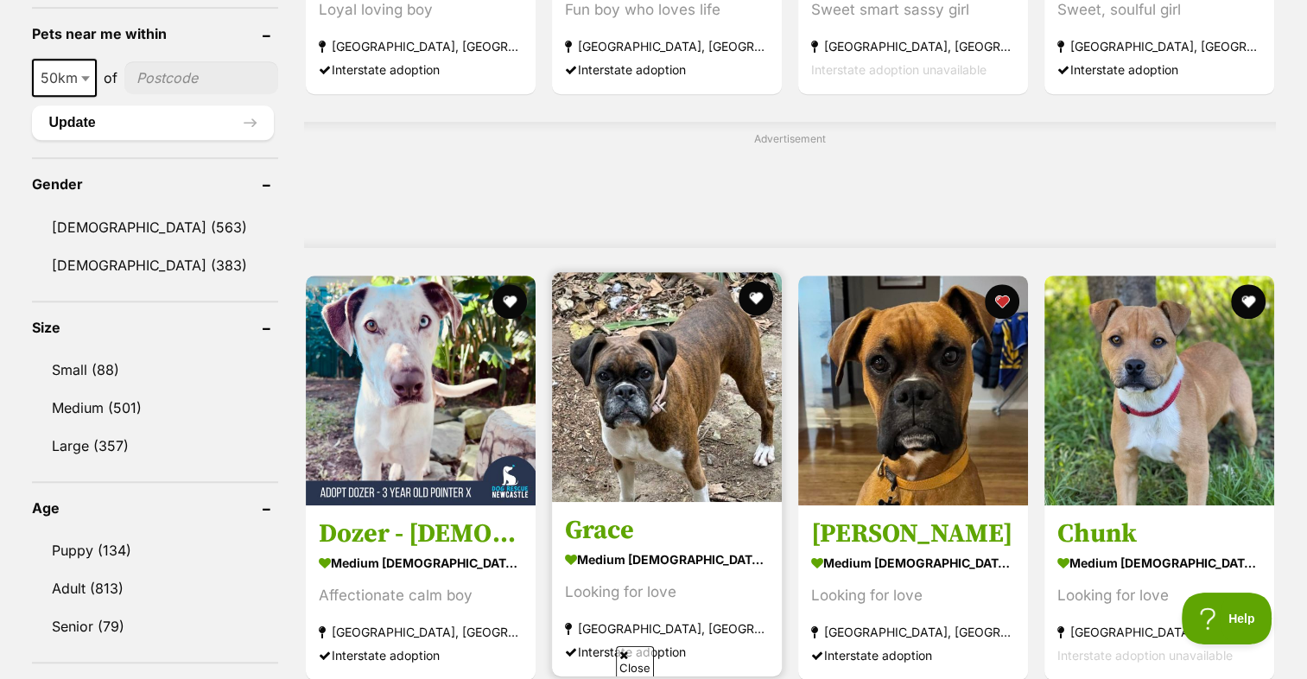
click at [606, 405] on img at bounding box center [667, 387] width 230 height 230
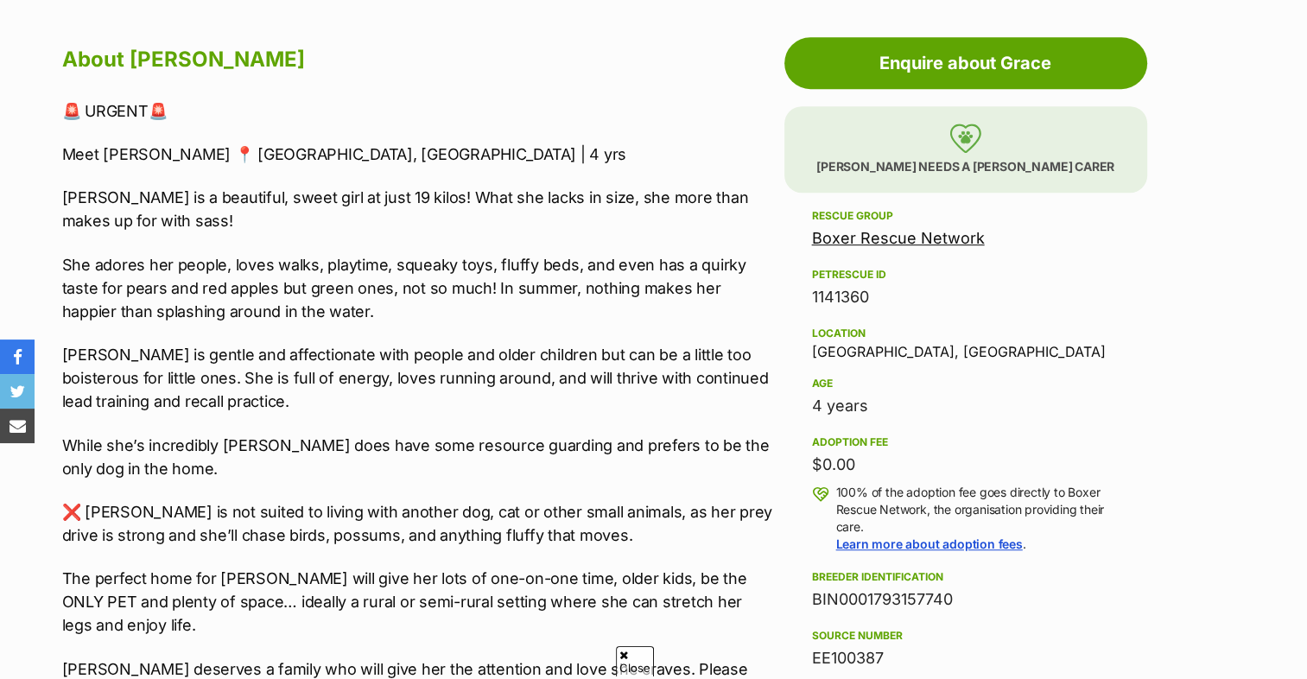
scroll to position [950, 0]
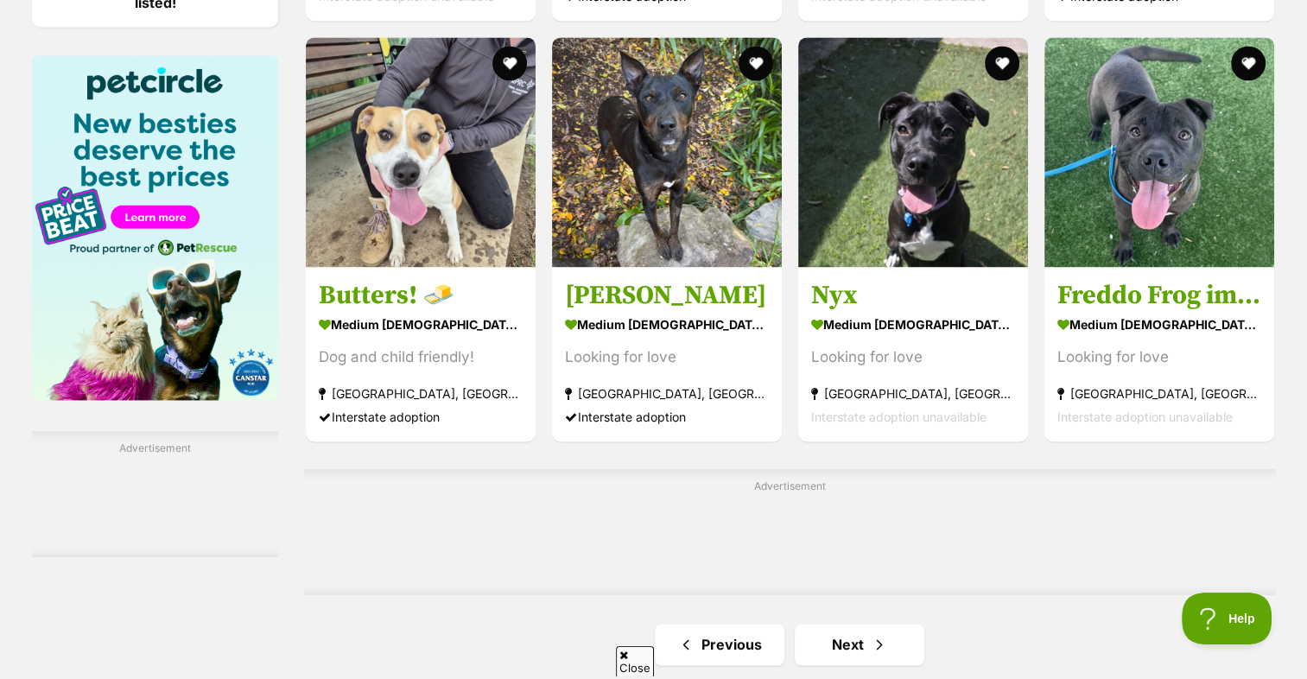
scroll to position [2763, 0]
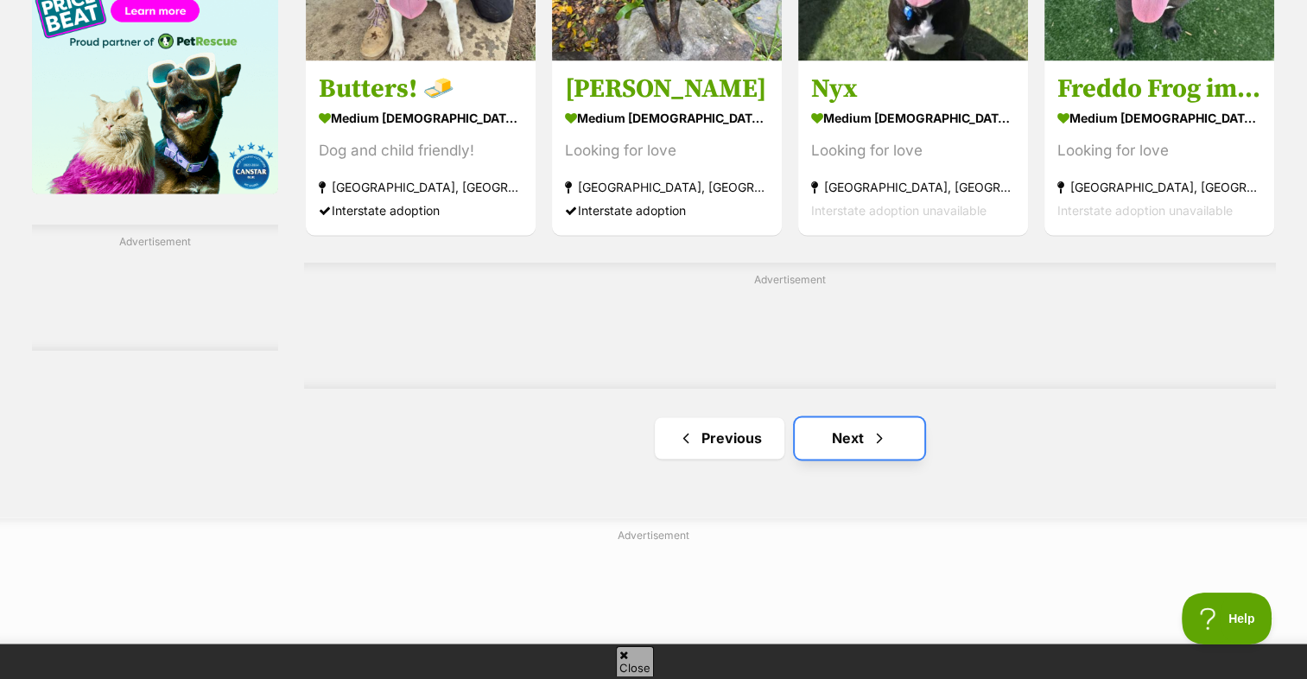
click at [862, 417] on link "Next" at bounding box center [859, 437] width 130 height 41
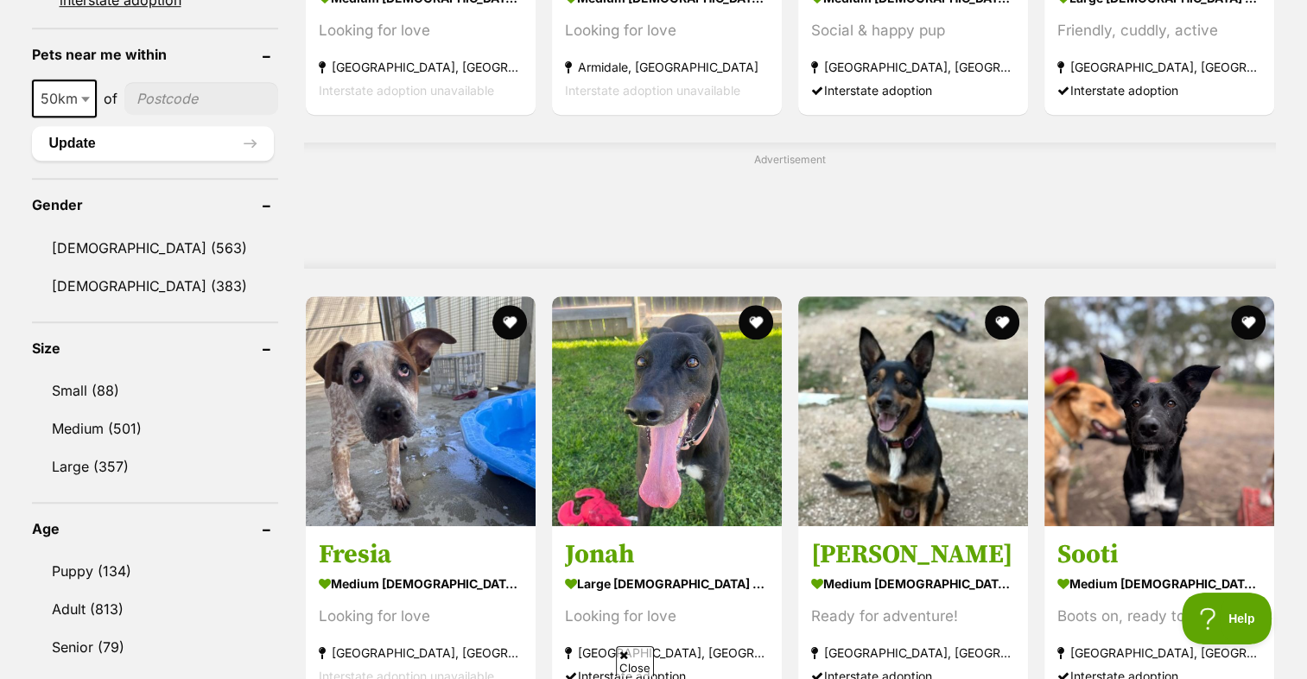
scroll to position [1295, 0]
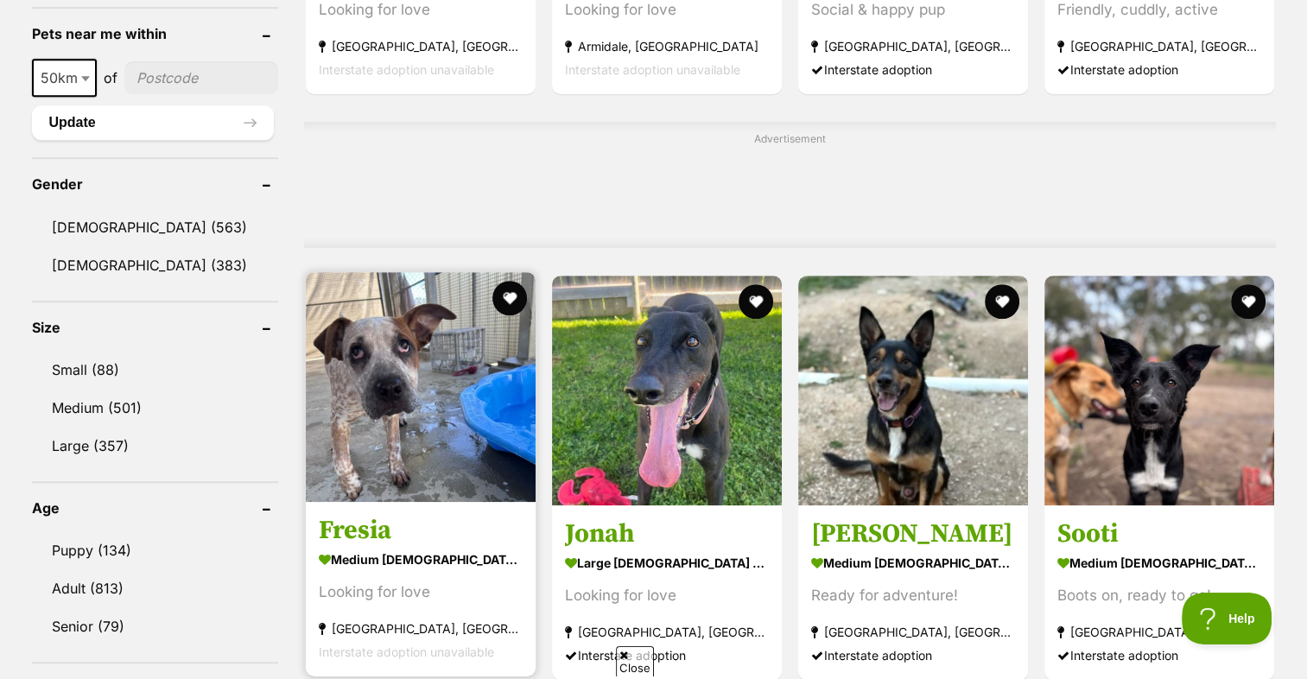
click at [370, 316] on img at bounding box center [421, 387] width 230 height 230
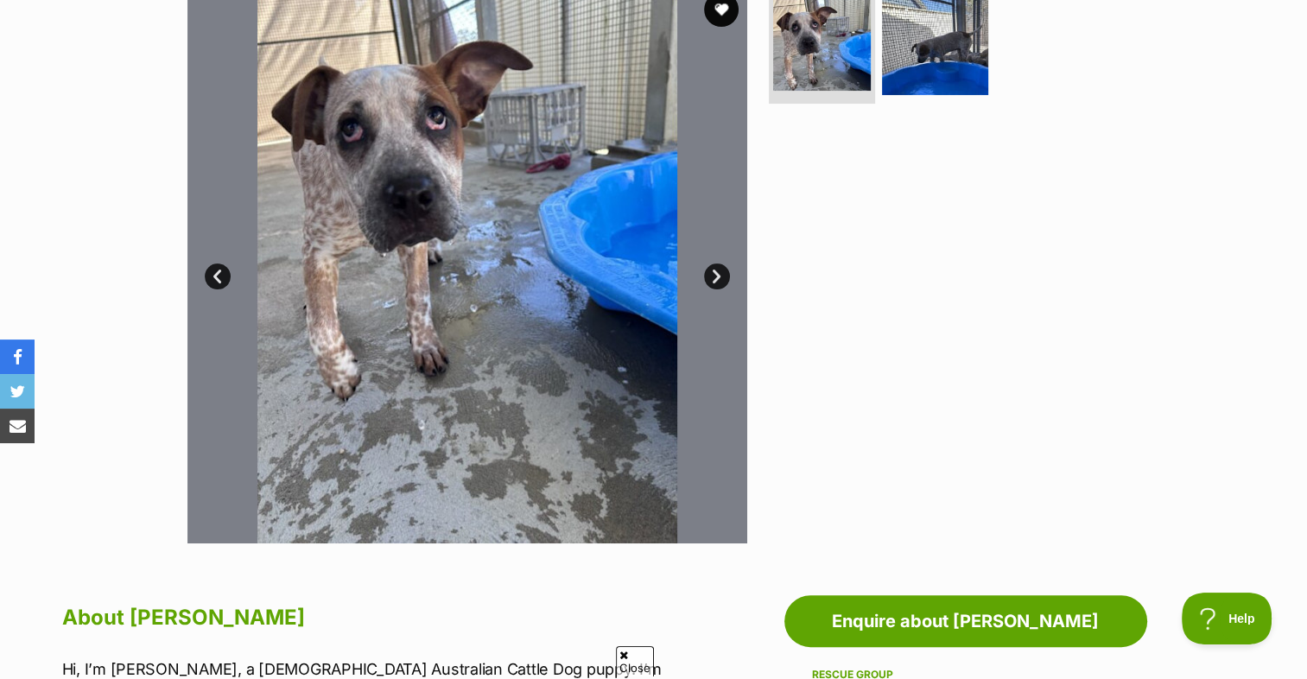
scroll to position [173, 0]
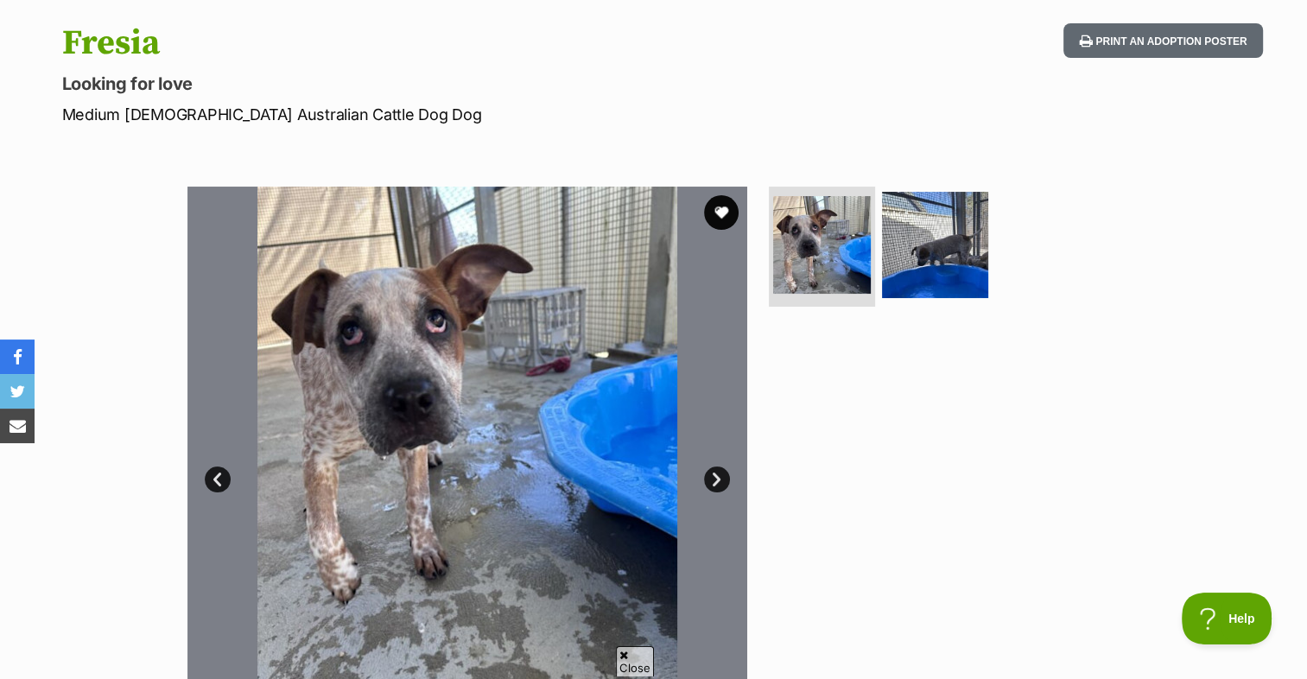
click at [718, 477] on link "Next" at bounding box center [717, 479] width 26 height 26
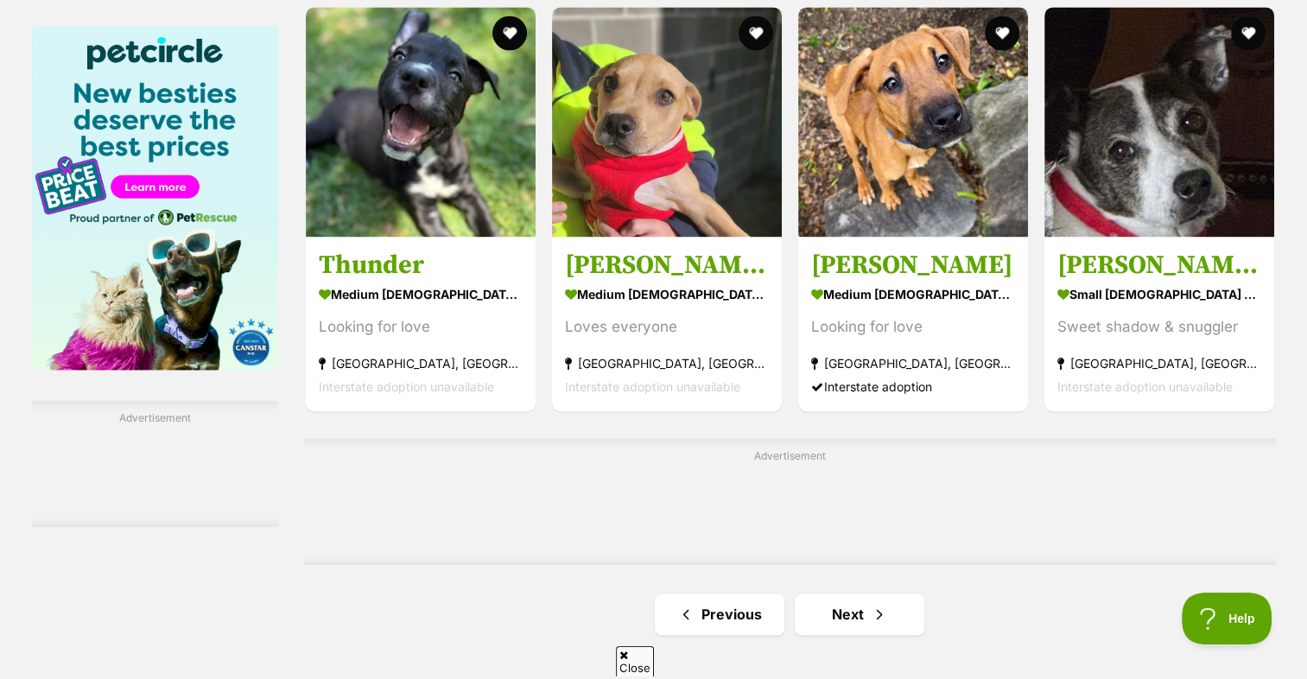
scroll to position [2591, 0]
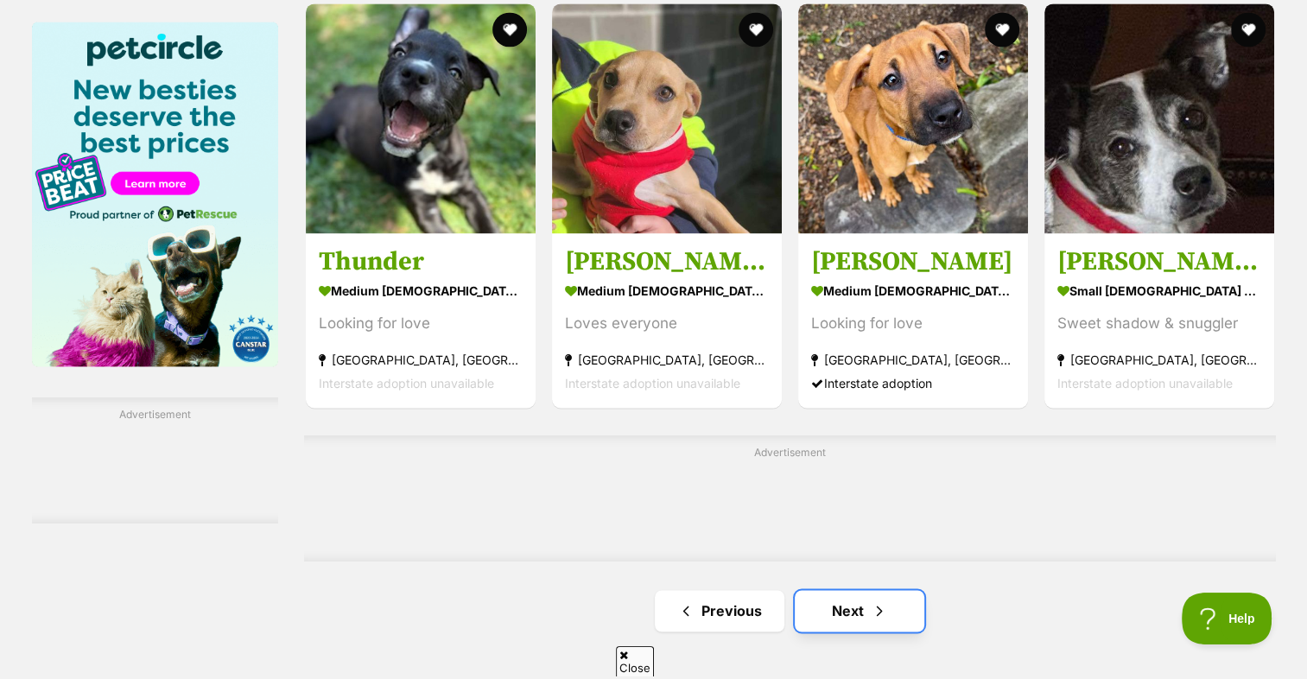
drag, startPoint x: 832, startPoint y: 582, endPoint x: 856, endPoint y: 561, distance: 31.2
click at [832, 590] on link "Next" at bounding box center [859, 610] width 130 height 41
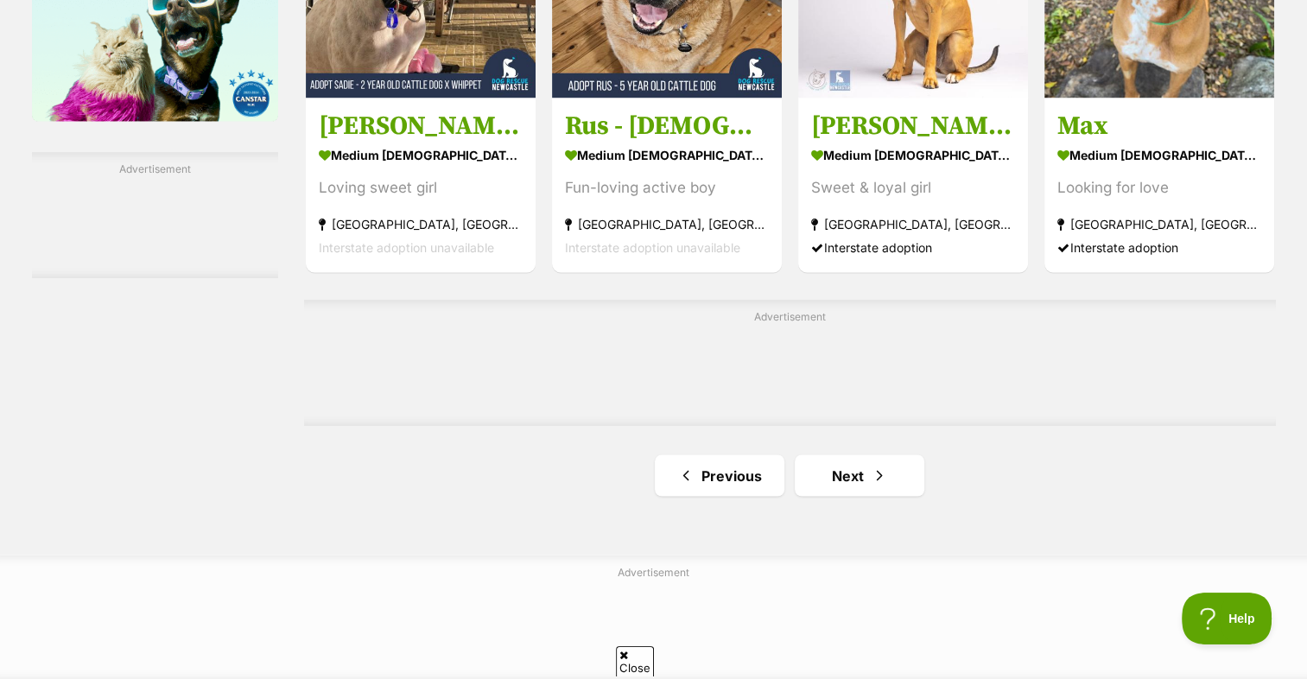
scroll to position [2850, 0]
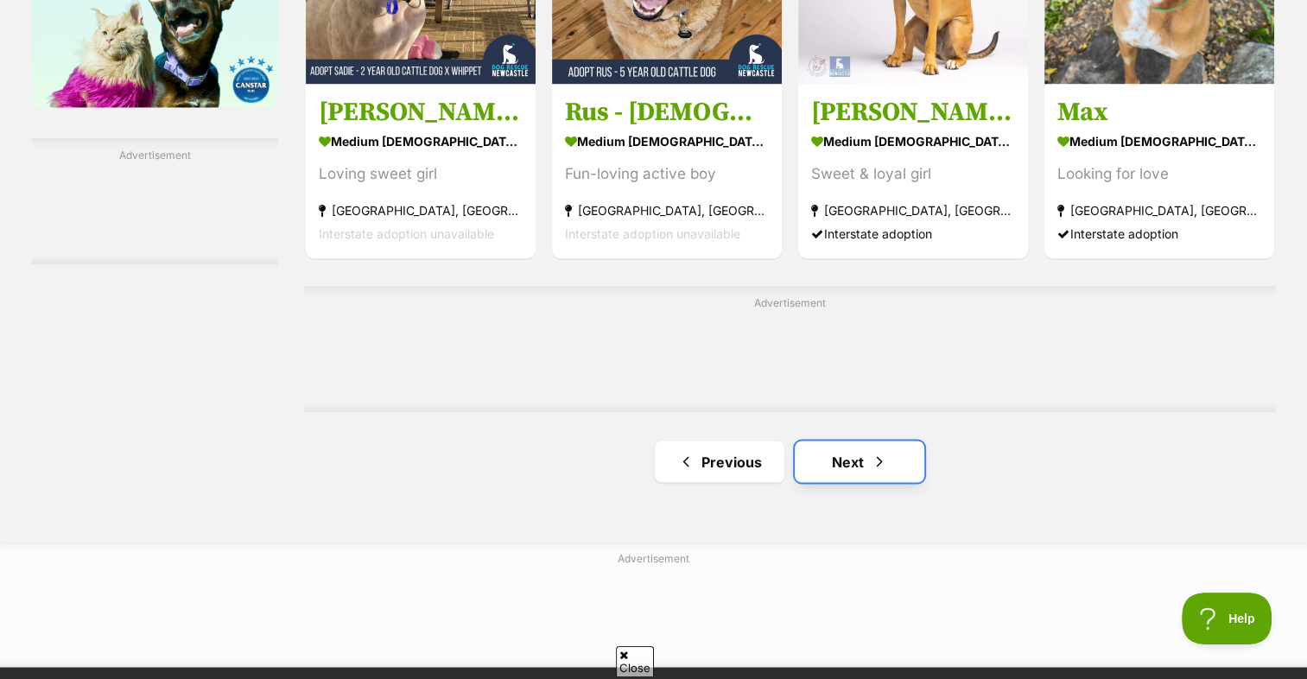
click at [875, 440] on link "Next" at bounding box center [859, 460] width 130 height 41
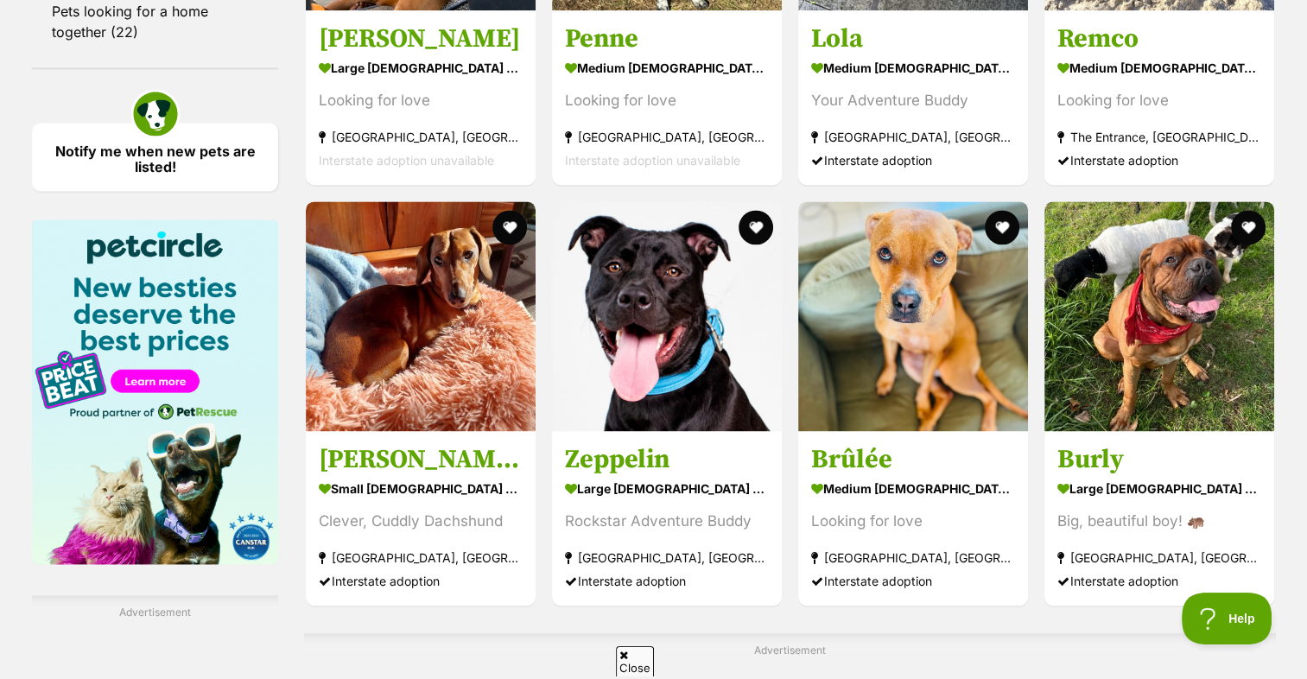
scroll to position [2591, 0]
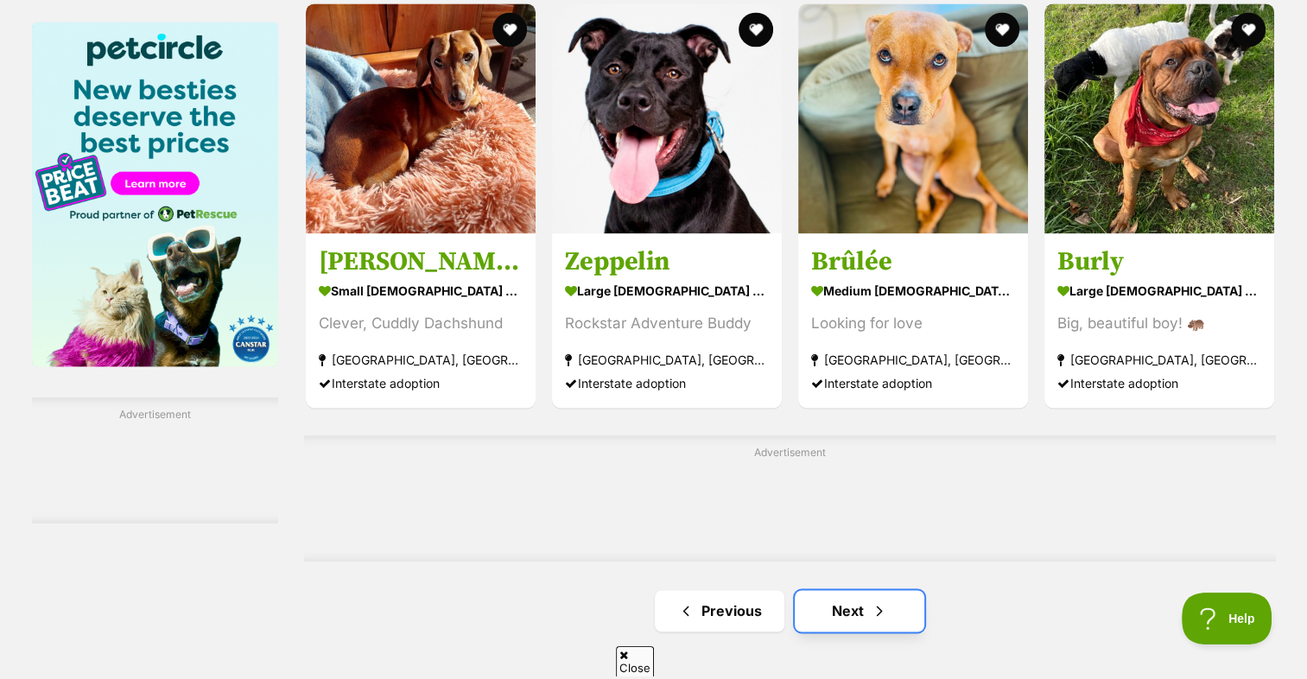
click at [819, 590] on link "Next" at bounding box center [859, 610] width 130 height 41
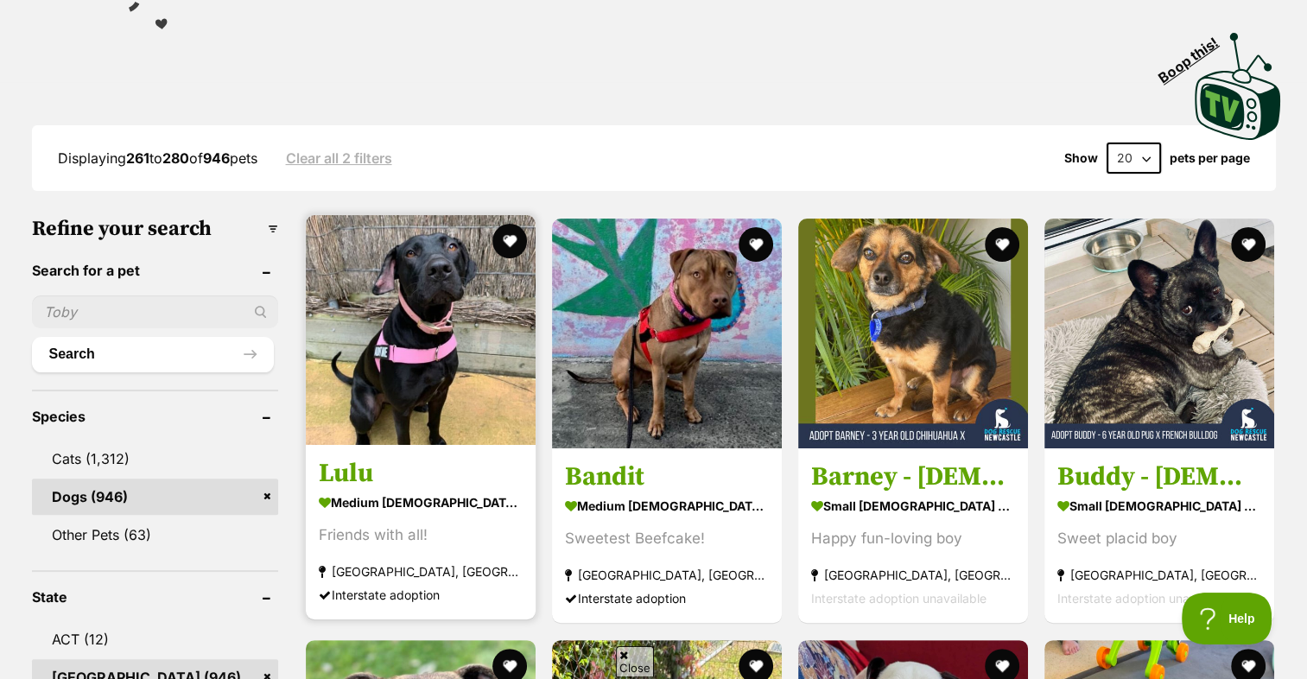
click at [434, 242] on img at bounding box center [421, 330] width 230 height 230
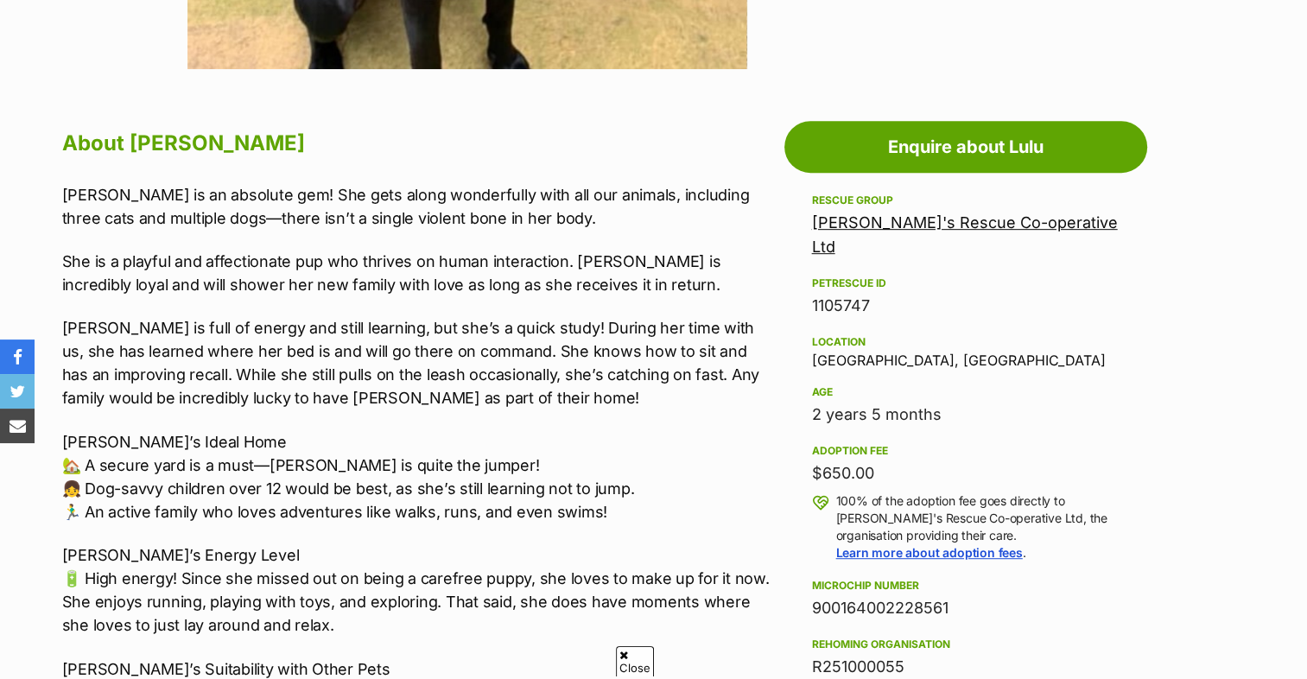
scroll to position [864, 0]
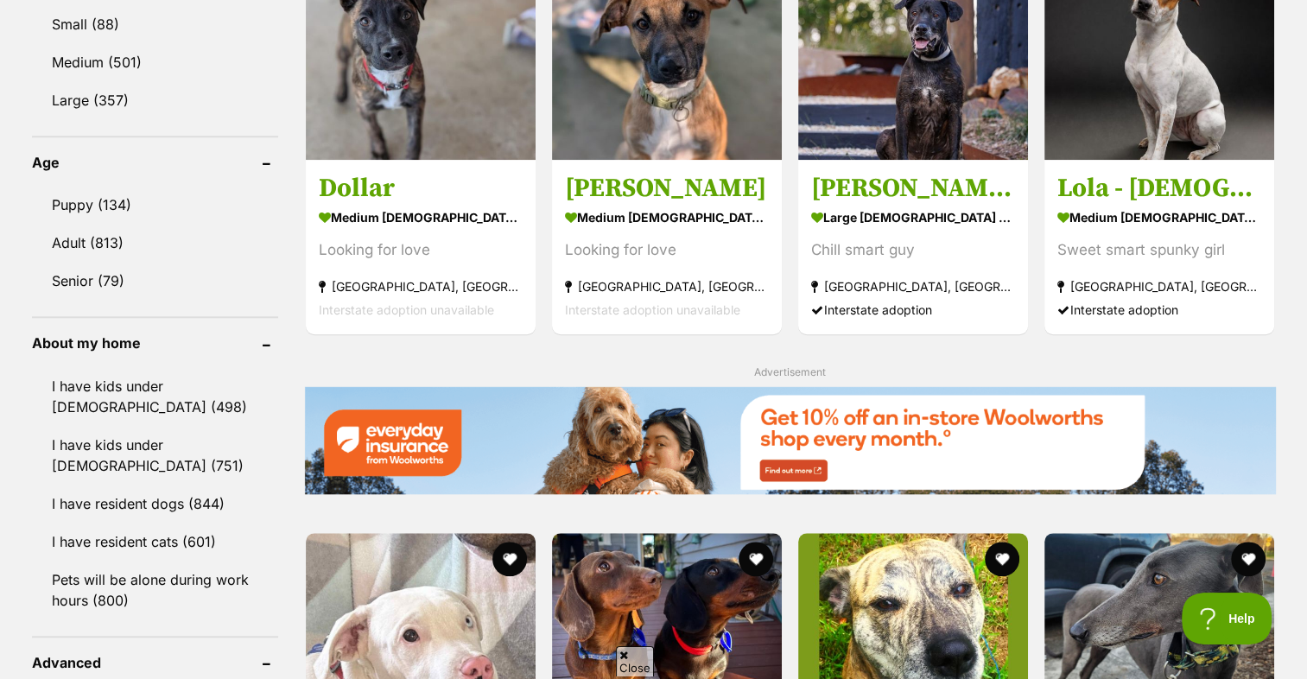
scroll to position [1900, 0]
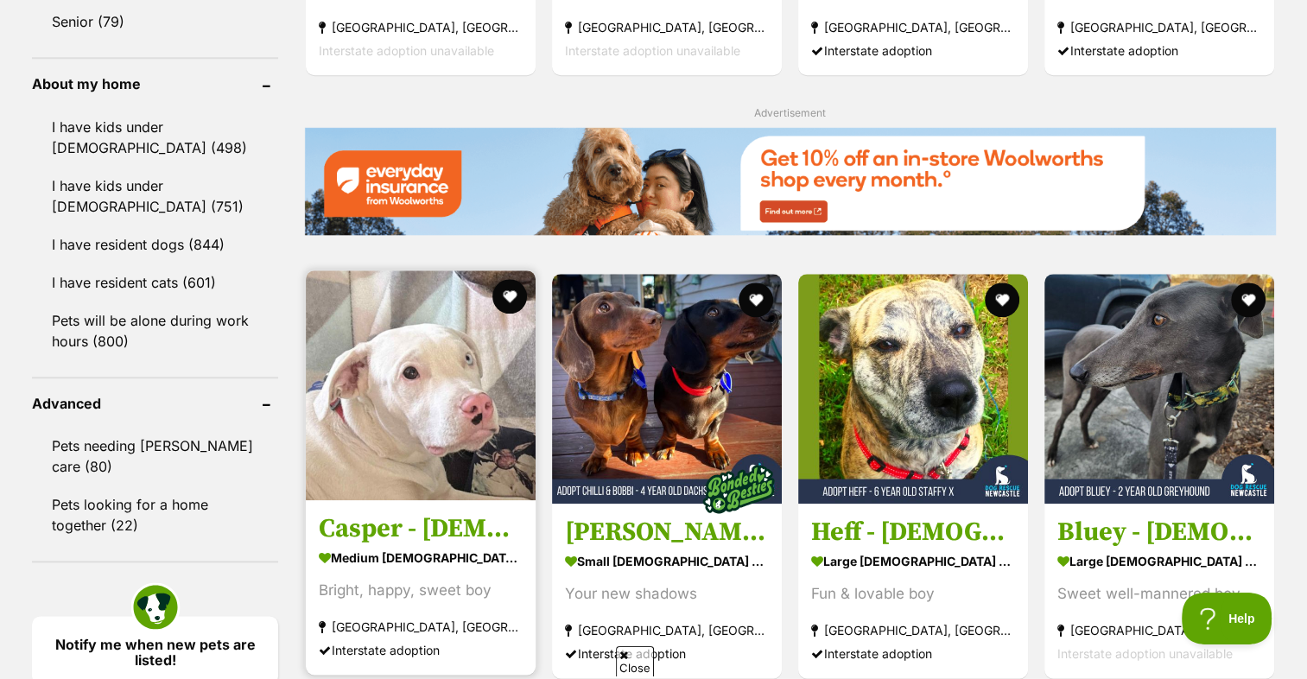
click at [386, 358] on img at bounding box center [421, 385] width 230 height 230
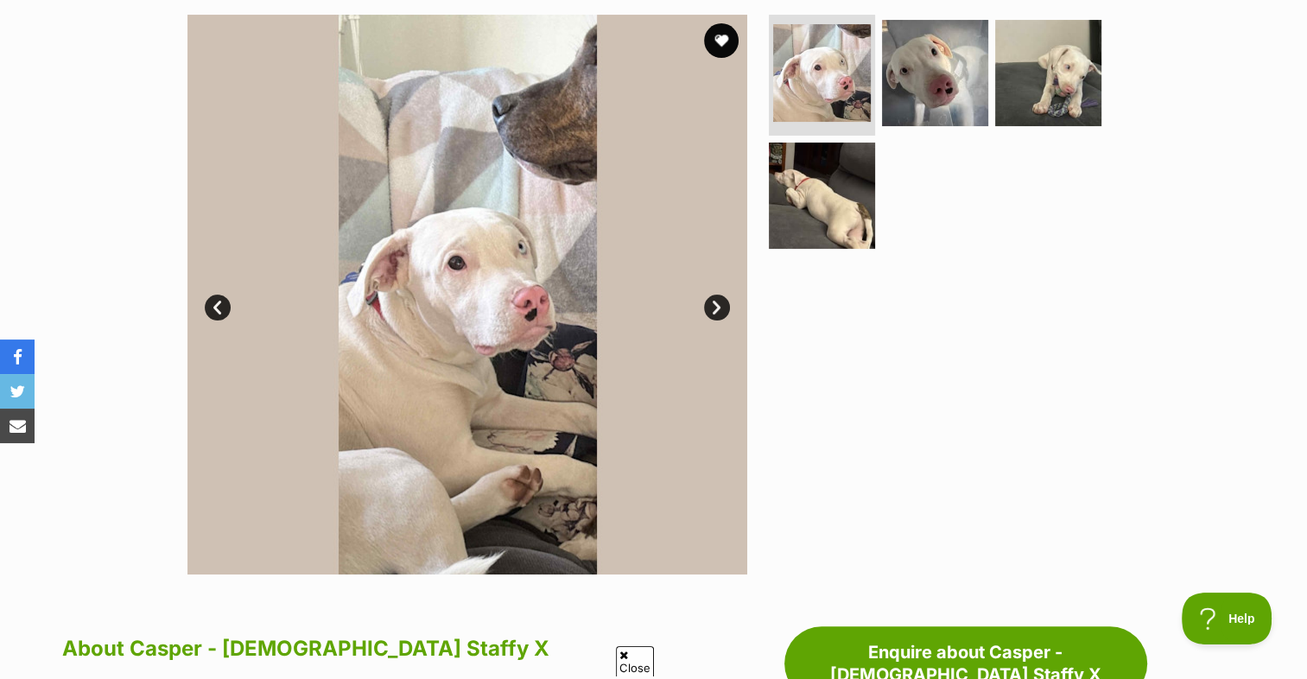
scroll to position [345, 0]
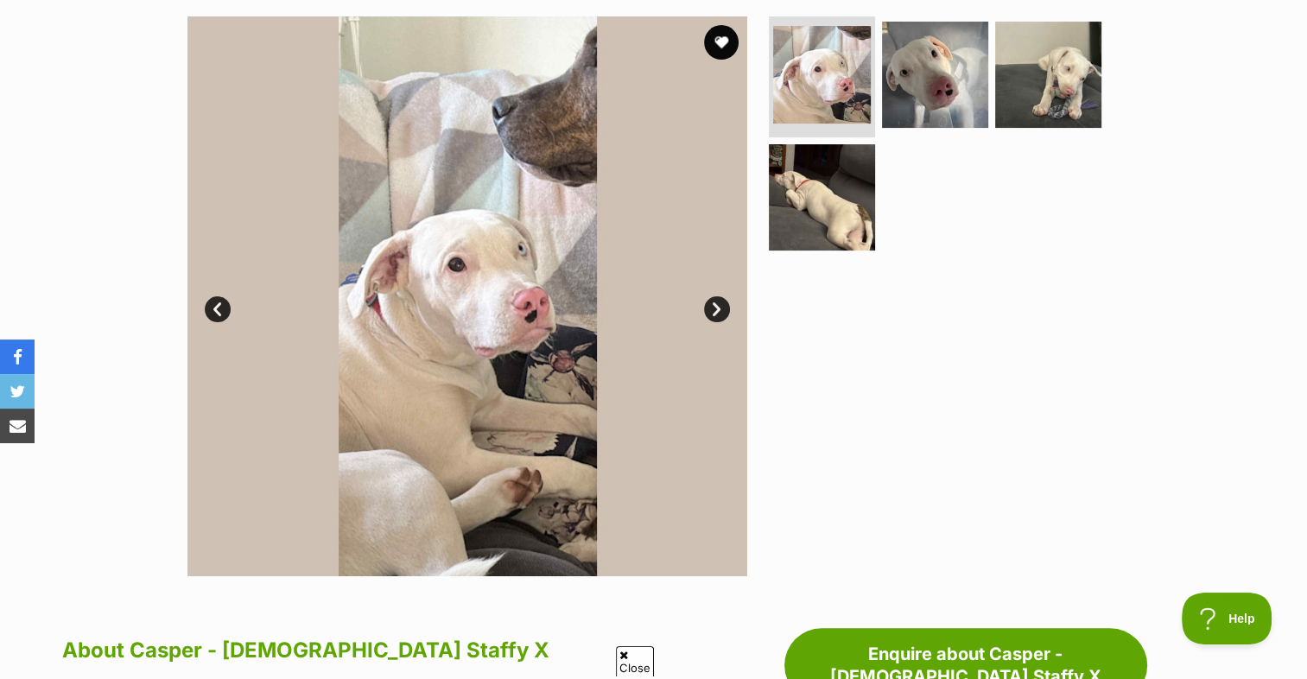
click at [714, 305] on link "Next" at bounding box center [717, 309] width 26 height 26
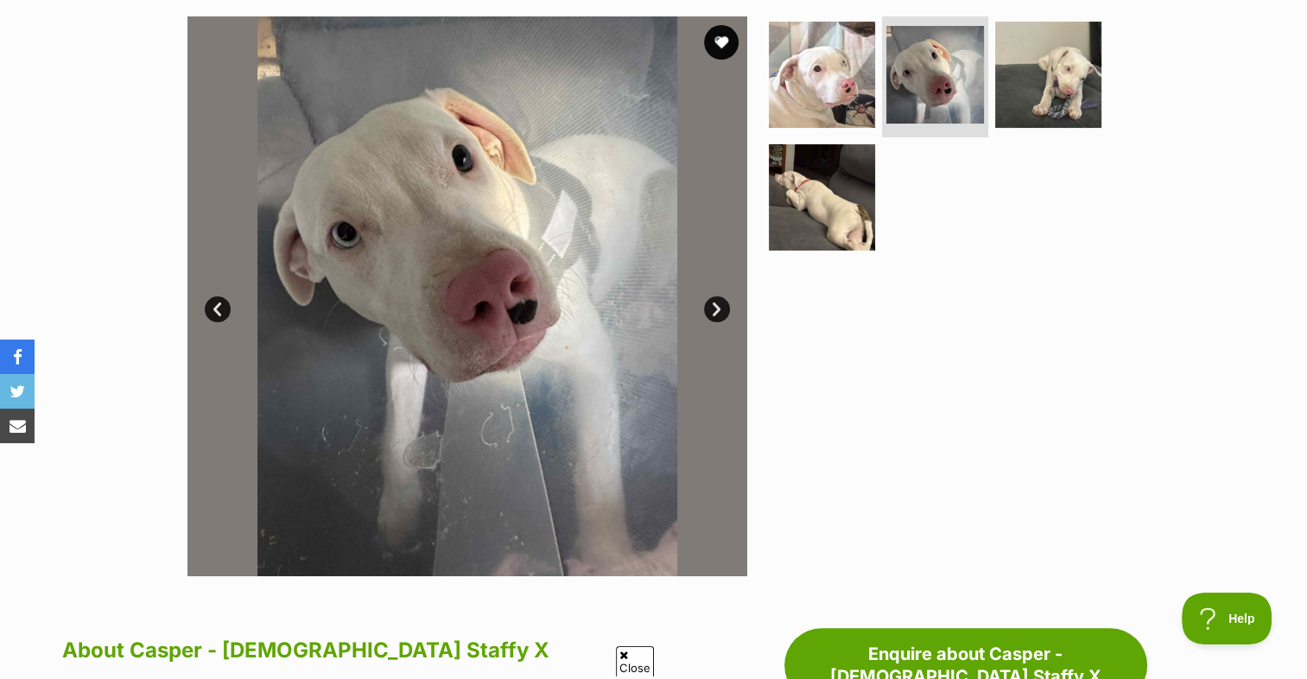
click at [714, 305] on link "Next" at bounding box center [717, 309] width 26 height 26
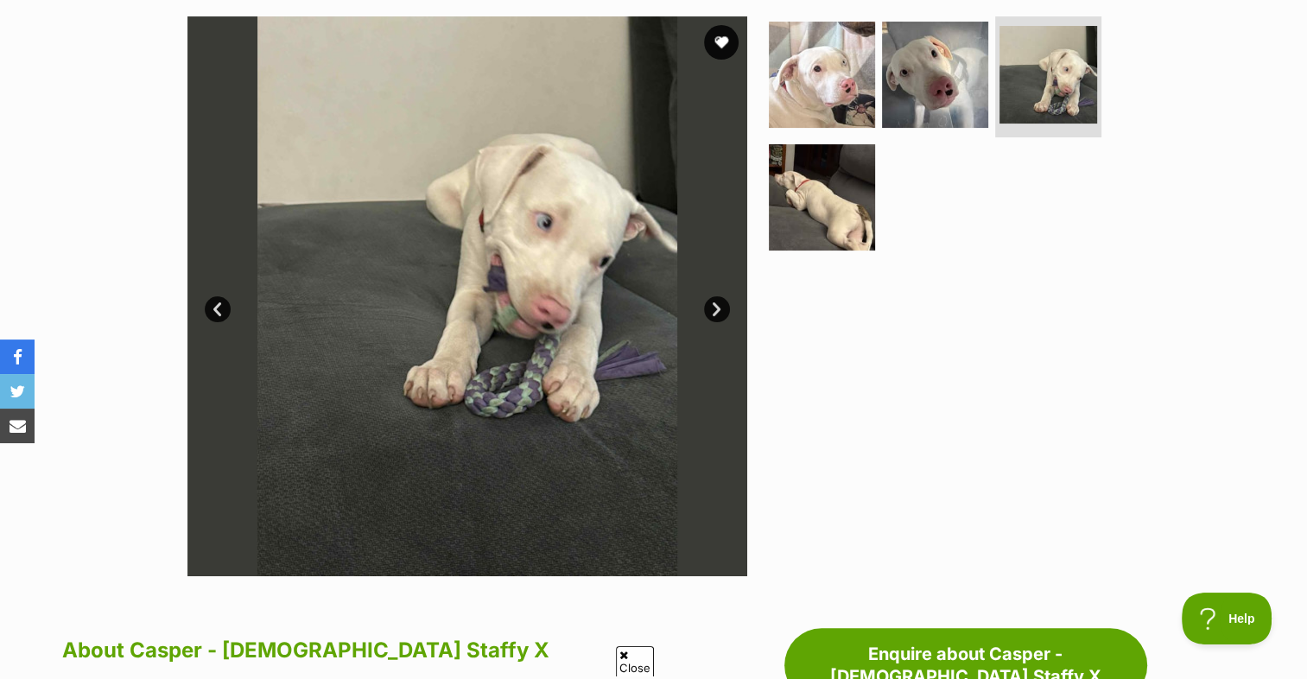
click at [207, 302] on link "Prev" at bounding box center [218, 309] width 26 height 26
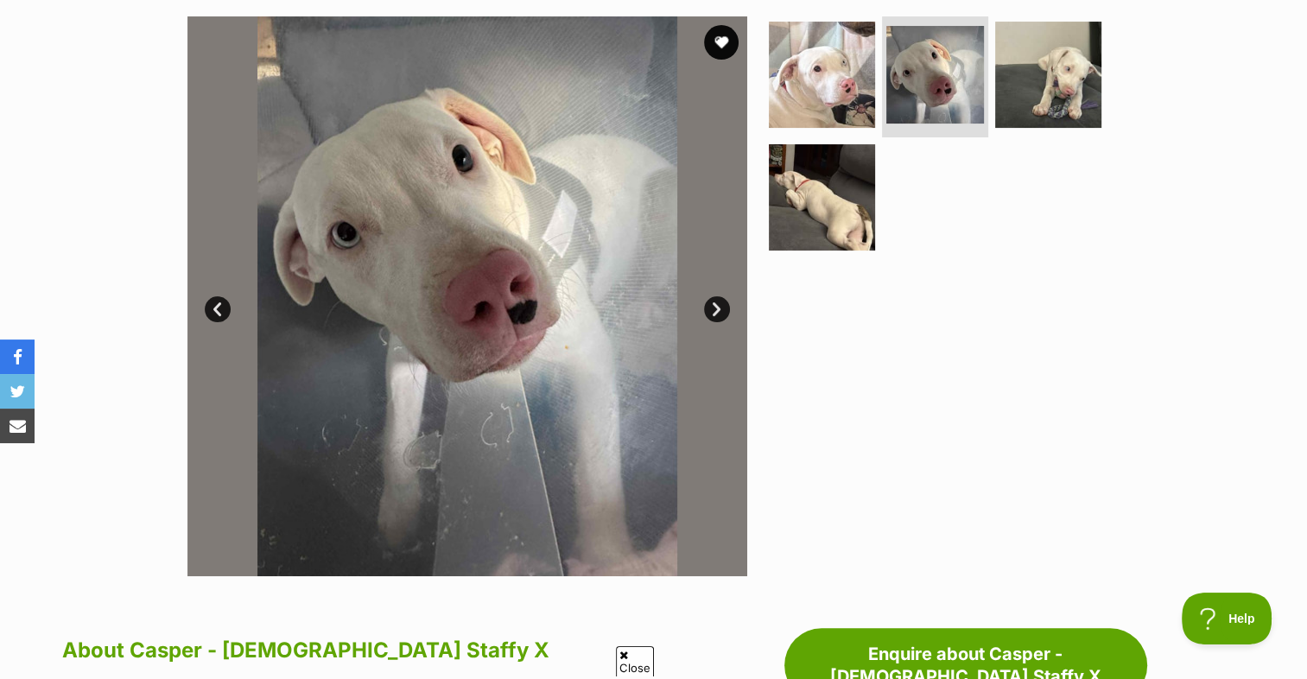
click at [207, 302] on link "Prev" at bounding box center [218, 309] width 26 height 26
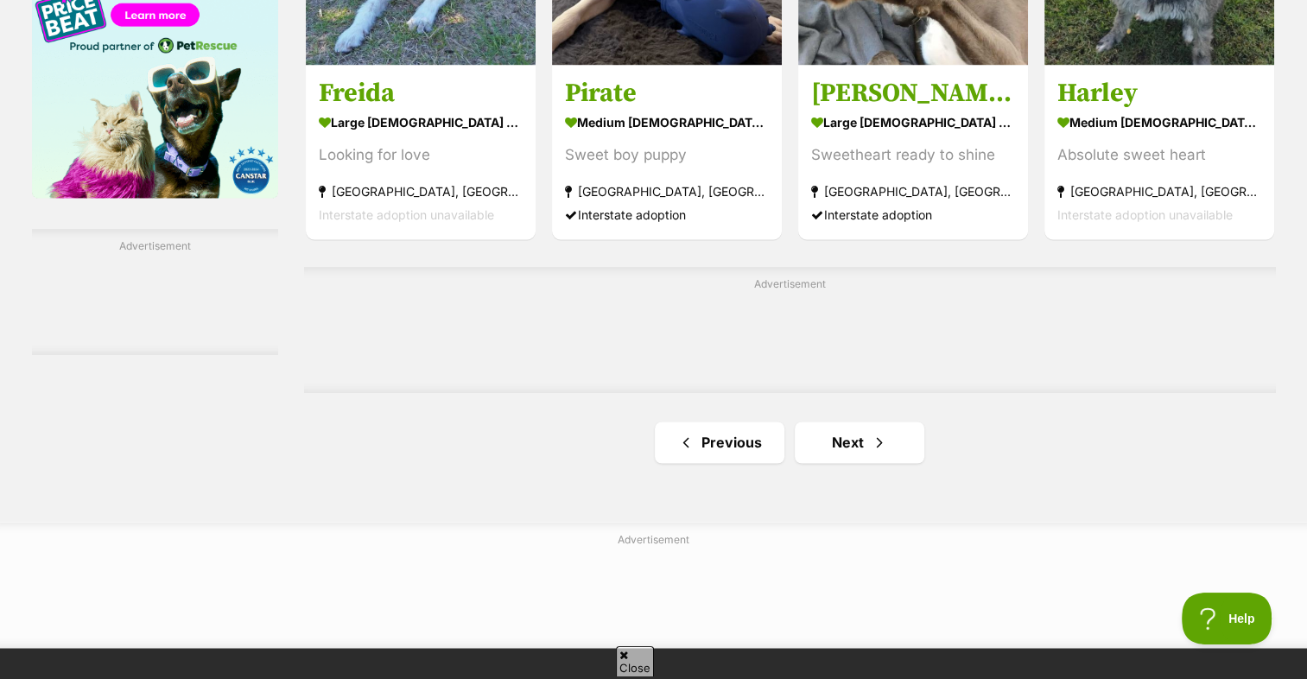
scroll to position [2763, 0]
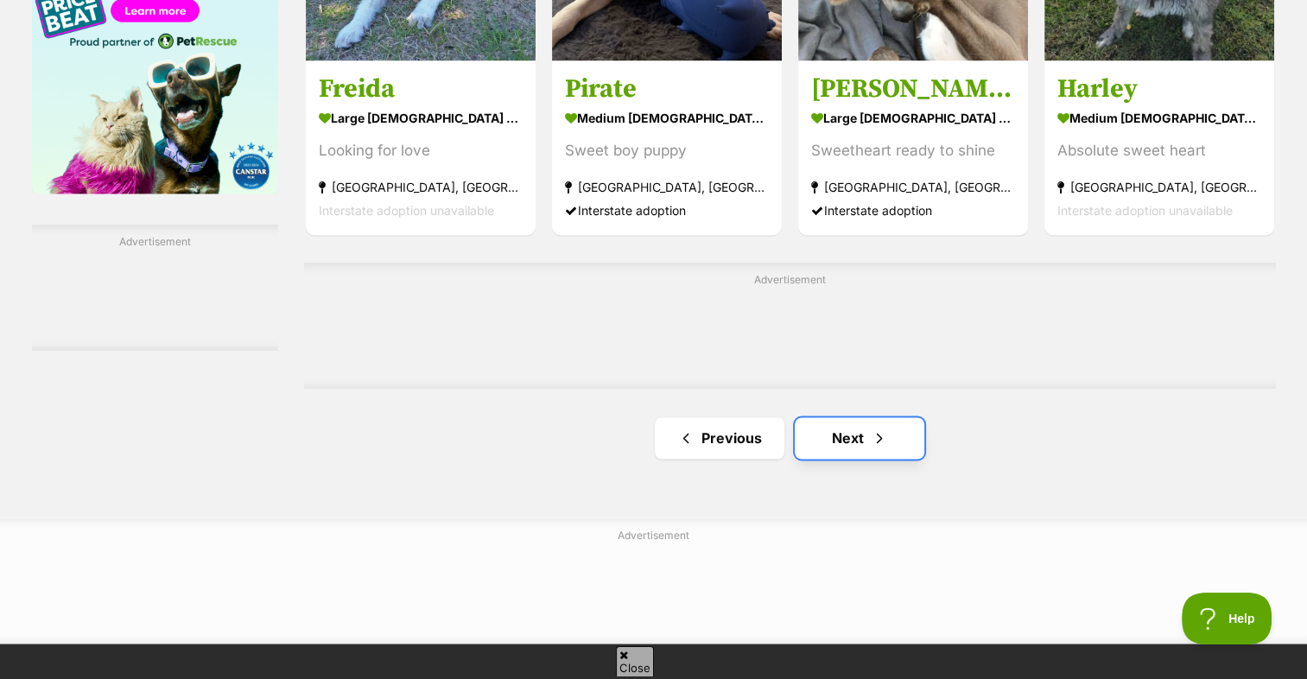
click at [877, 427] on span "Next page" at bounding box center [878, 437] width 17 height 21
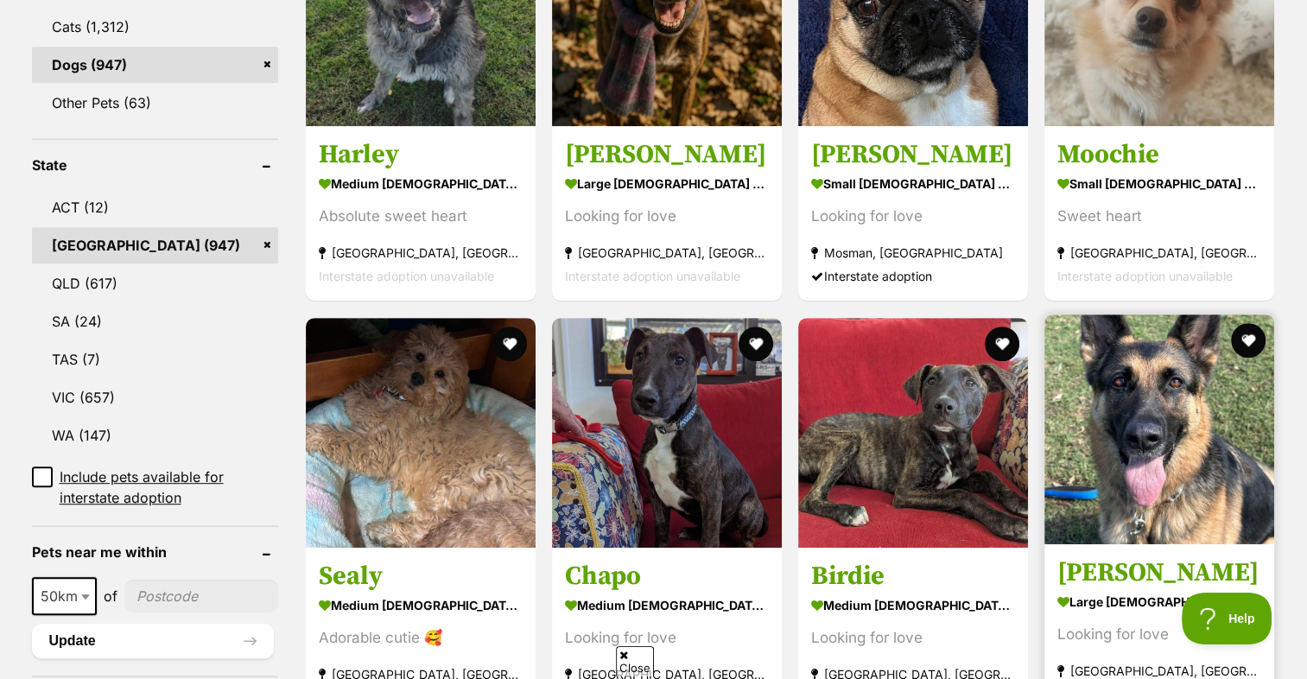
click at [1164, 368] on img at bounding box center [1159, 429] width 230 height 230
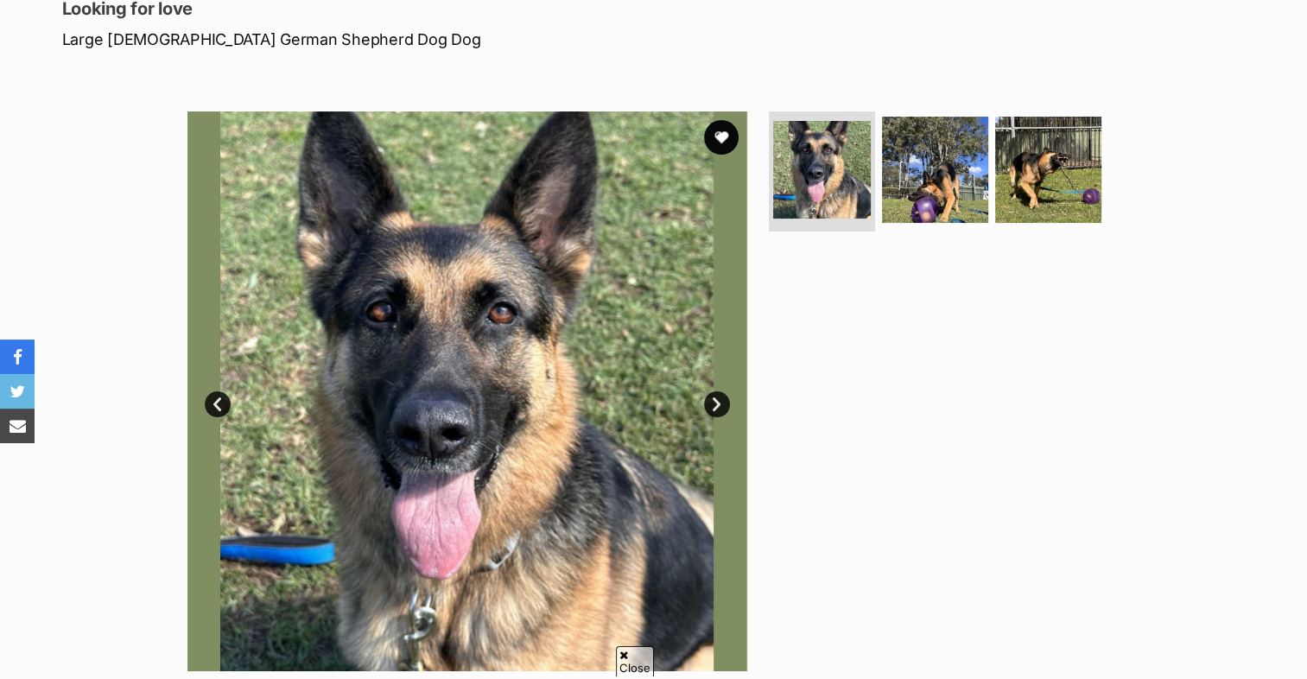
scroll to position [259, 0]
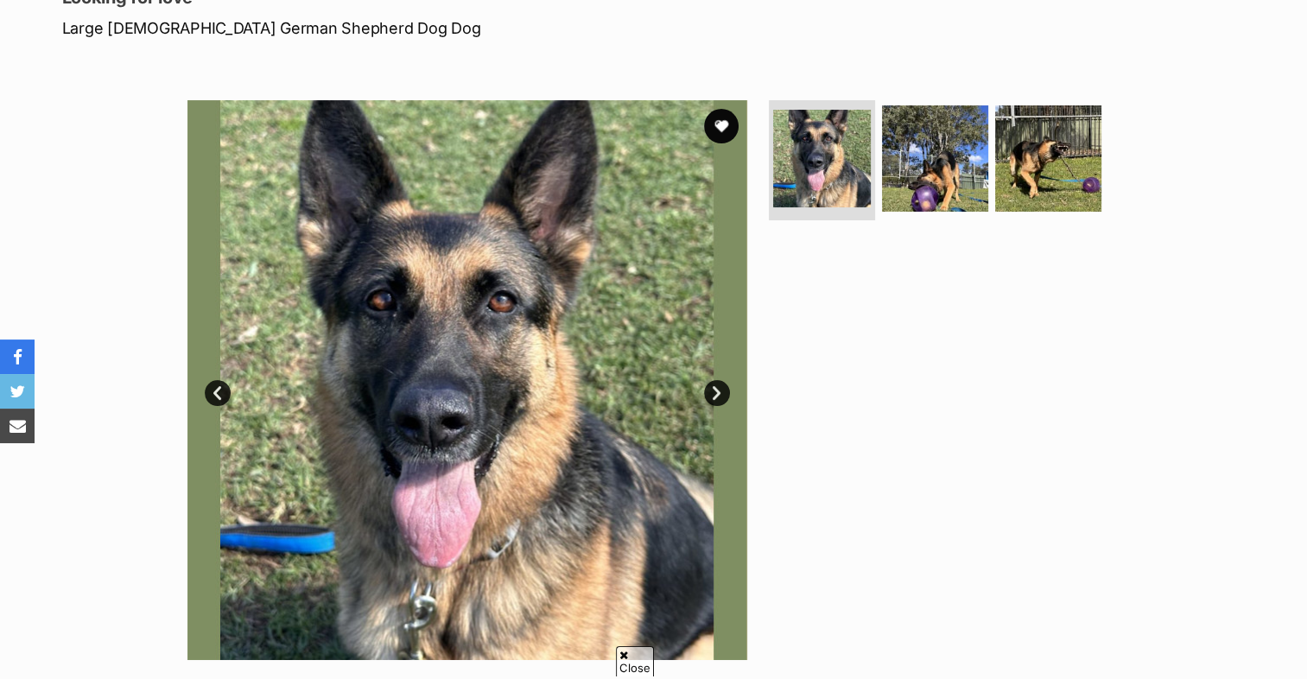
click at [719, 401] on link "Next" at bounding box center [717, 393] width 26 height 26
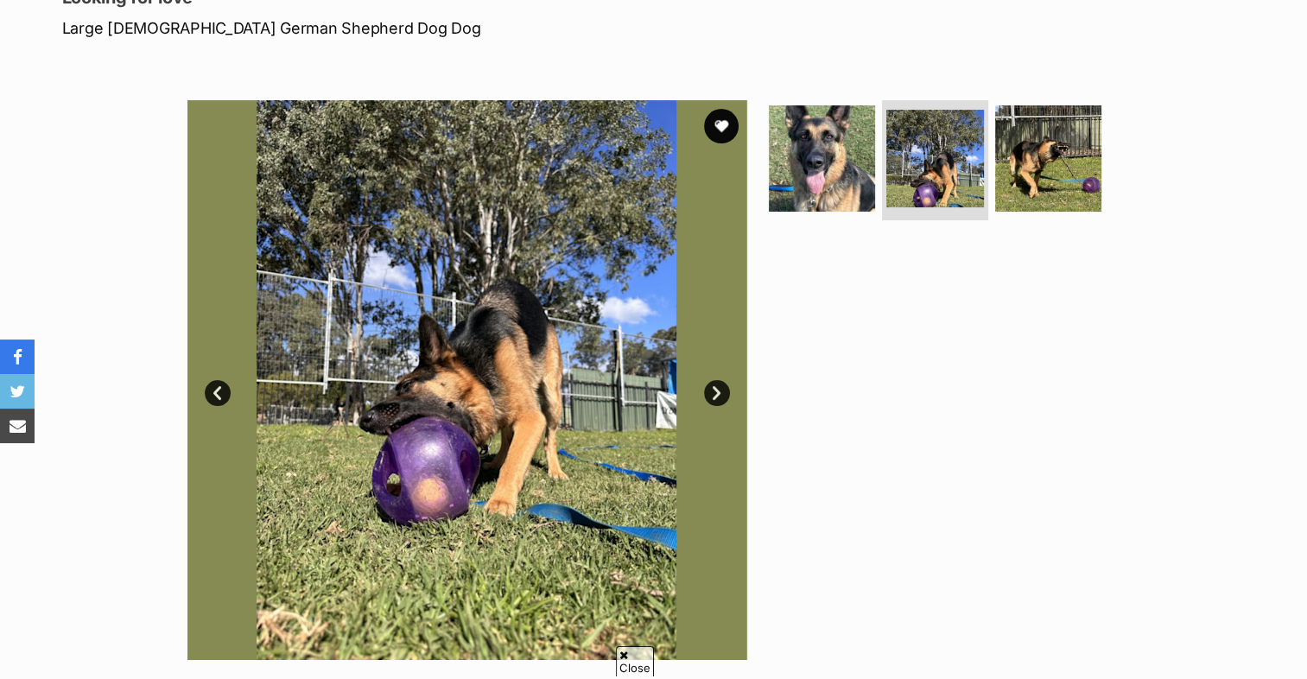
click at [722, 394] on link "Next" at bounding box center [717, 393] width 26 height 26
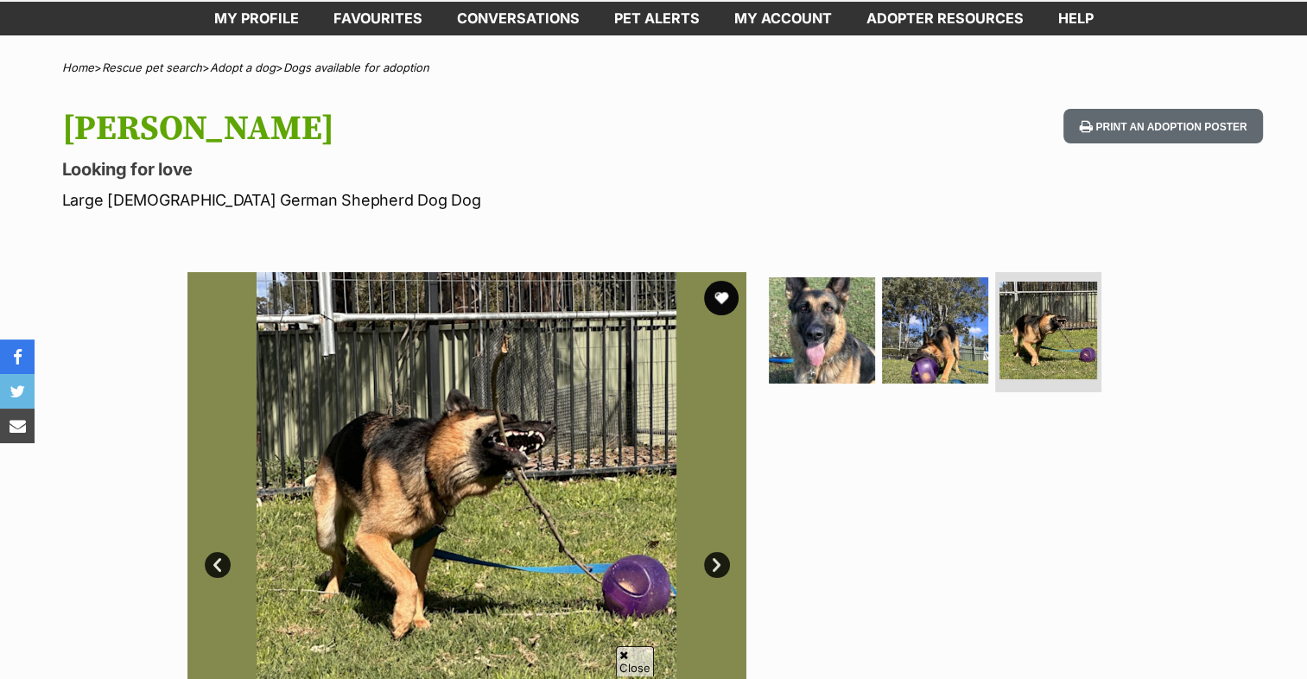
scroll to position [86, 0]
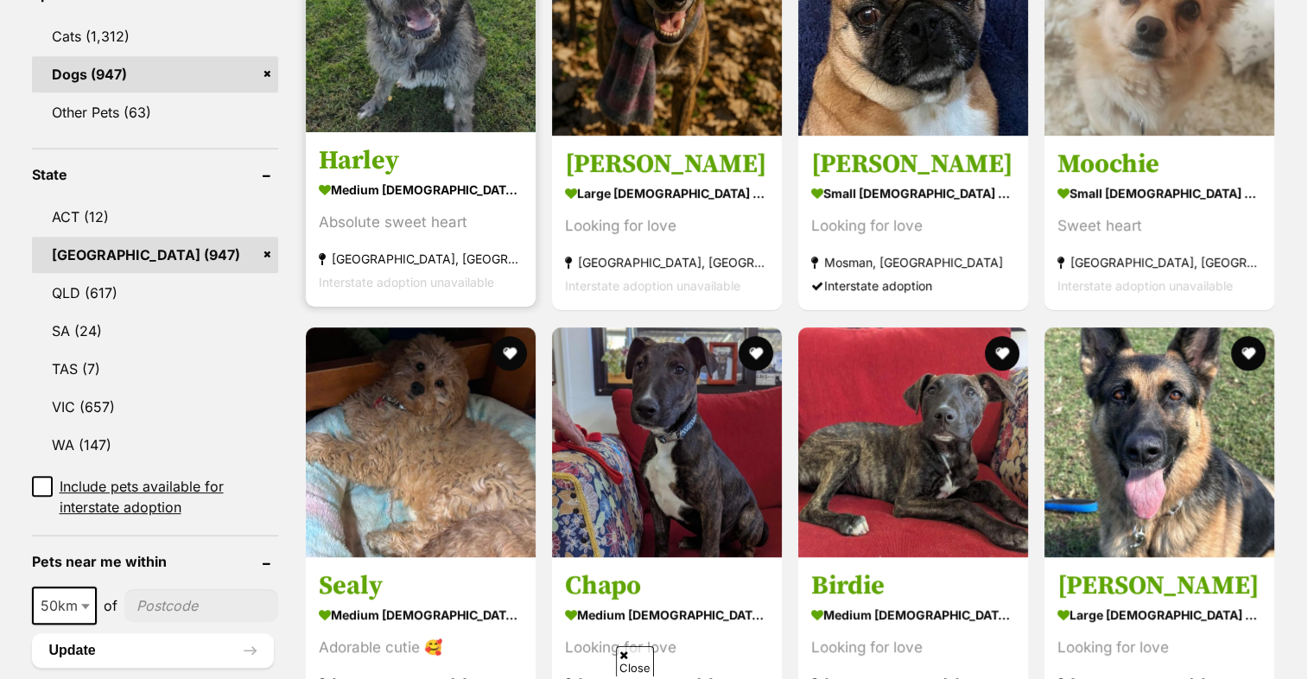
scroll to position [777, 0]
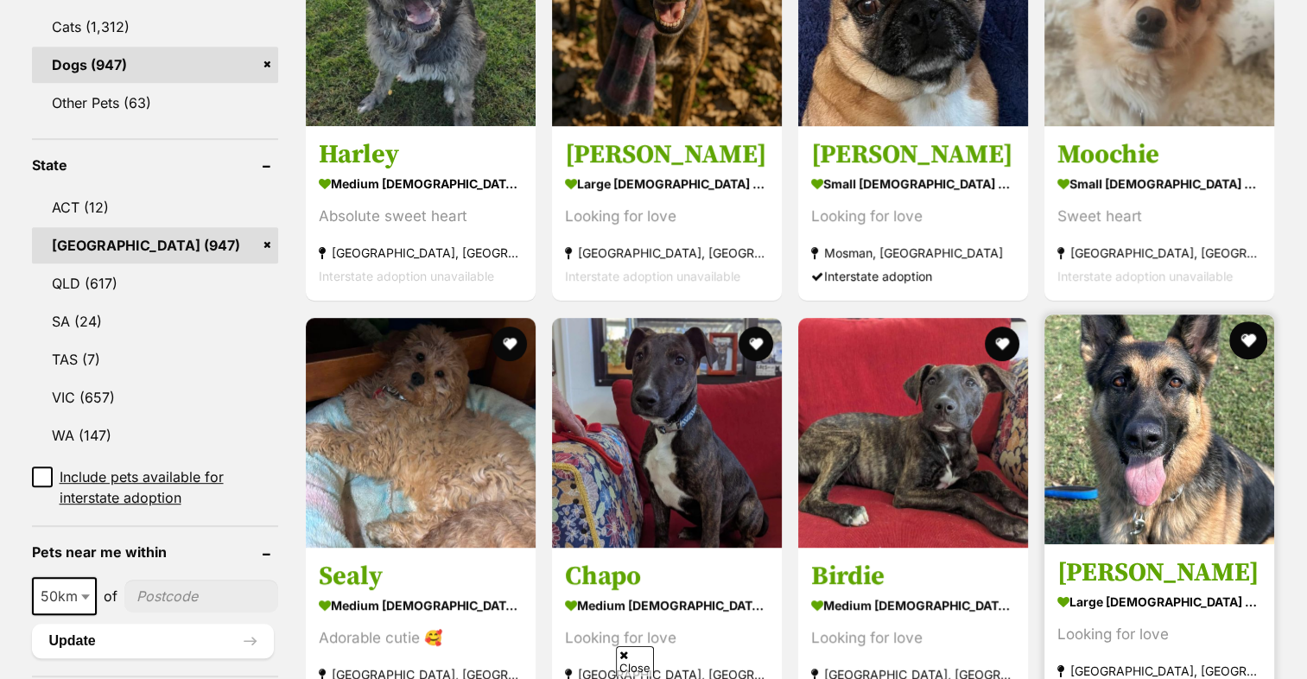
click at [1250, 321] on button "favourite" at bounding box center [1248, 340] width 38 height 38
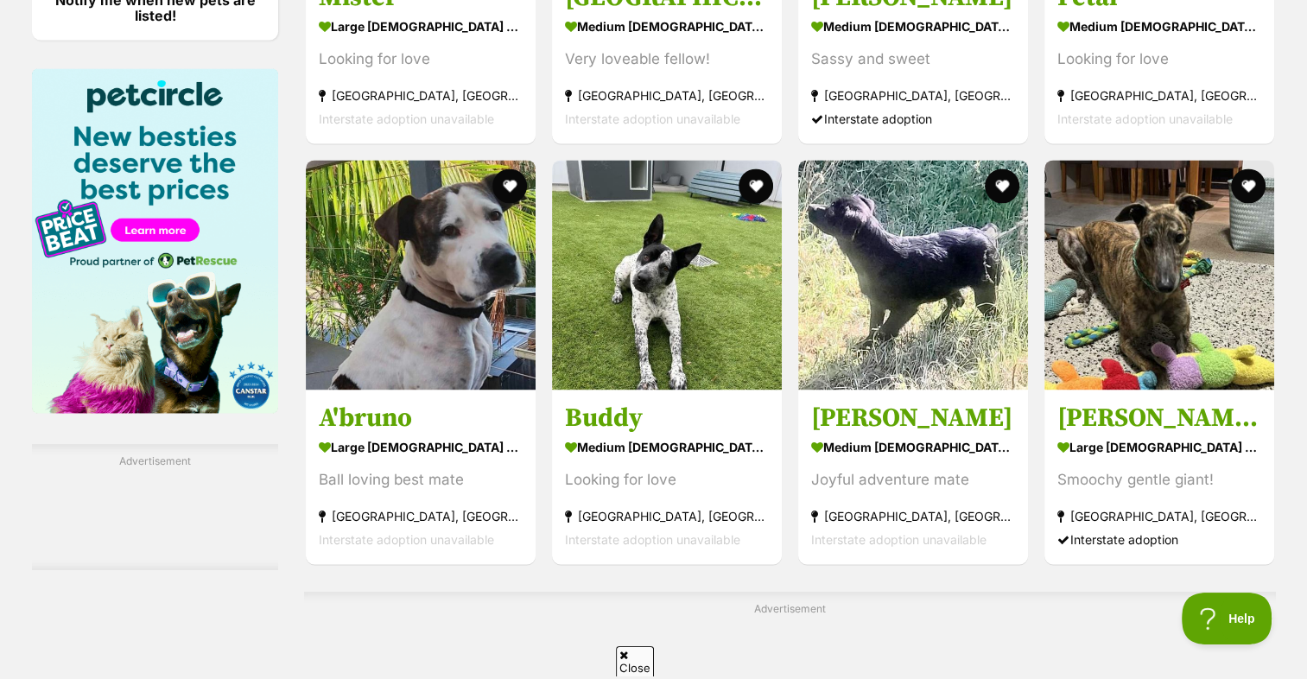
scroll to position [2763, 0]
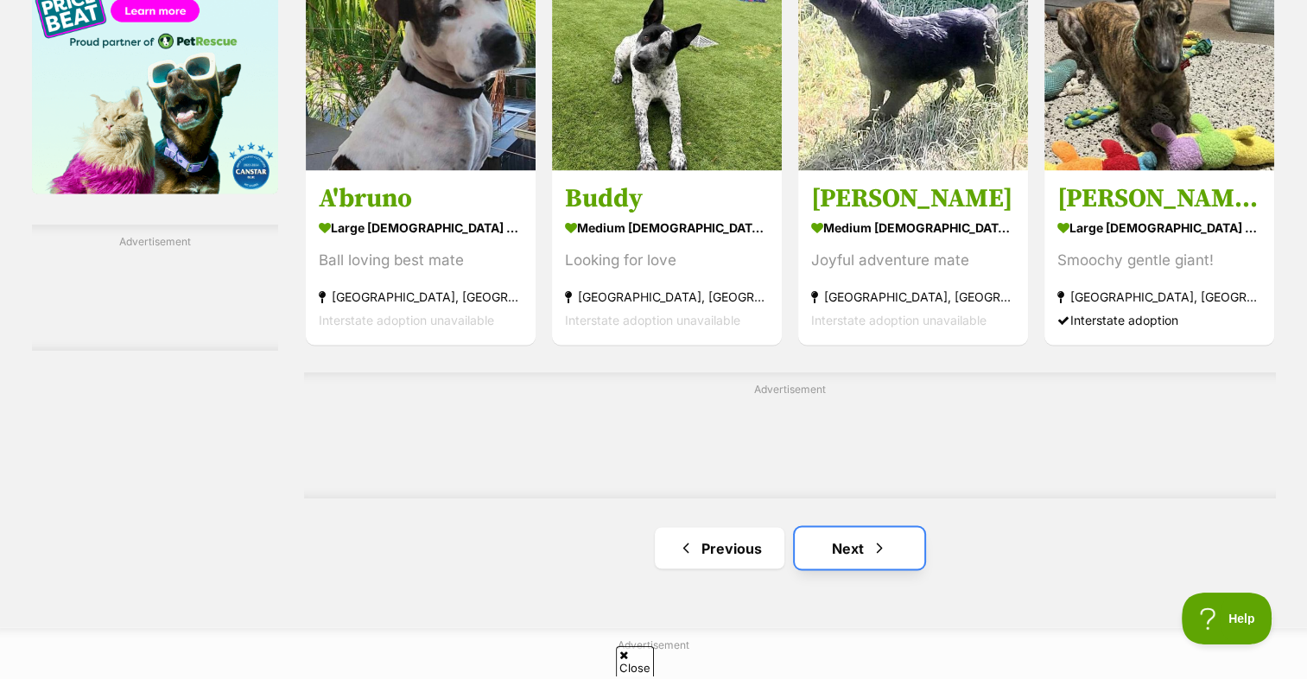
click at [856, 527] on link "Next" at bounding box center [859, 547] width 130 height 41
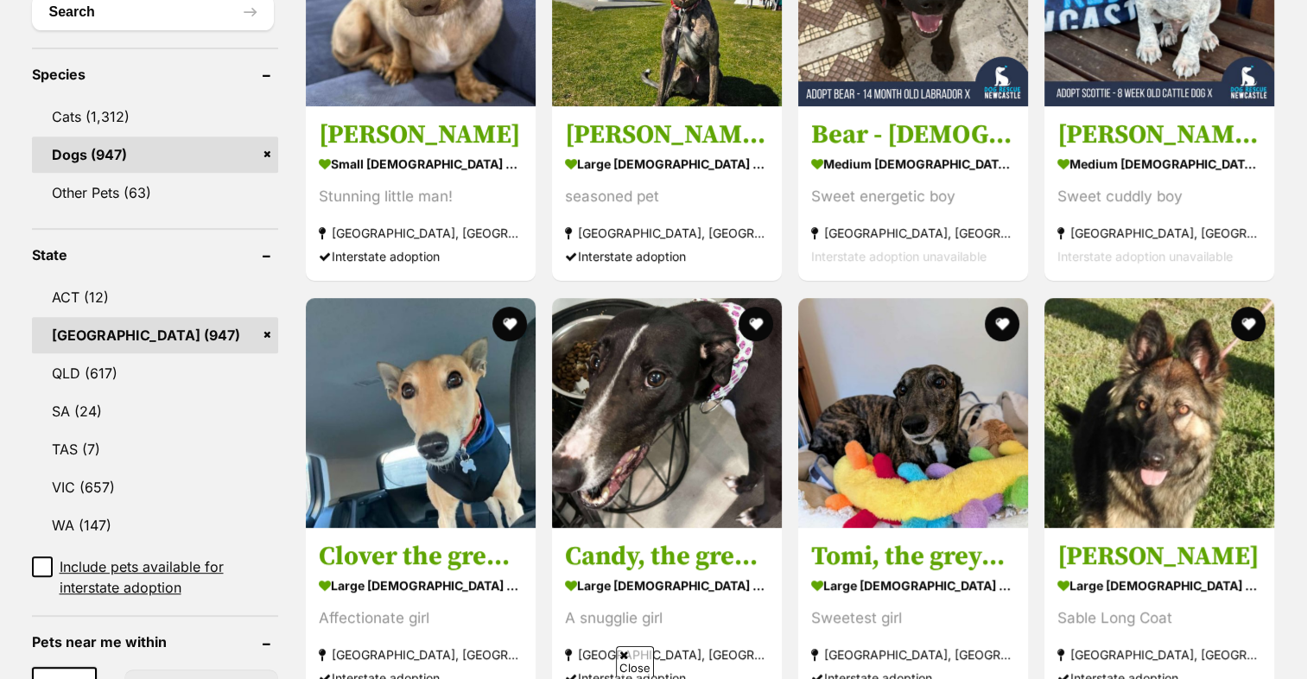
scroll to position [691, 0]
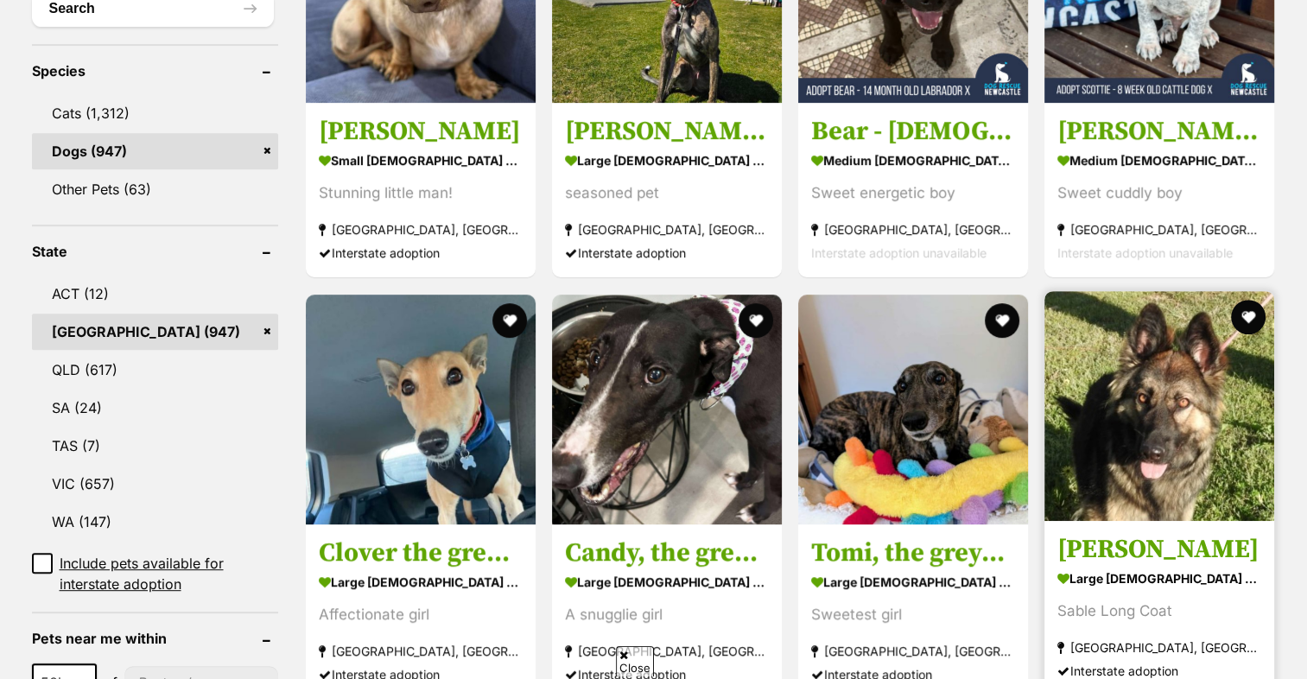
click at [1168, 351] on img at bounding box center [1159, 406] width 230 height 230
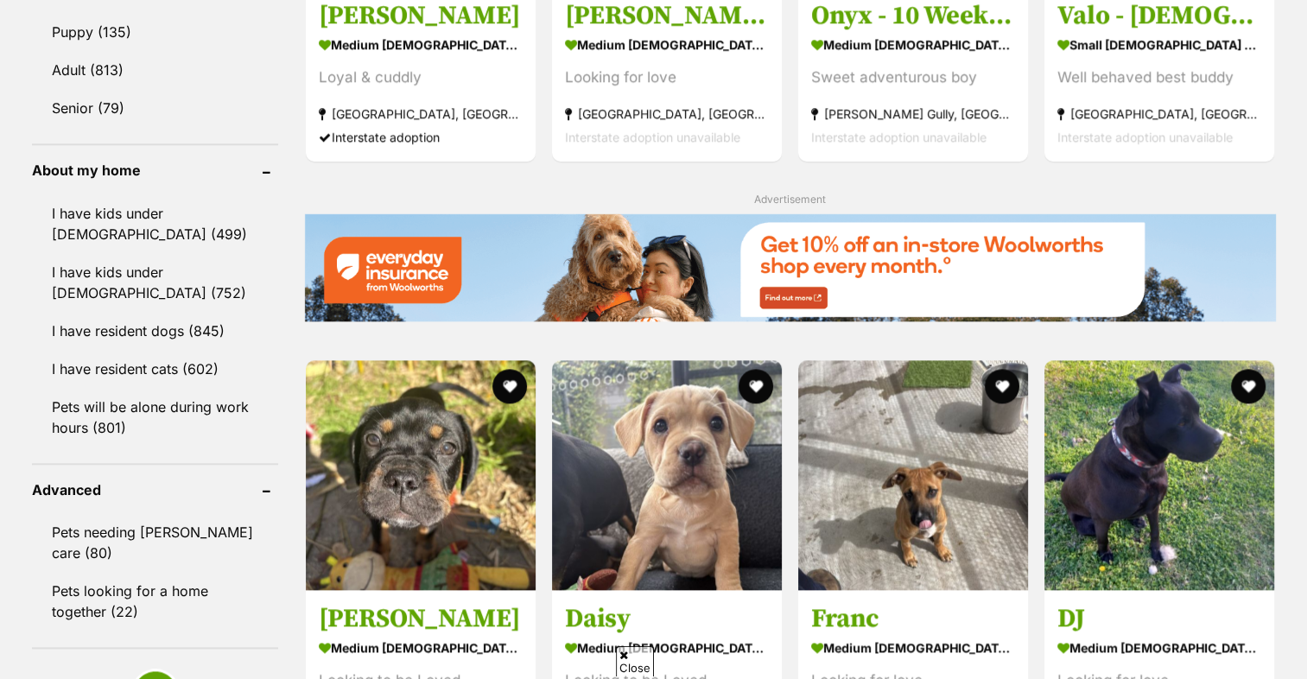
scroll to position [1900, 0]
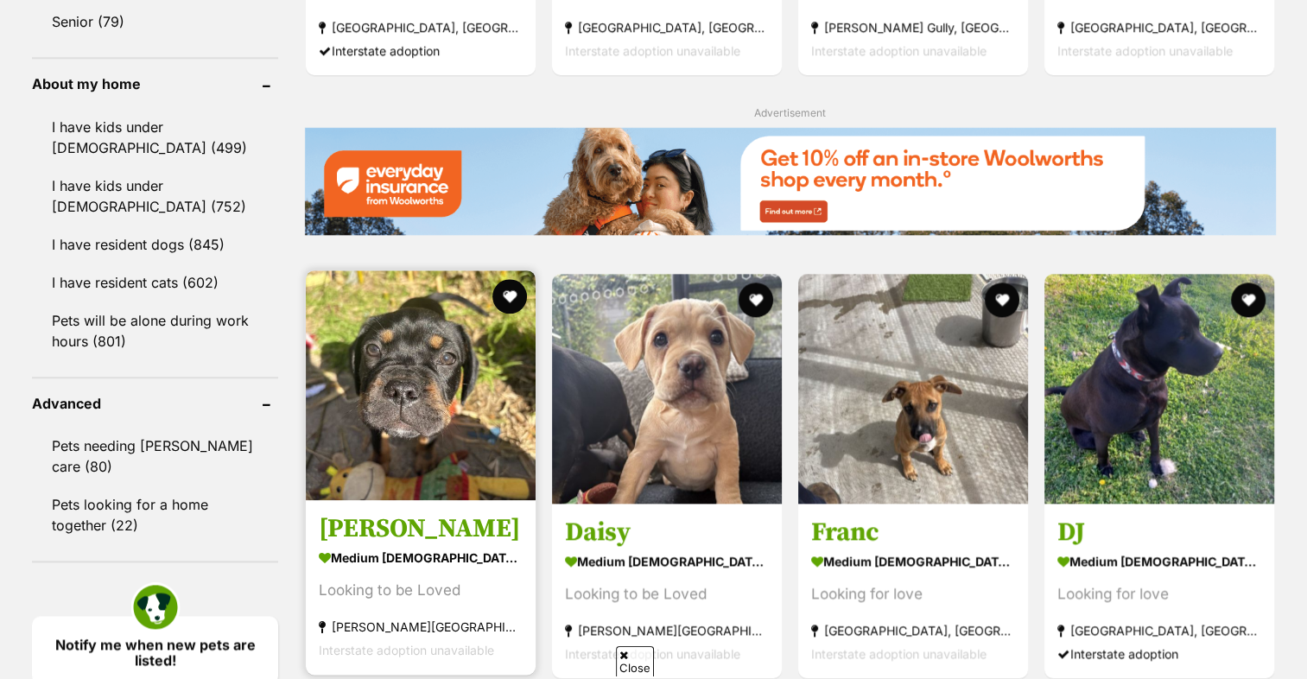
click at [366, 340] on img at bounding box center [421, 385] width 230 height 230
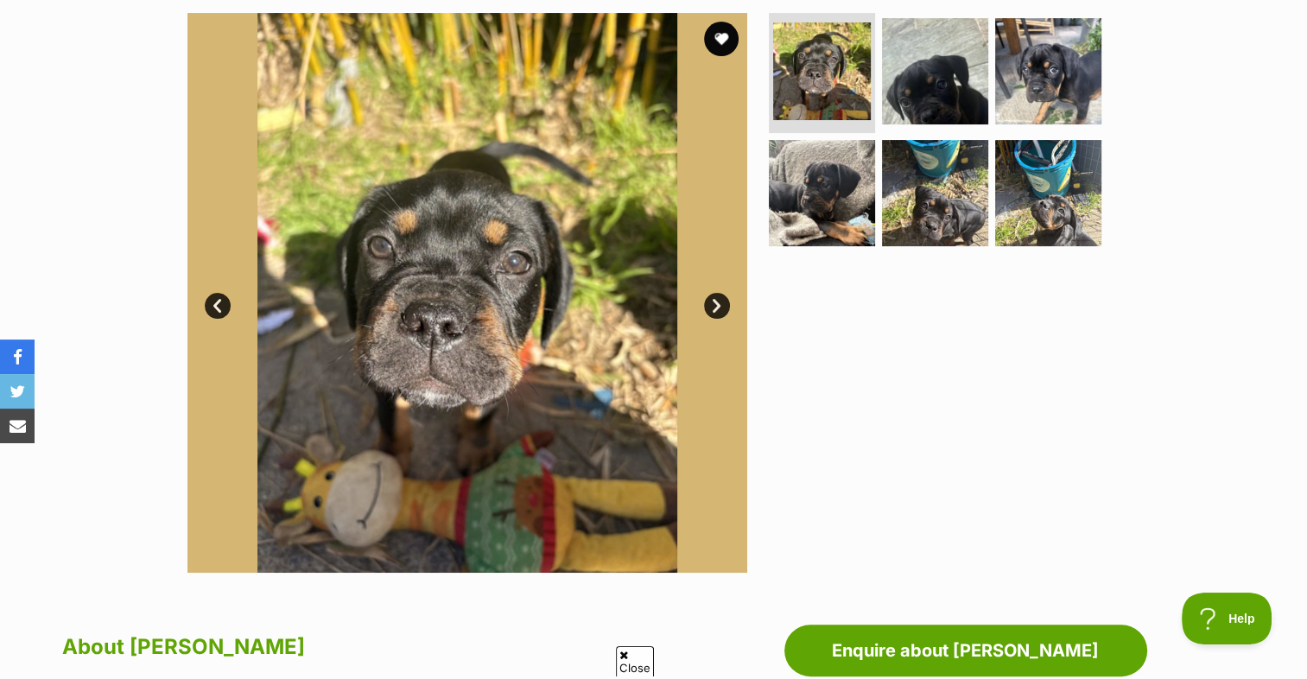
scroll to position [345, 0]
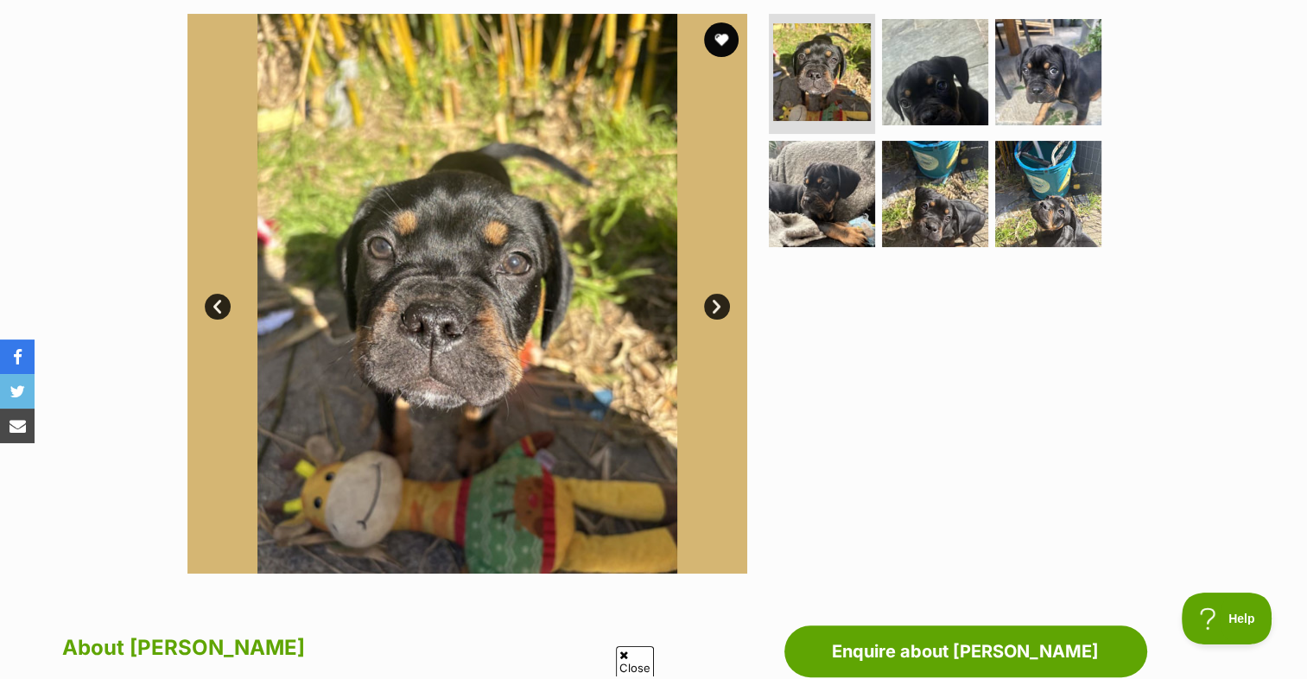
click at [716, 300] on link "Next" at bounding box center [717, 307] width 26 height 26
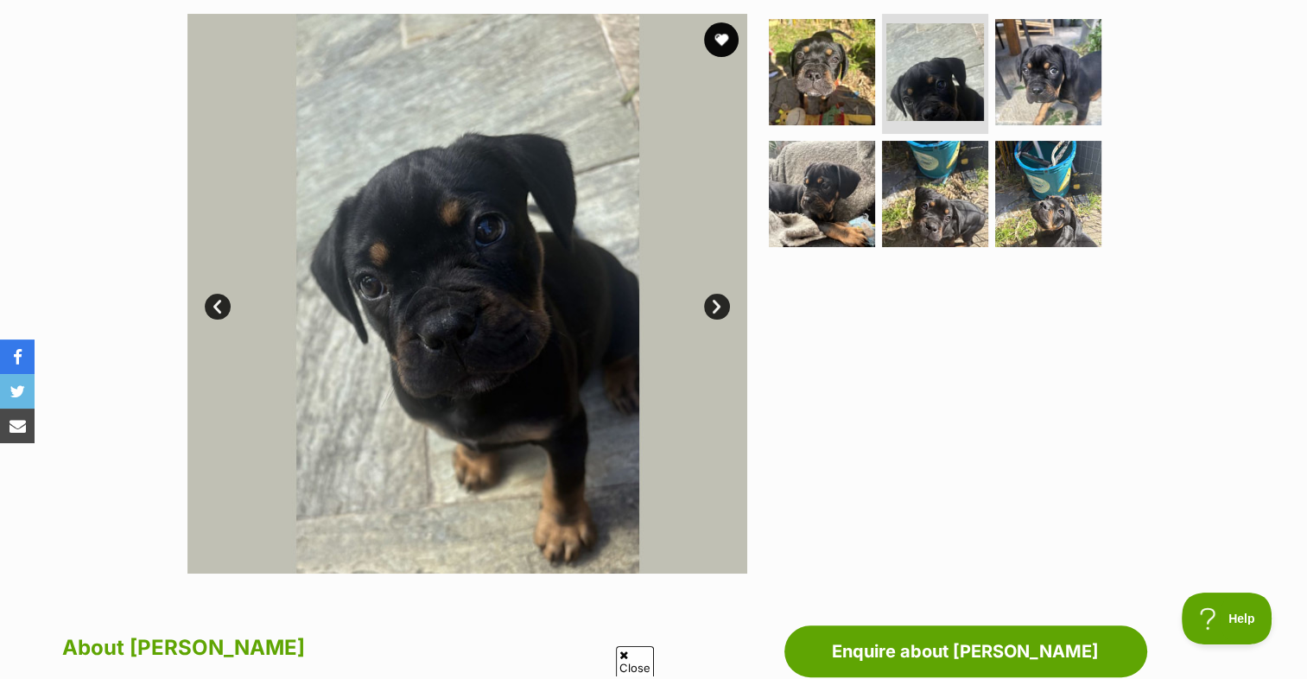
click at [714, 304] on link "Next" at bounding box center [717, 307] width 26 height 26
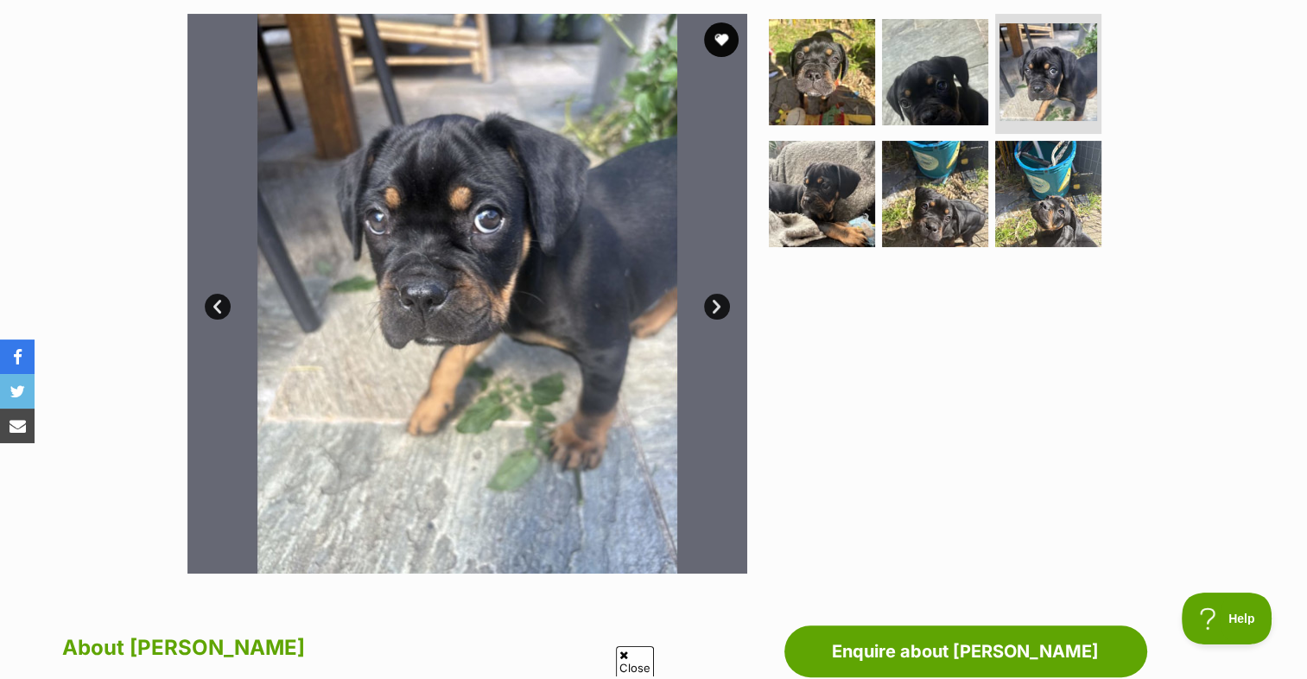
click at [714, 304] on link "Next" at bounding box center [717, 307] width 26 height 26
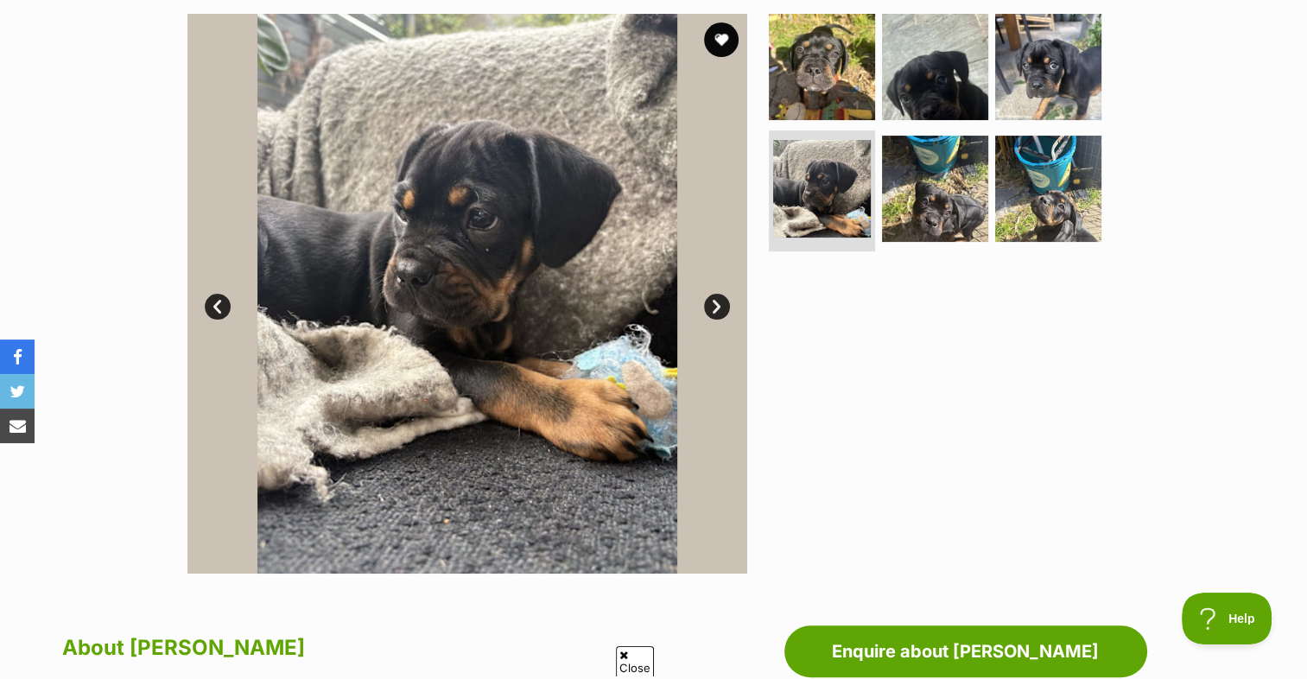
click at [712, 304] on link "Next" at bounding box center [717, 307] width 26 height 26
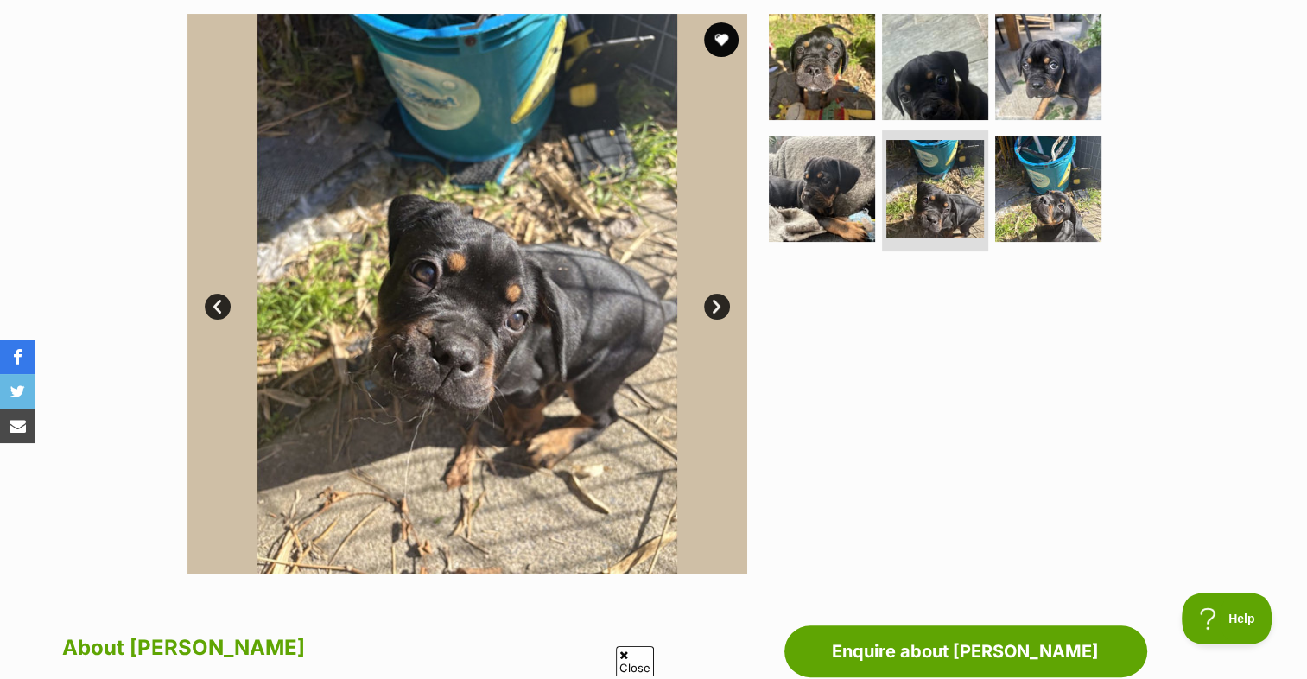
click at [712, 304] on link "Next" at bounding box center [717, 307] width 26 height 26
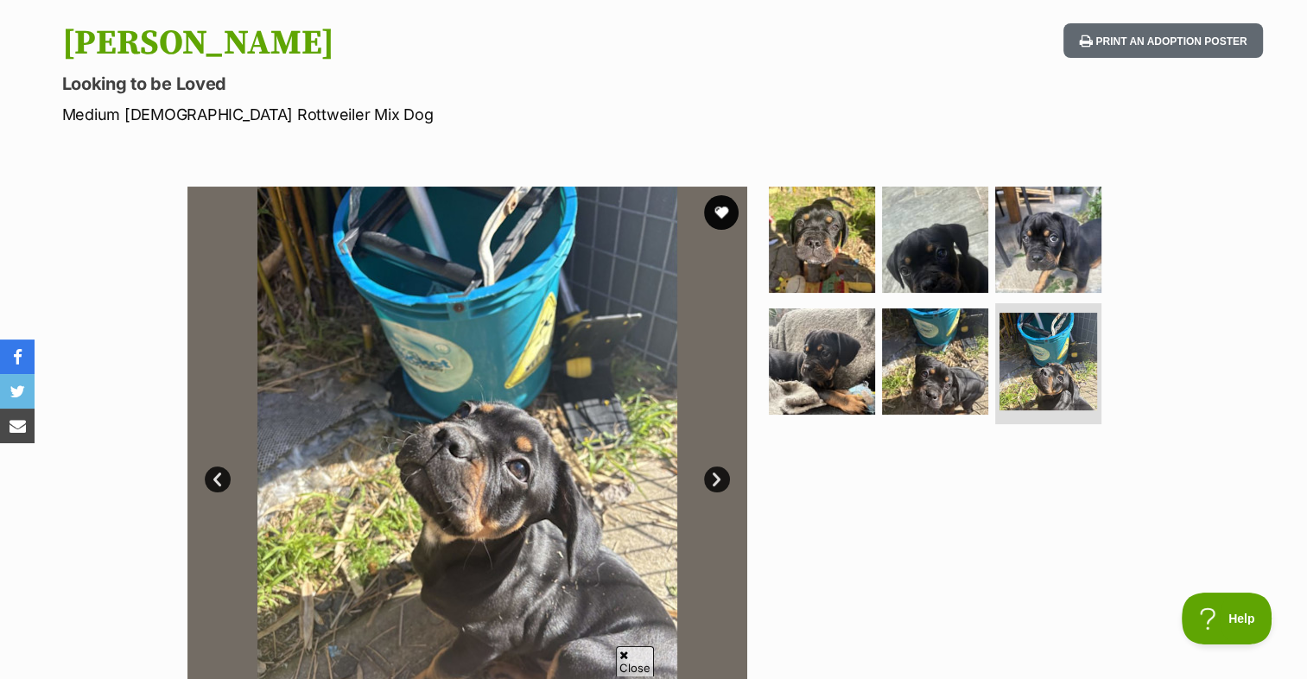
scroll to position [173, 0]
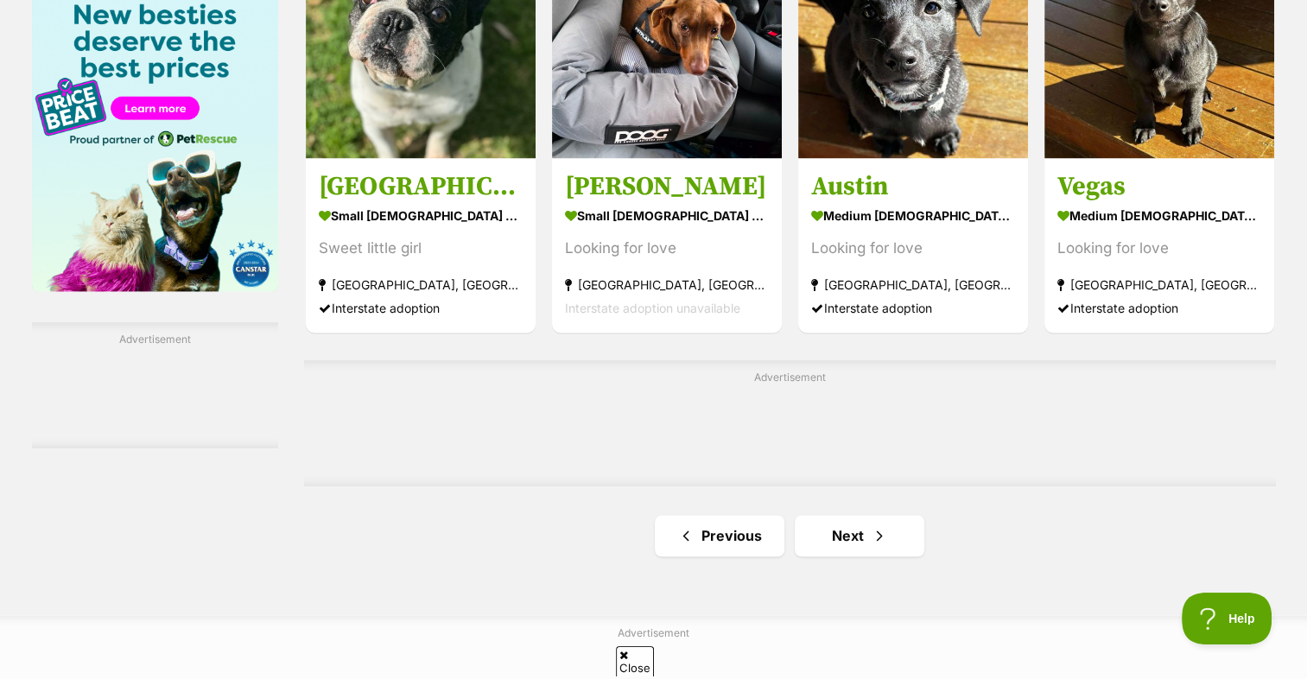
scroll to position [2677, 0]
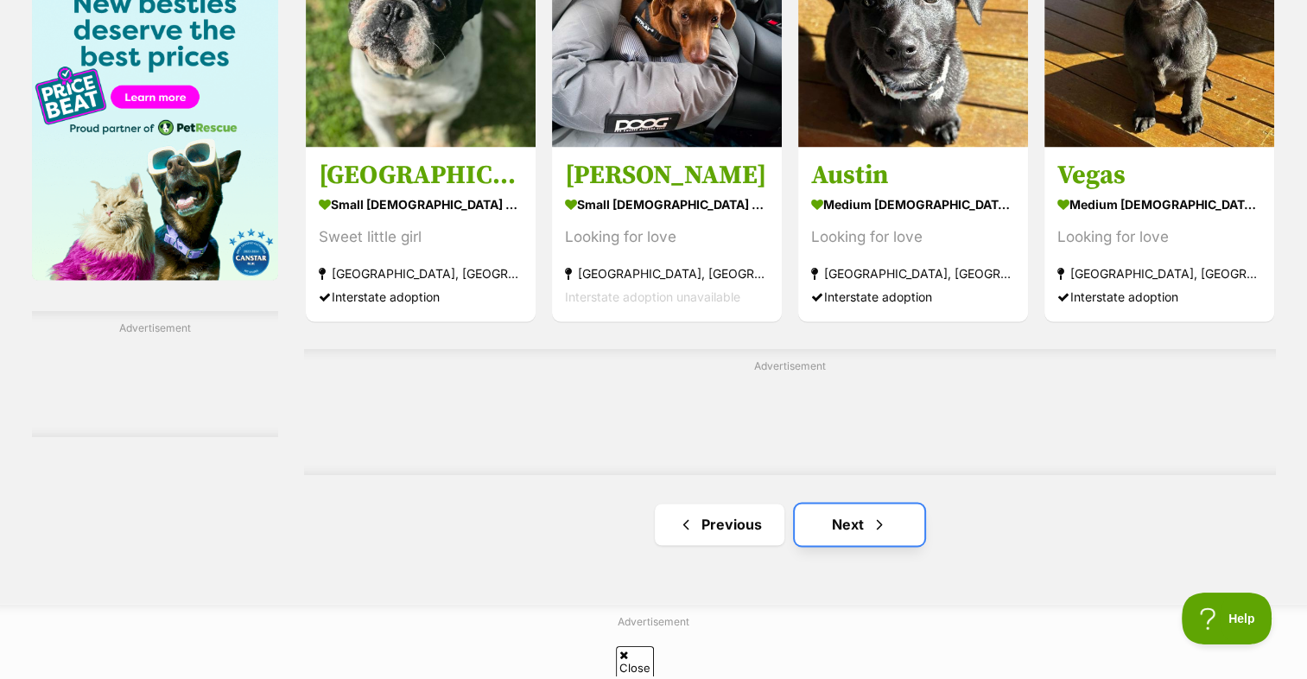
click at [829, 503] on link "Next" at bounding box center [859, 523] width 130 height 41
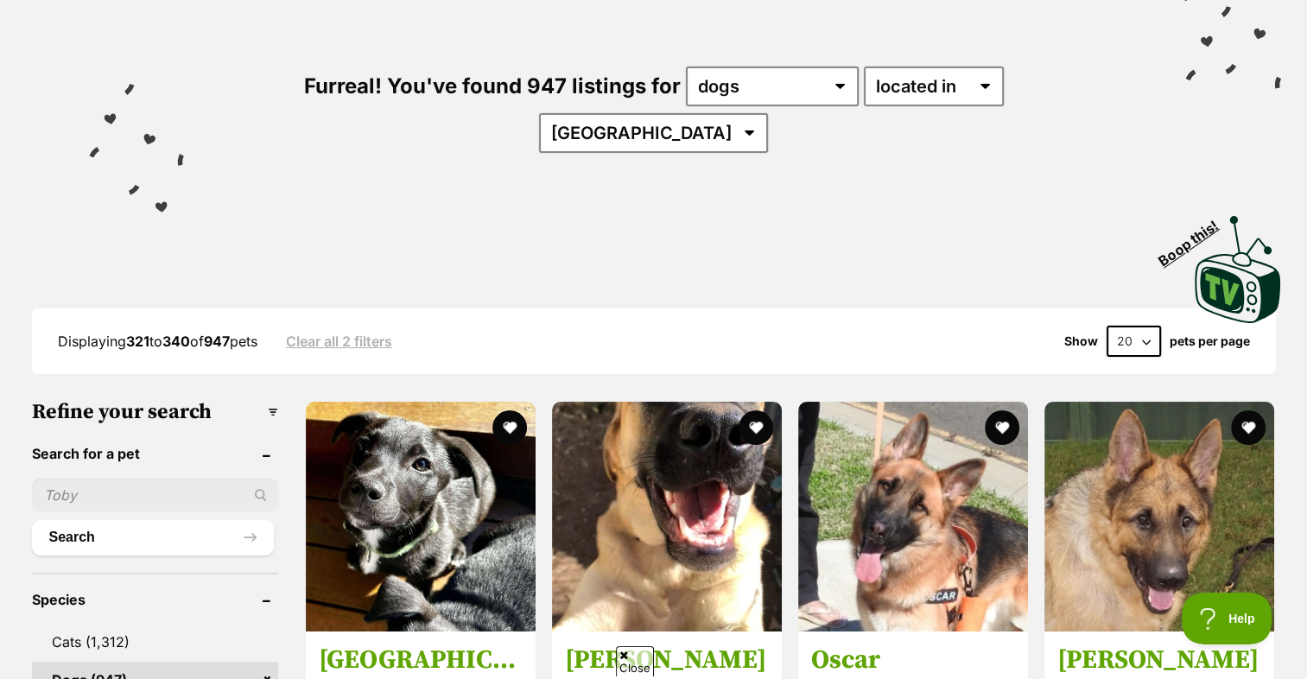
scroll to position [259, 0]
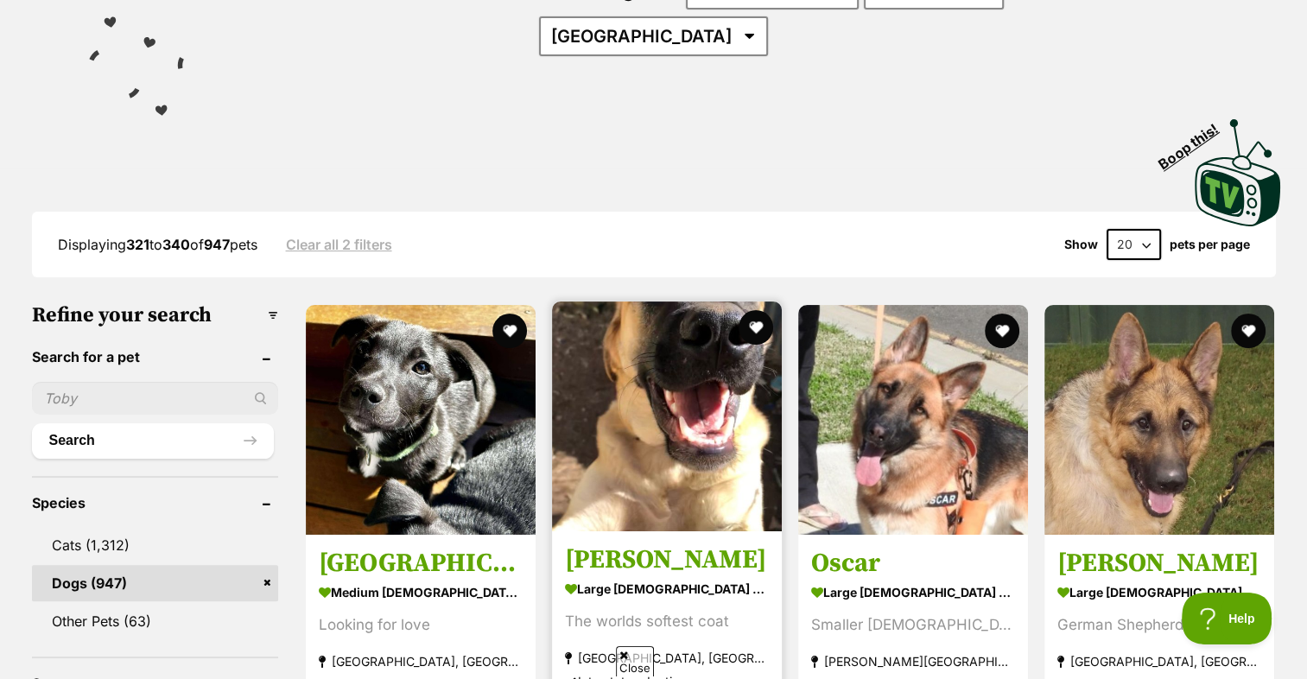
click at [695, 353] on img at bounding box center [667, 416] width 230 height 230
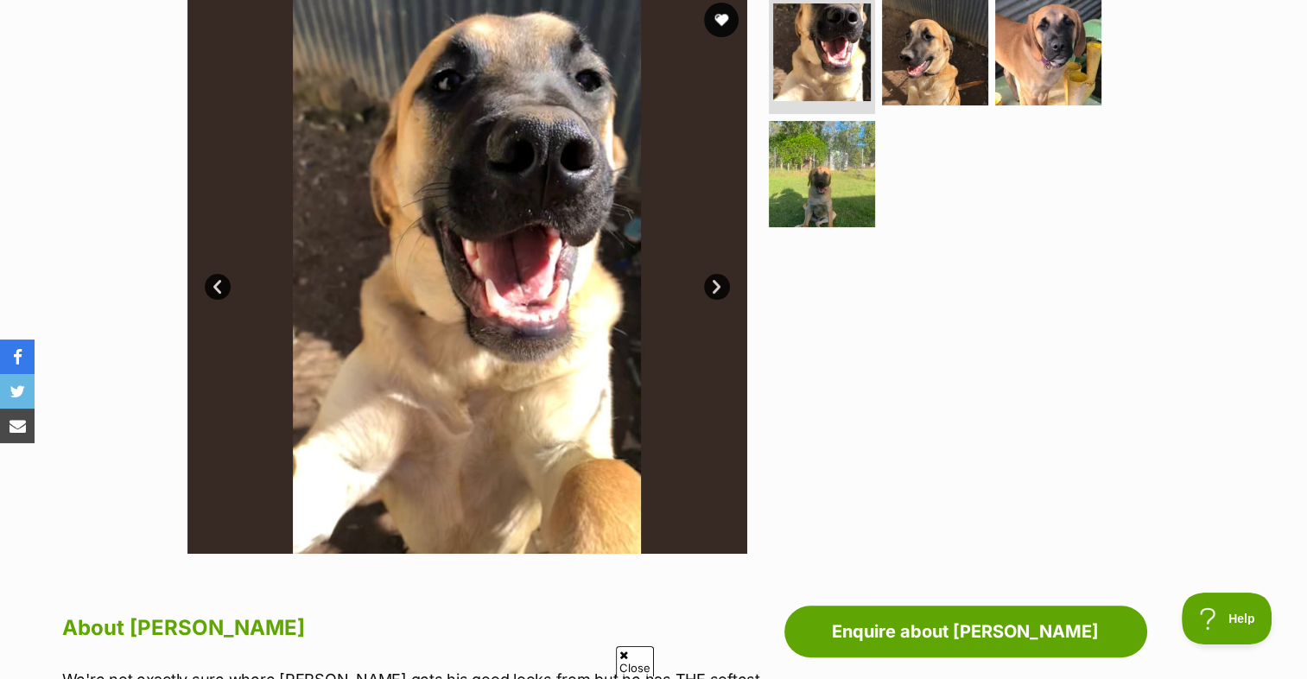
scroll to position [345, 0]
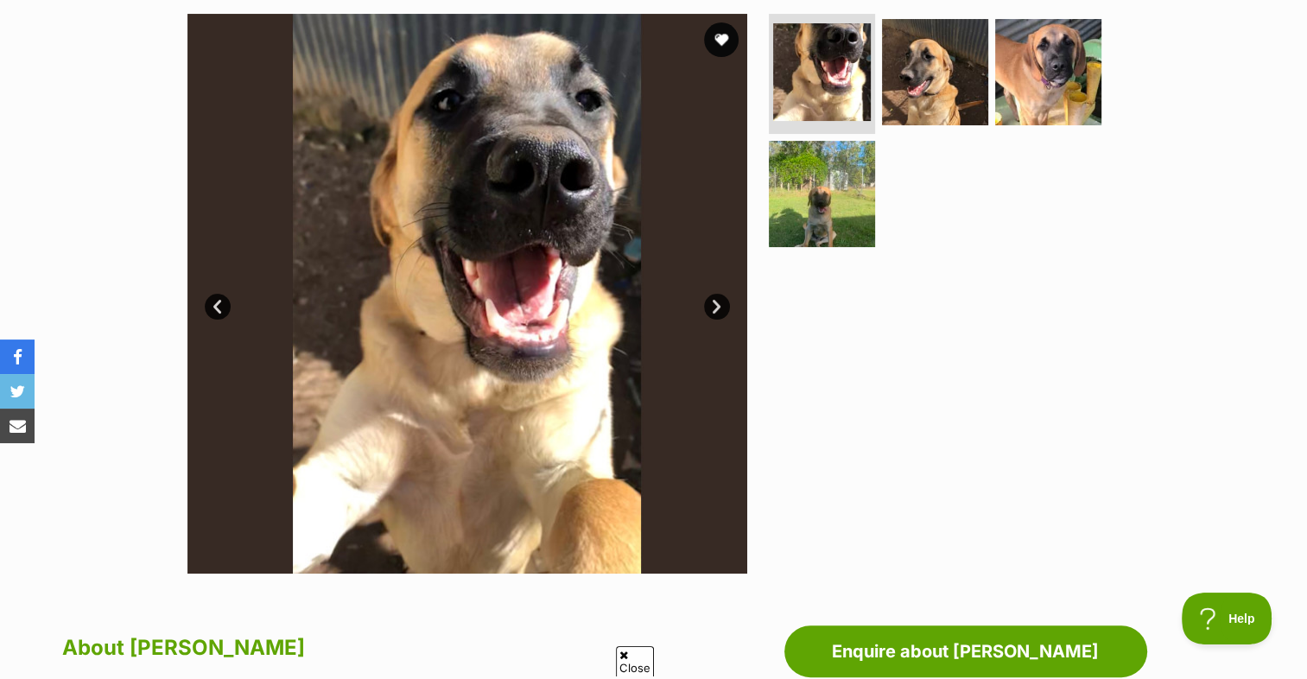
click at [718, 304] on link "Next" at bounding box center [717, 307] width 26 height 26
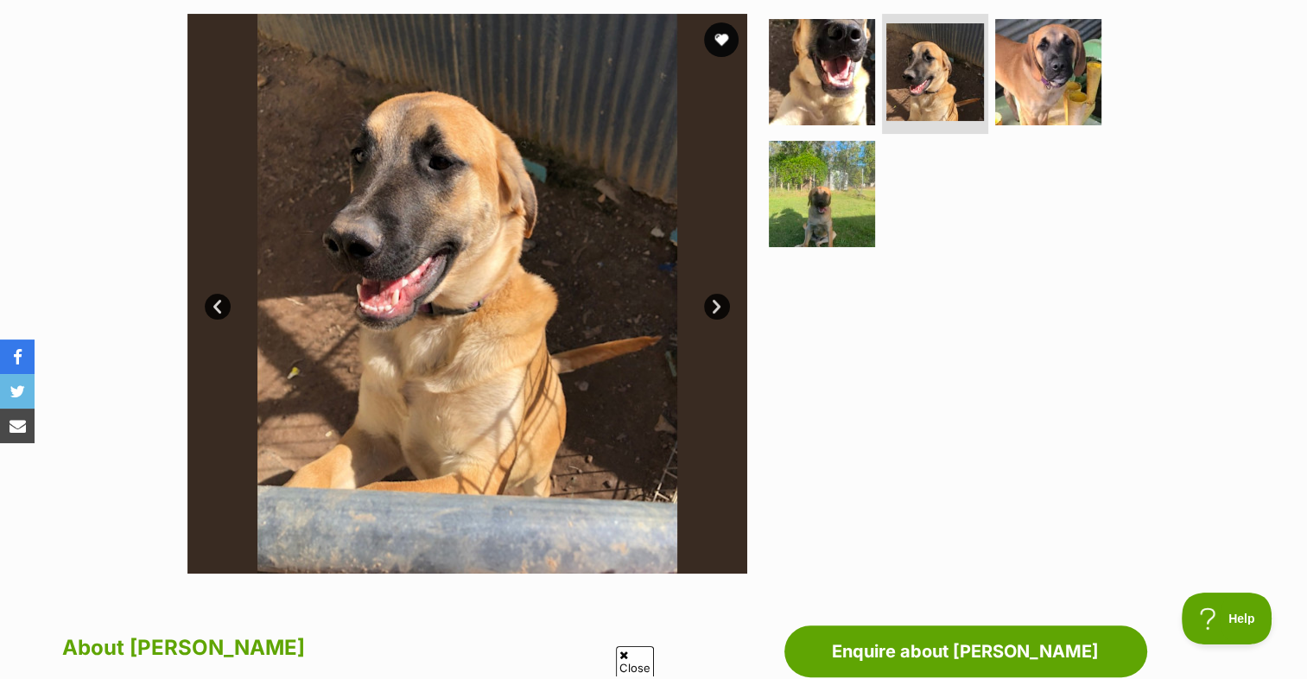
click at [718, 304] on link "Next" at bounding box center [717, 307] width 26 height 26
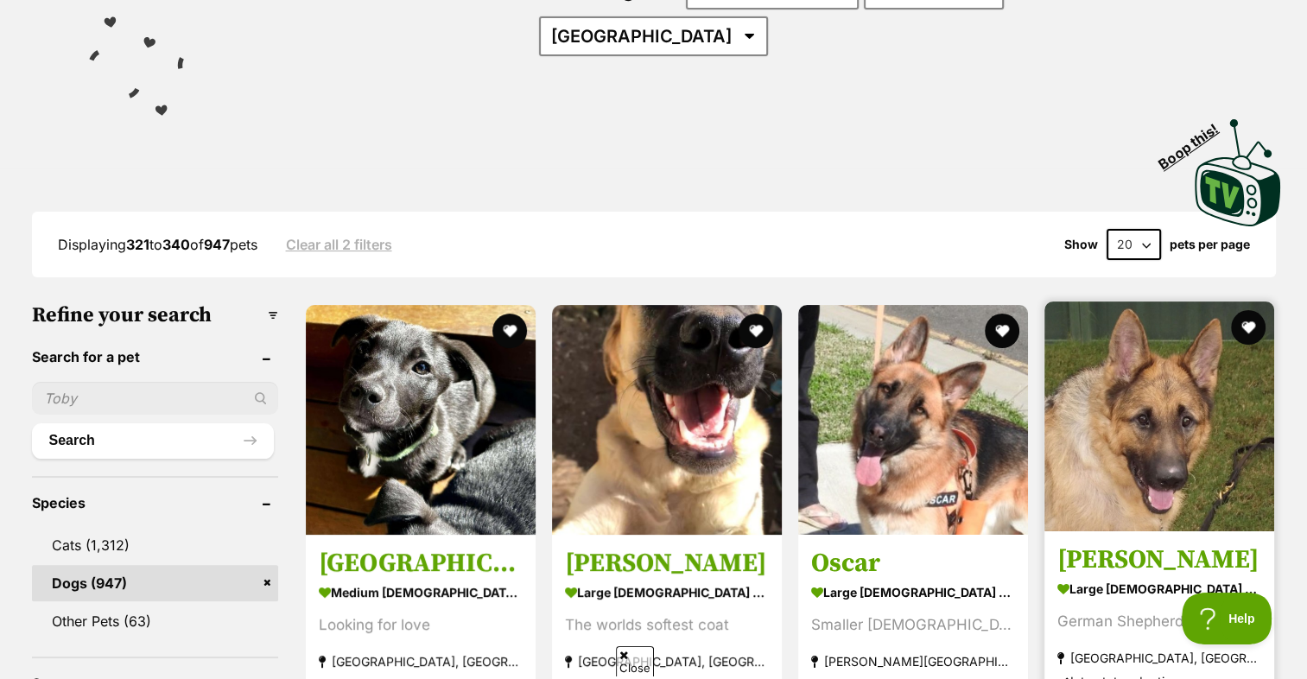
drag, startPoint x: 984, startPoint y: 387, endPoint x: 1085, endPoint y: 399, distance: 100.9
click at [984, 387] on img at bounding box center [913, 420] width 230 height 230
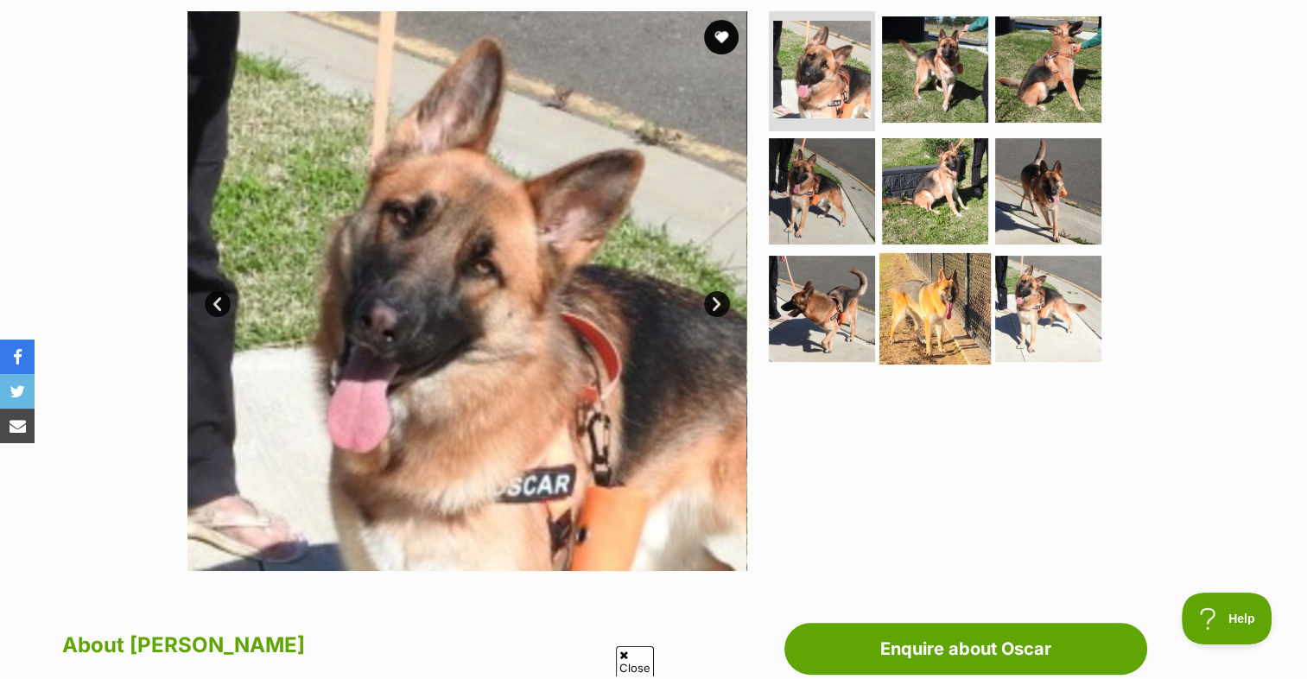
scroll to position [259, 0]
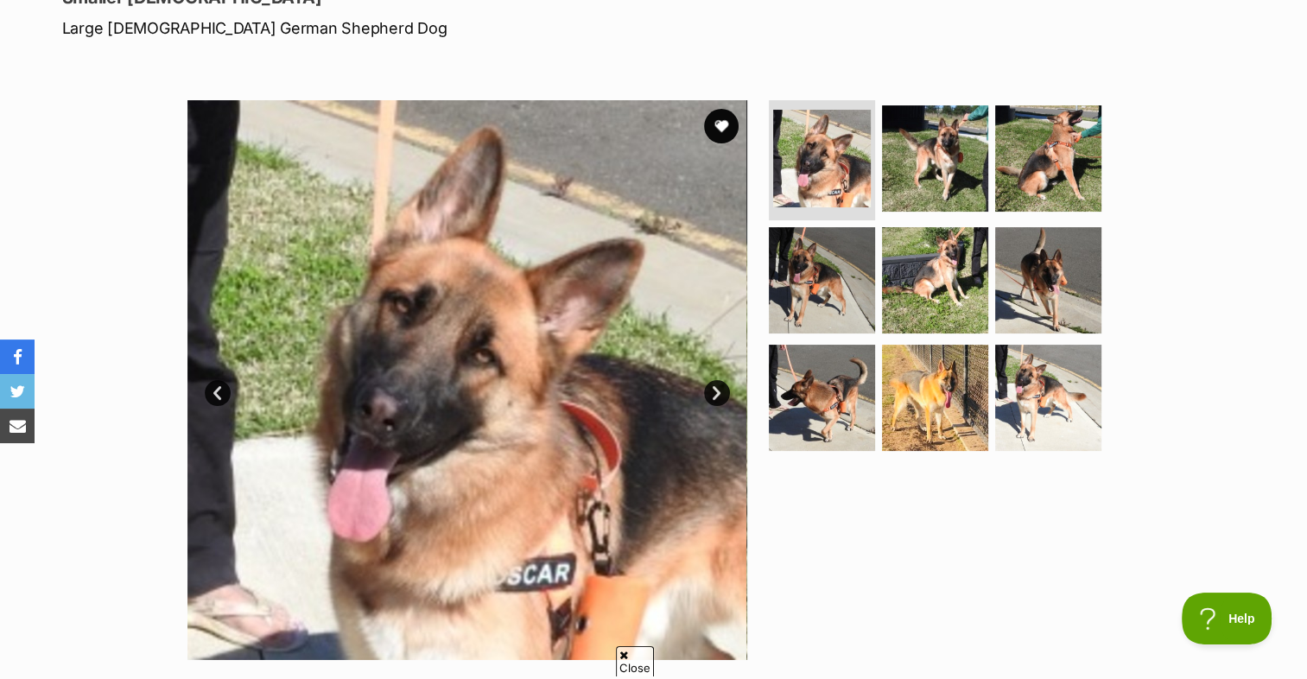
click at [706, 391] on link "Next" at bounding box center [717, 393] width 26 height 26
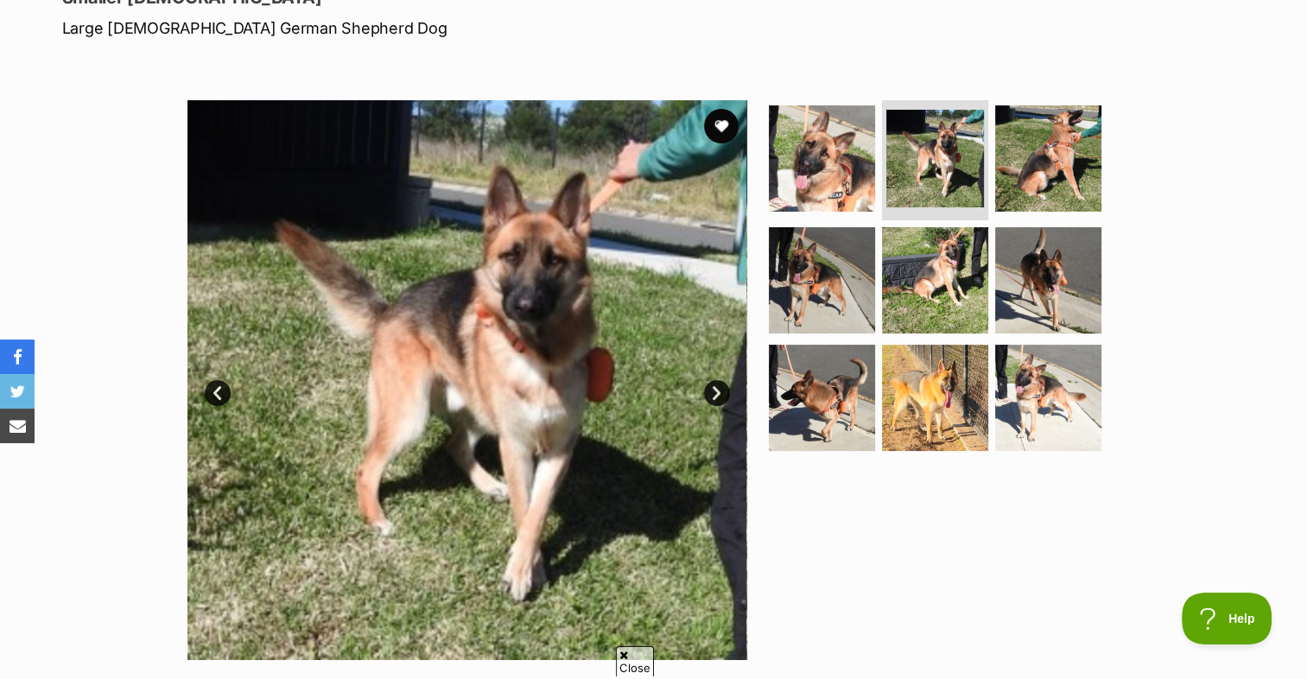
click at [712, 389] on link "Next" at bounding box center [717, 393] width 26 height 26
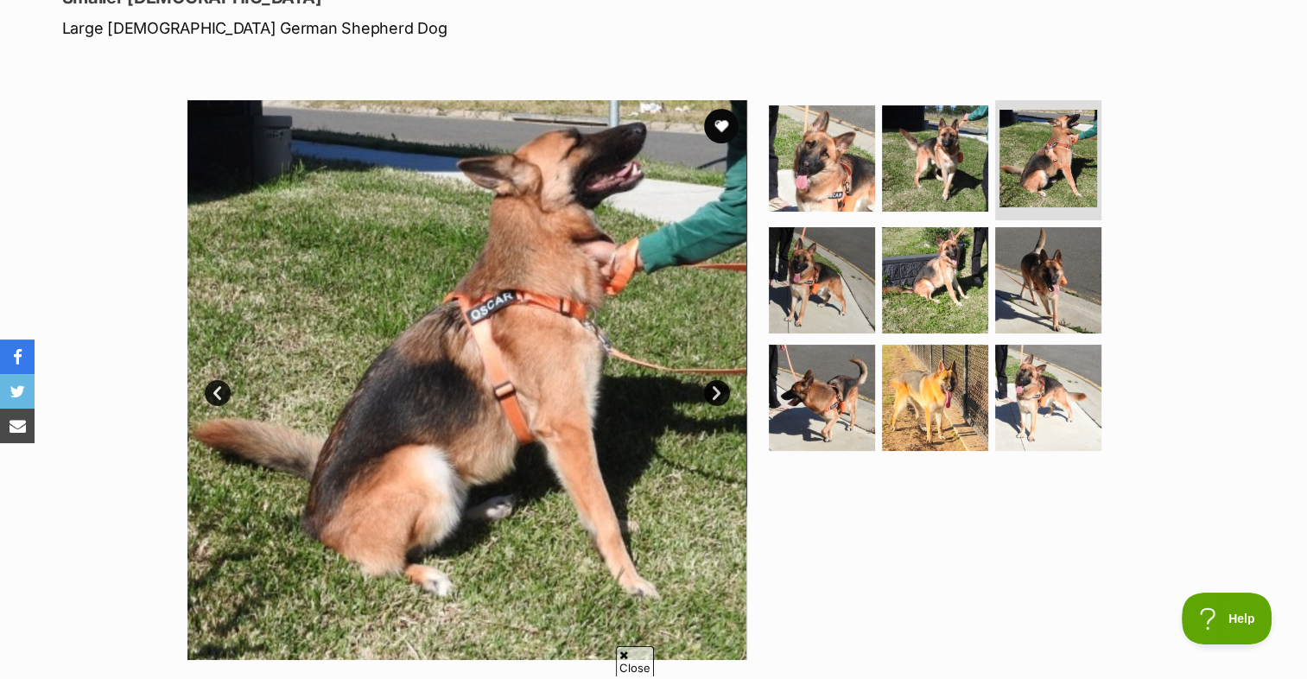
click at [712, 389] on link "Next" at bounding box center [717, 393] width 26 height 26
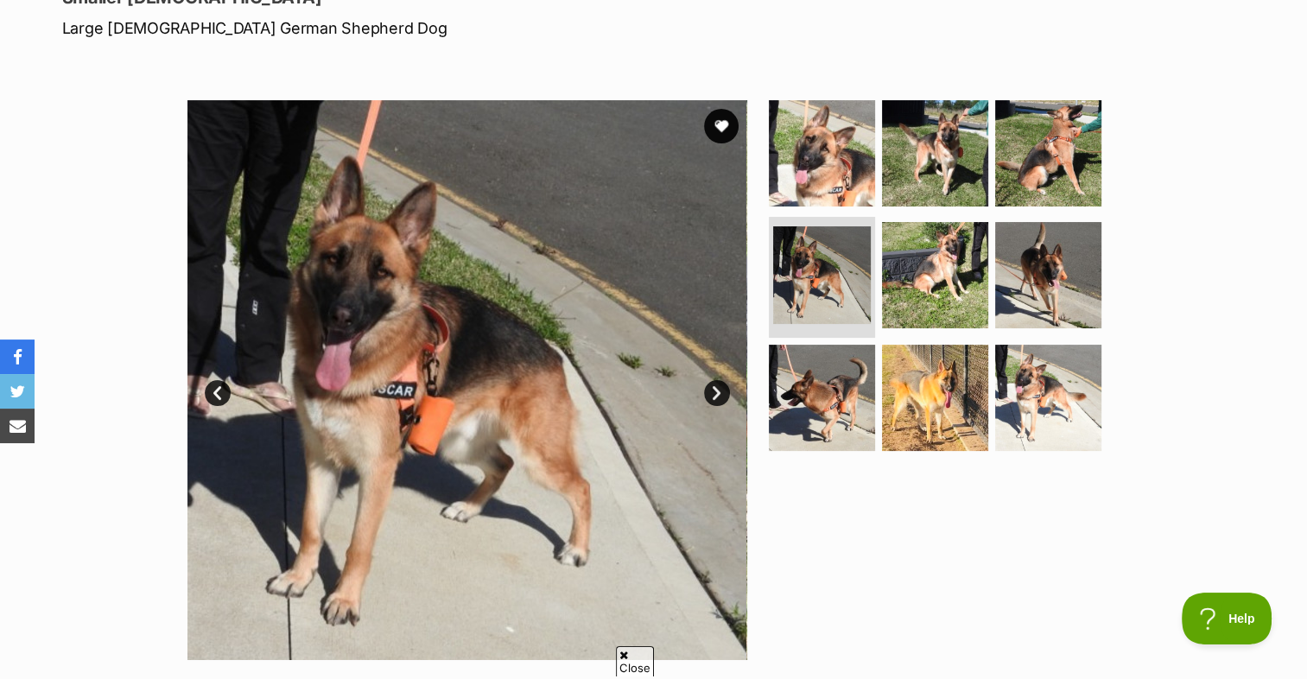
click at [712, 389] on link "Next" at bounding box center [717, 393] width 26 height 26
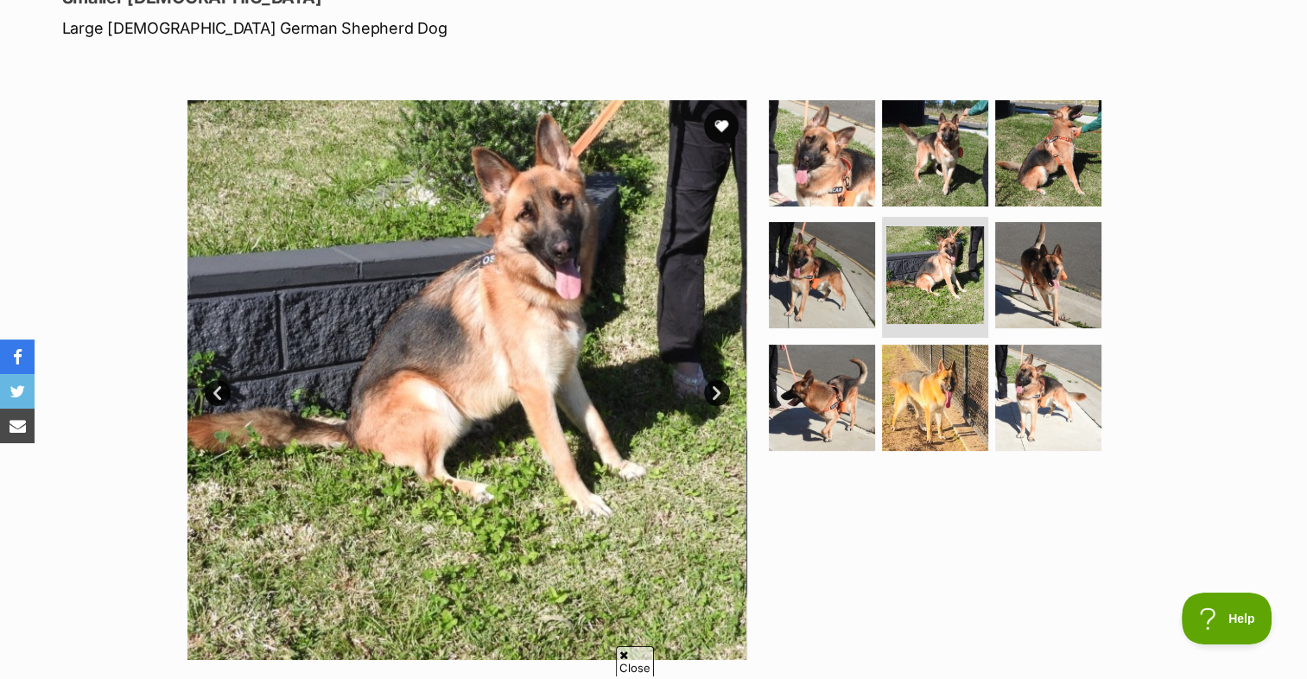
click at [712, 389] on link "Next" at bounding box center [717, 393] width 26 height 26
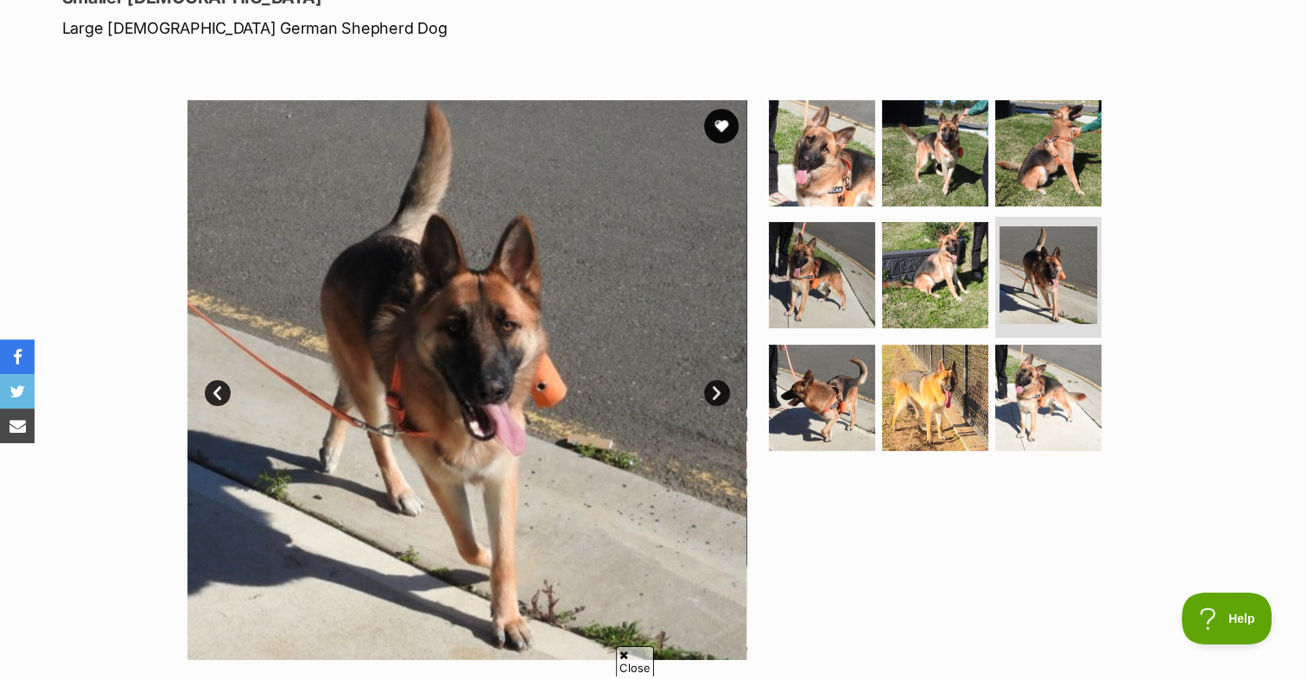
click at [712, 389] on link "Next" at bounding box center [717, 393] width 26 height 26
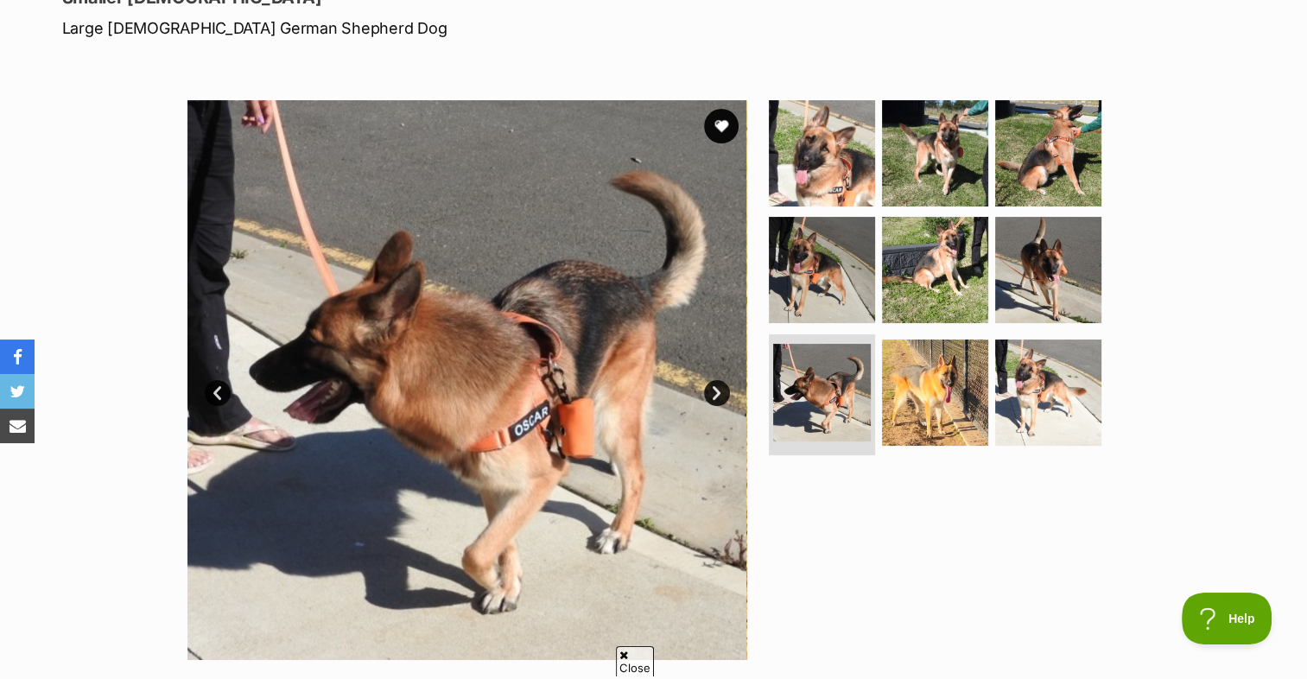
click at [712, 389] on link "Next" at bounding box center [717, 393] width 26 height 26
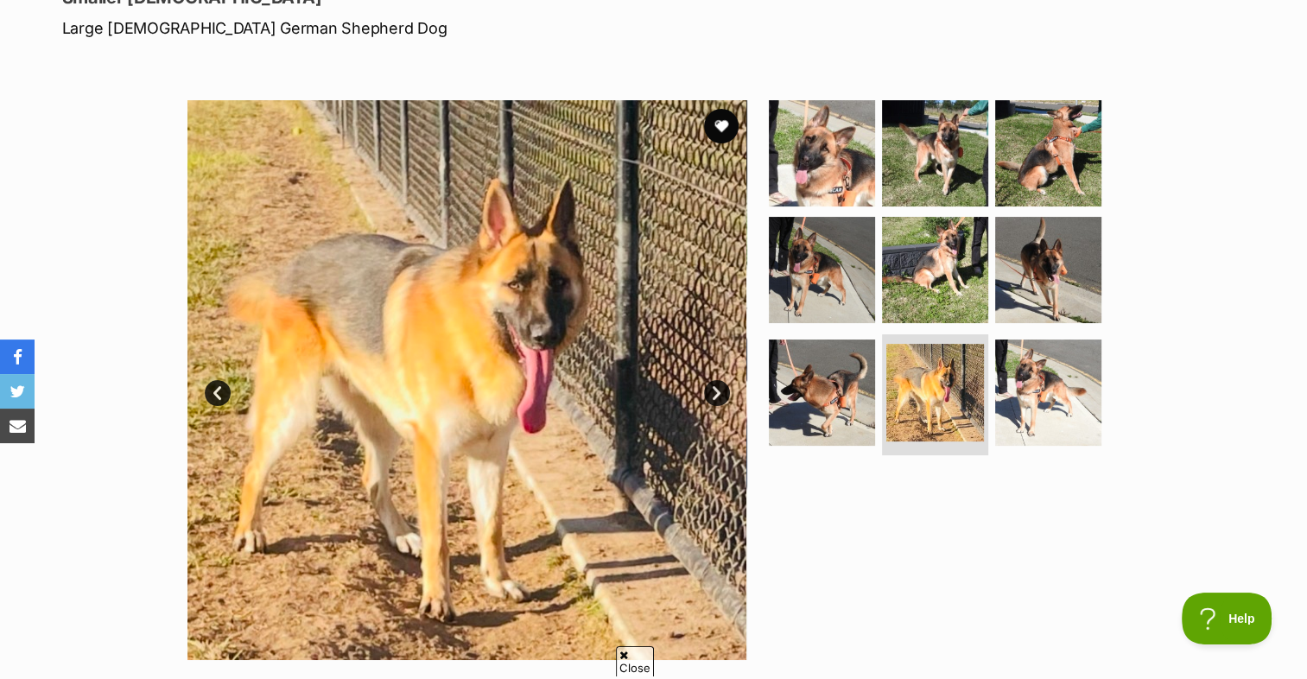
click at [712, 389] on link "Next" at bounding box center [717, 393] width 26 height 26
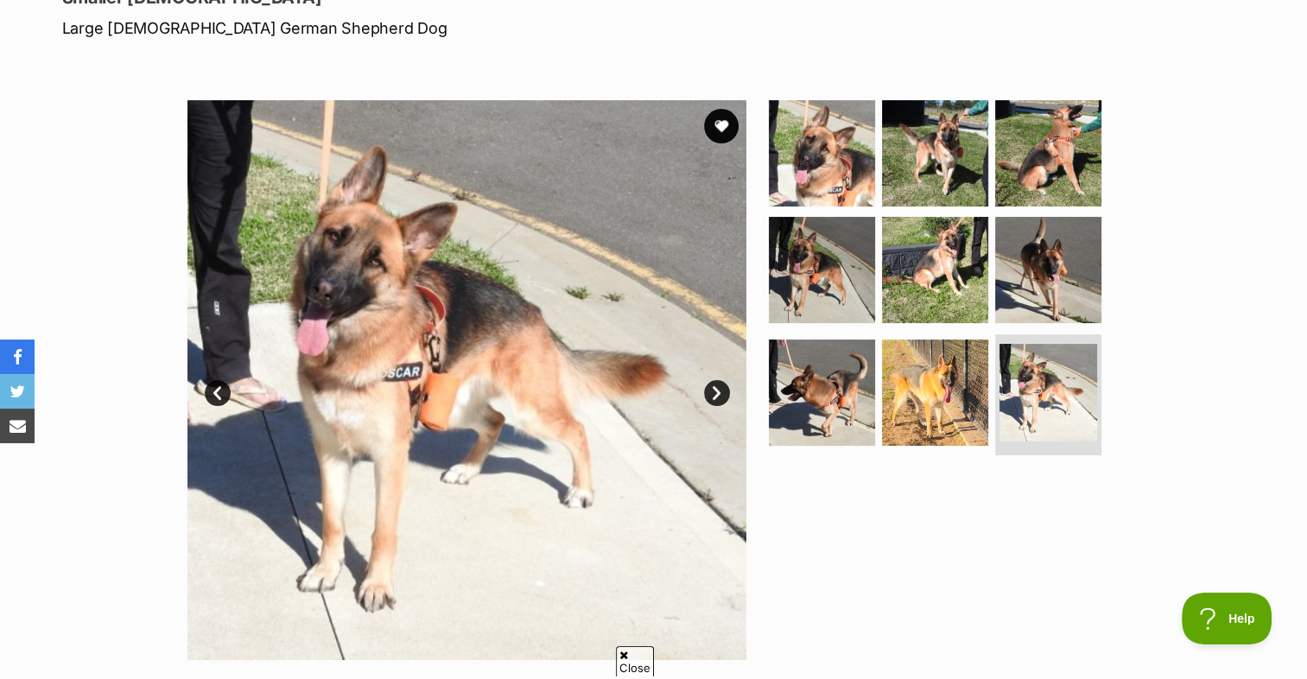
click at [712, 389] on link "Next" at bounding box center [717, 393] width 26 height 26
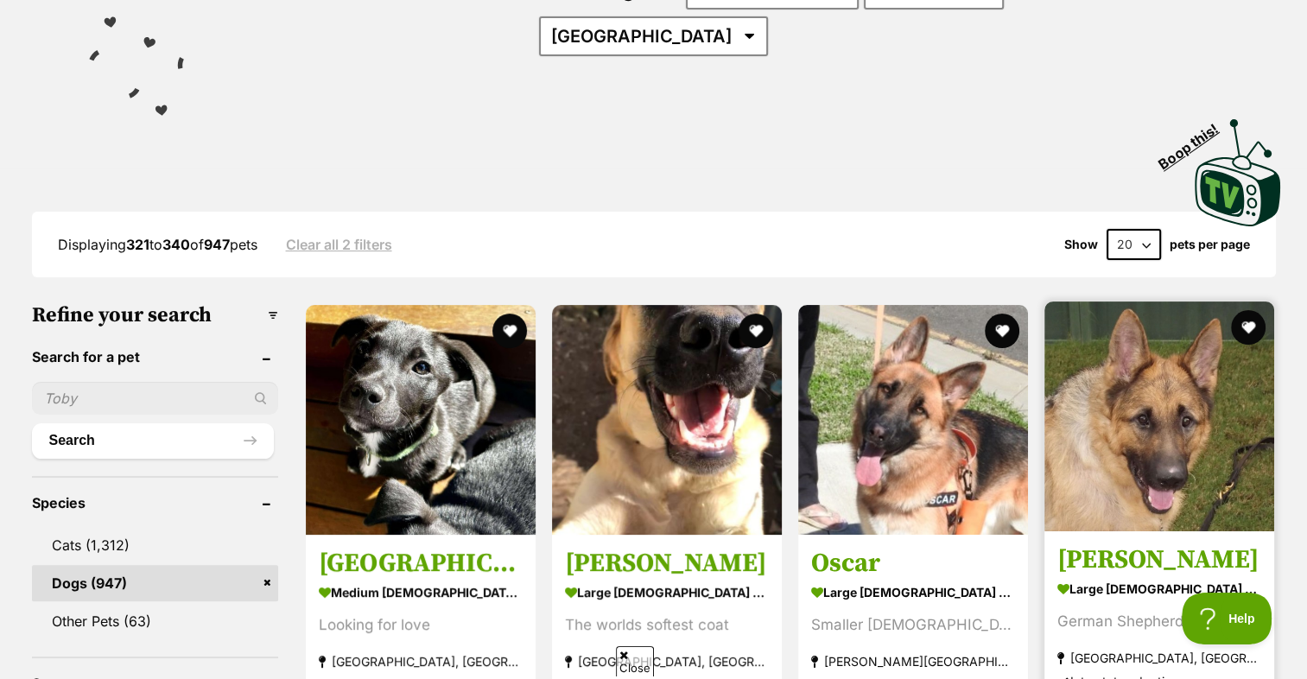
drag, startPoint x: 1158, startPoint y: 388, endPoint x: 1183, endPoint y: 391, distance: 25.3
click at [1158, 388] on img at bounding box center [1159, 416] width 230 height 230
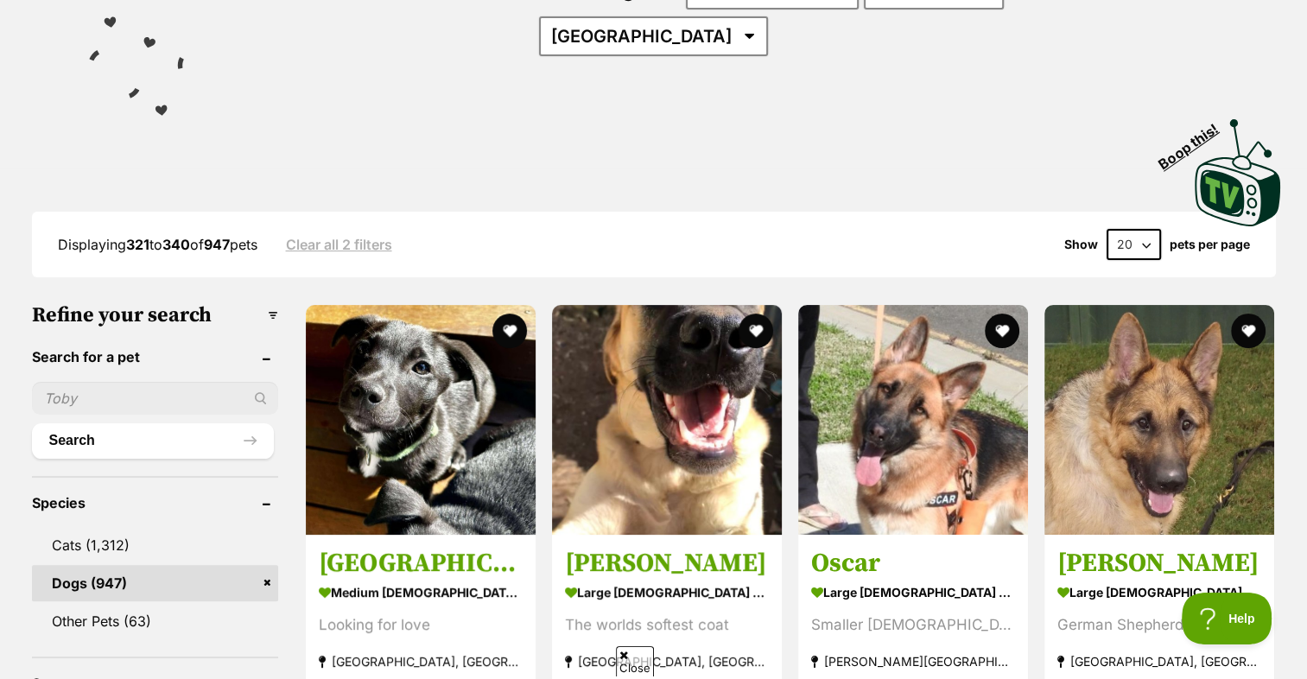
drag, startPoint x: 1243, startPoint y: 278, endPoint x: 1309, endPoint y: 335, distance: 87.6
click at [1243, 313] on button "favourite" at bounding box center [1248, 330] width 35 height 35
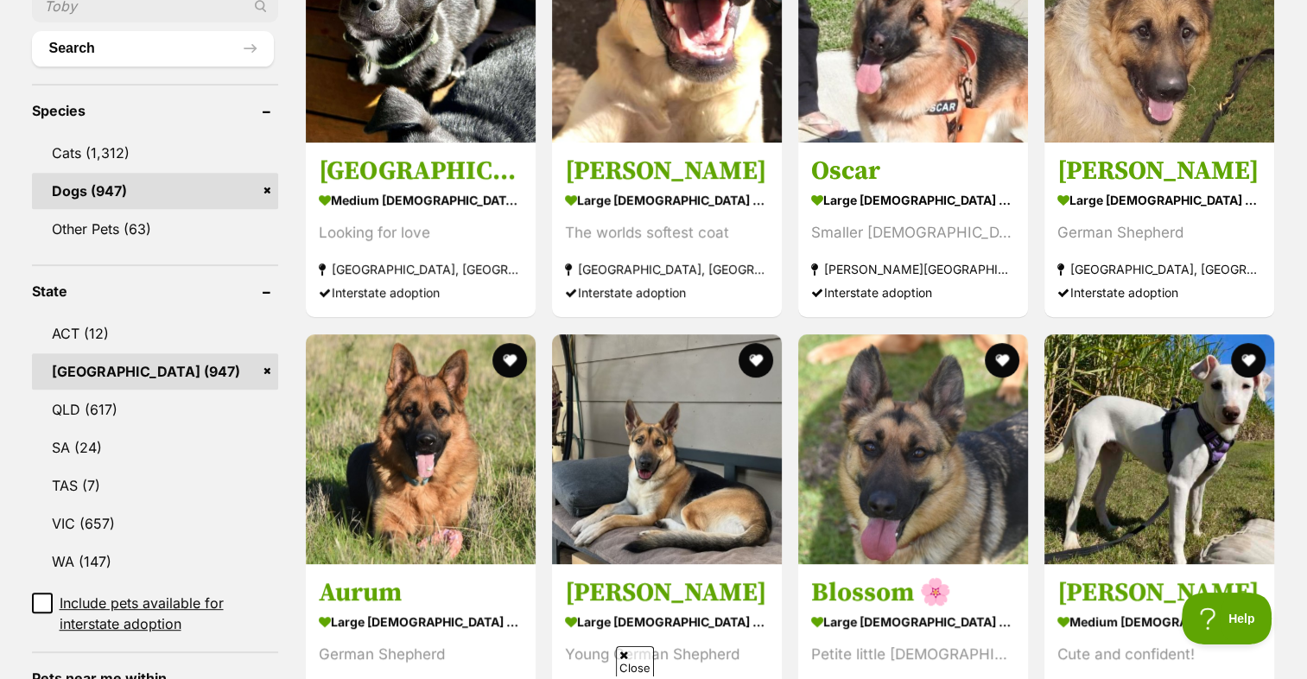
scroll to position [691, 0]
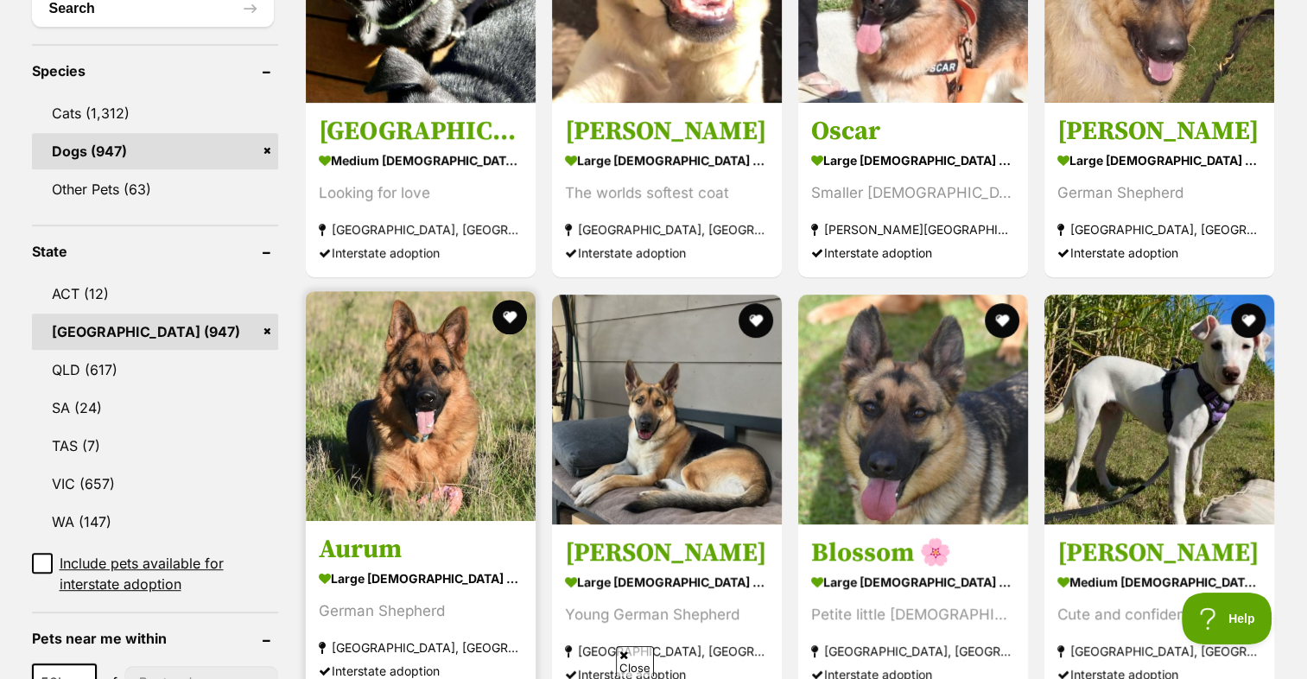
click at [445, 437] on img at bounding box center [421, 406] width 230 height 230
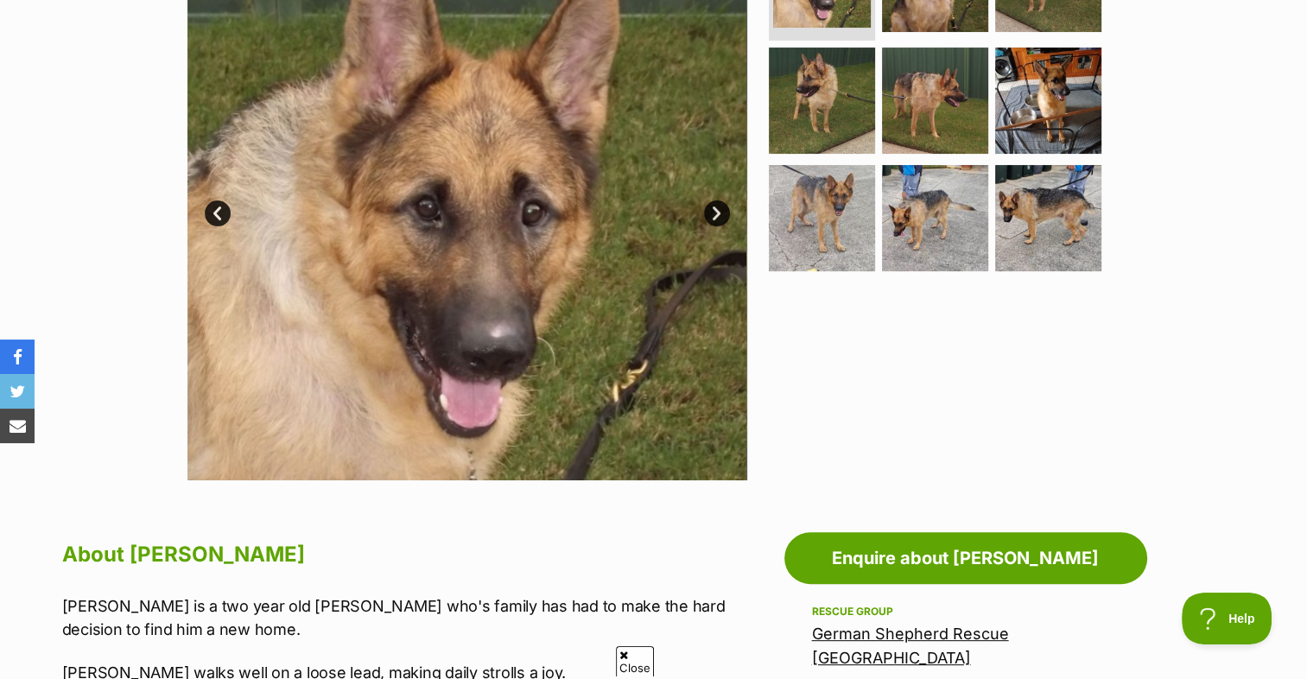
scroll to position [259, 0]
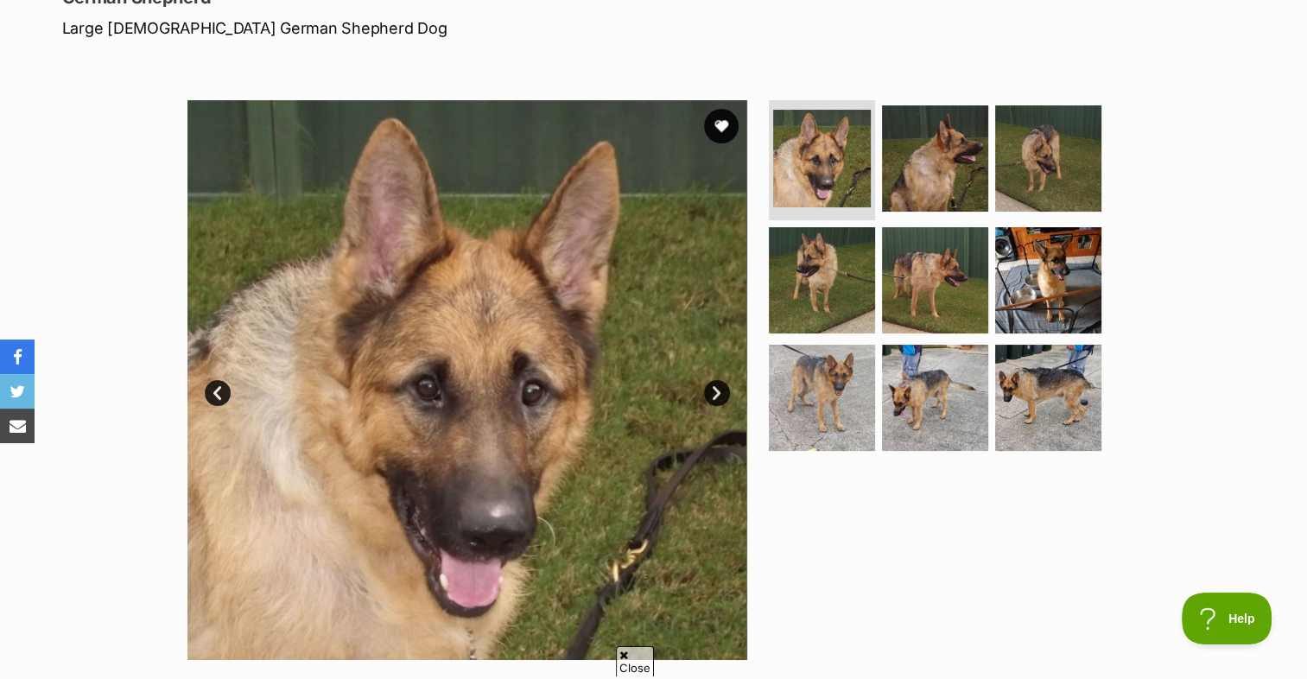
click at [717, 395] on link "Next" at bounding box center [717, 393] width 26 height 26
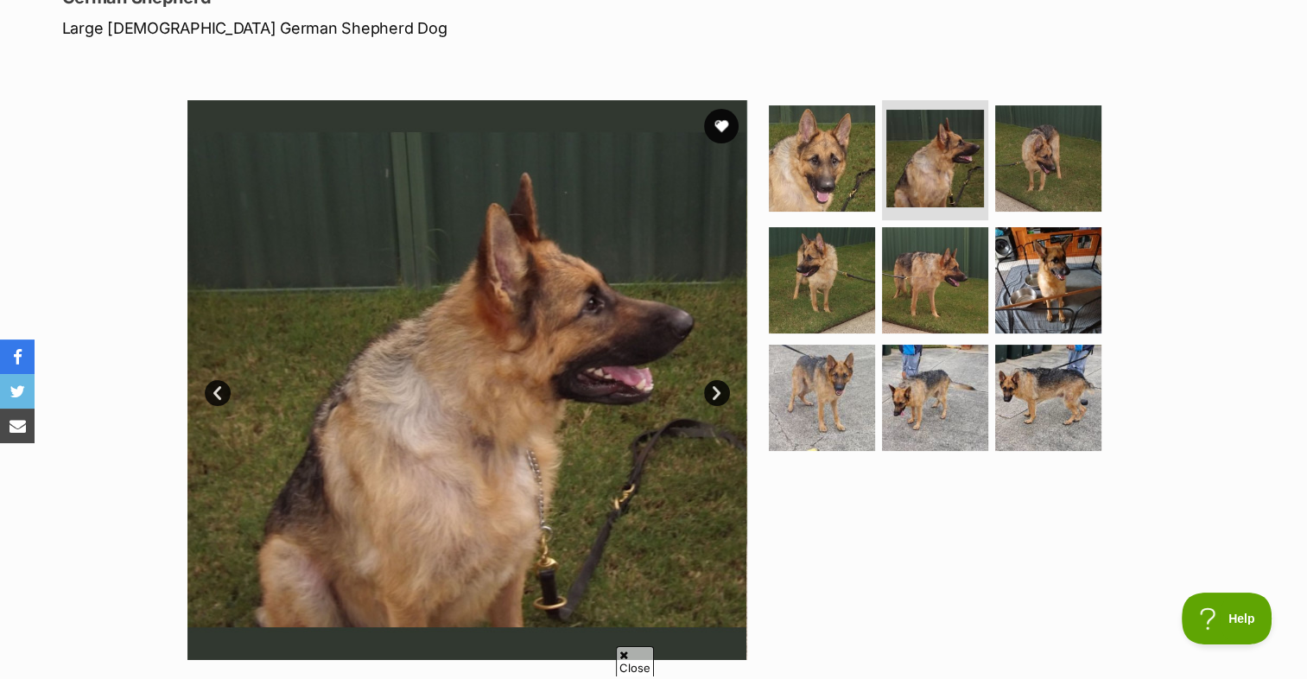
click at [717, 395] on link "Next" at bounding box center [717, 393] width 26 height 26
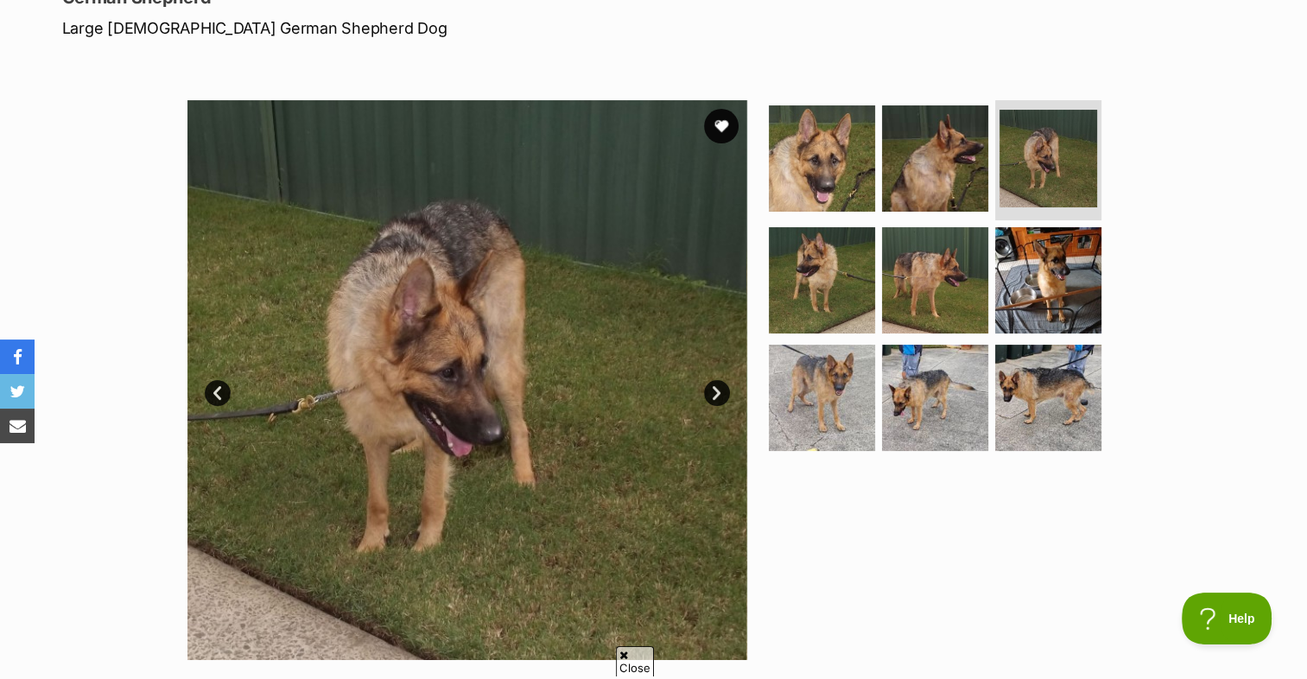
click at [717, 395] on link "Next" at bounding box center [717, 393] width 26 height 26
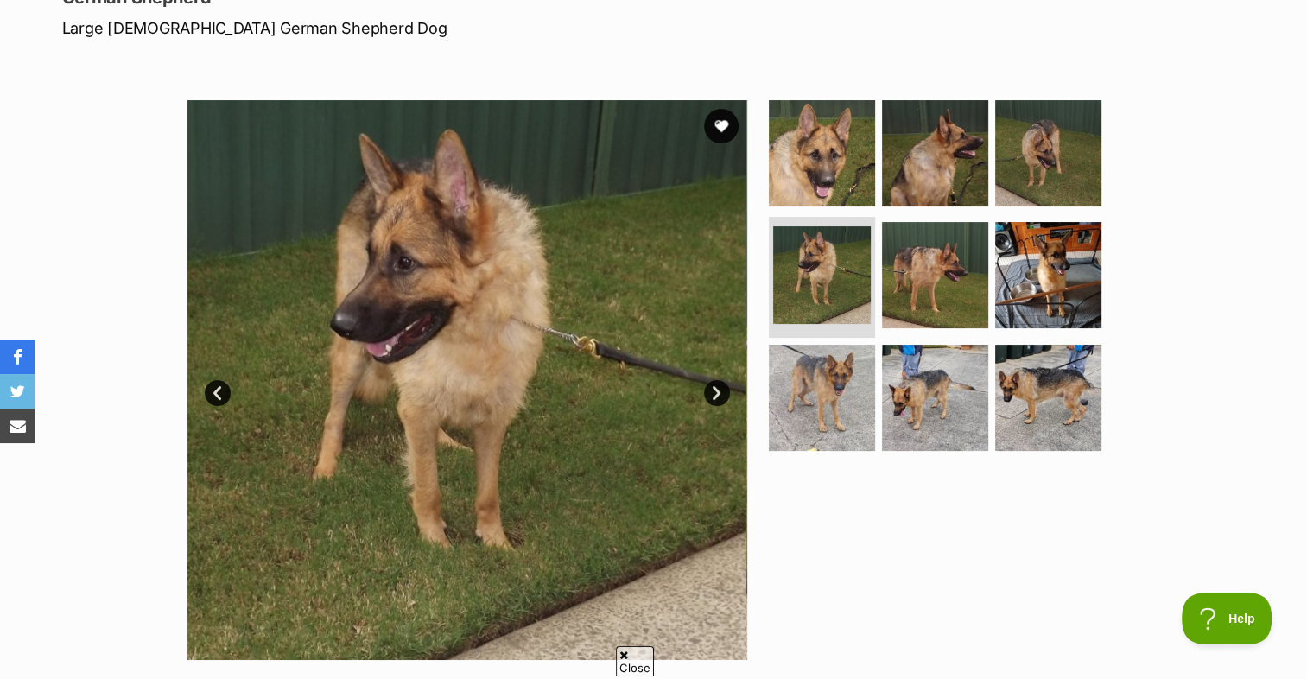
click at [717, 395] on link "Next" at bounding box center [717, 393] width 26 height 26
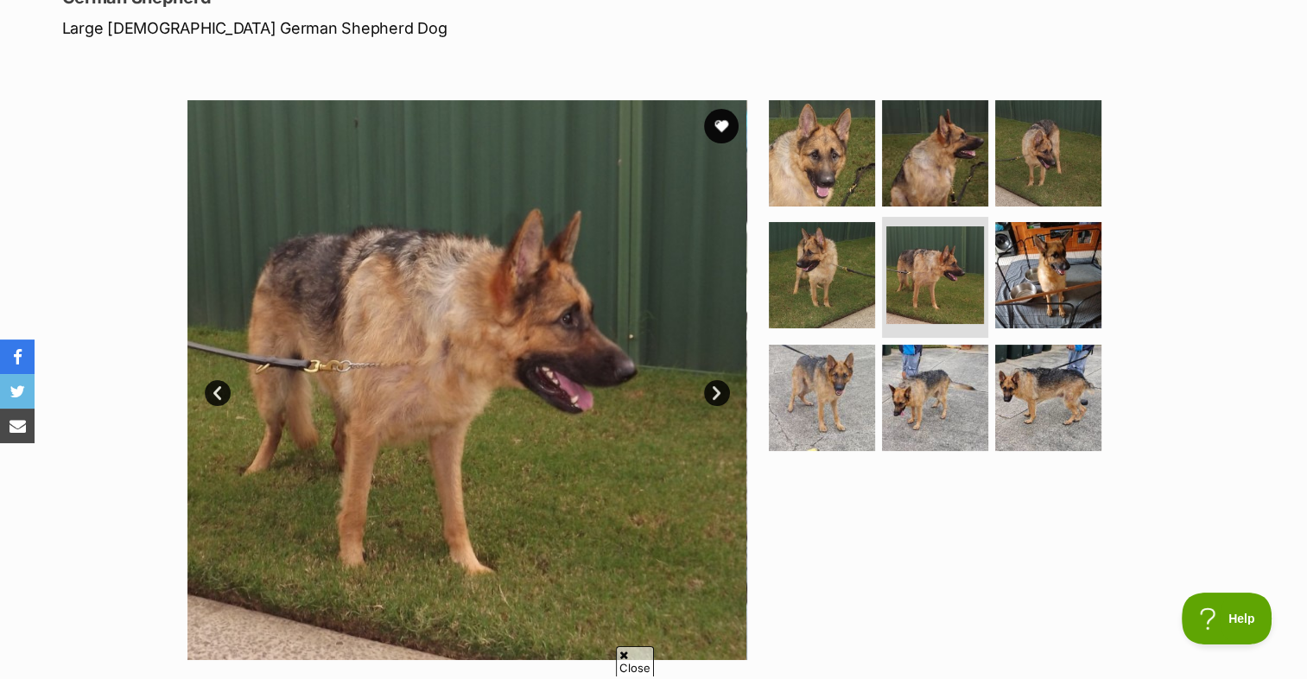
click at [717, 395] on link "Next" at bounding box center [717, 393] width 26 height 26
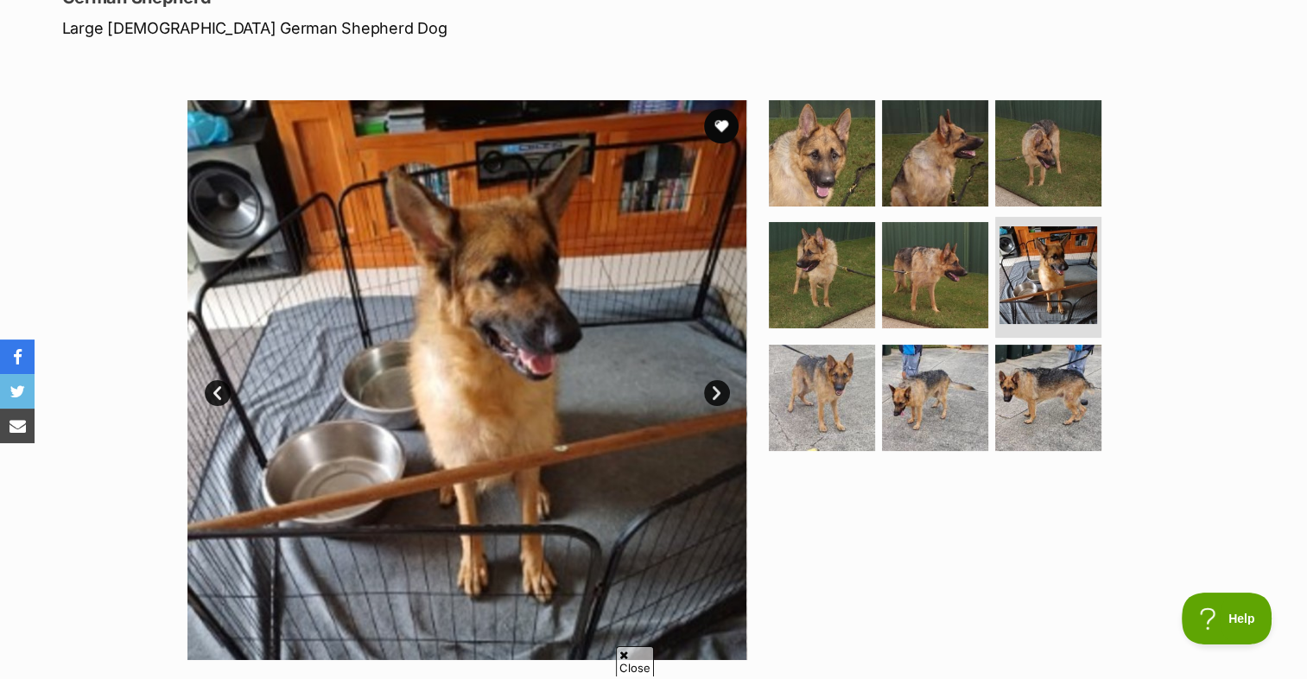
click at [717, 395] on link "Next" at bounding box center [717, 393] width 26 height 26
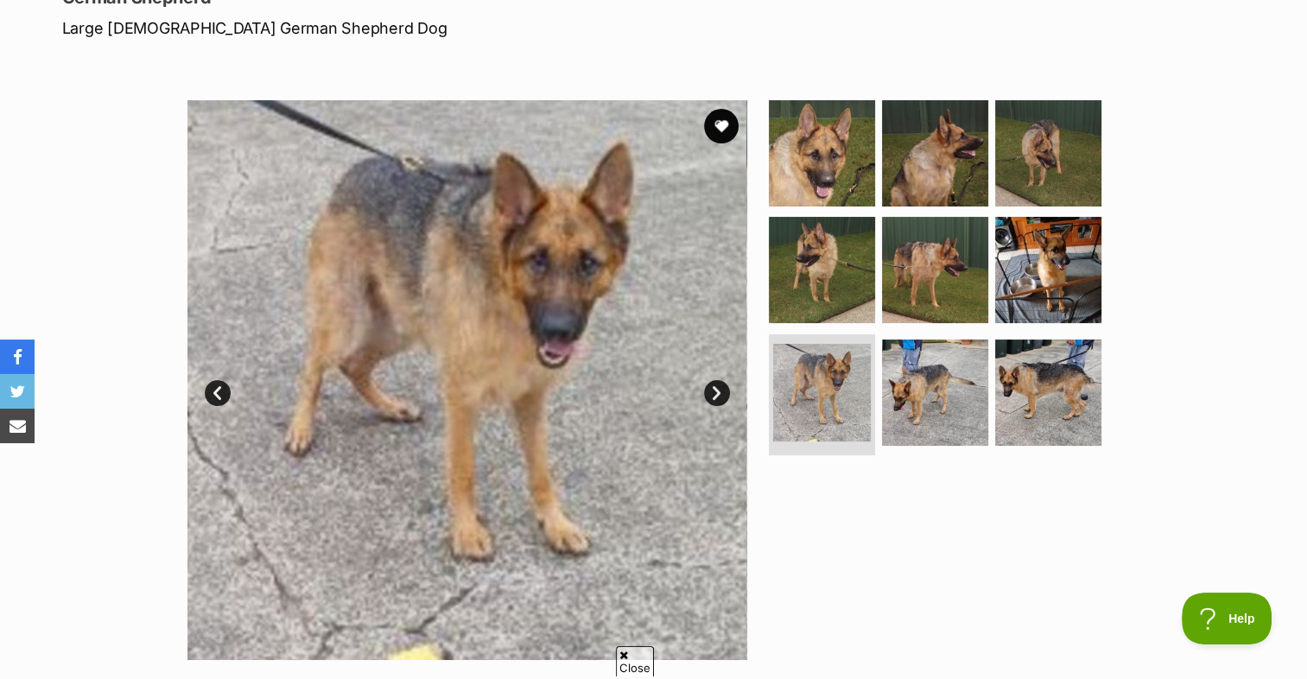
click at [717, 395] on link "Next" at bounding box center [717, 393] width 26 height 26
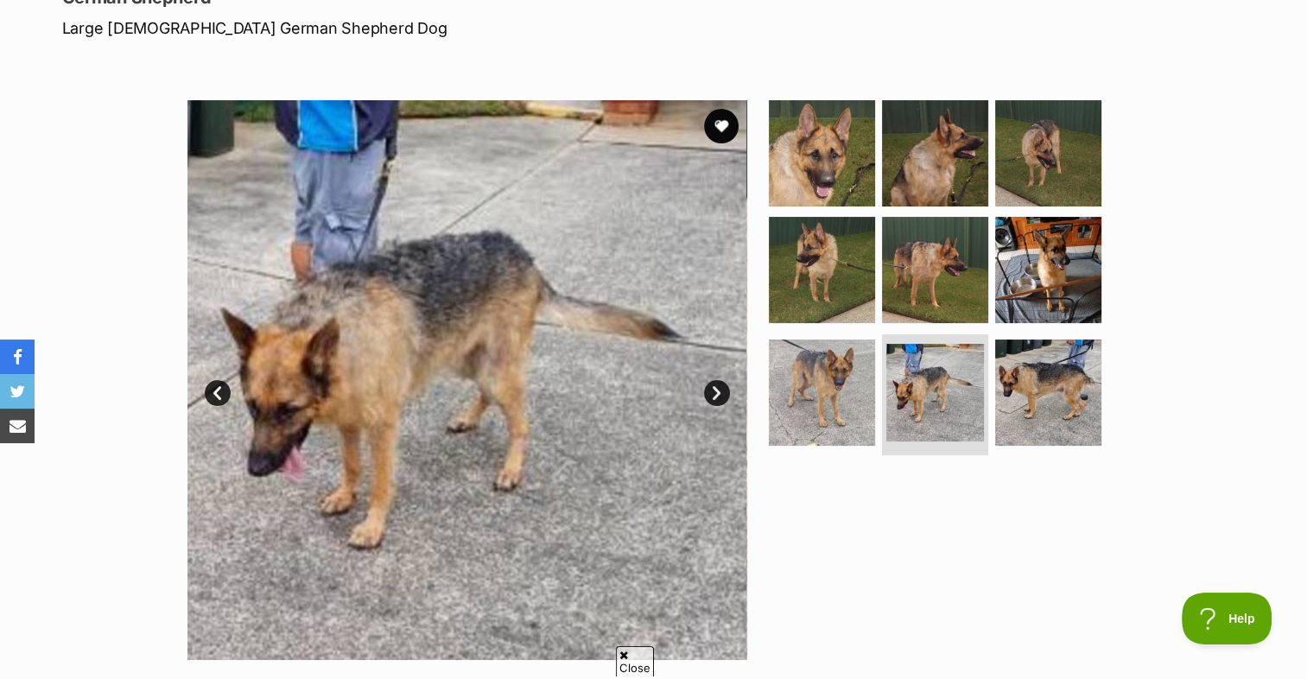
click at [715, 395] on link "Next" at bounding box center [717, 393] width 26 height 26
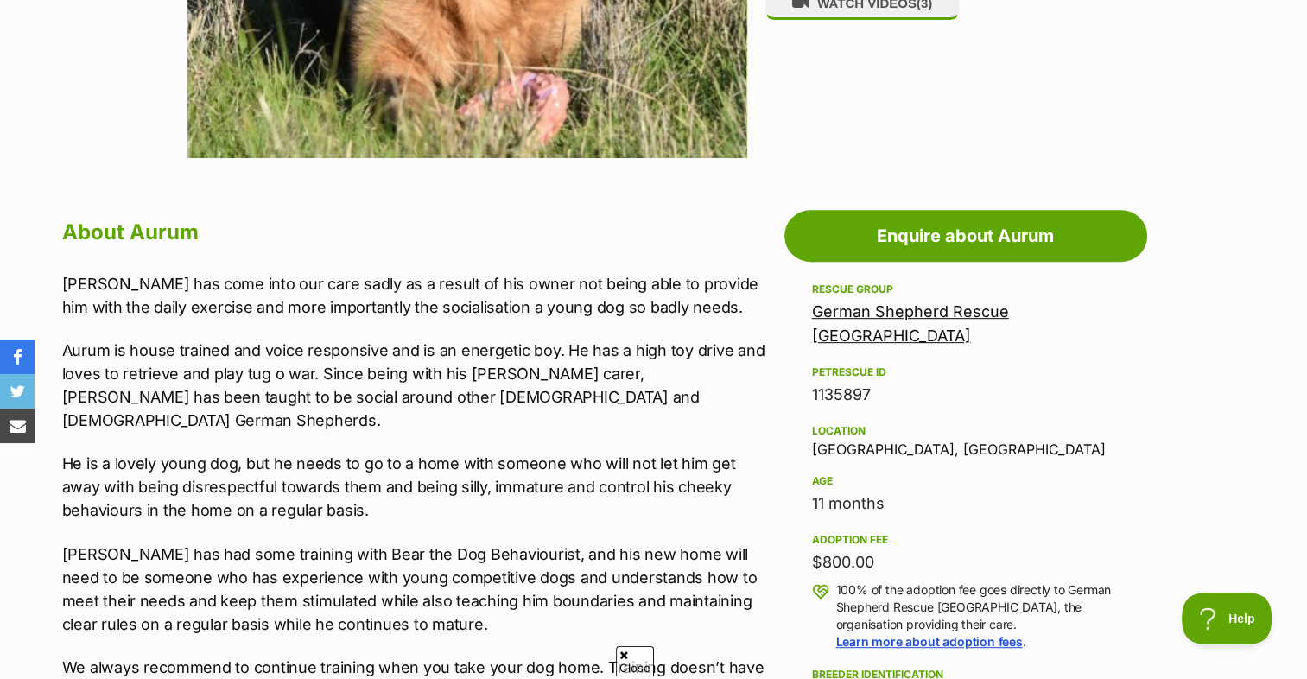
scroll to position [777, 0]
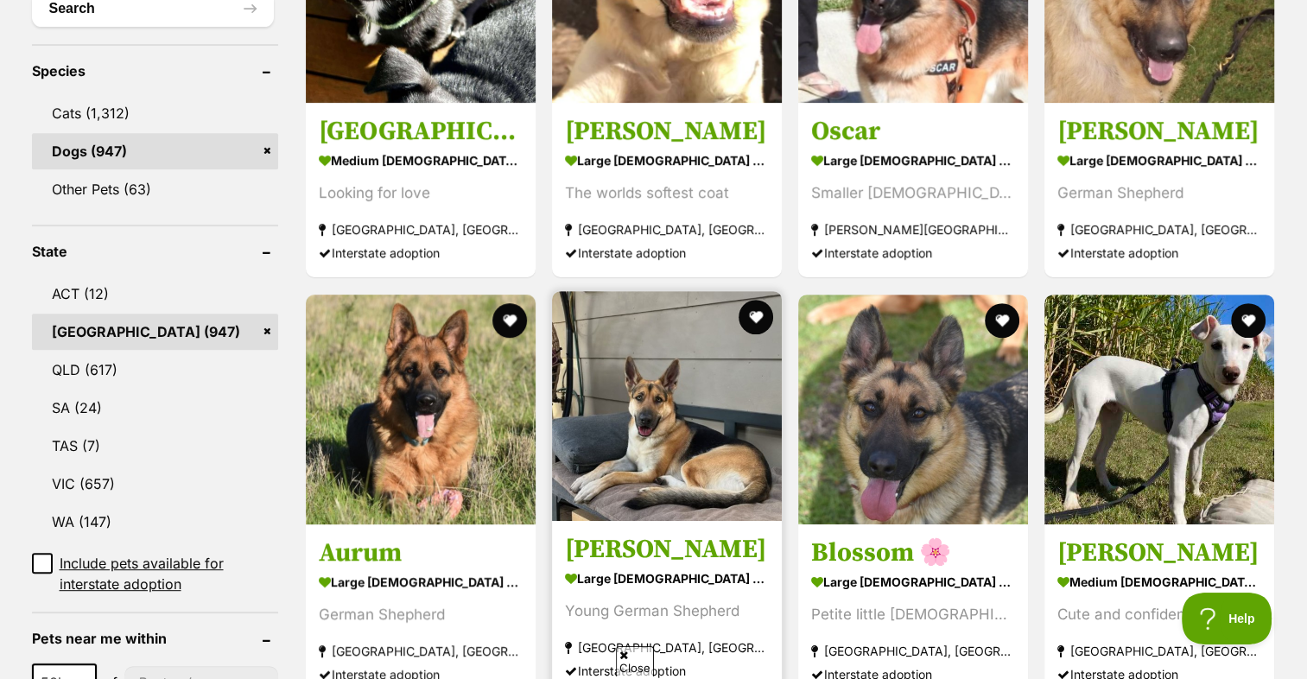
click at [592, 339] on img at bounding box center [667, 406] width 230 height 230
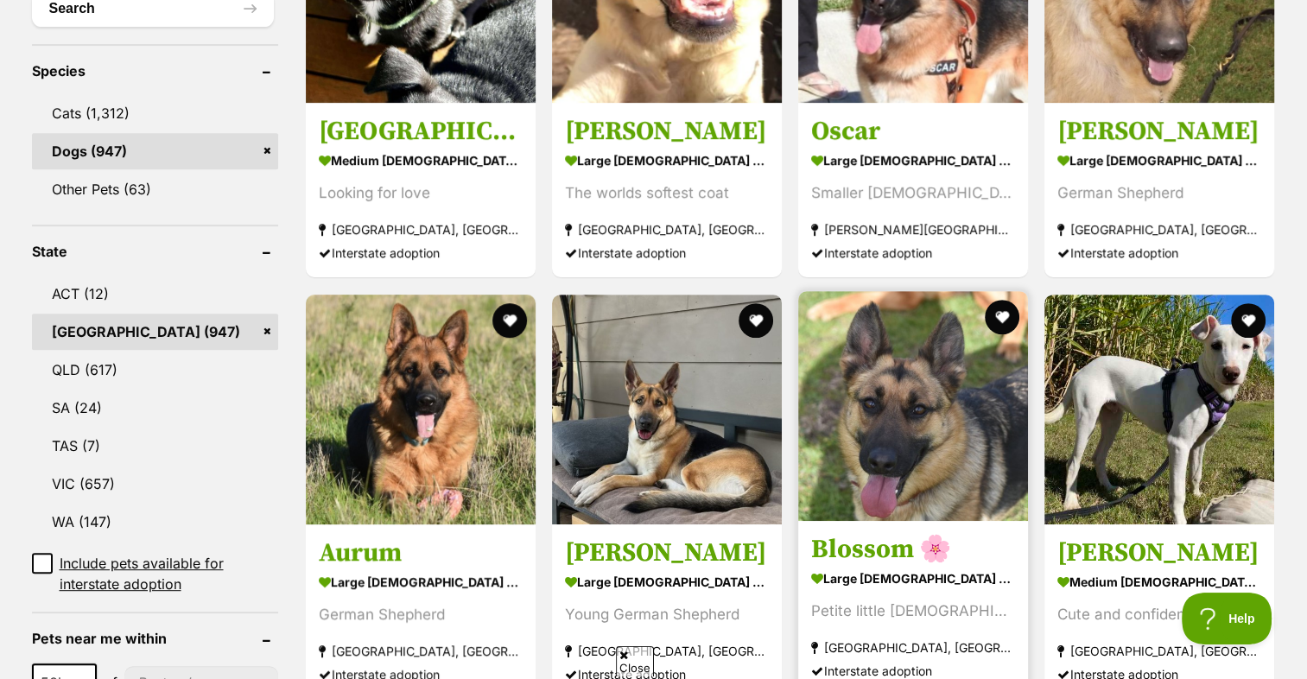
click at [929, 338] on img at bounding box center [913, 406] width 230 height 230
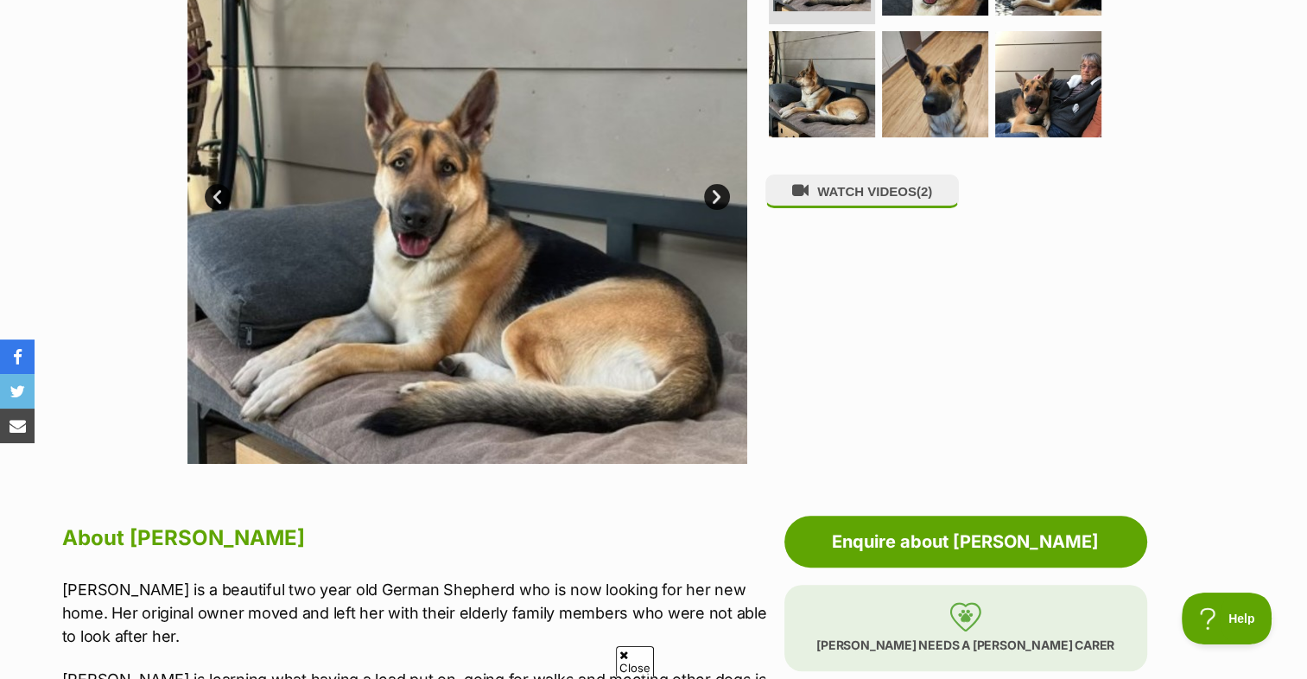
scroll to position [345, 0]
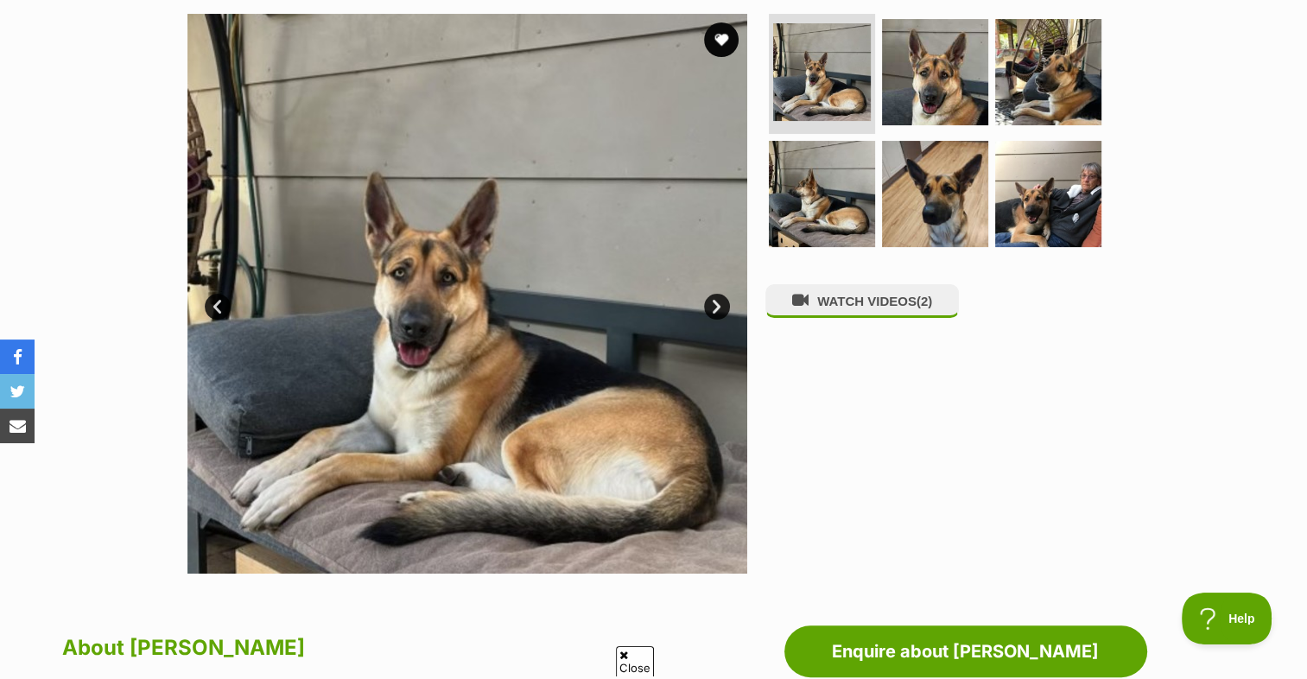
click at [723, 307] on link "Next" at bounding box center [717, 307] width 26 height 26
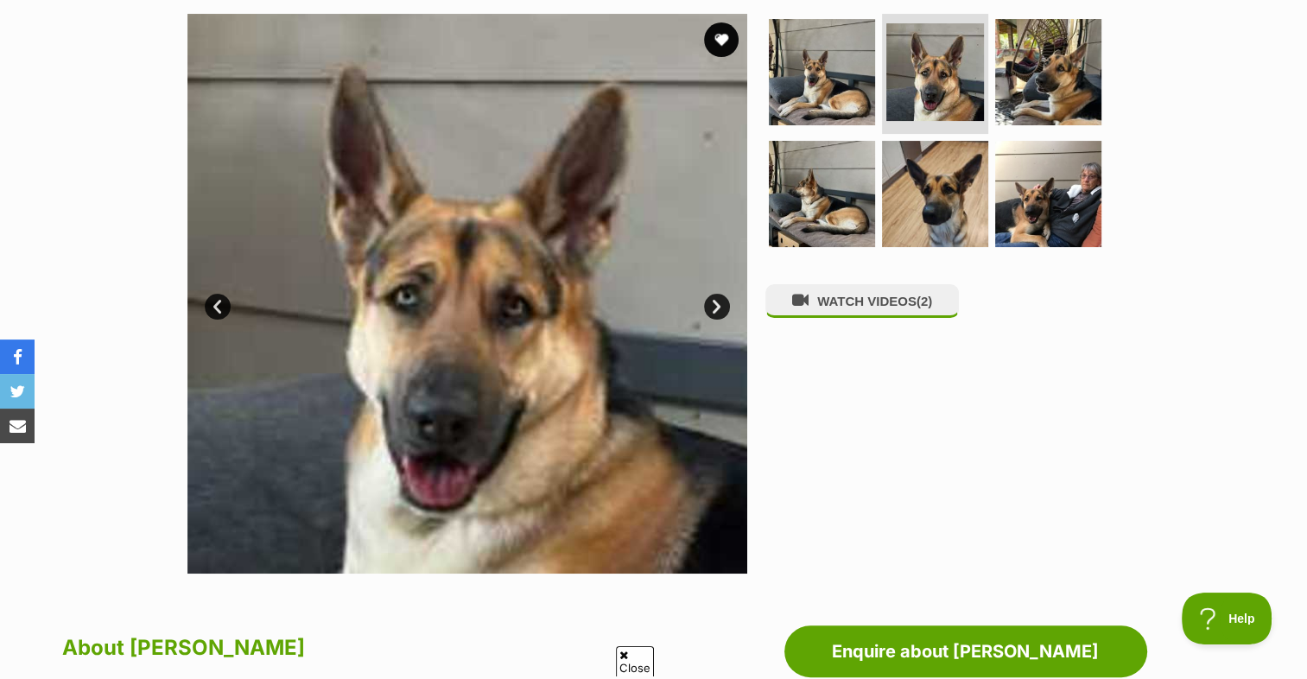
click at [723, 307] on link "Next" at bounding box center [717, 307] width 26 height 26
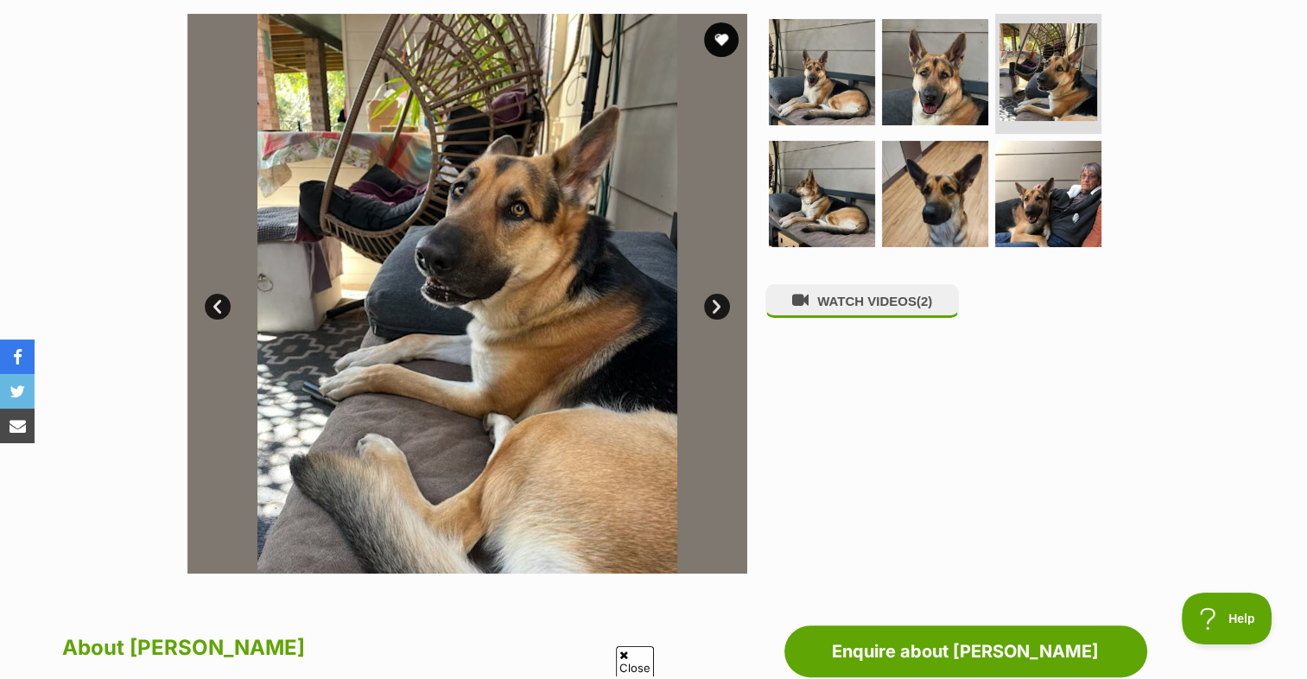
click at [723, 307] on link "Next" at bounding box center [717, 307] width 26 height 26
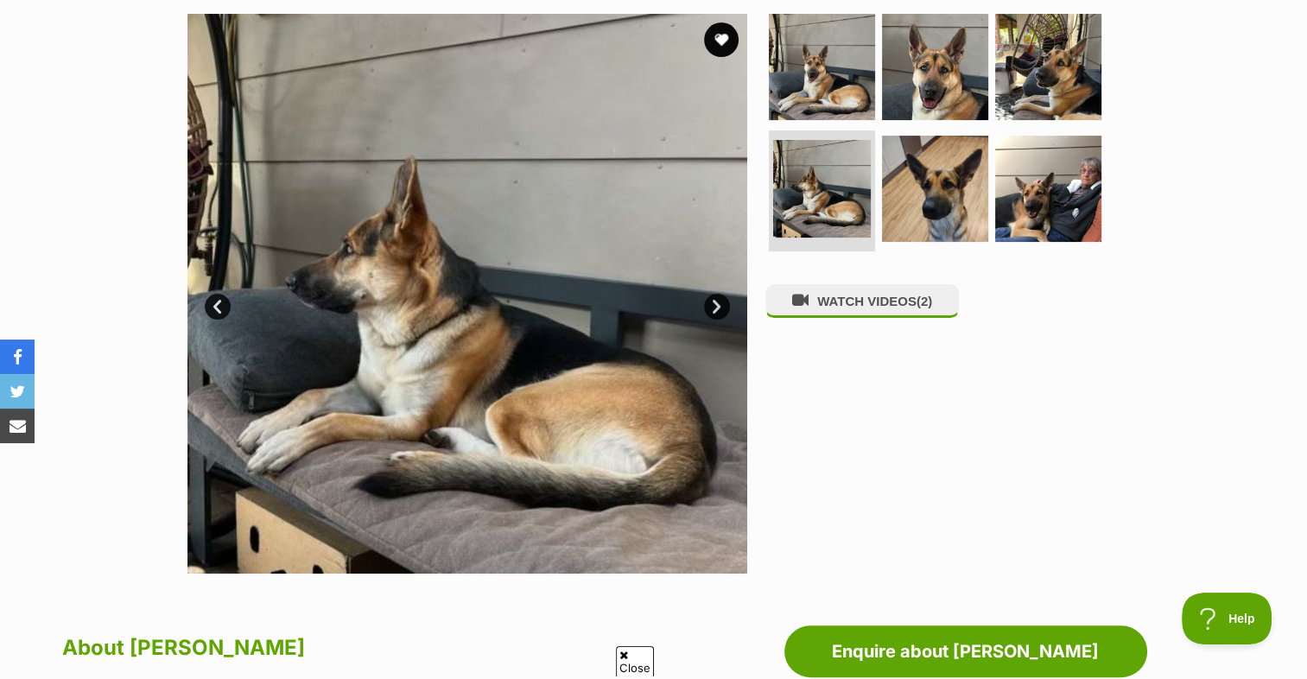
click at [216, 310] on link "Prev" at bounding box center [218, 307] width 26 height 26
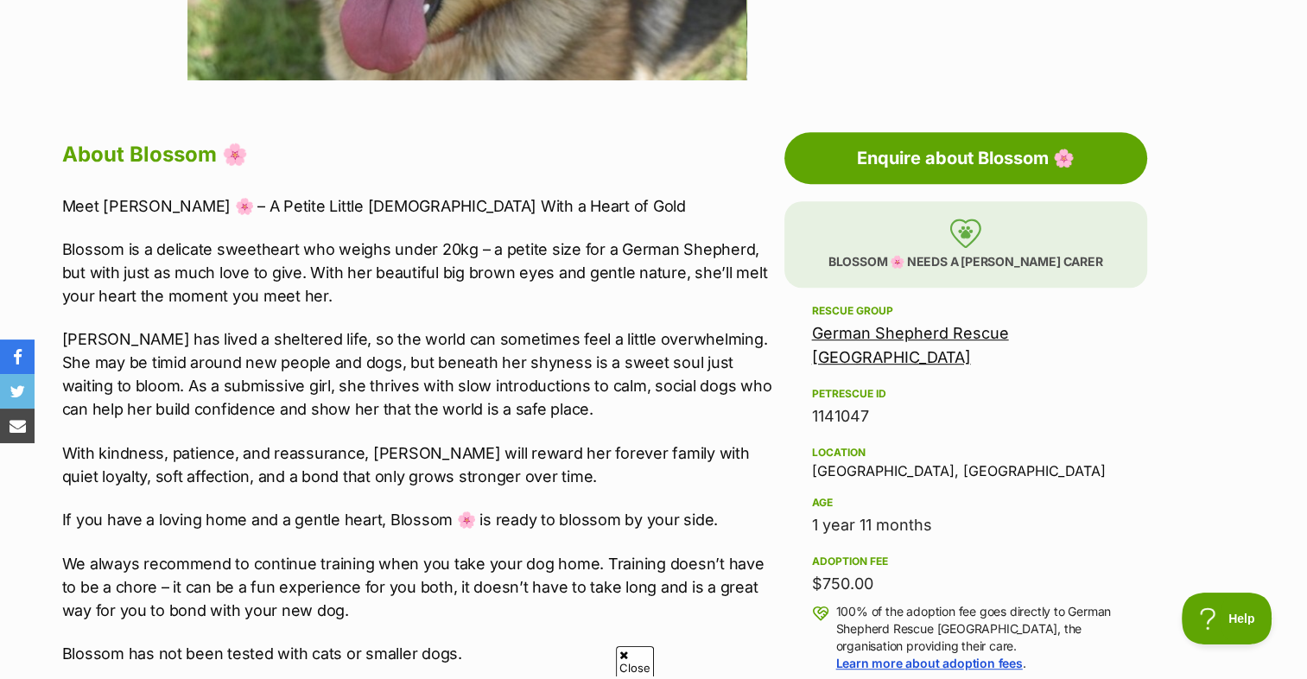
scroll to position [950, 0]
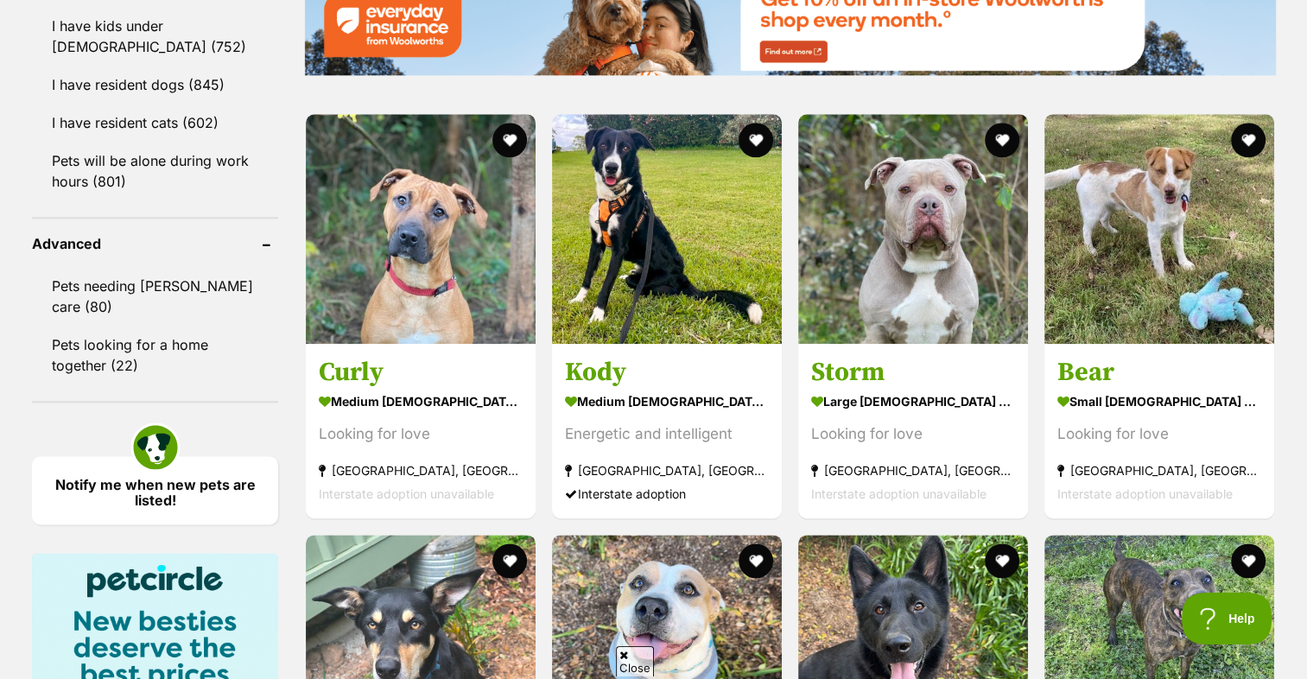
scroll to position [2245, 0]
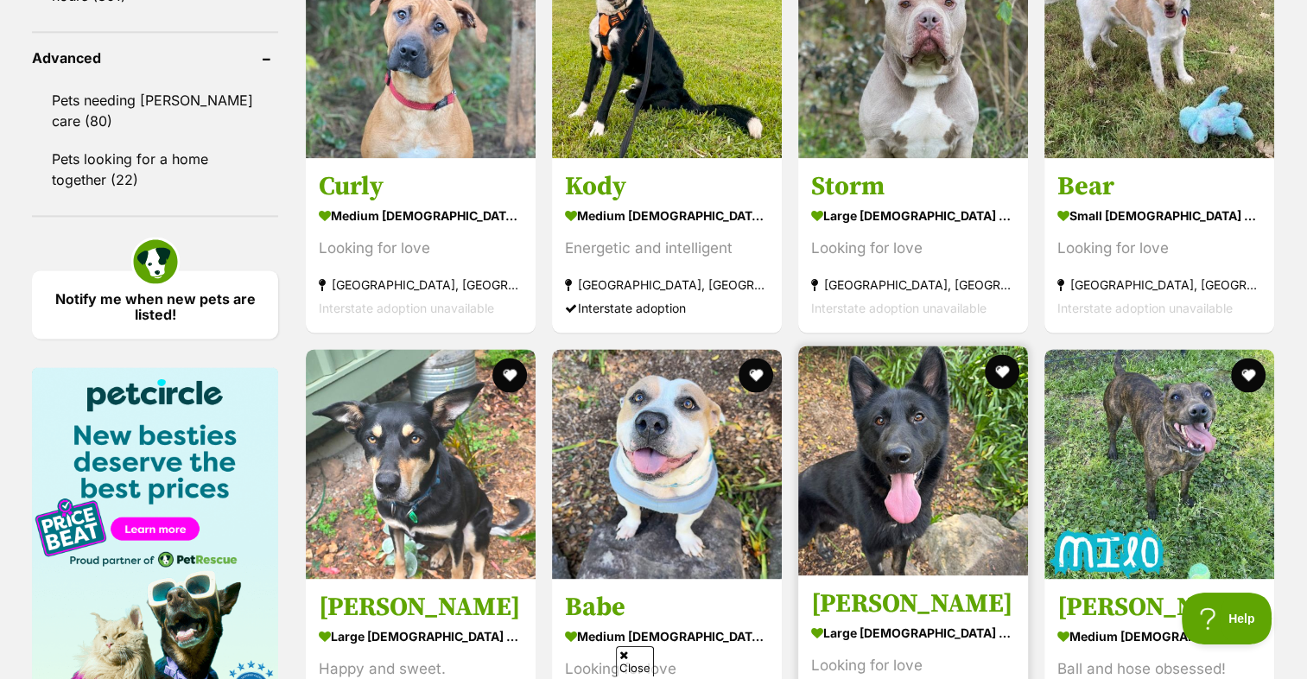
click at [866, 375] on img at bounding box center [913, 460] width 230 height 230
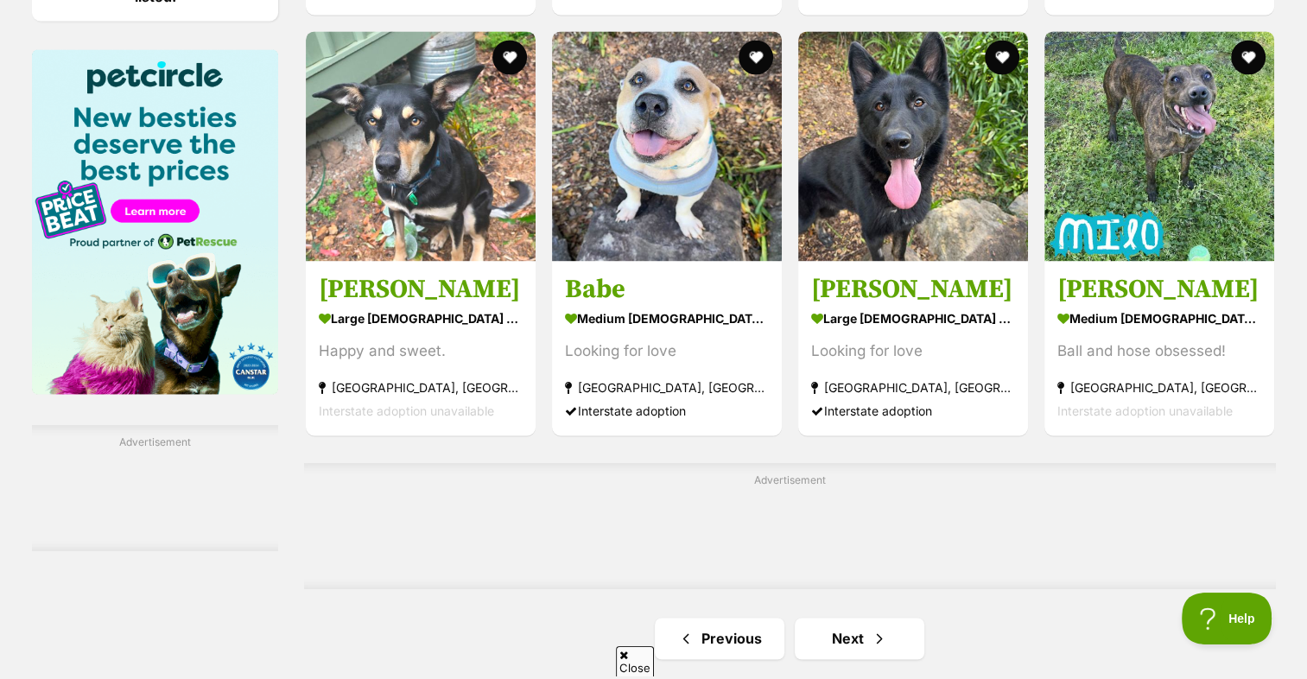
scroll to position [2591, 0]
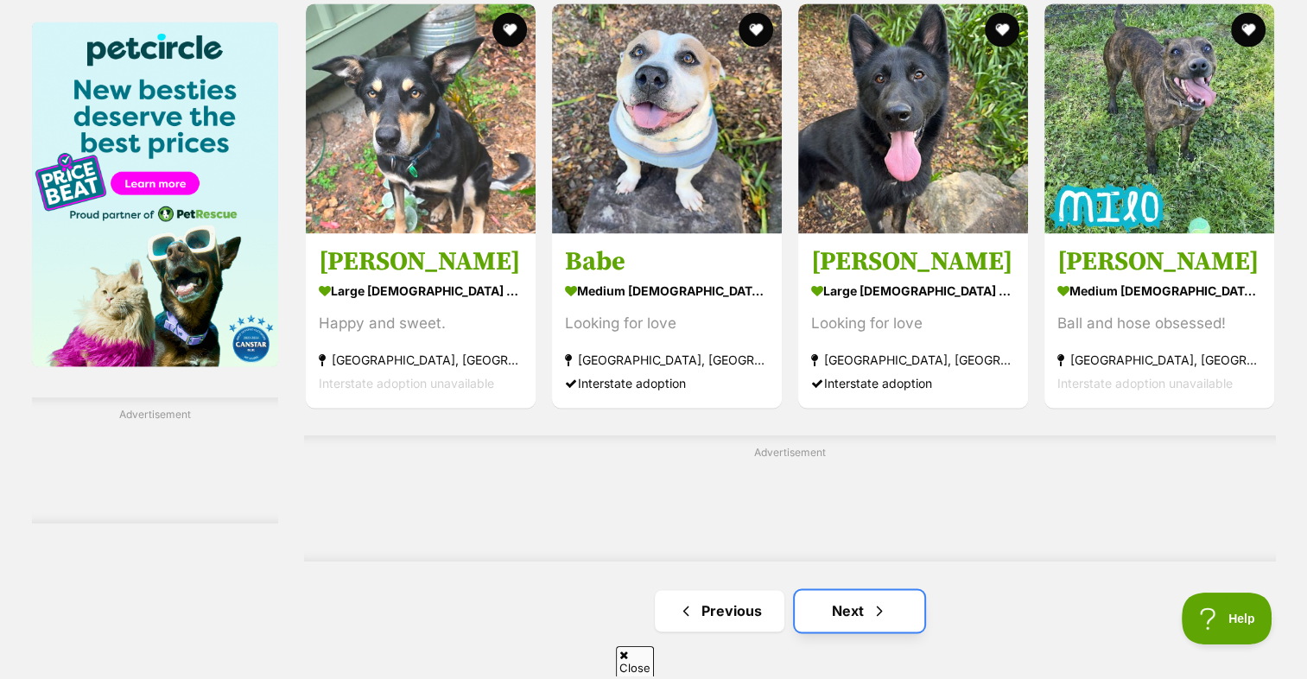
click at [895, 590] on link "Next" at bounding box center [859, 610] width 130 height 41
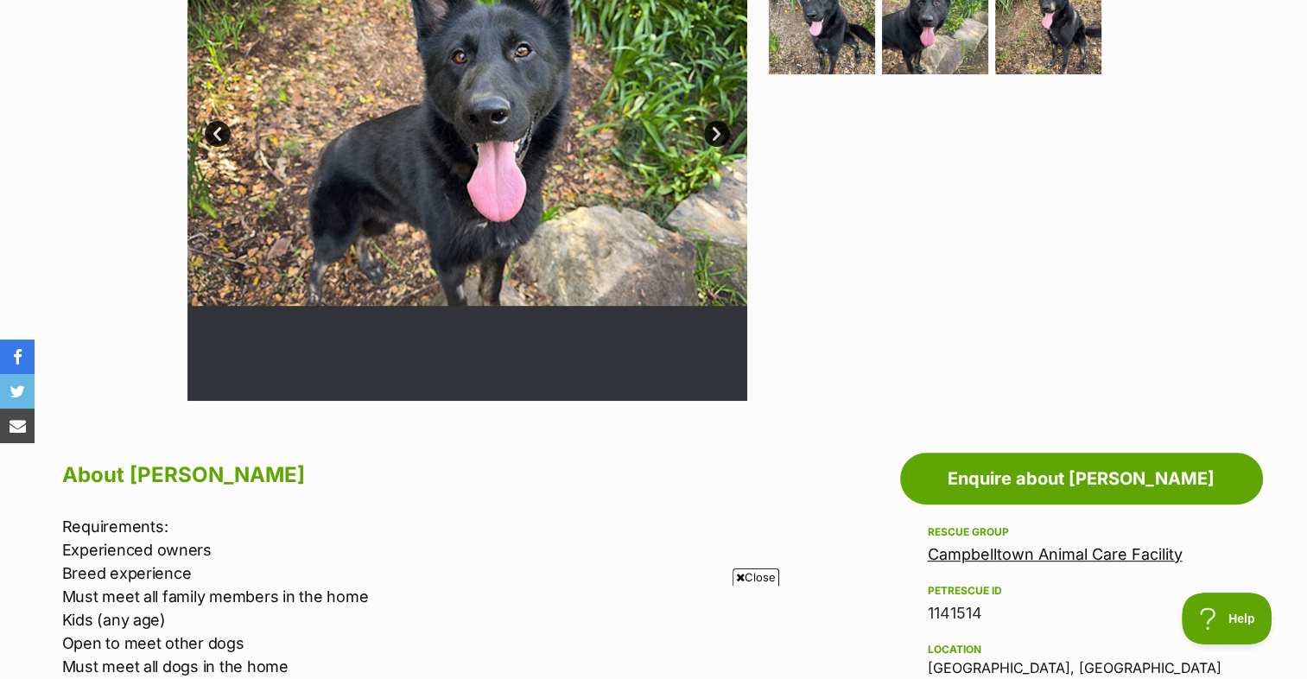
scroll to position [173, 0]
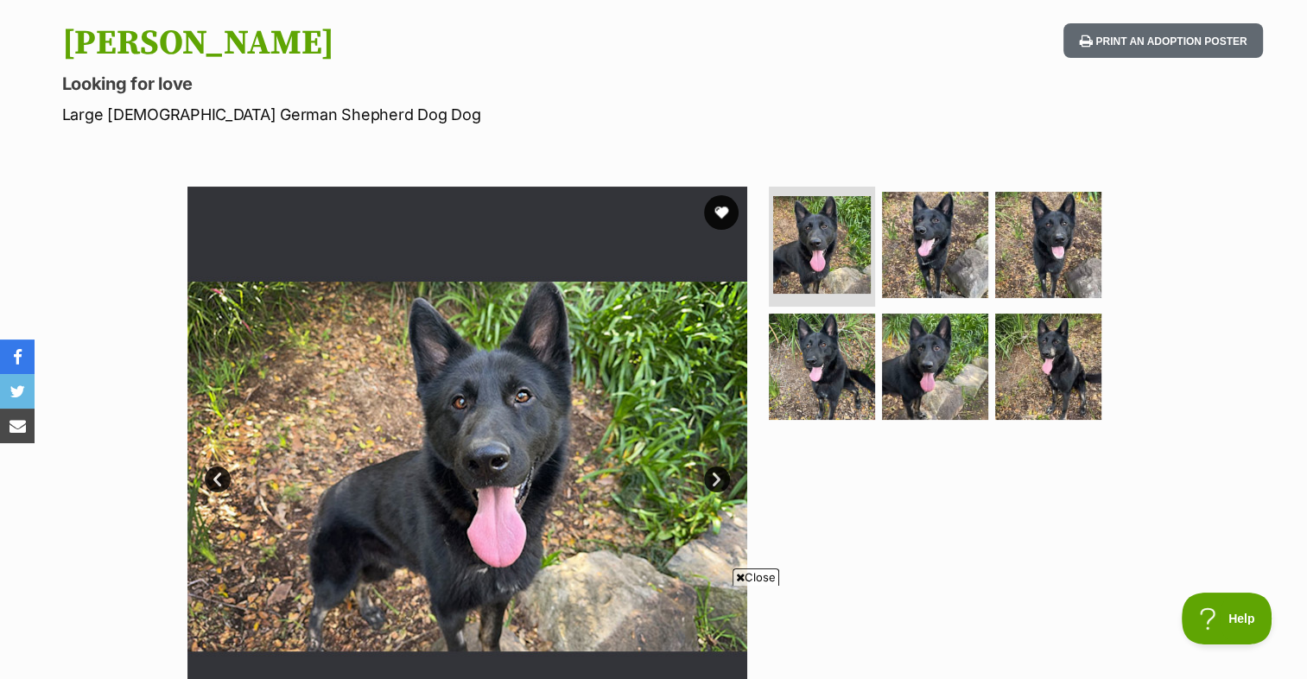
click at [725, 479] on link "Next" at bounding box center [717, 479] width 26 height 26
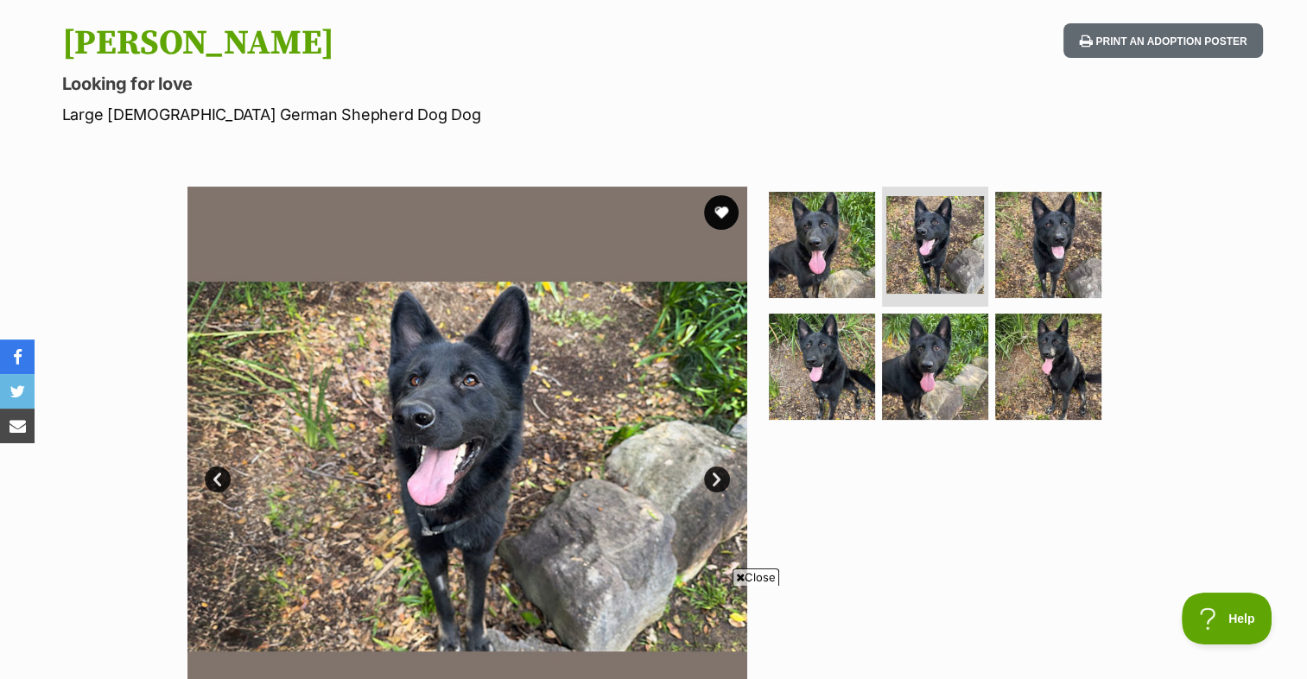
click at [723, 475] on link "Next" at bounding box center [717, 479] width 26 height 26
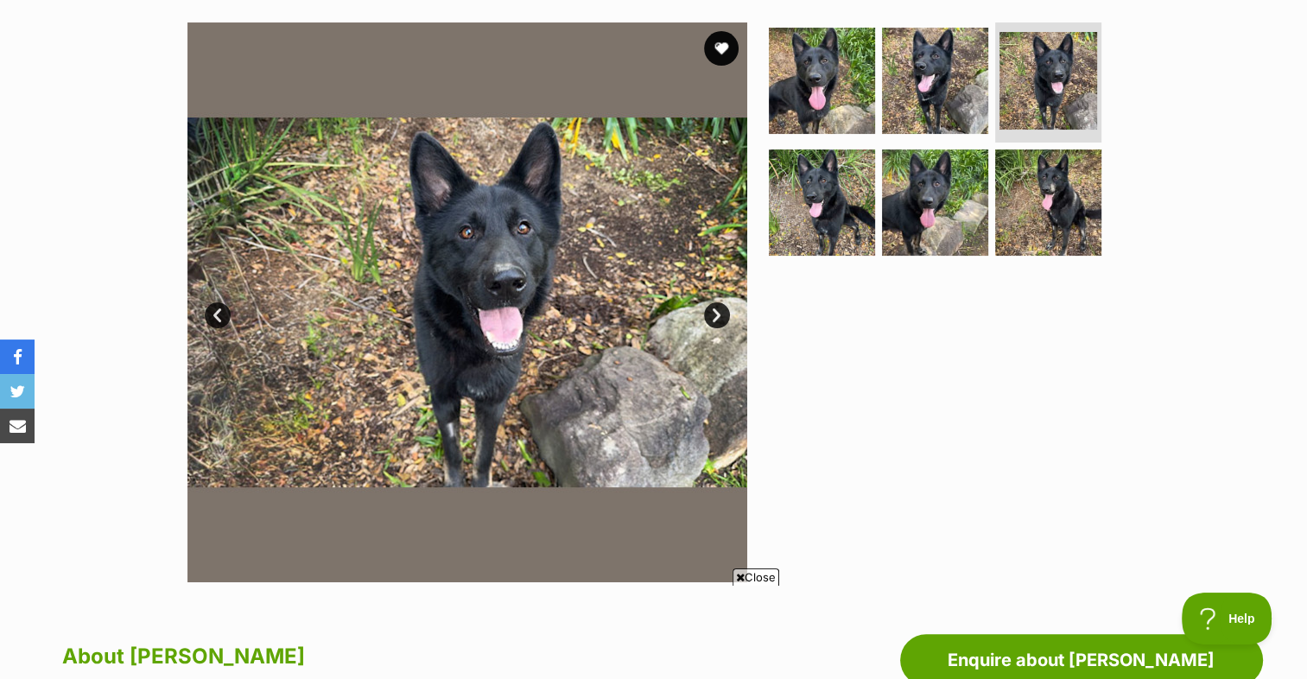
scroll to position [345, 0]
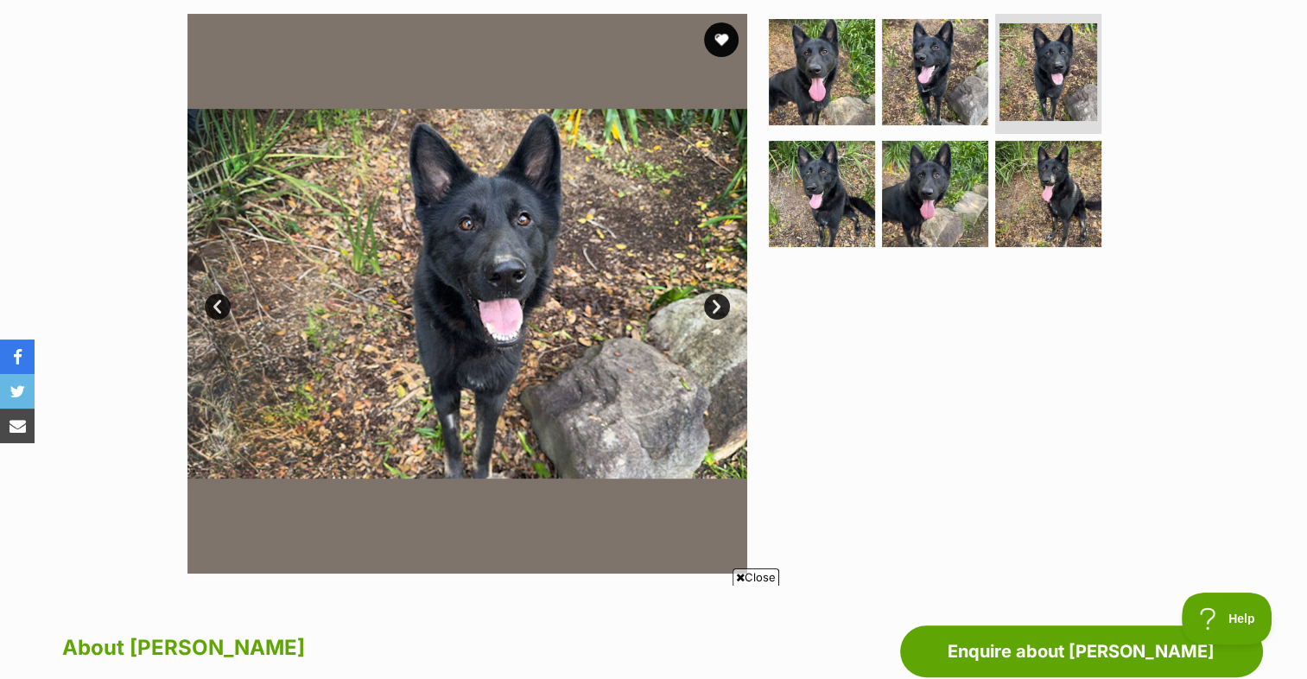
click at [708, 306] on link "Next" at bounding box center [717, 307] width 26 height 26
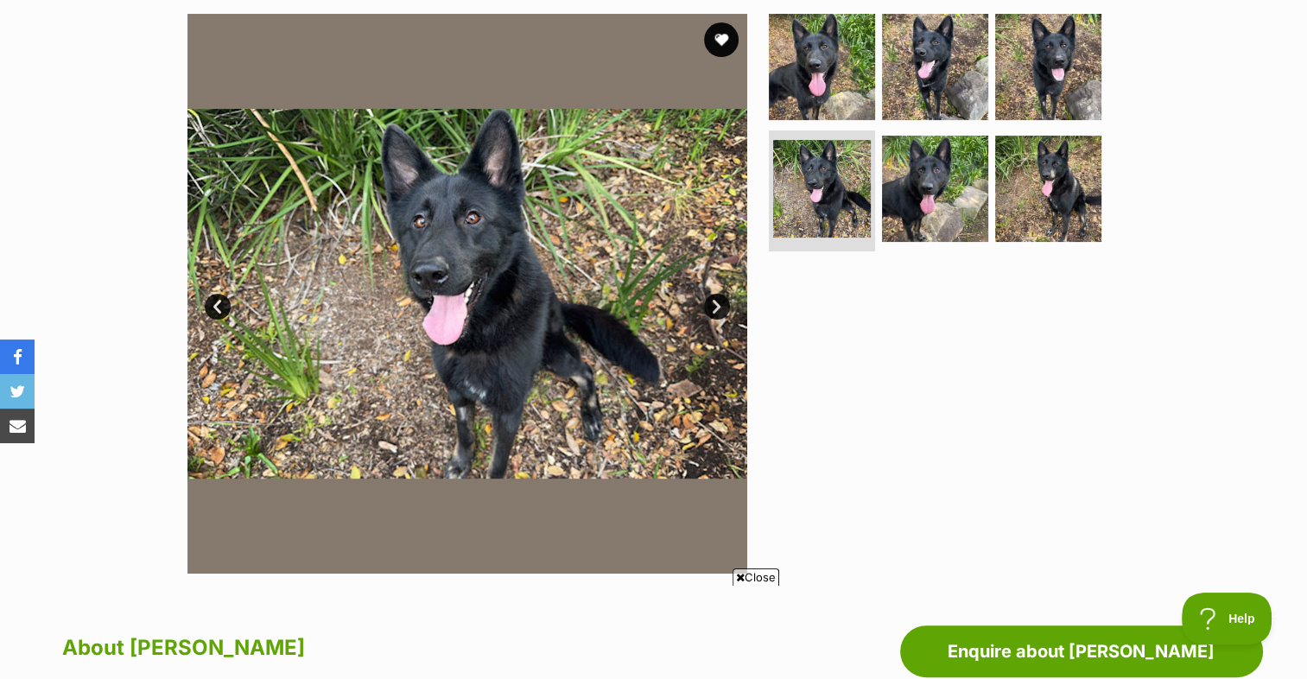
click at [708, 306] on link "Next" at bounding box center [717, 307] width 26 height 26
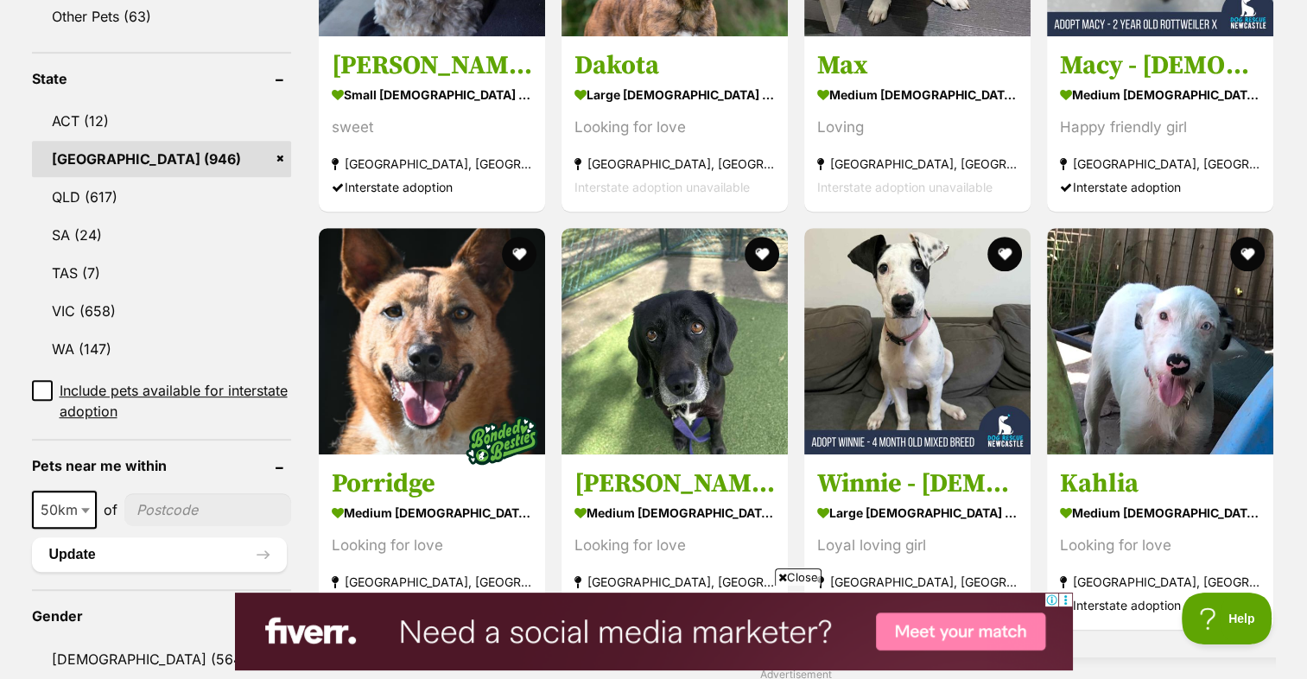
click at [789, 579] on span "Close" at bounding box center [798, 576] width 47 height 17
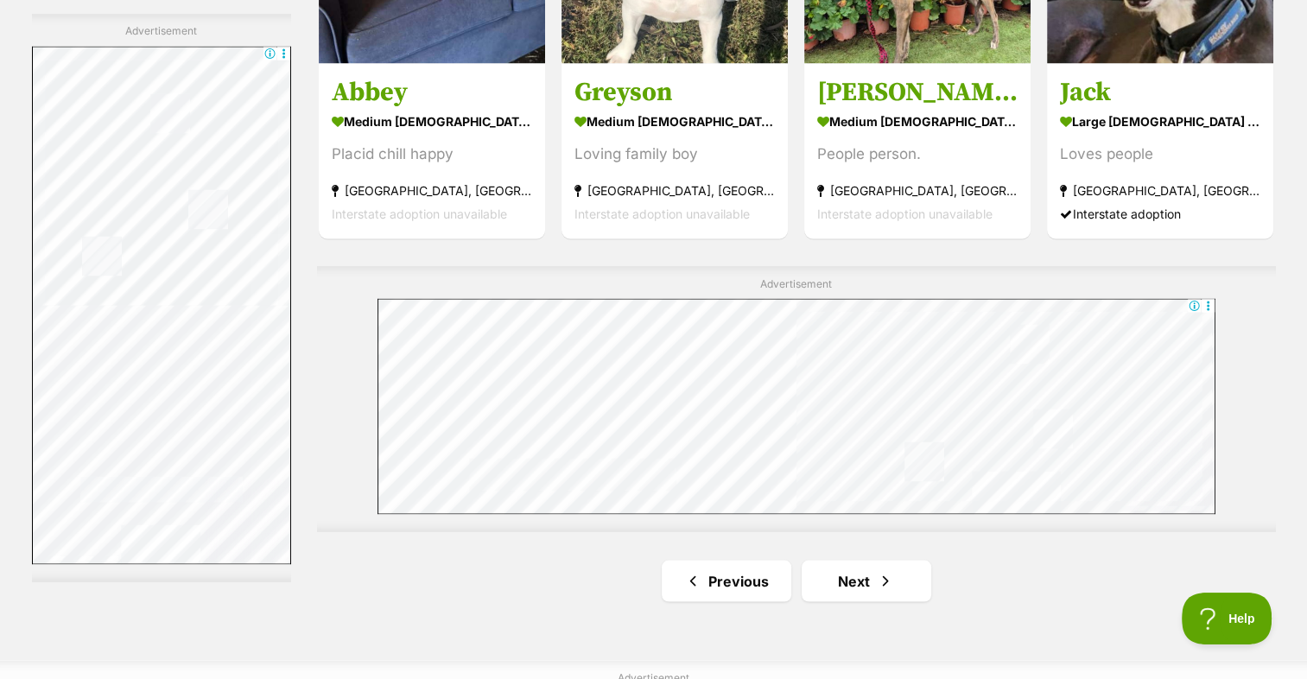
scroll to position [3022, 0]
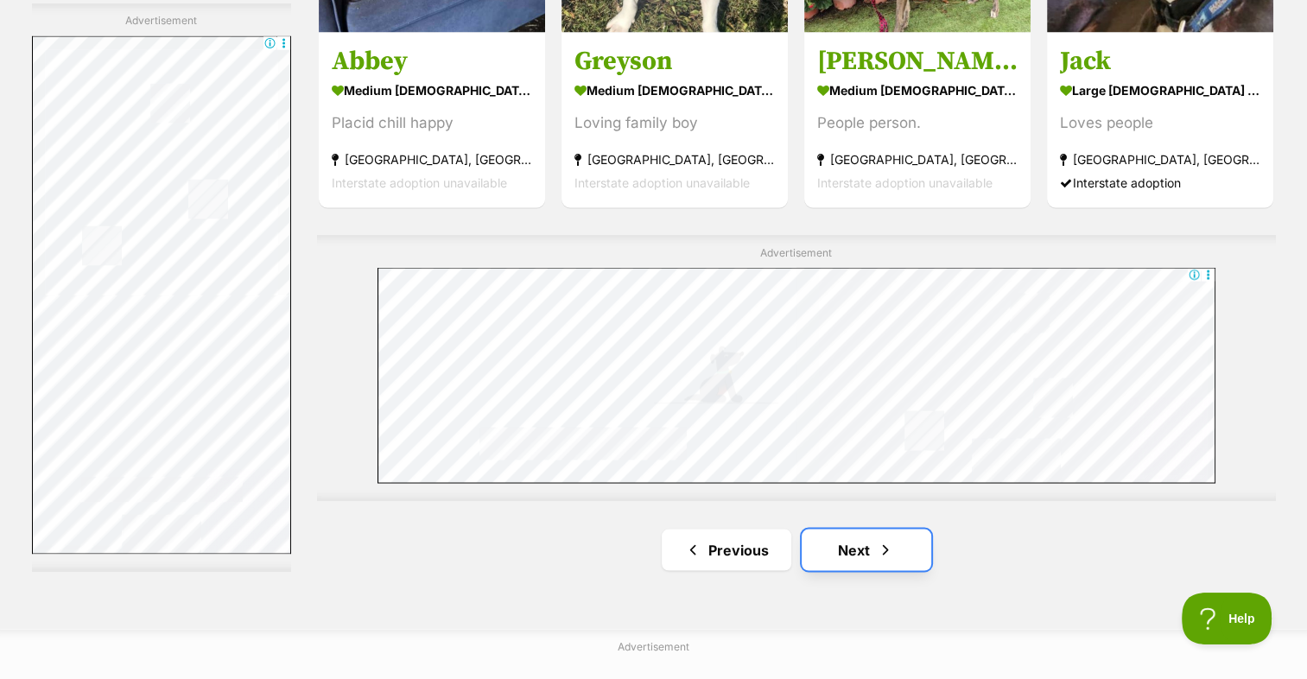
click at [836, 528] on link "Next" at bounding box center [866, 548] width 130 height 41
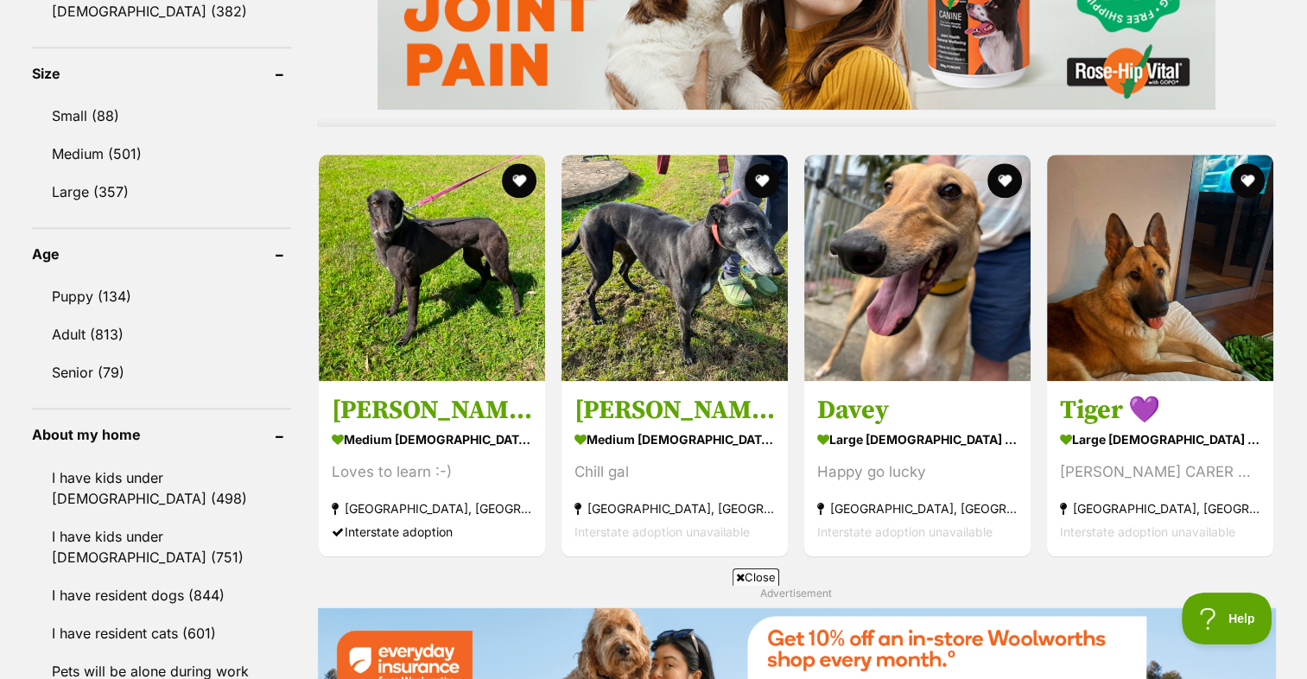
scroll to position [1554, 0]
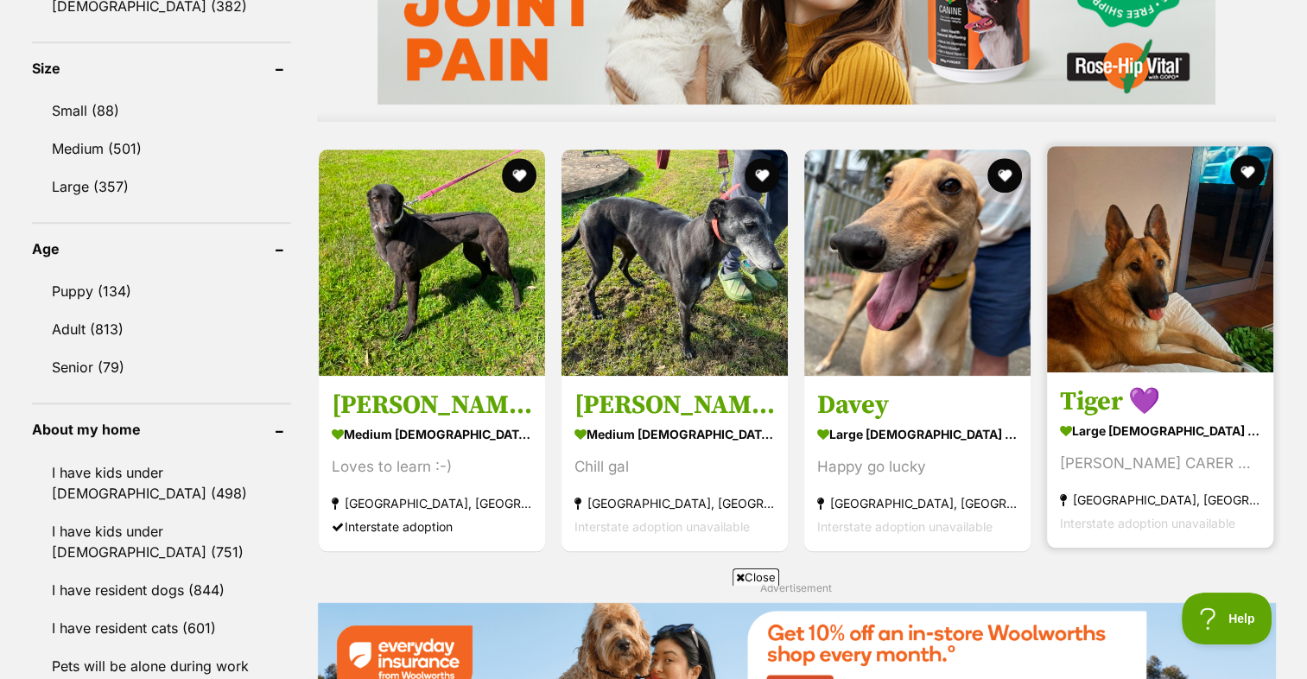
click at [1193, 237] on img at bounding box center [1160, 259] width 226 height 226
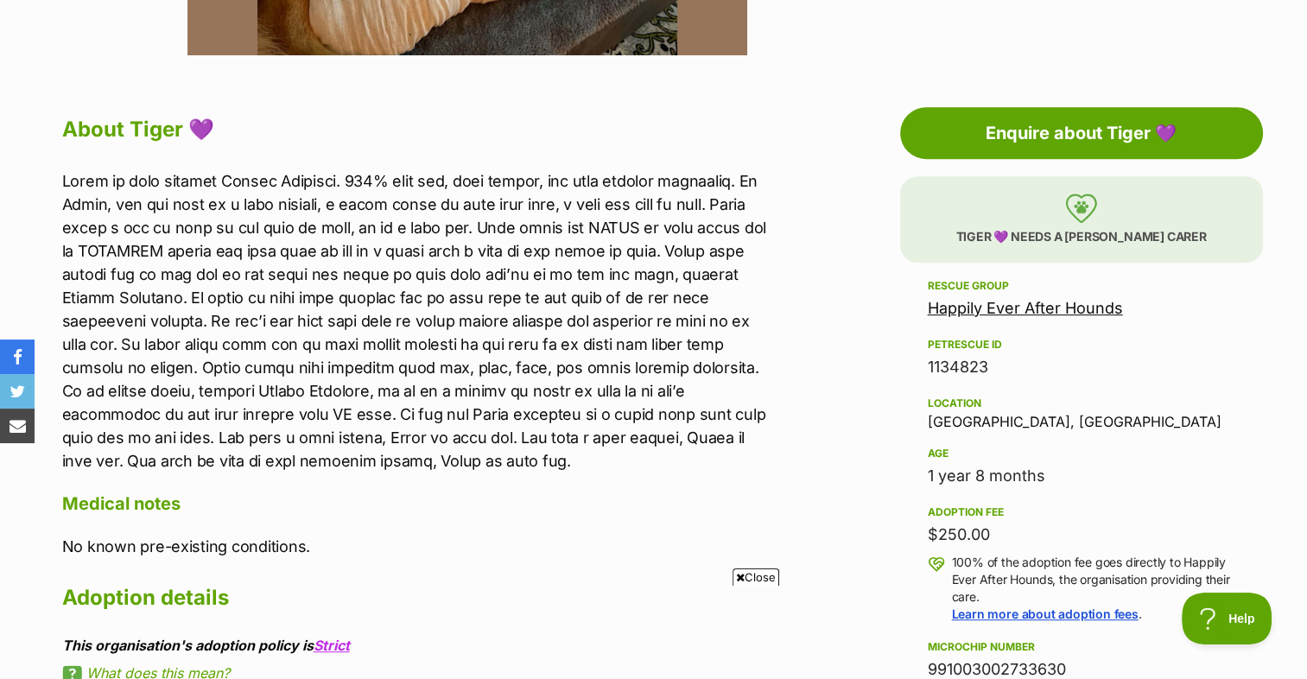
click at [746, 581] on span "Close" at bounding box center [755, 576] width 47 height 17
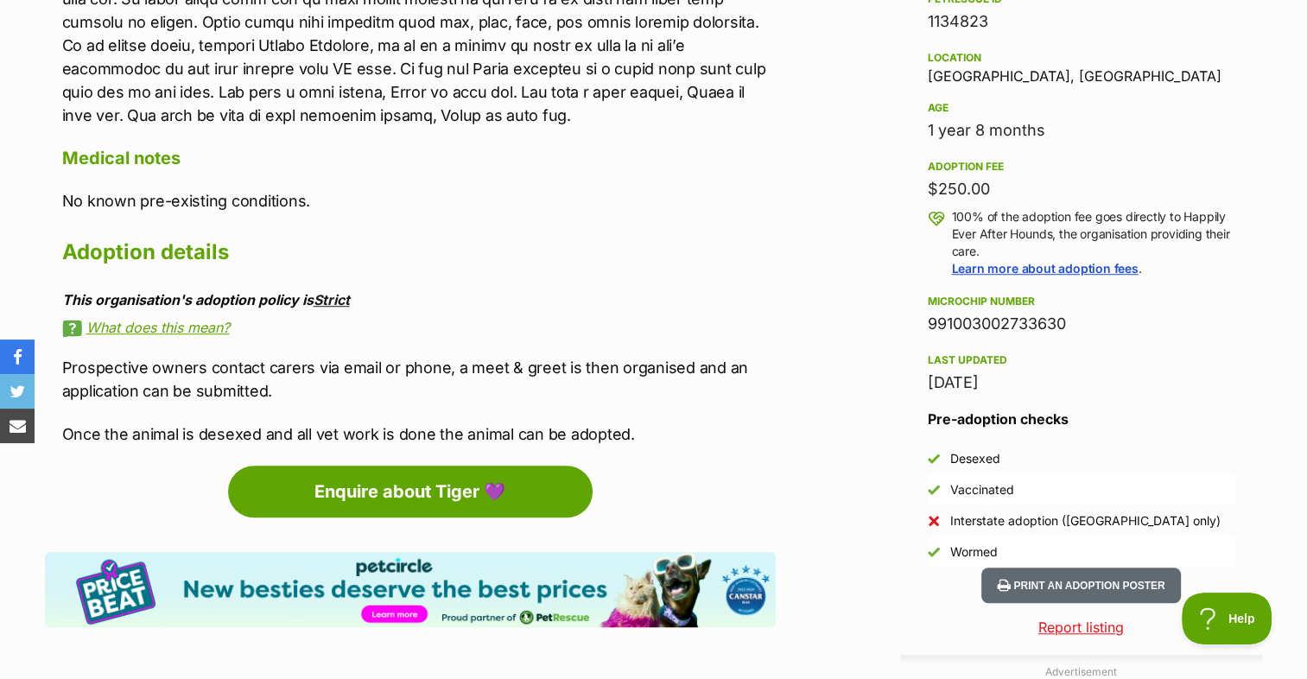
click at [332, 303] on link "Strict" at bounding box center [331, 299] width 36 height 17
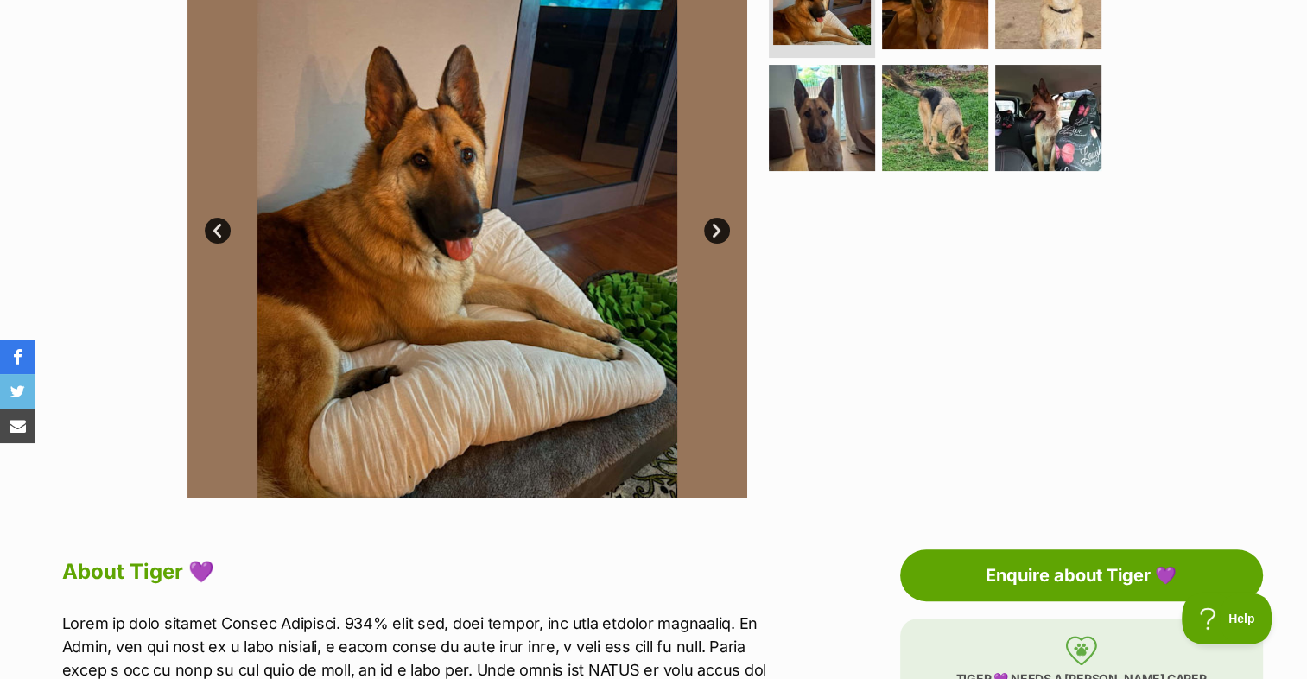
scroll to position [345, 0]
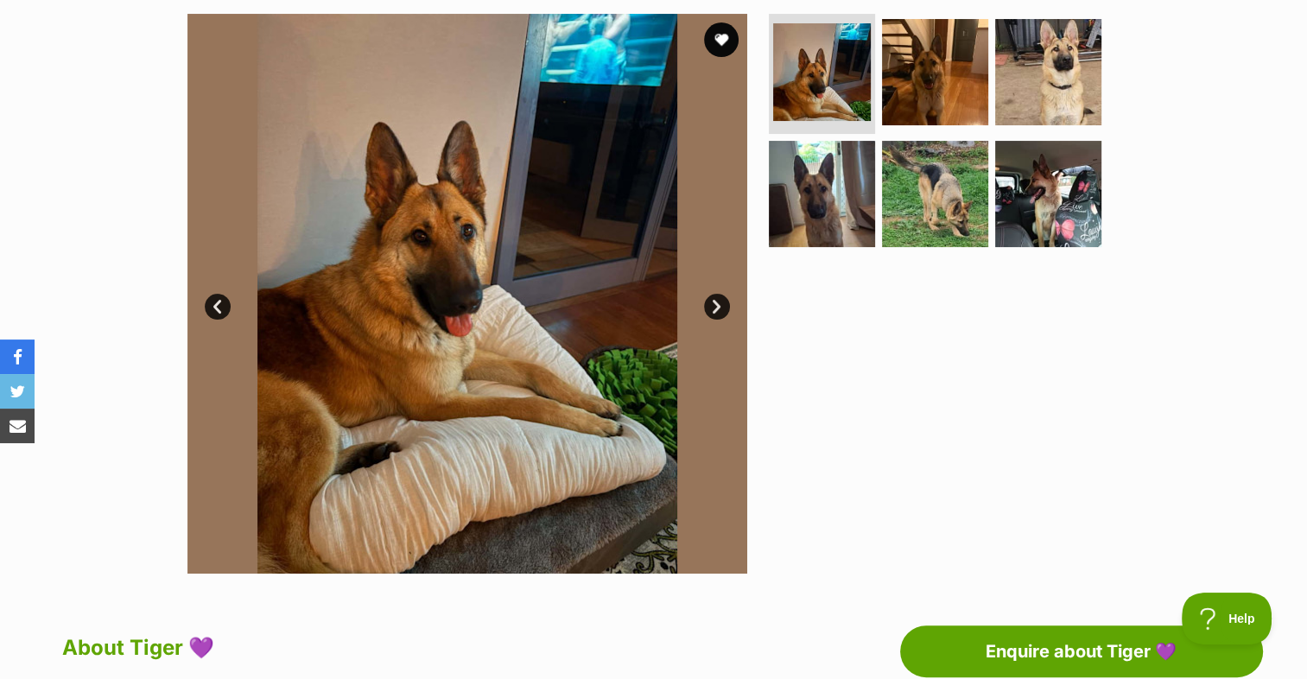
click at [712, 301] on link "Next" at bounding box center [717, 307] width 26 height 26
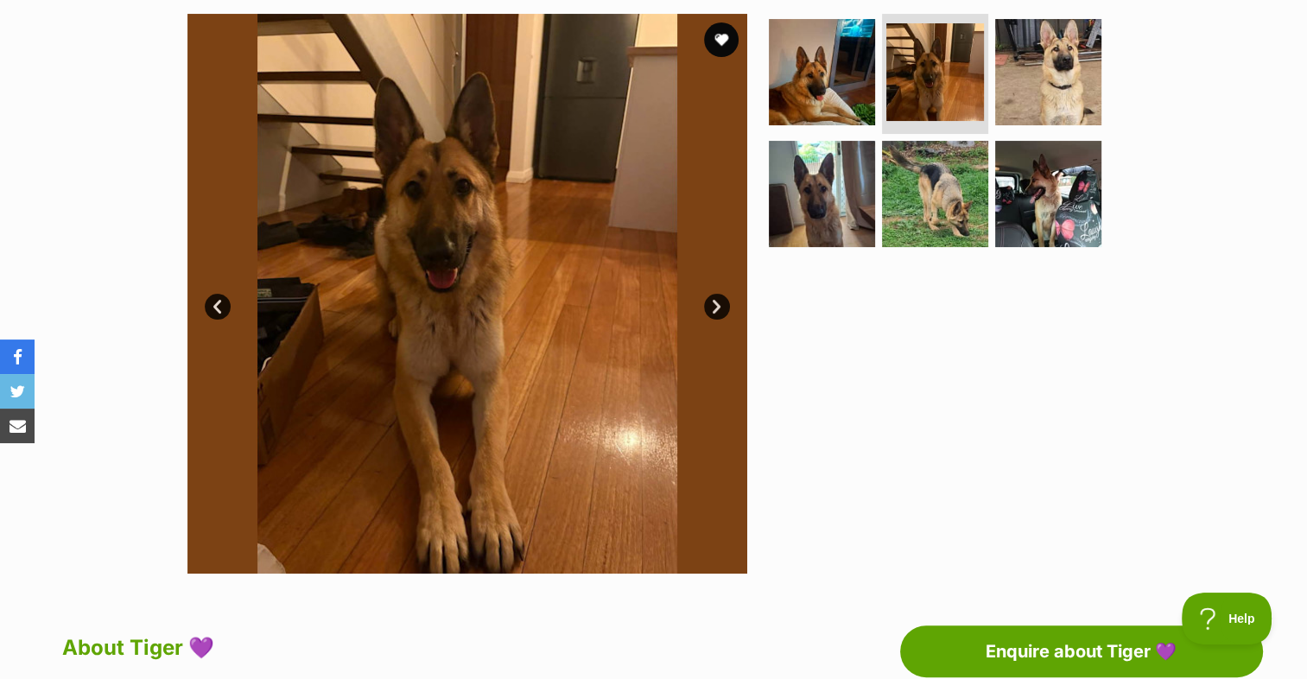
click at [712, 301] on link "Next" at bounding box center [717, 307] width 26 height 26
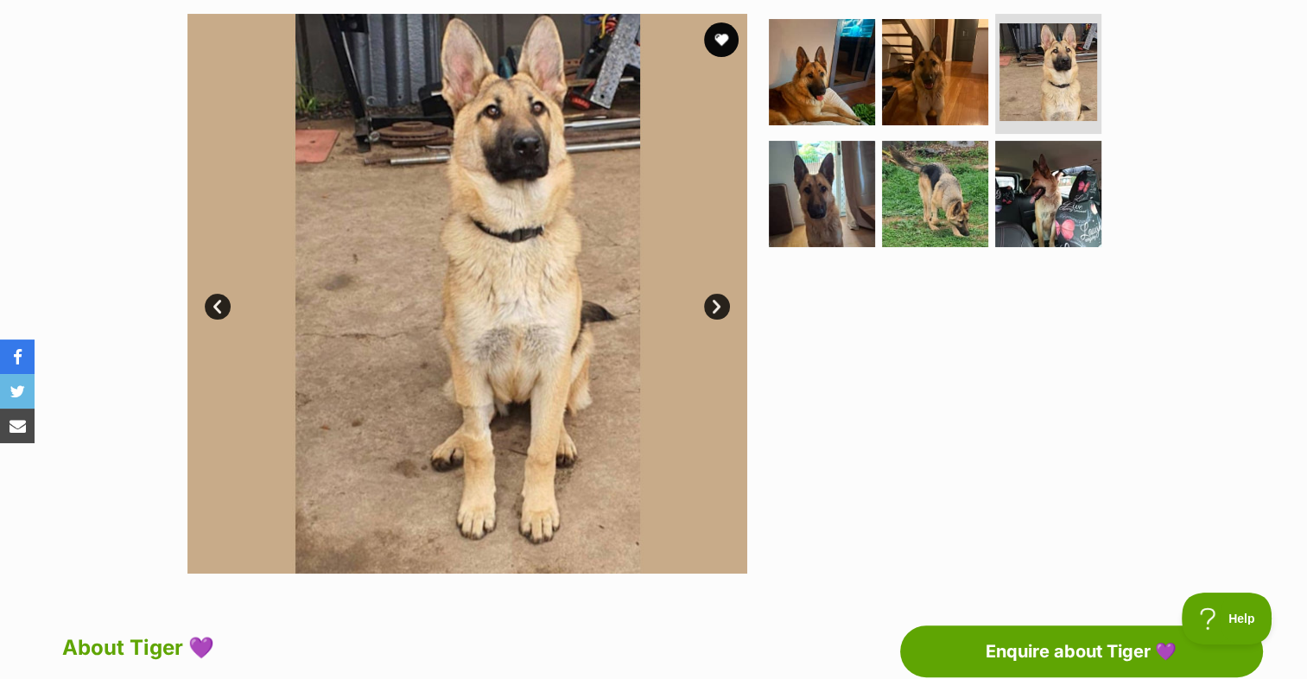
click at [712, 301] on link "Next" at bounding box center [717, 307] width 26 height 26
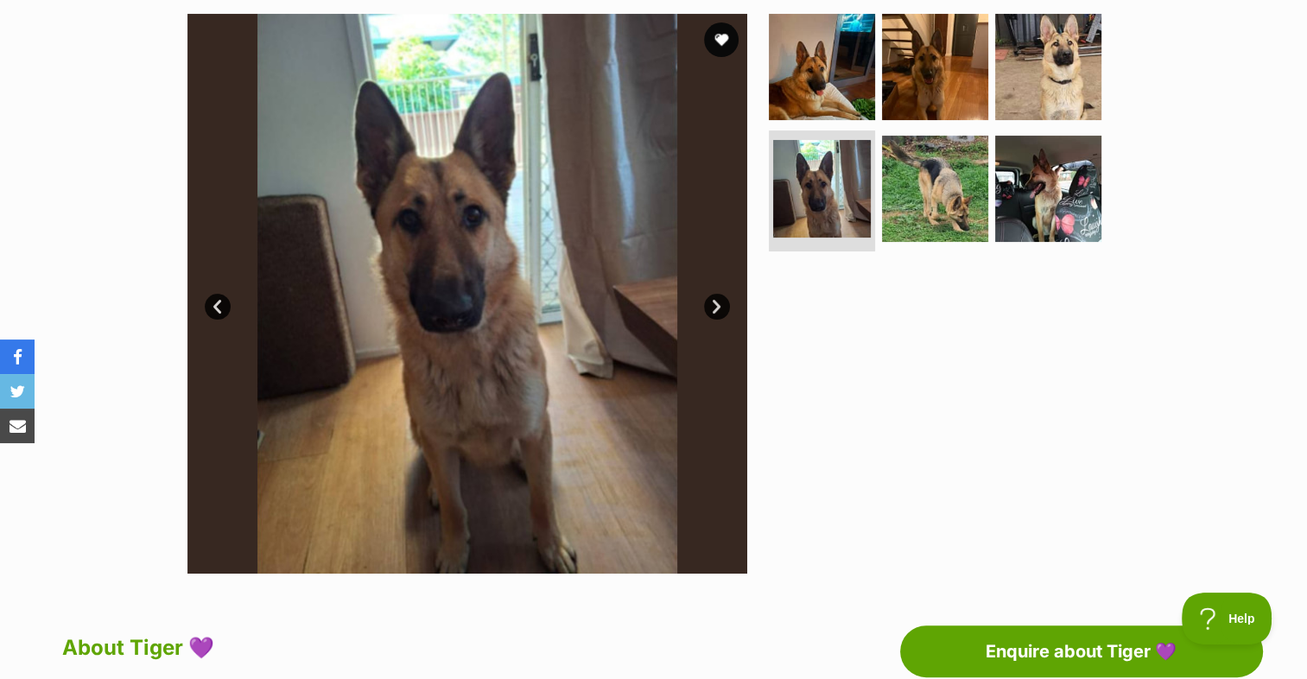
click at [712, 301] on link "Next" at bounding box center [717, 307] width 26 height 26
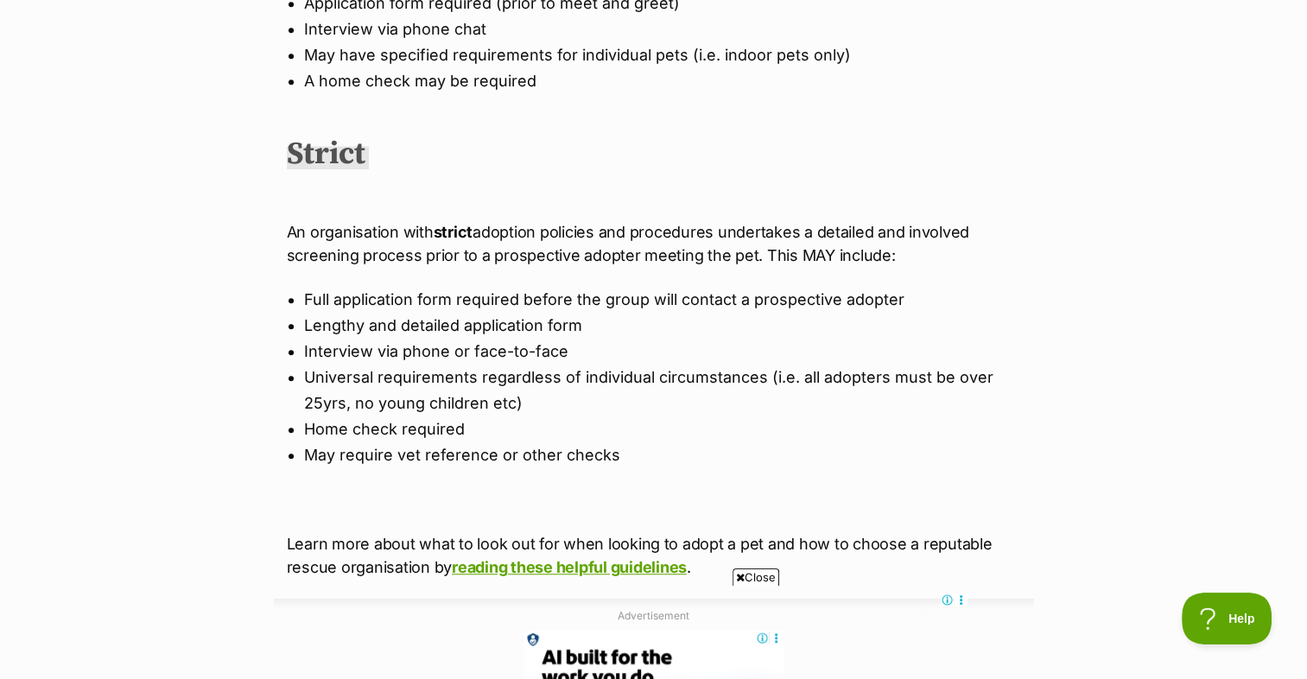
scroll to position [1123, 0]
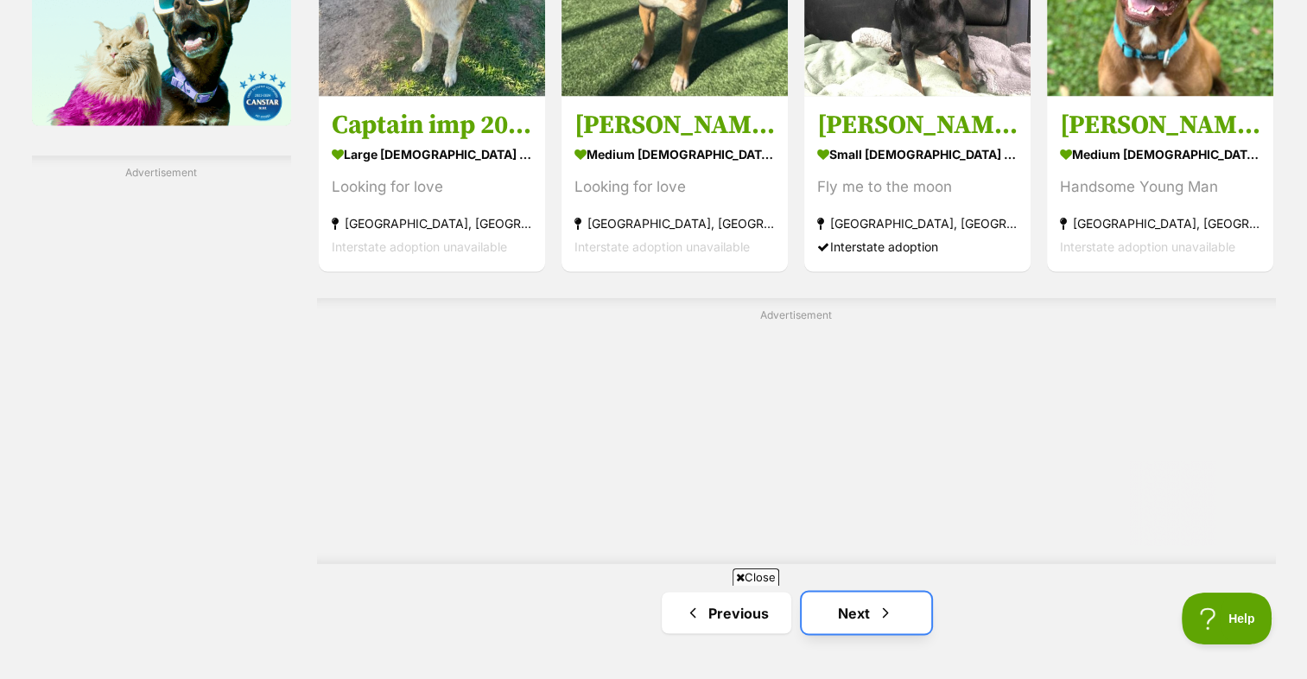
click at [838, 592] on link "Next" at bounding box center [866, 612] width 130 height 41
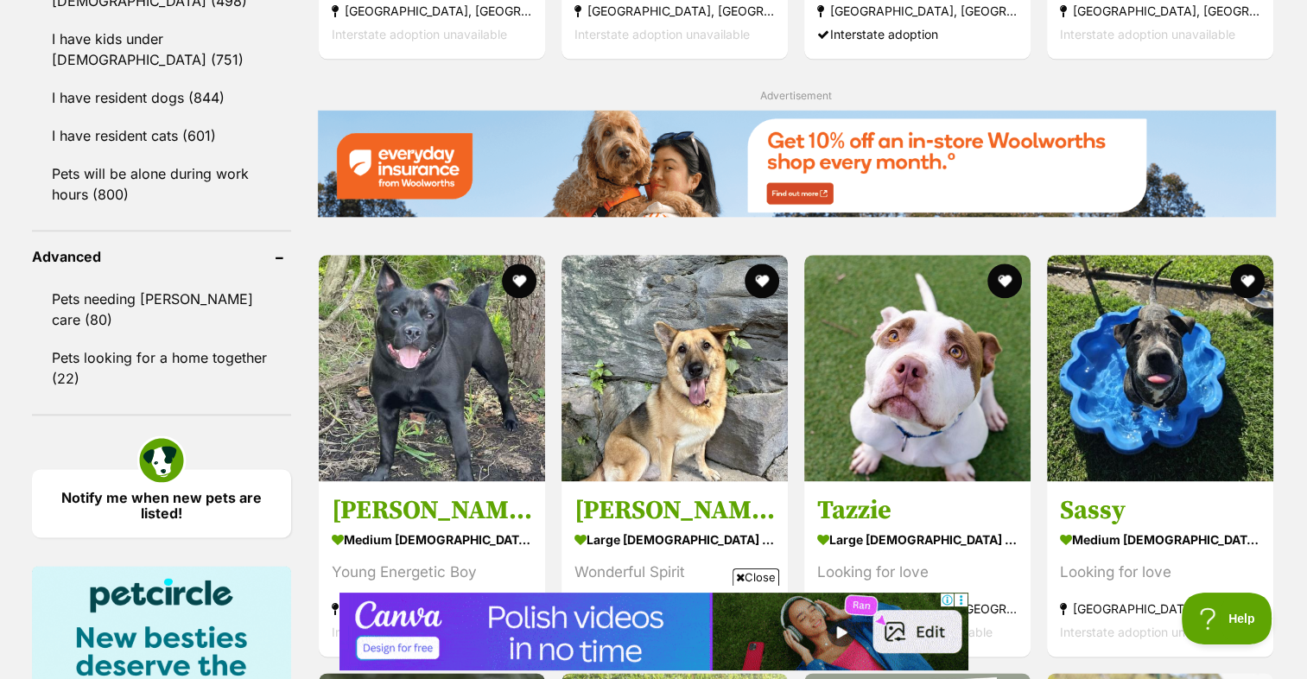
scroll to position [2072, 0]
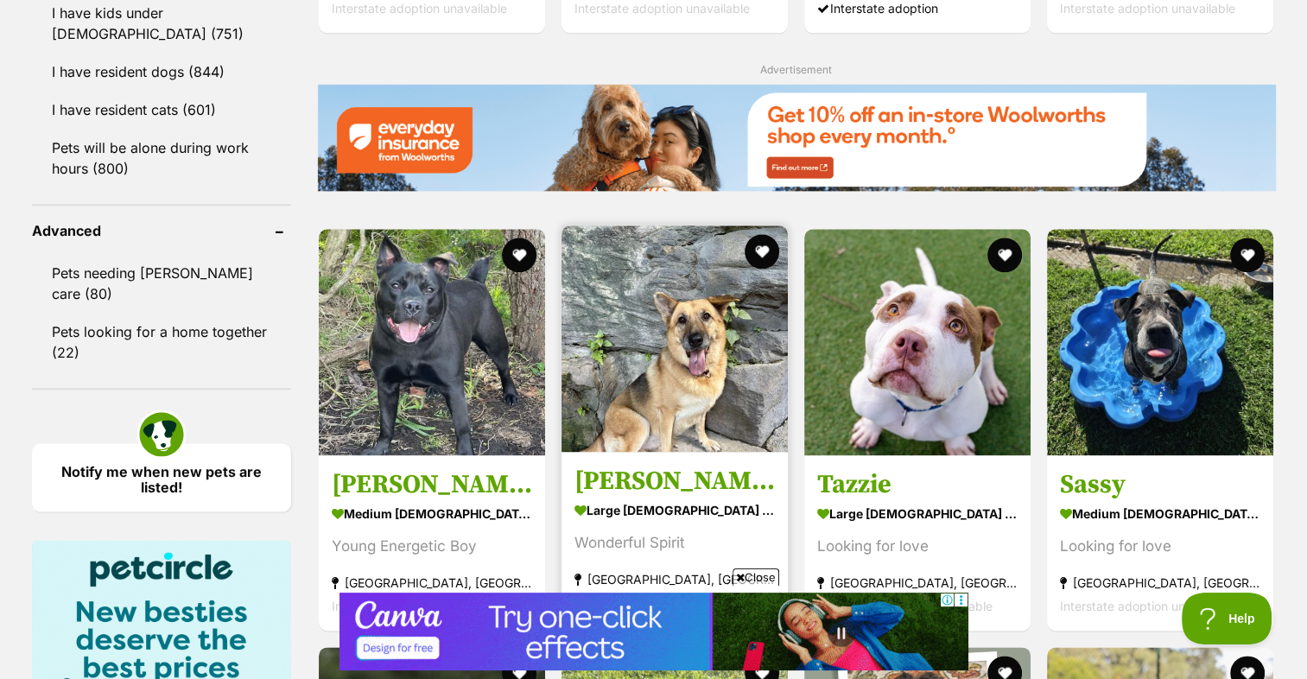
click at [631, 281] on img at bounding box center [674, 338] width 226 height 226
